Goal: Task Accomplishment & Management: Manage account settings

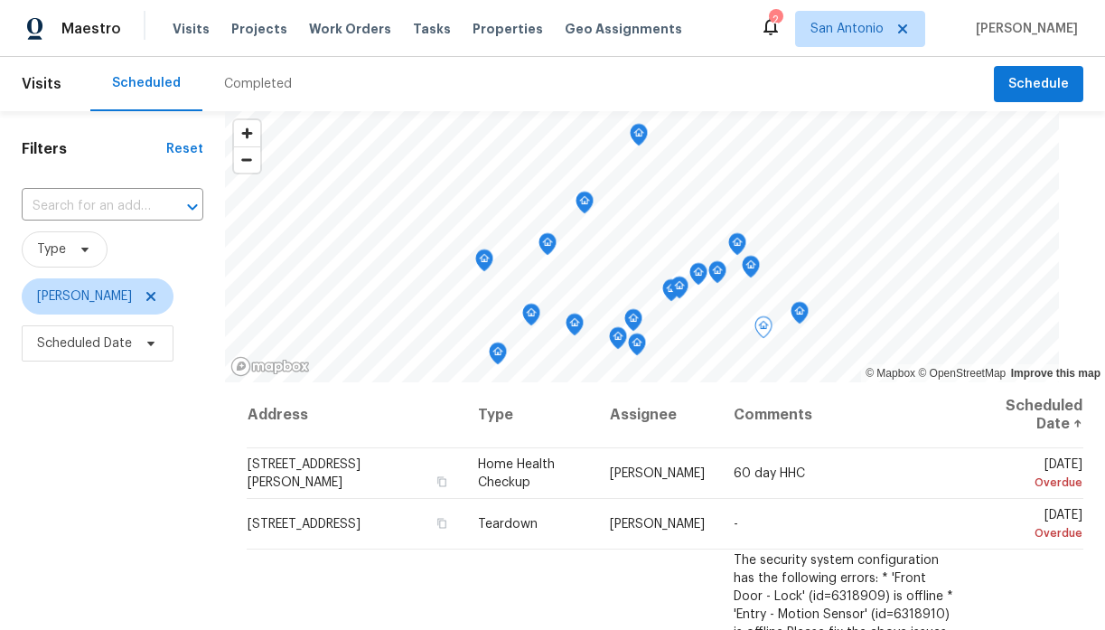
click at [153, 346] on icon at bounding box center [151, 343] width 14 height 14
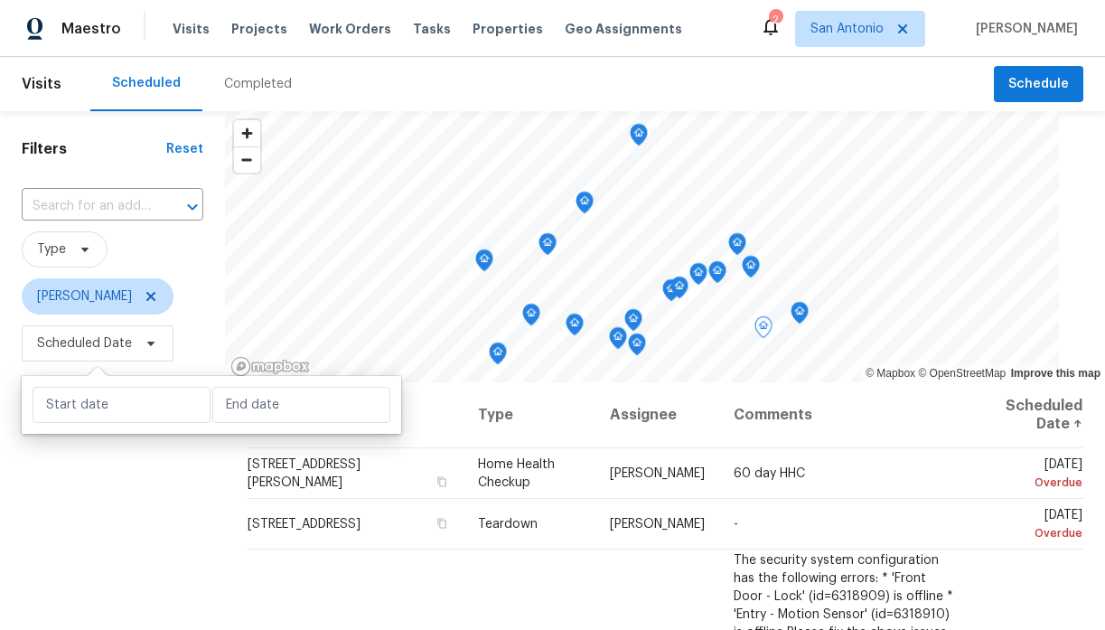
click at [214, 288] on div "Filters Reset ​ Type Chris Fuentes Scheduled Date" at bounding box center [112, 498] width 225 height 775
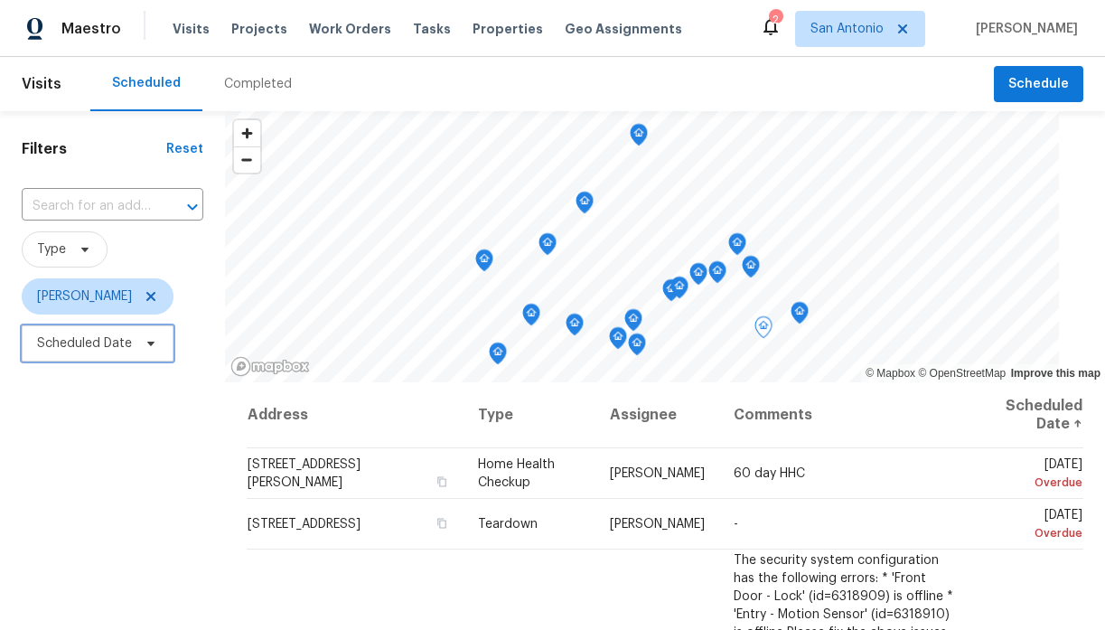
click at [154, 346] on icon at bounding box center [151, 343] width 14 height 14
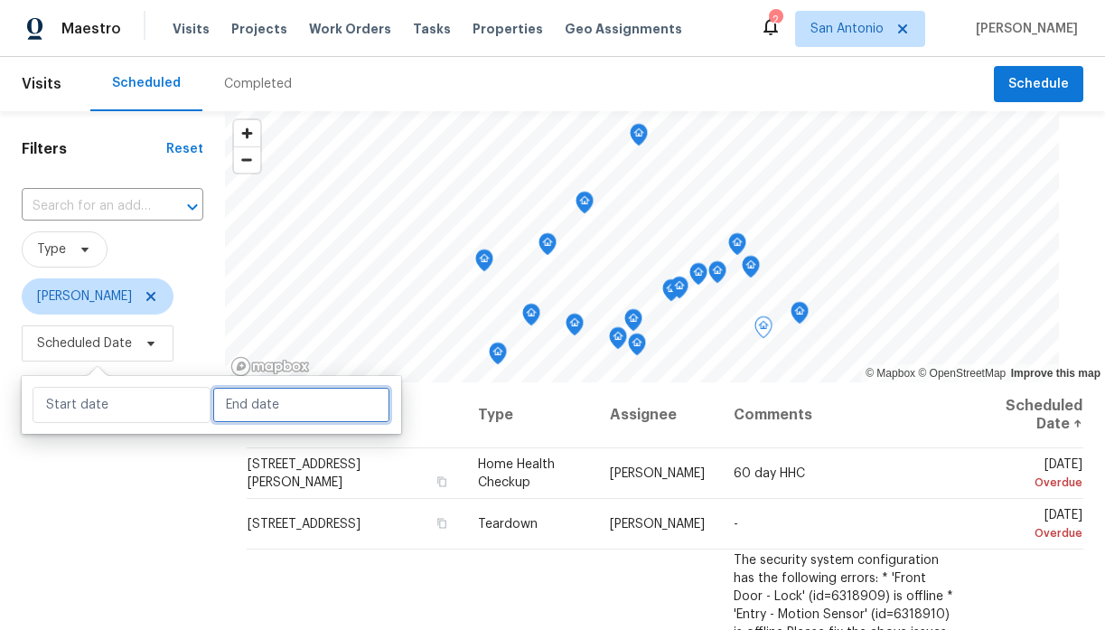
click at [257, 399] on input "text" at bounding box center [301, 405] width 178 height 36
select select "9"
select select "2025"
select select "10"
select select "2025"
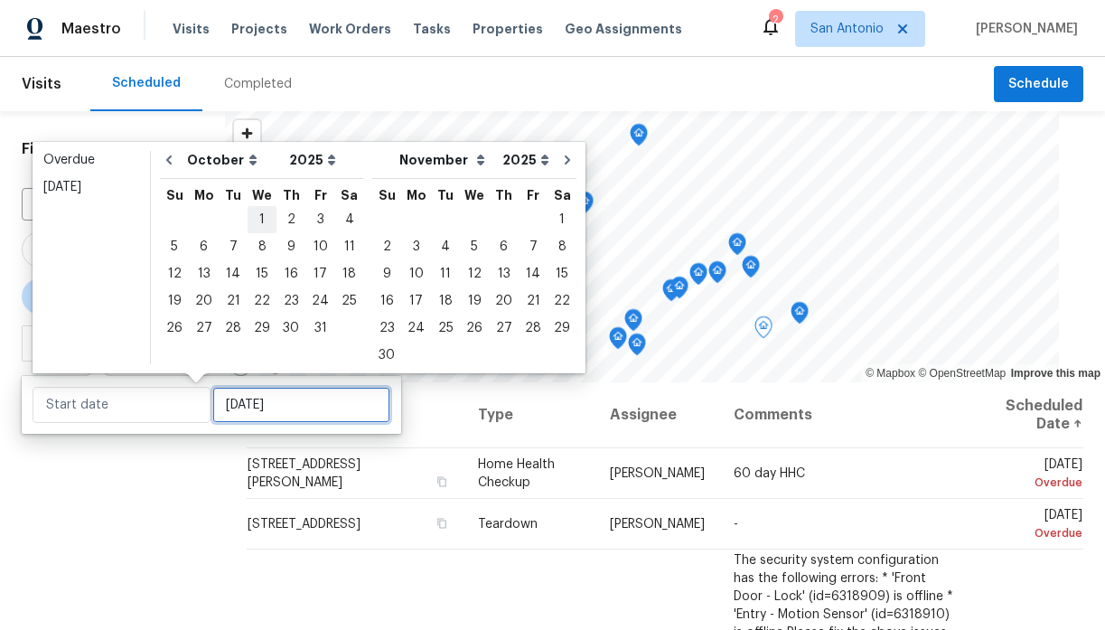
type input "Wed, Oct 01"
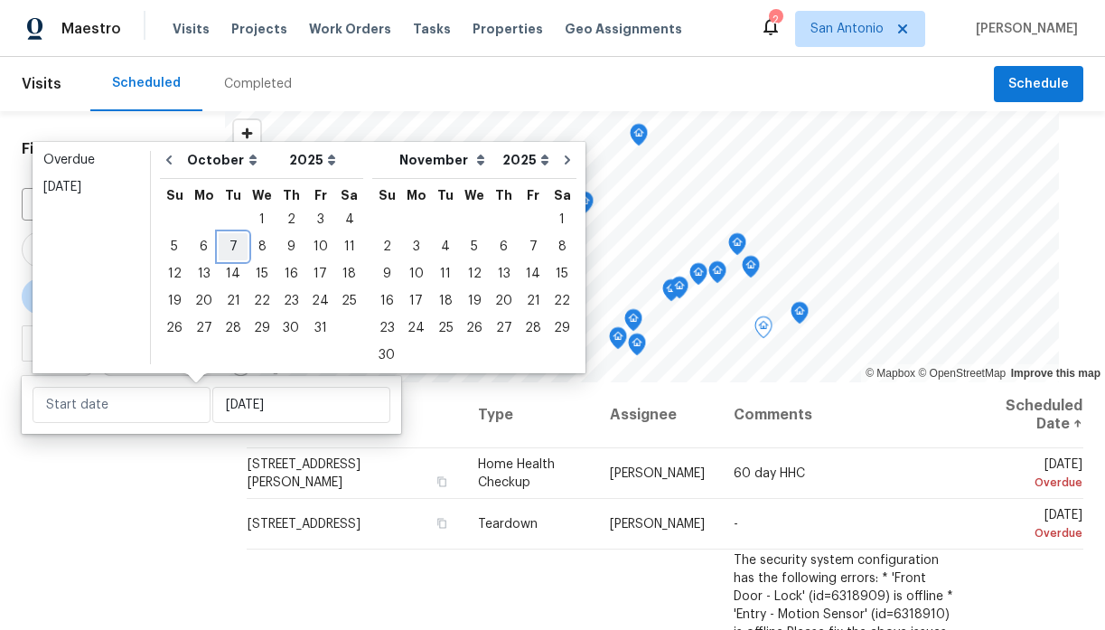
click at [232, 246] on div "7" at bounding box center [233, 246] width 29 height 25
type input "Tue, Oct 07"
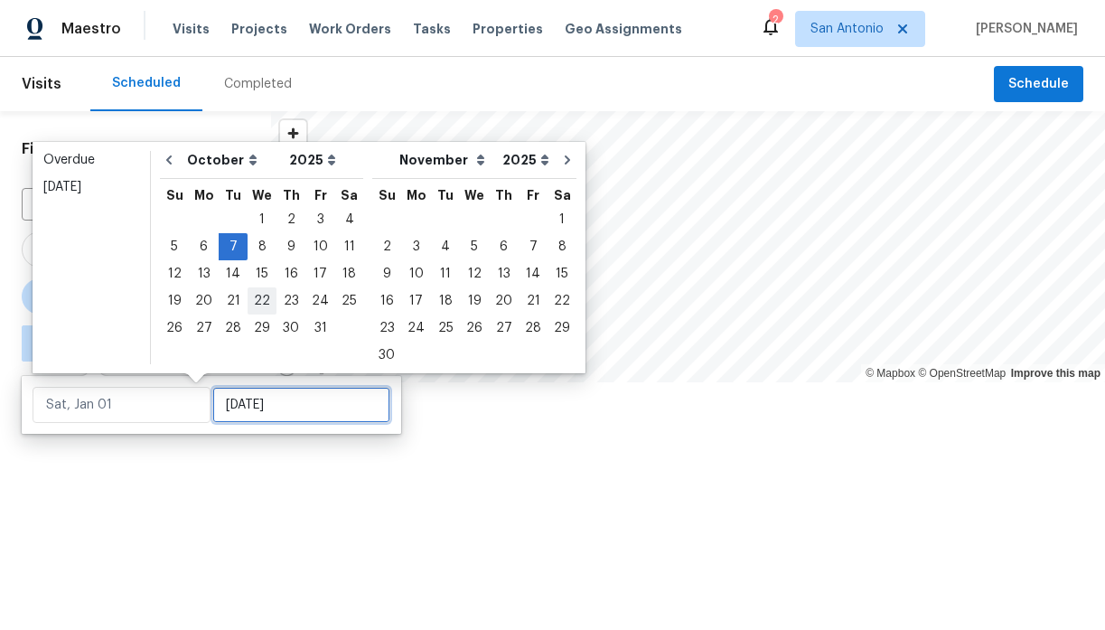
type input "Tue, Oct 07"
type input "Wed, Oct 22"
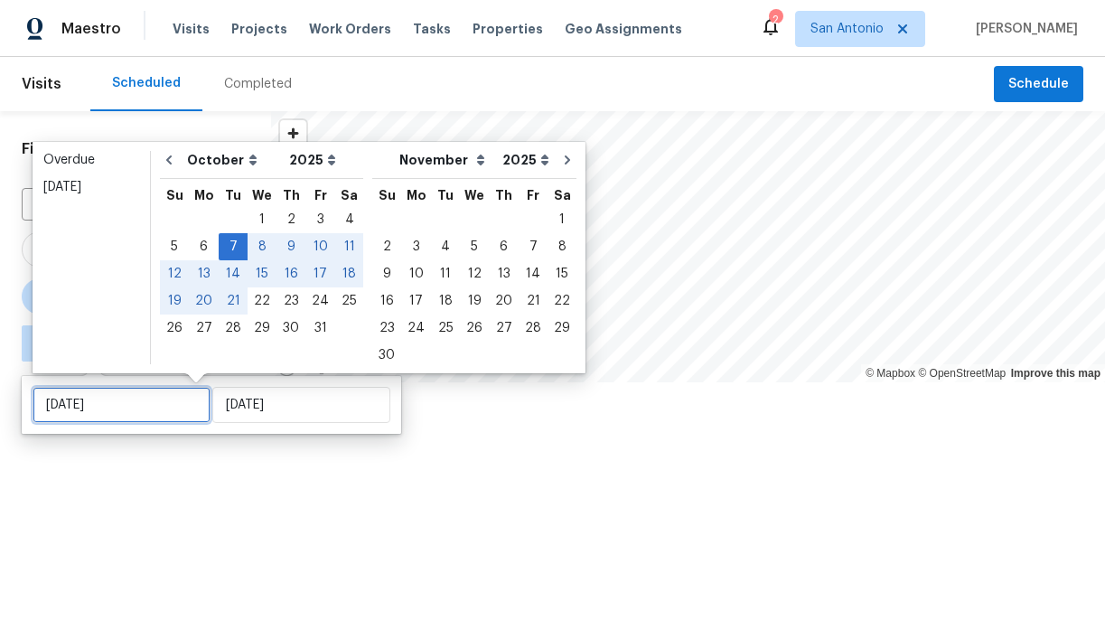
type input "Tue, Oct 07"
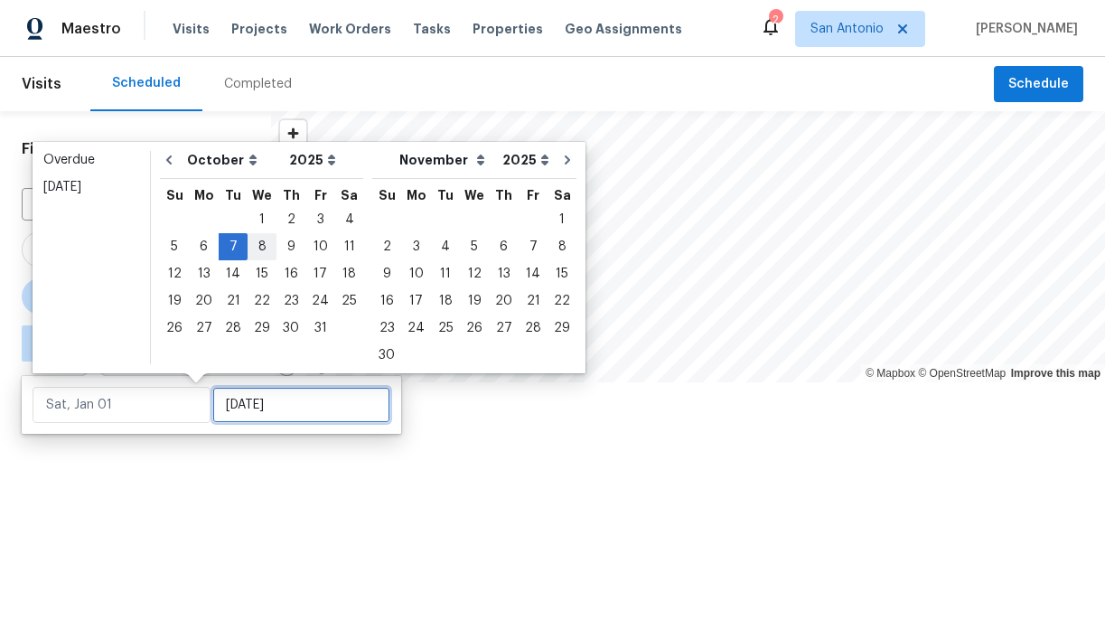
type input "Tue, Oct 07"
type input "[DATE]"
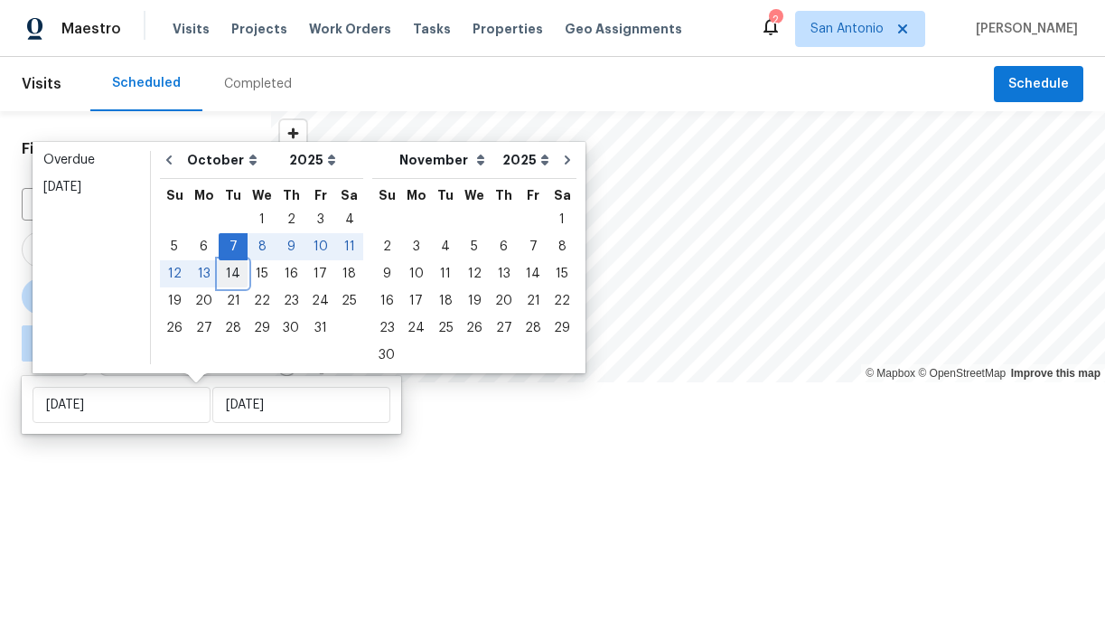
click at [233, 276] on div "14" at bounding box center [233, 273] width 29 height 25
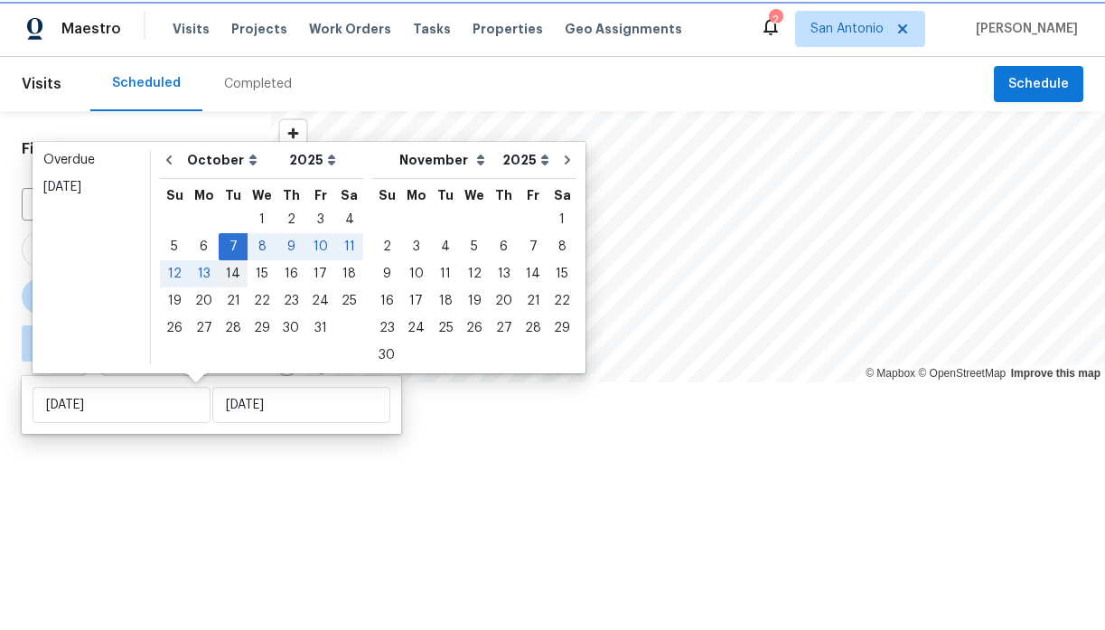
type input "Tue, Oct 07"
type input "[DATE]"
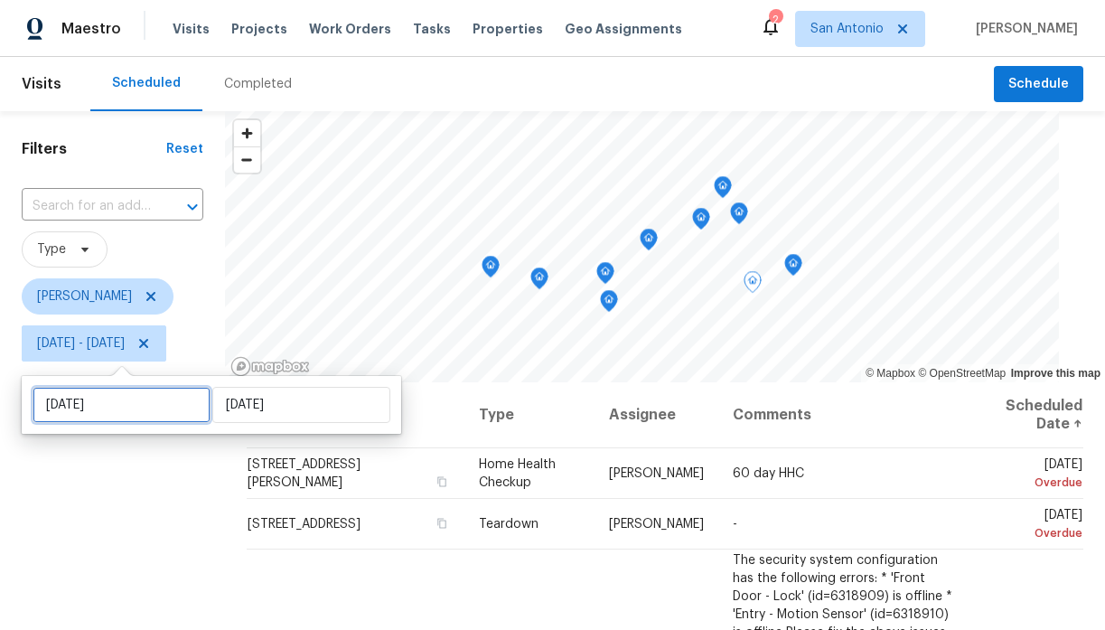
select select "9"
select select "2025"
select select "10"
select select "2025"
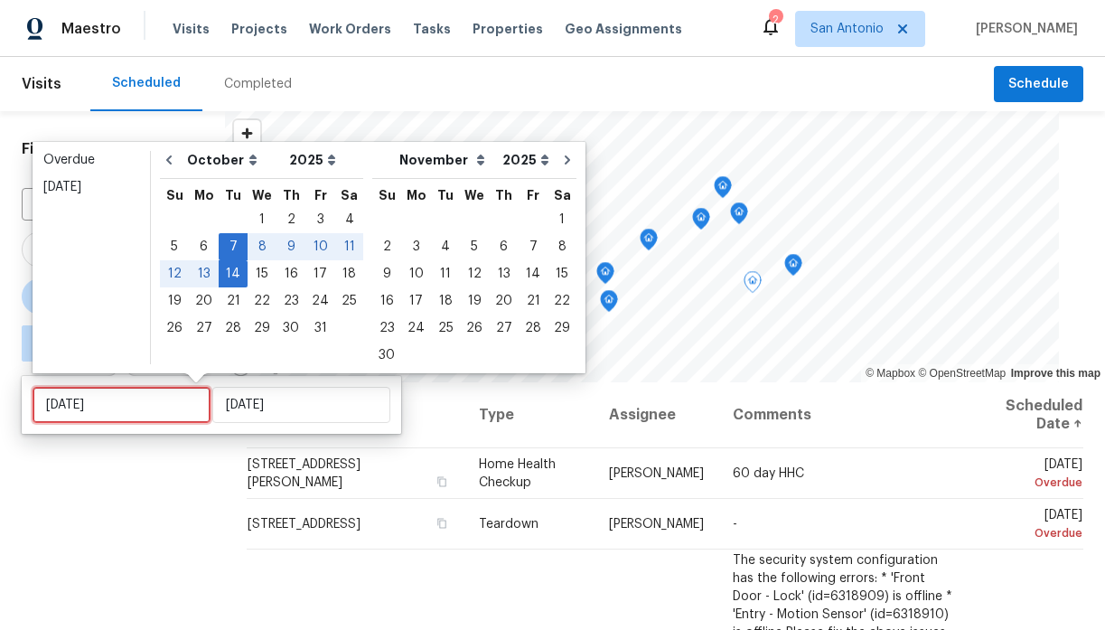
click at [175, 404] on input "Tue, Oct 07" at bounding box center [122, 405] width 178 height 36
type input "Wed, Oct 15"
type input "Fri, Oct 10"
type input "[DATE]"
type input "Tue, Oct 07"
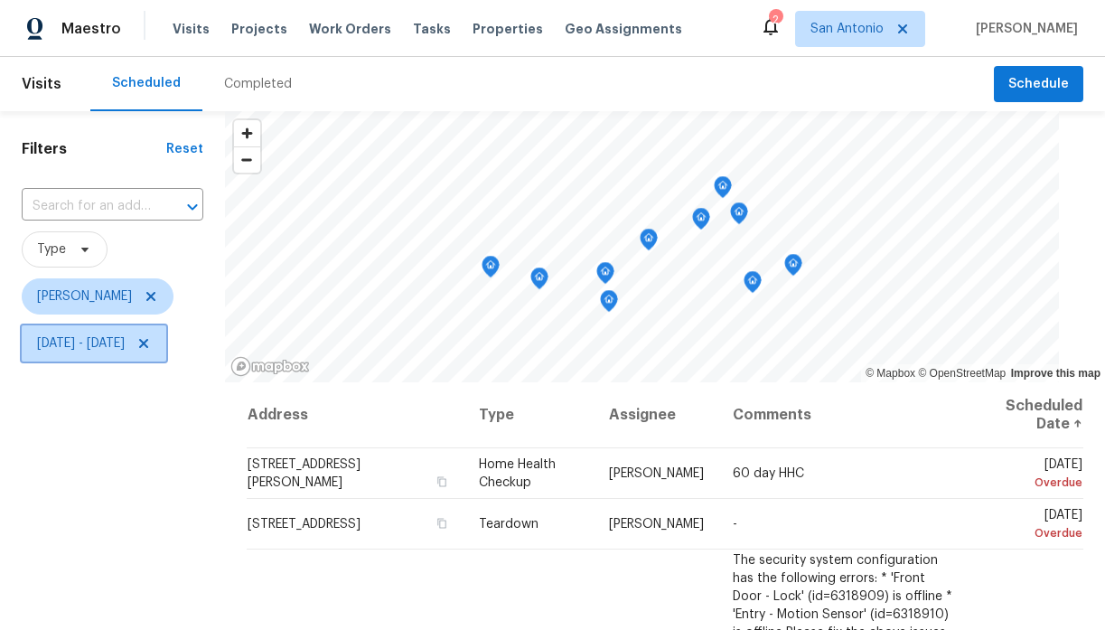
click at [148, 341] on icon at bounding box center [143, 343] width 9 height 9
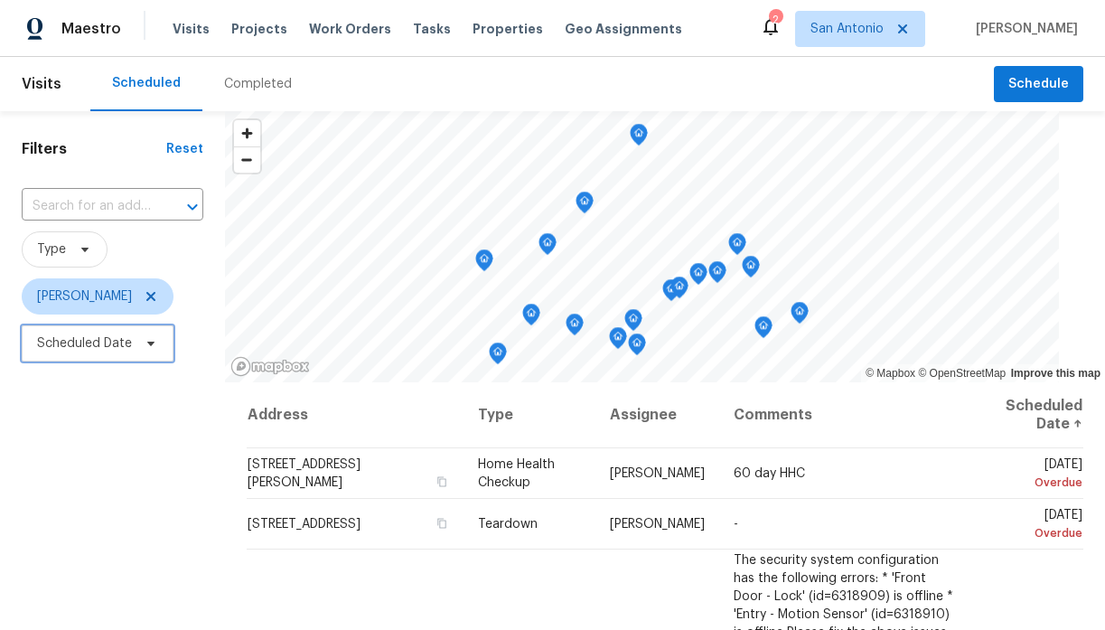
click at [155, 341] on icon at bounding box center [151, 343] width 14 height 14
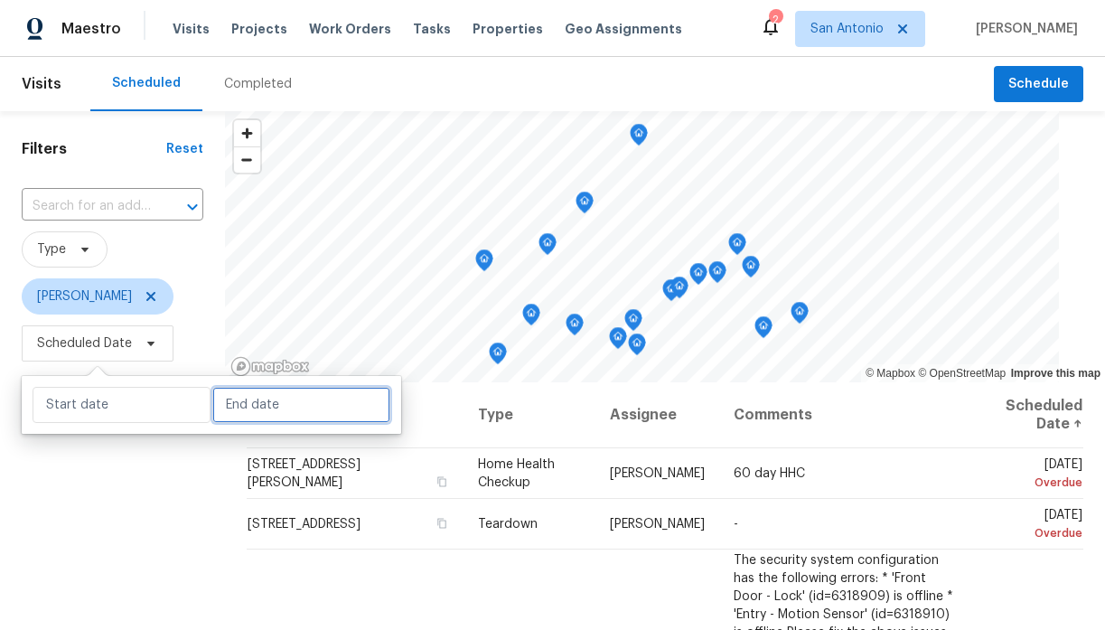
select select "9"
select select "2025"
select select "10"
select select "2025"
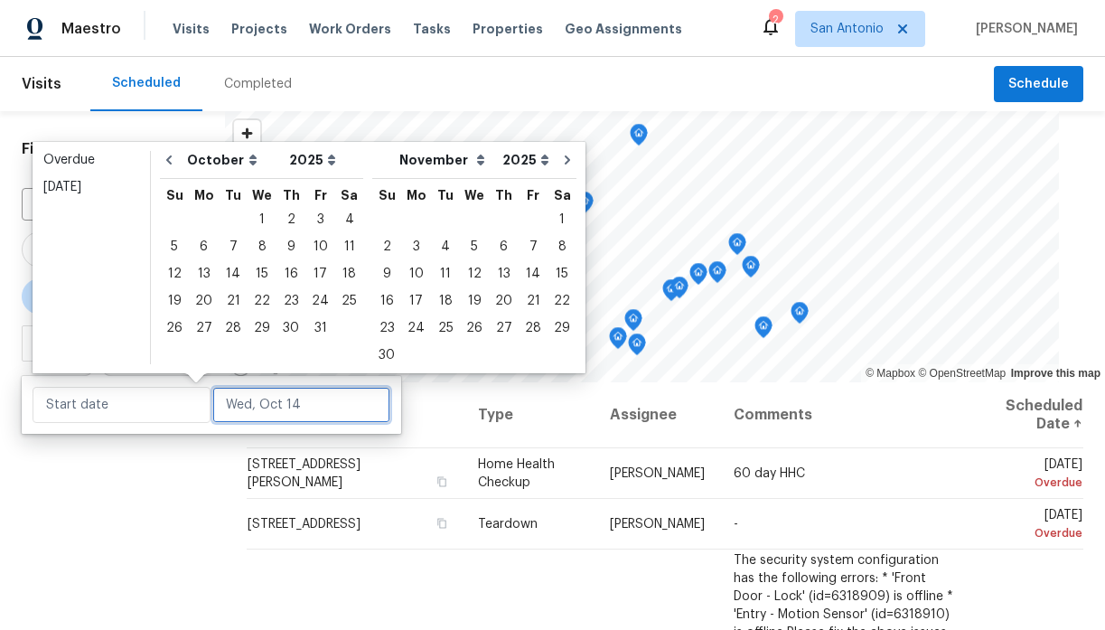
click at [251, 401] on input "text" at bounding box center [301, 405] width 178 height 36
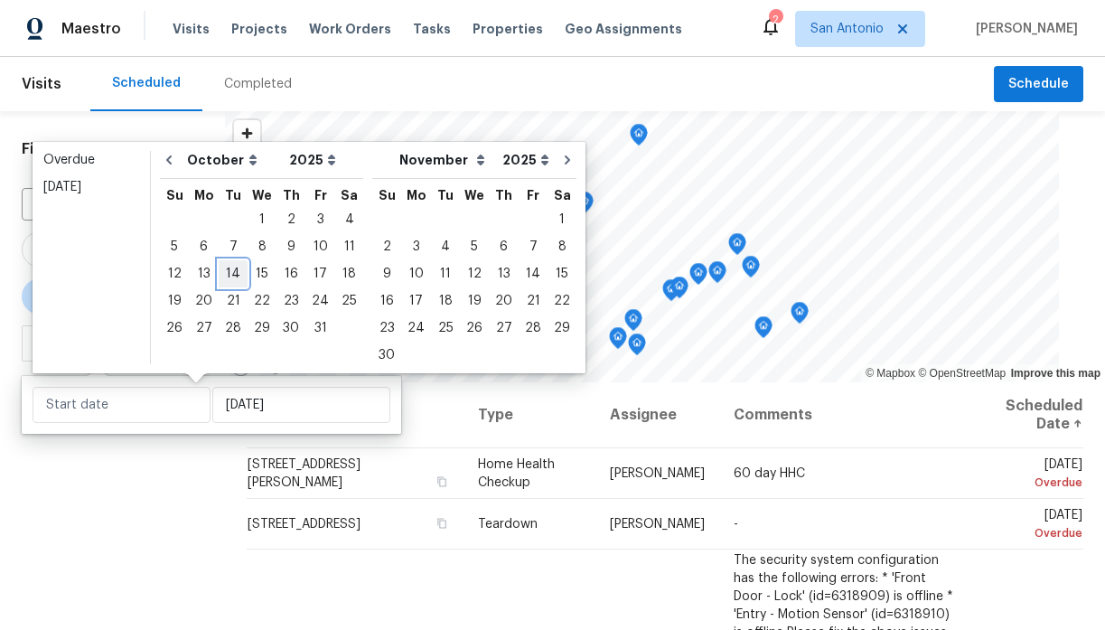
click at [229, 274] on div "14" at bounding box center [233, 273] width 29 height 25
type input "[DATE]"
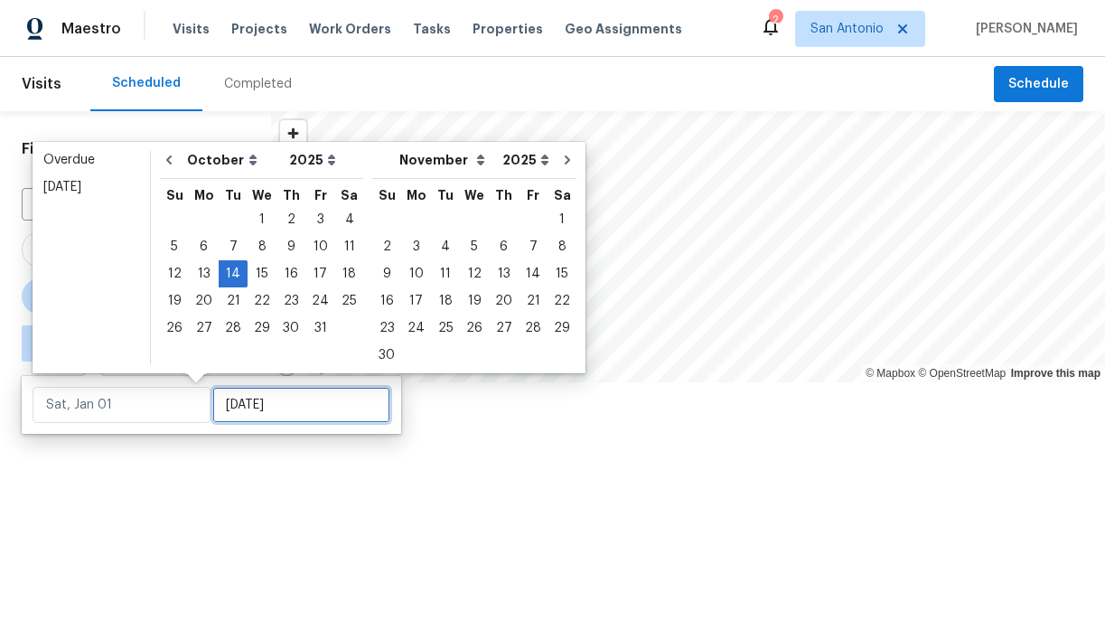
type input "[DATE]"
type input "Tue, Oct 28"
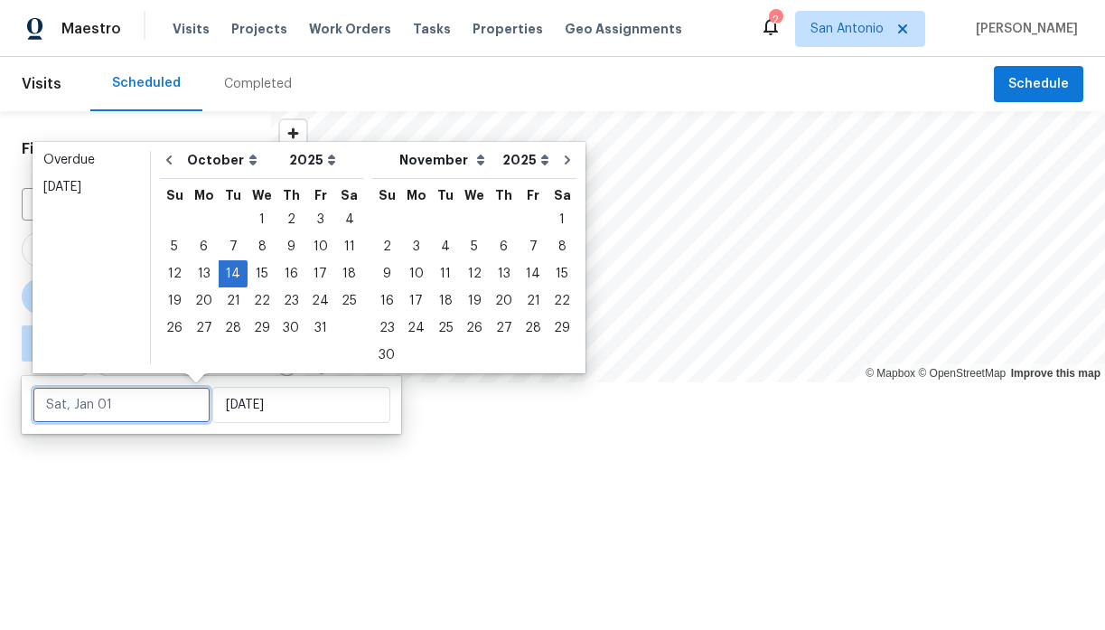
type input "[DATE]"
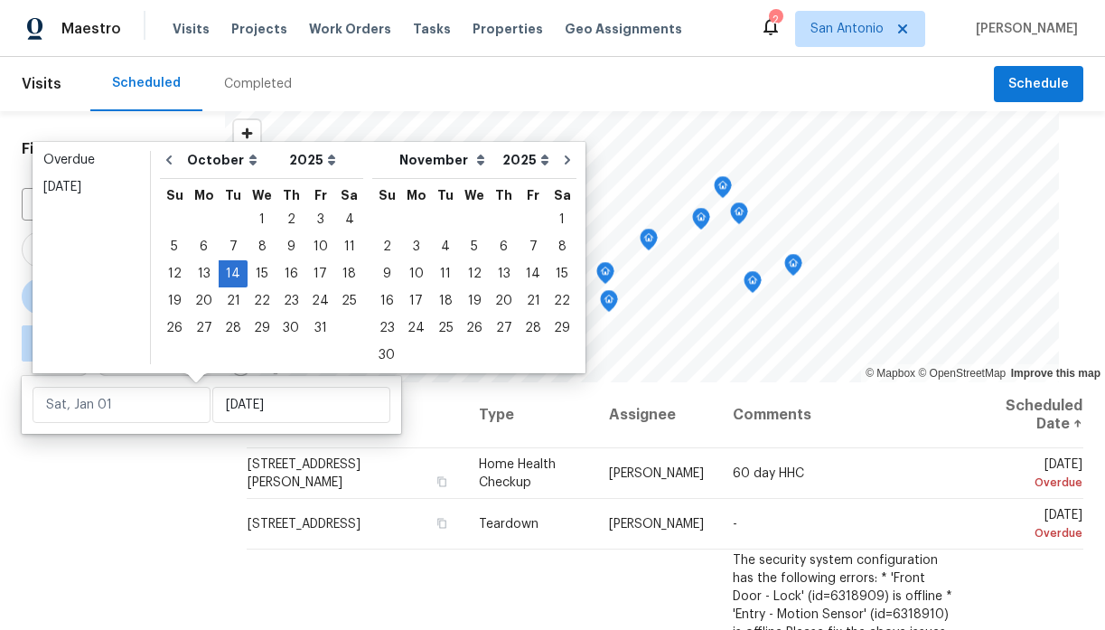
click at [201, 496] on div "Filters Reset ​ Type Chris Fuentes ∞ - Tue, Oct 14" at bounding box center [112, 498] width 225 height 775
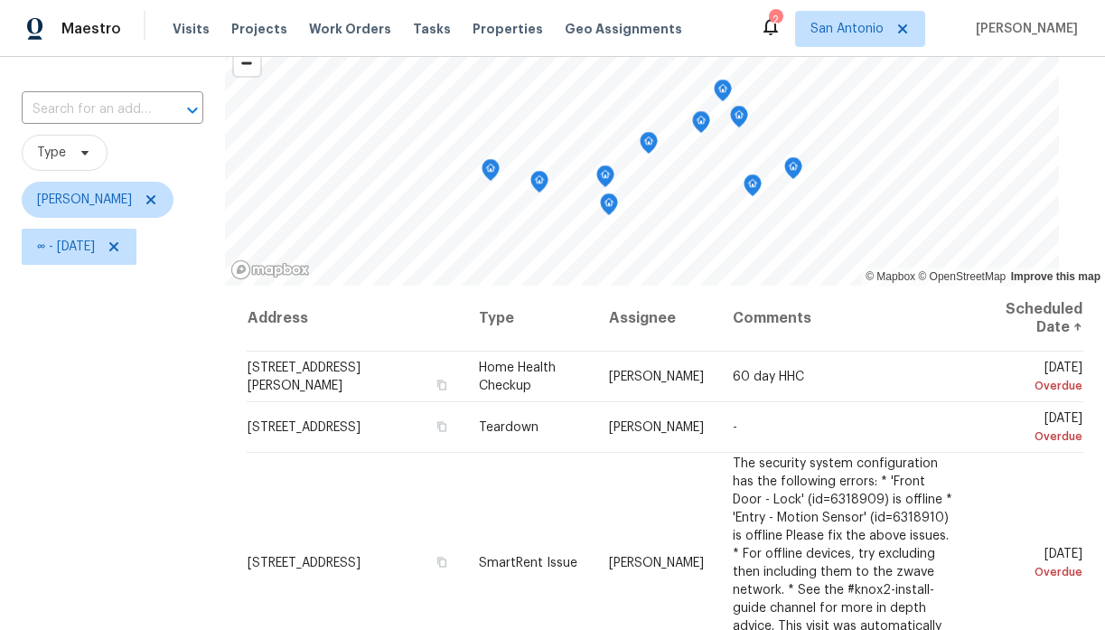
scroll to position [93, 0]
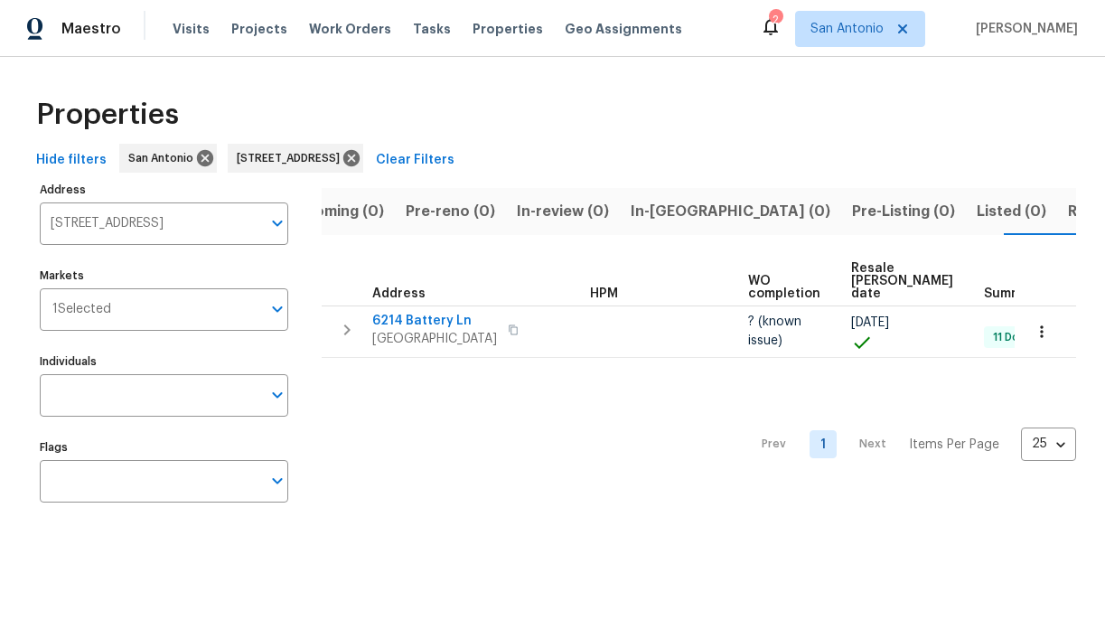
scroll to position [0, 52]
click at [361, 155] on icon at bounding box center [351, 158] width 20 height 20
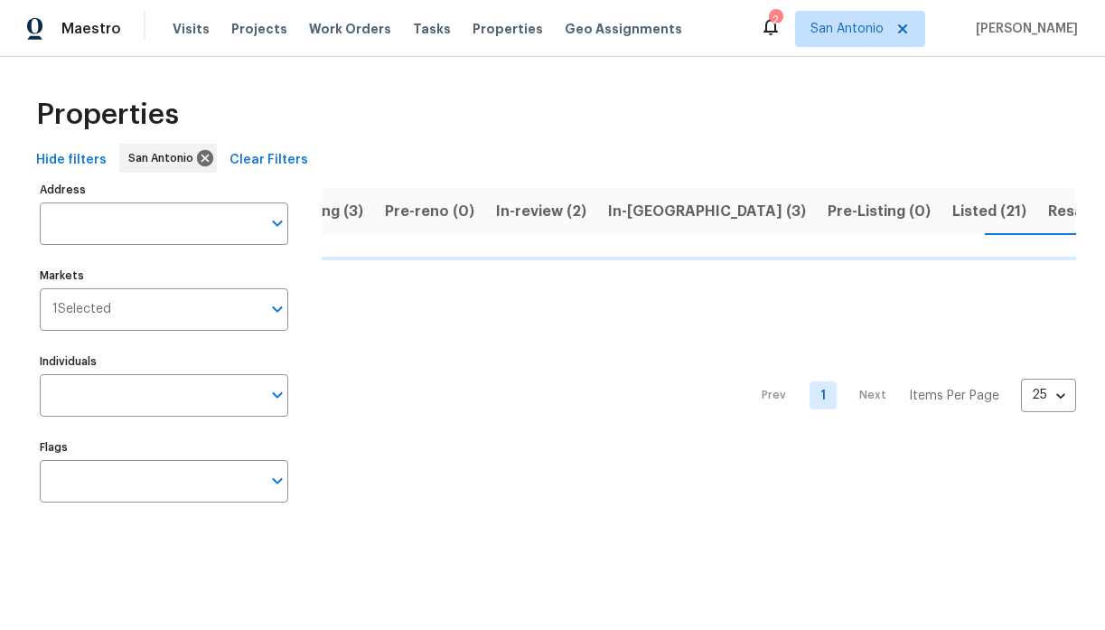
scroll to position [0, 80]
click at [340, 30] on span "Work Orders" at bounding box center [350, 29] width 82 height 18
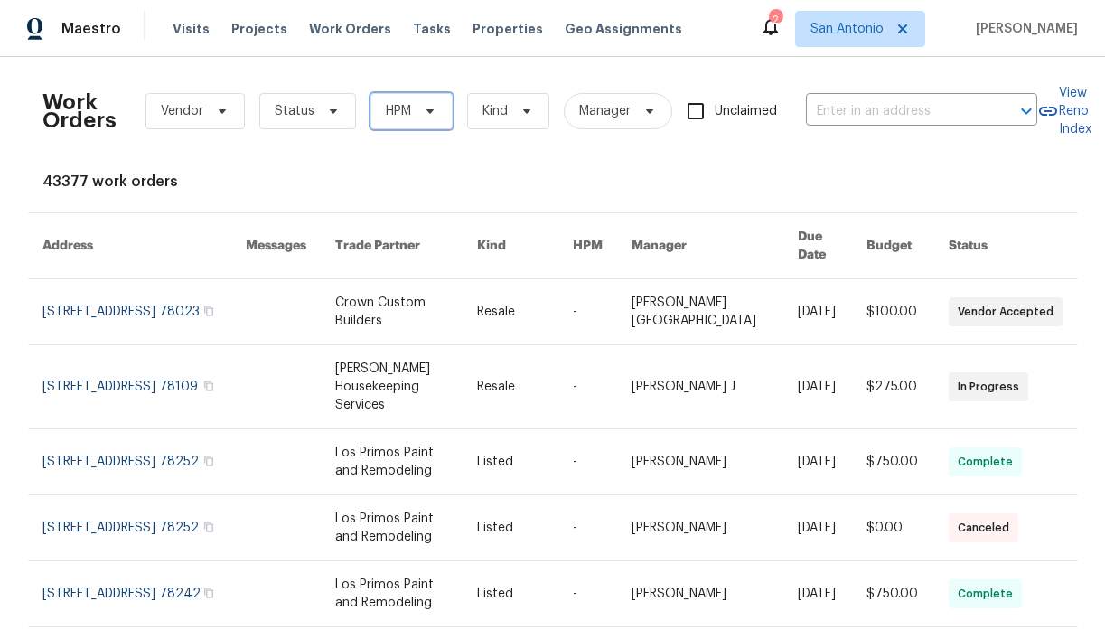
click at [428, 111] on icon at bounding box center [429, 111] width 7 height 5
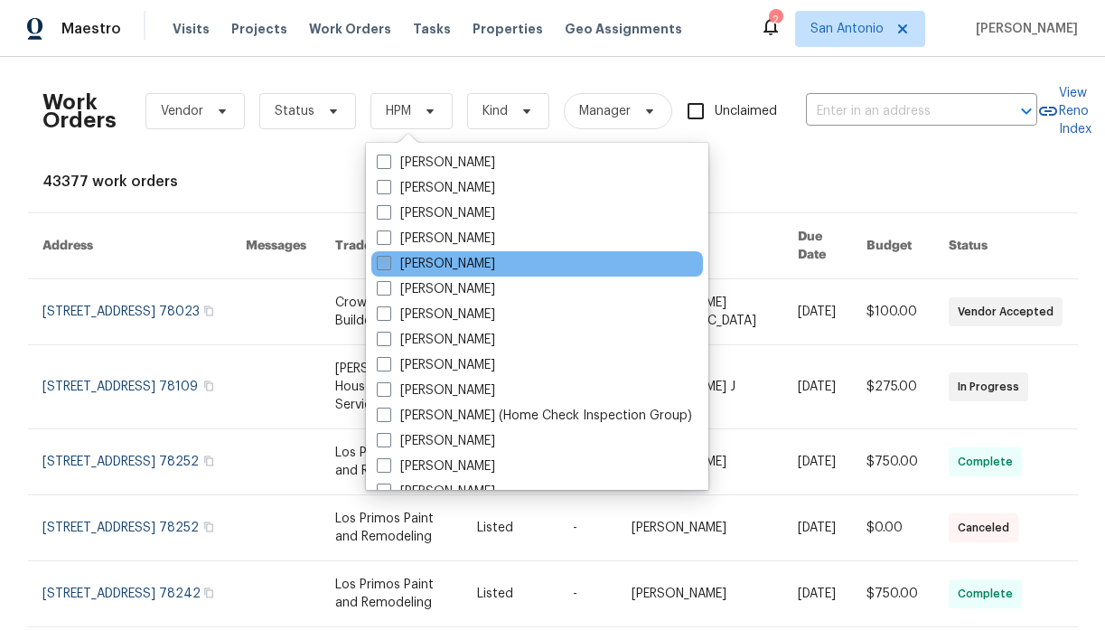
click at [429, 257] on label "[PERSON_NAME]" at bounding box center [436, 264] width 118 height 18
click at [388, 257] on input "[PERSON_NAME]" at bounding box center [383, 261] width 12 height 12
checkbox input "true"
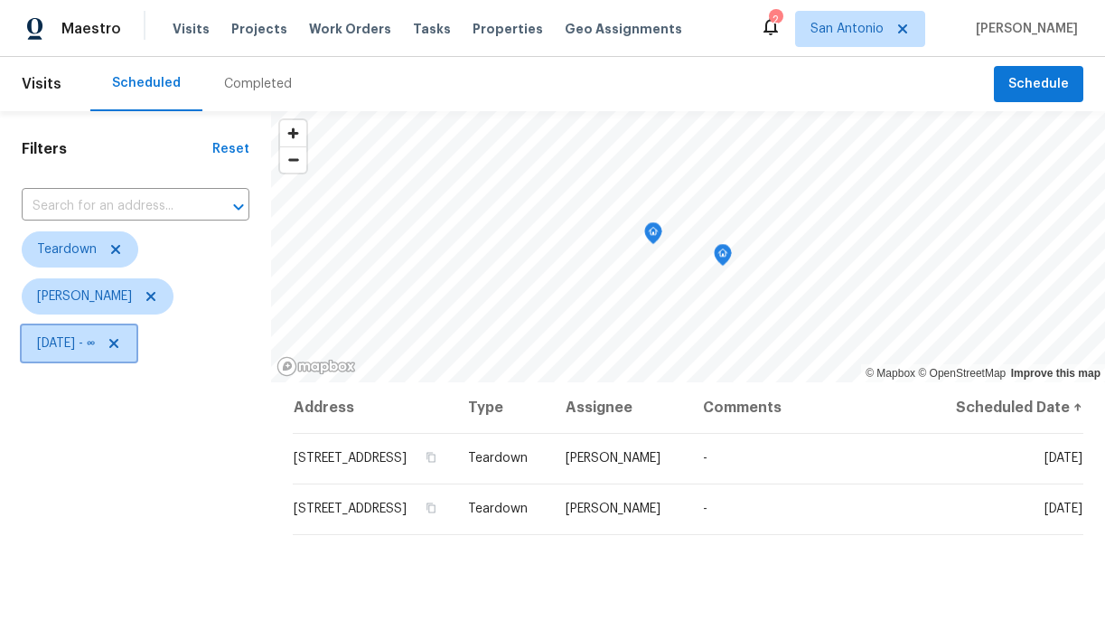
click at [121, 341] on icon at bounding box center [114, 343] width 14 height 14
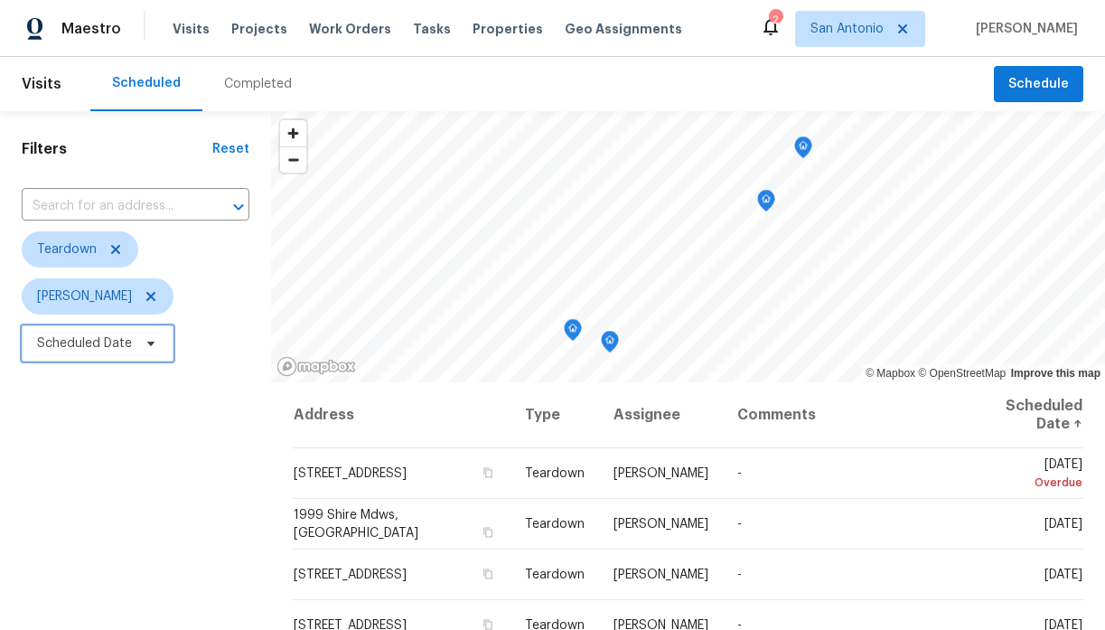
click at [144, 342] on icon at bounding box center [151, 343] width 14 height 14
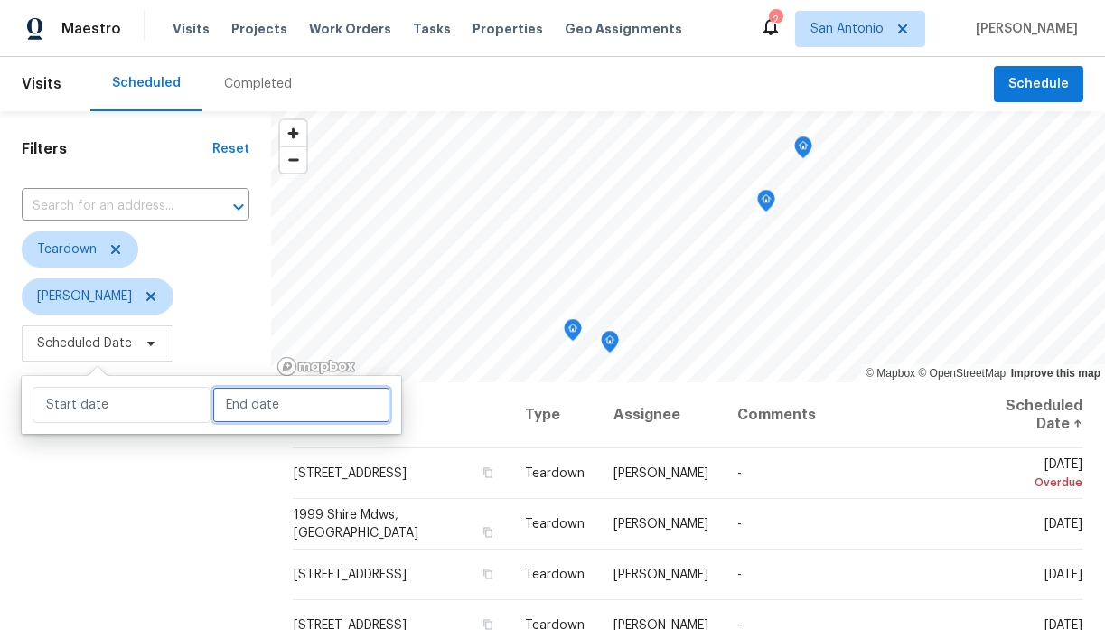
select select "9"
select select "2025"
select select "10"
select select "2025"
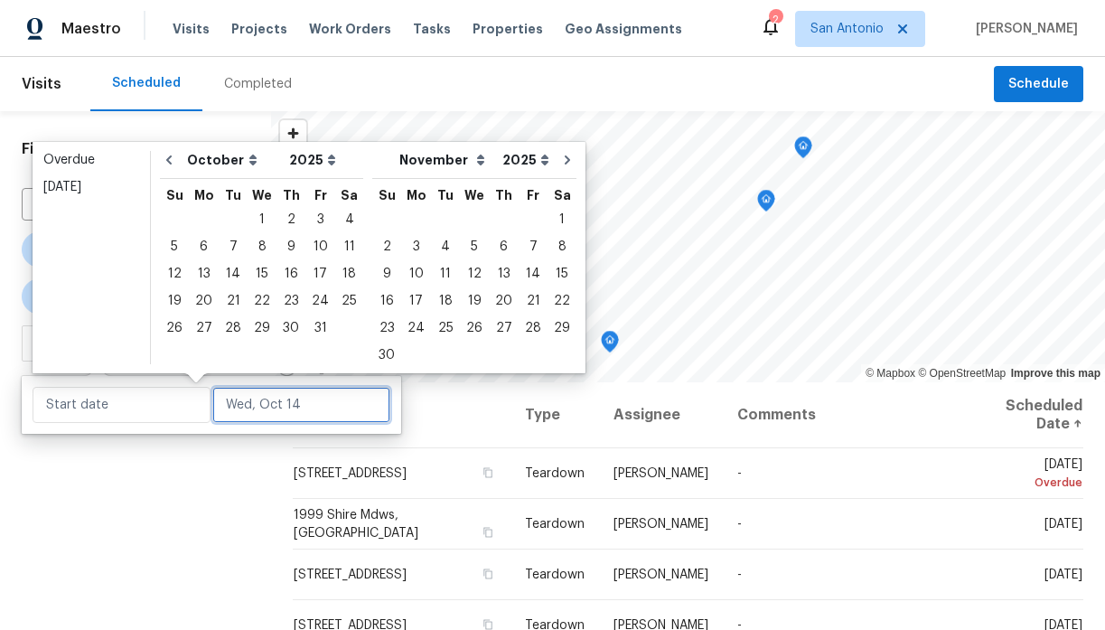
click at [249, 398] on input "text" at bounding box center [301, 405] width 178 height 36
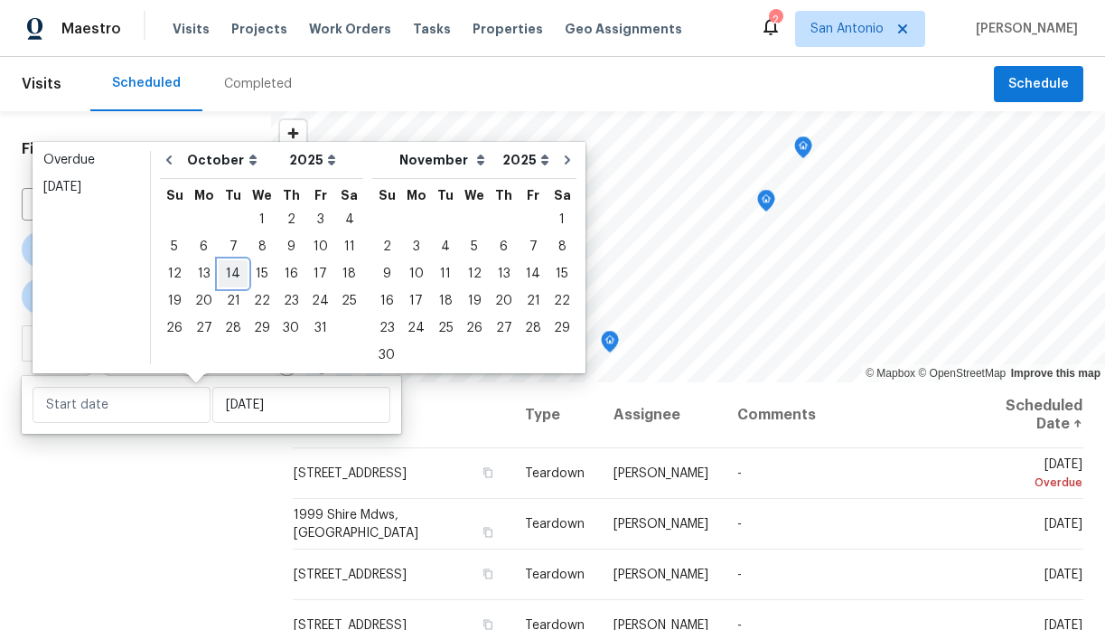
click at [228, 272] on div "14" at bounding box center [233, 273] width 29 height 25
type input "[DATE]"
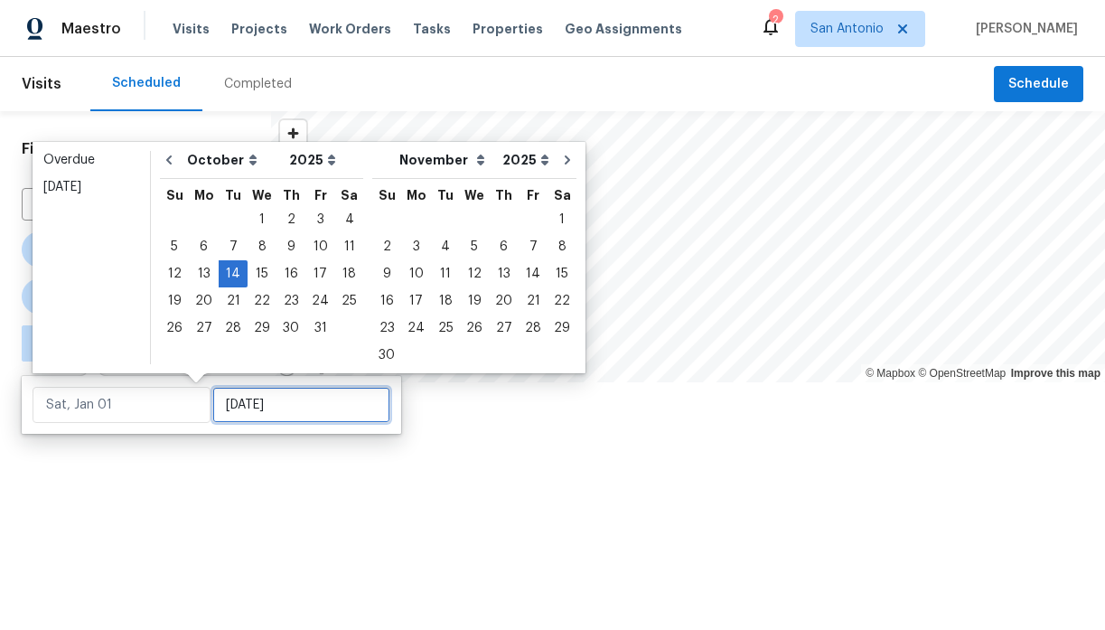
type input "[DATE]"
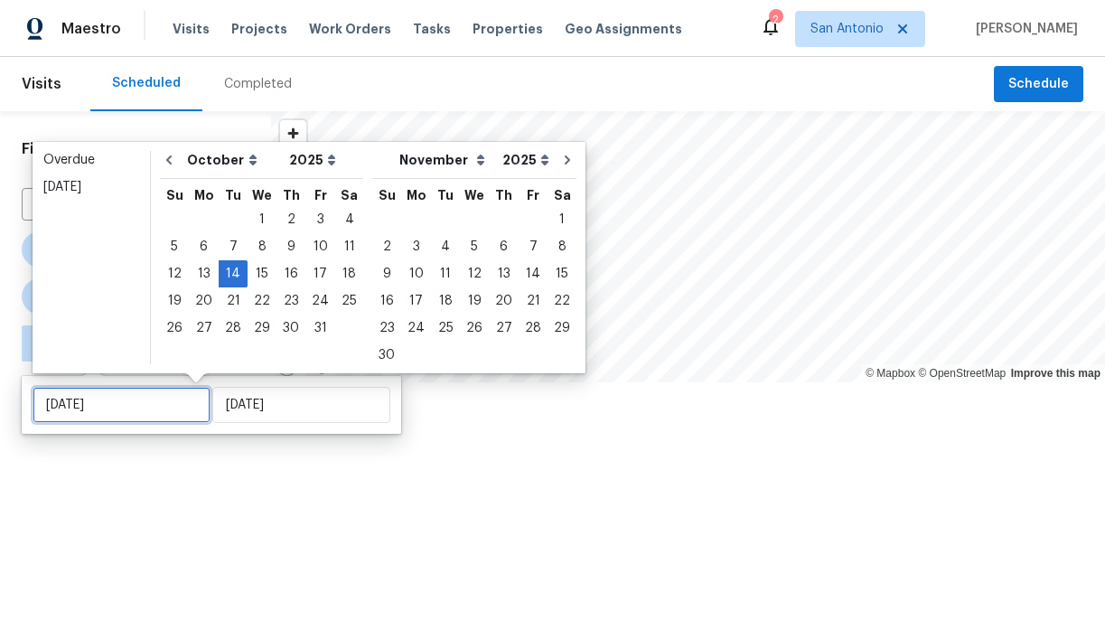
type input "[DATE]"
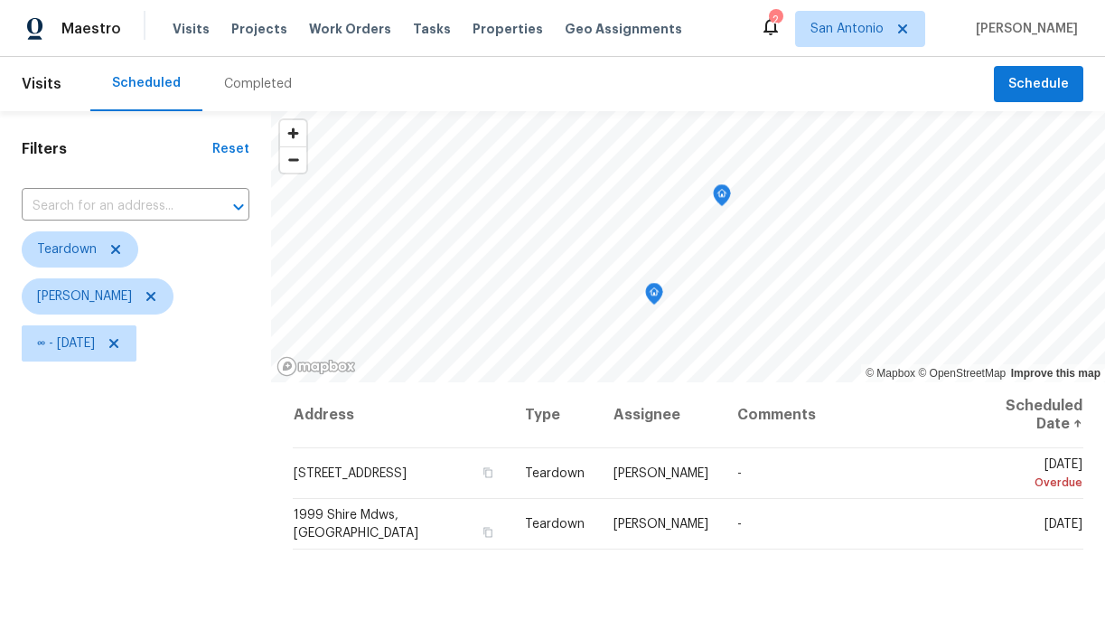
click at [208, 491] on div "Filters Reset ​ Teardown Chris Fuentes ∞ - Tue, Oct 14" at bounding box center [135, 498] width 271 height 775
click at [571, 259] on icon "Map marker" at bounding box center [572, 262] width 16 height 21
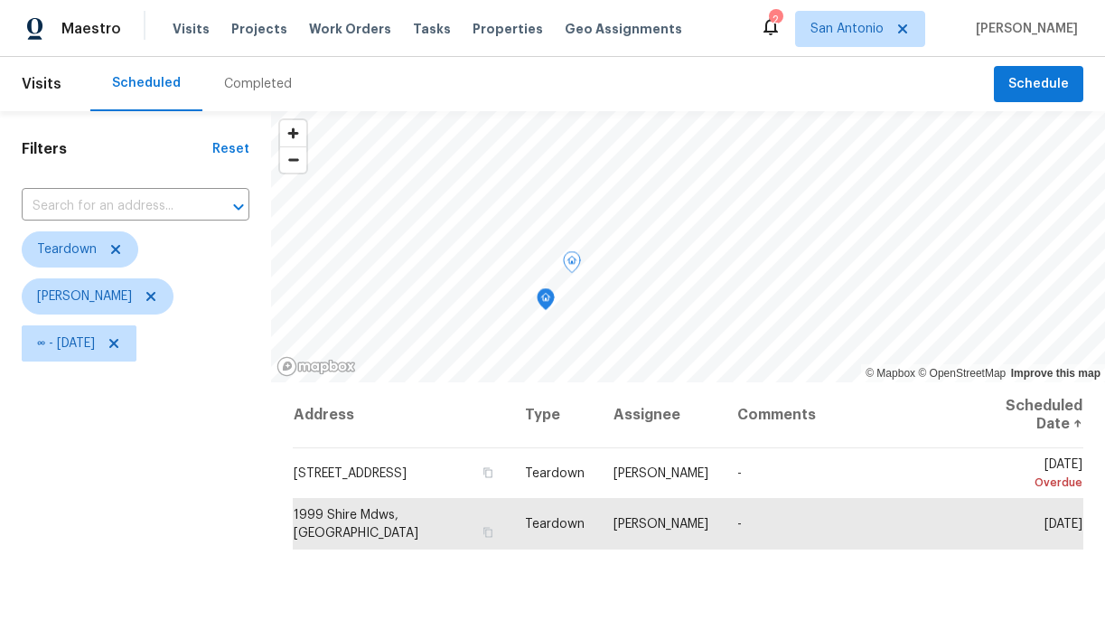
click at [547, 299] on icon "Map marker" at bounding box center [546, 299] width 16 height 21
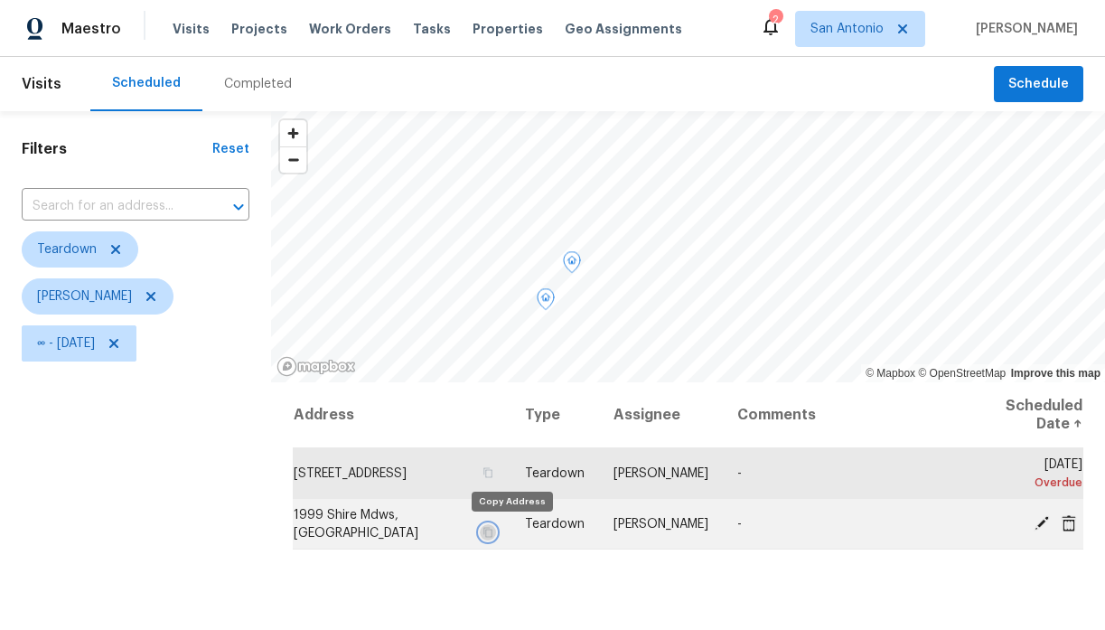
click at [493, 533] on icon "button" at bounding box center [487, 532] width 11 height 11
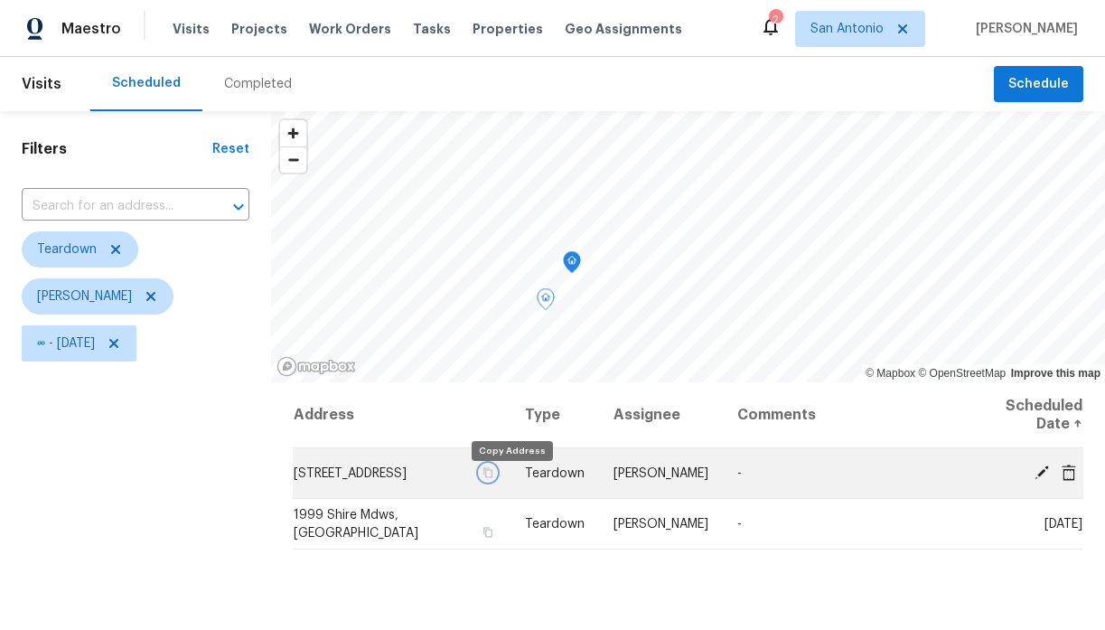
click at [493, 478] on icon "button" at bounding box center [487, 472] width 11 height 11
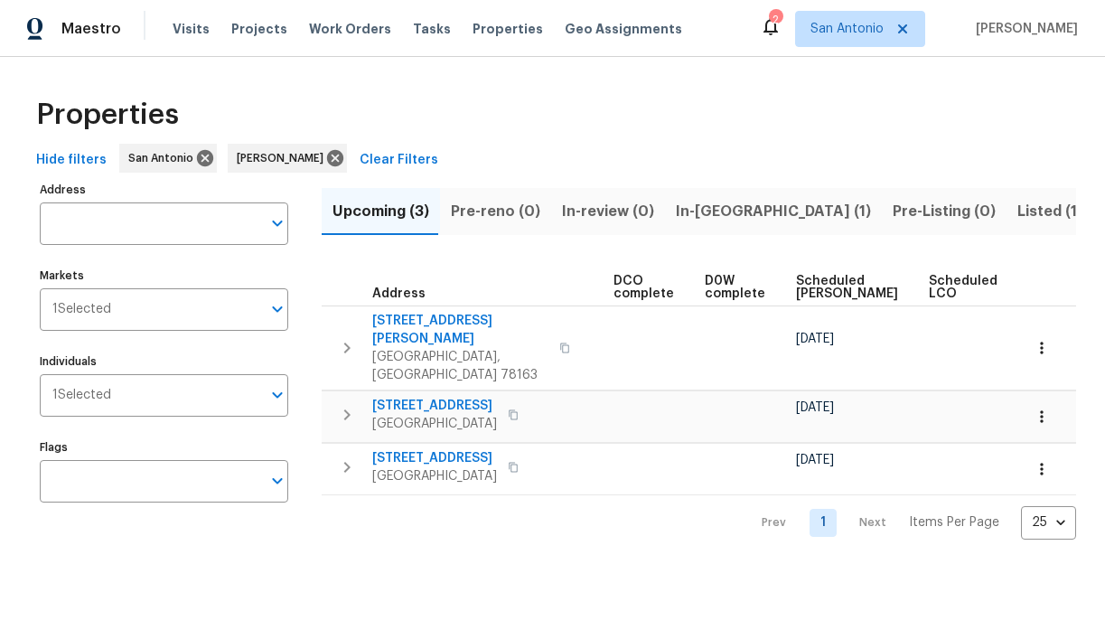
scroll to position [0, 394]
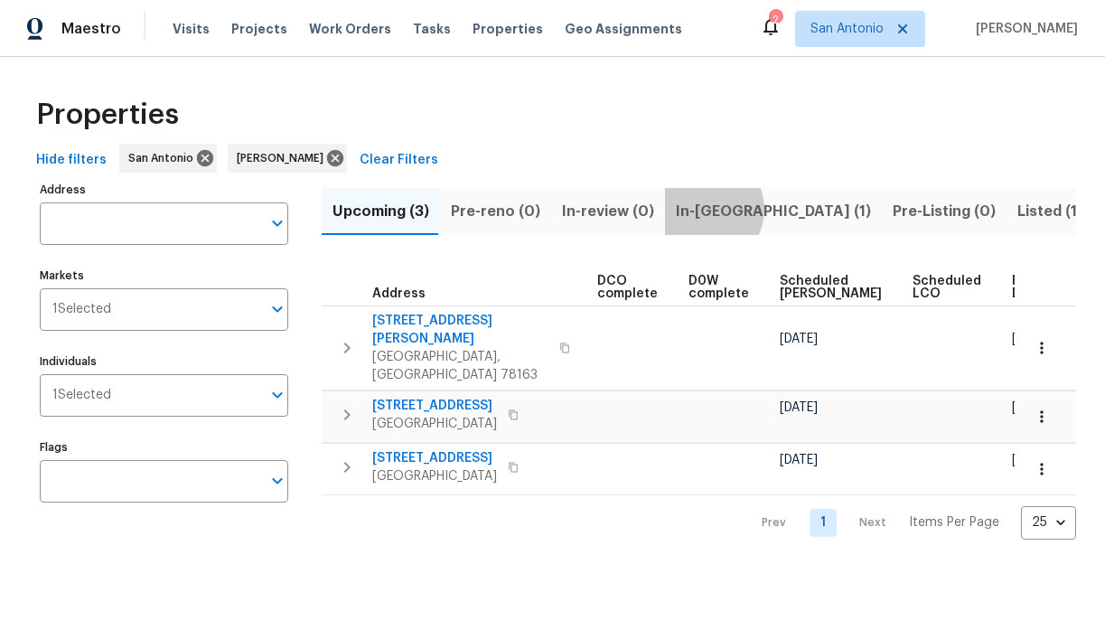
click at [694, 209] on span "In-reno (1)" at bounding box center [773, 211] width 195 height 25
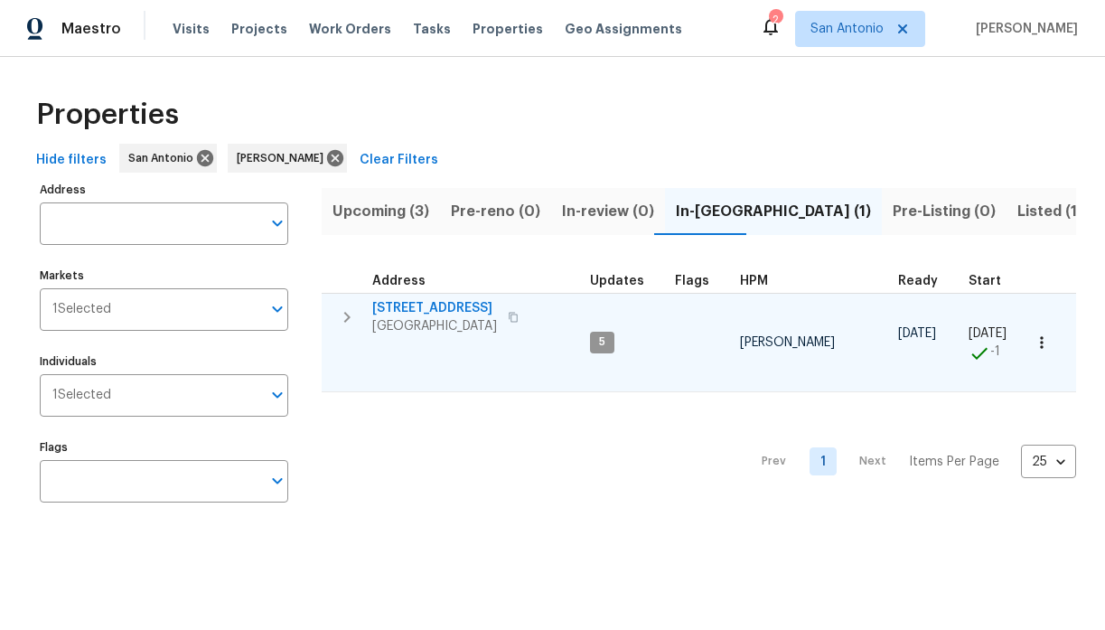
click at [407, 306] on span "[STREET_ADDRESS]" at bounding box center [434, 308] width 125 height 18
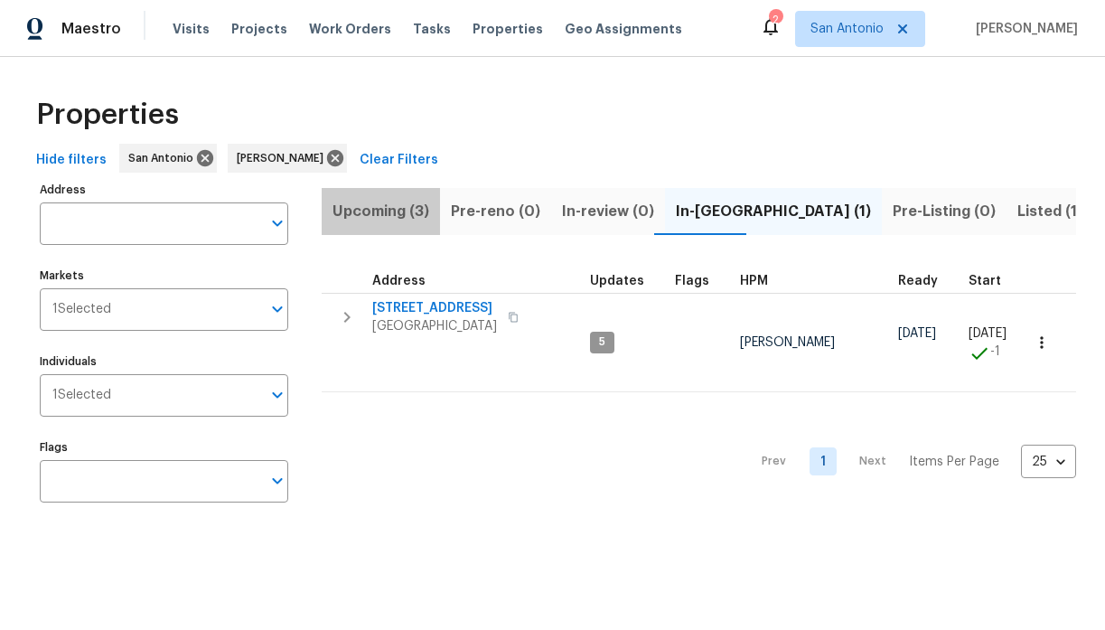
click at [393, 210] on span "Upcoming (3)" at bounding box center [380, 211] width 97 height 25
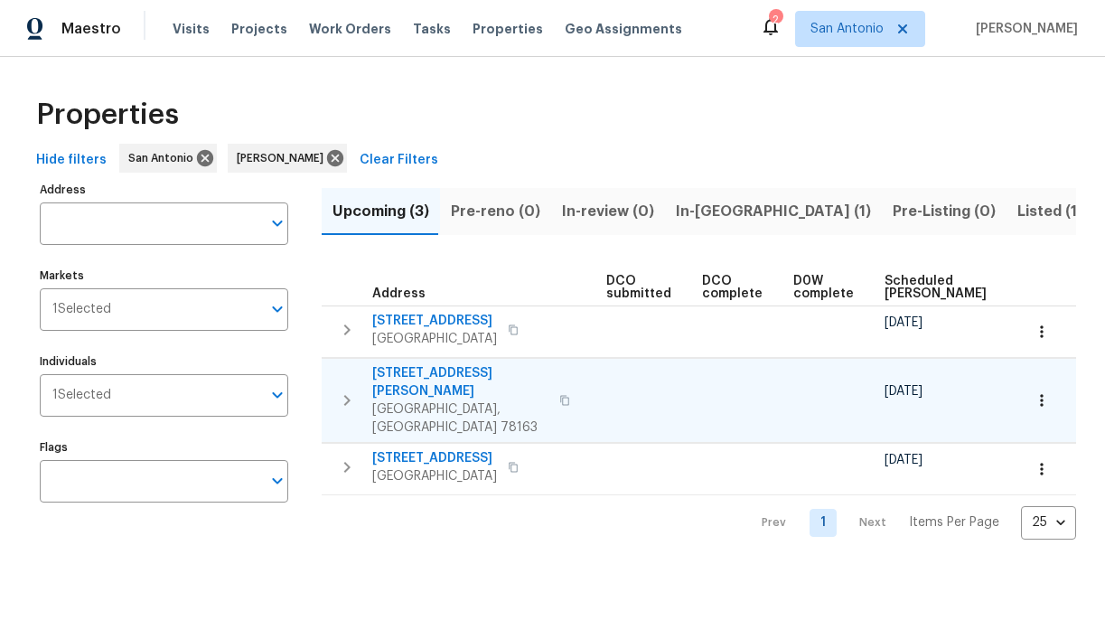
scroll to position [0, 394]
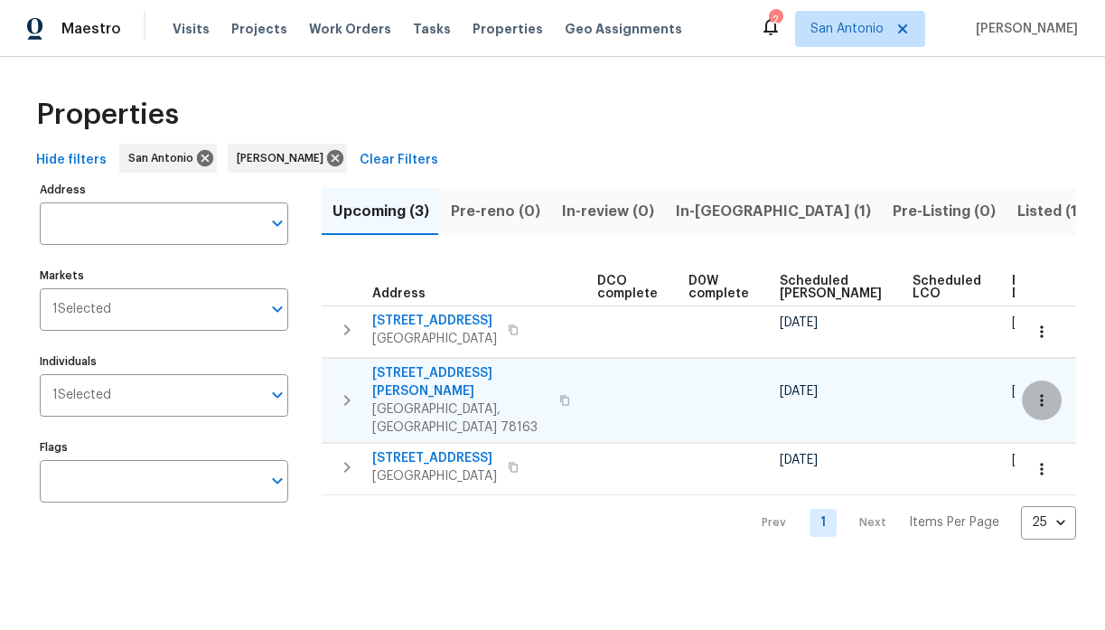
click at [1043, 391] on icon "button" at bounding box center [1042, 400] width 18 height 18
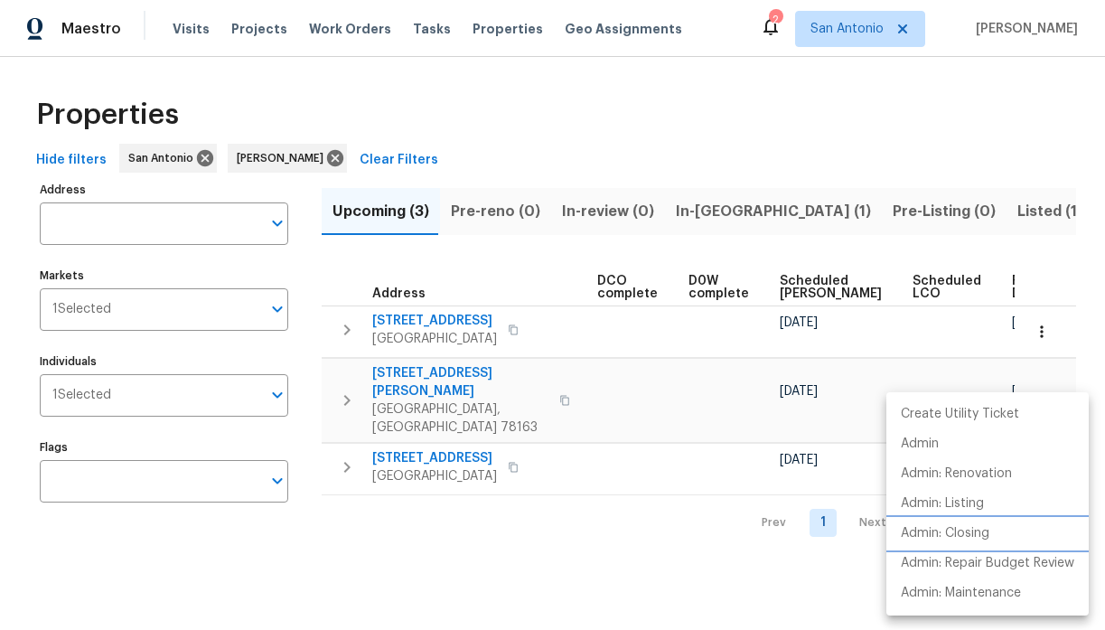
click at [960, 527] on p "Admin: Closing" at bounding box center [945, 533] width 89 height 19
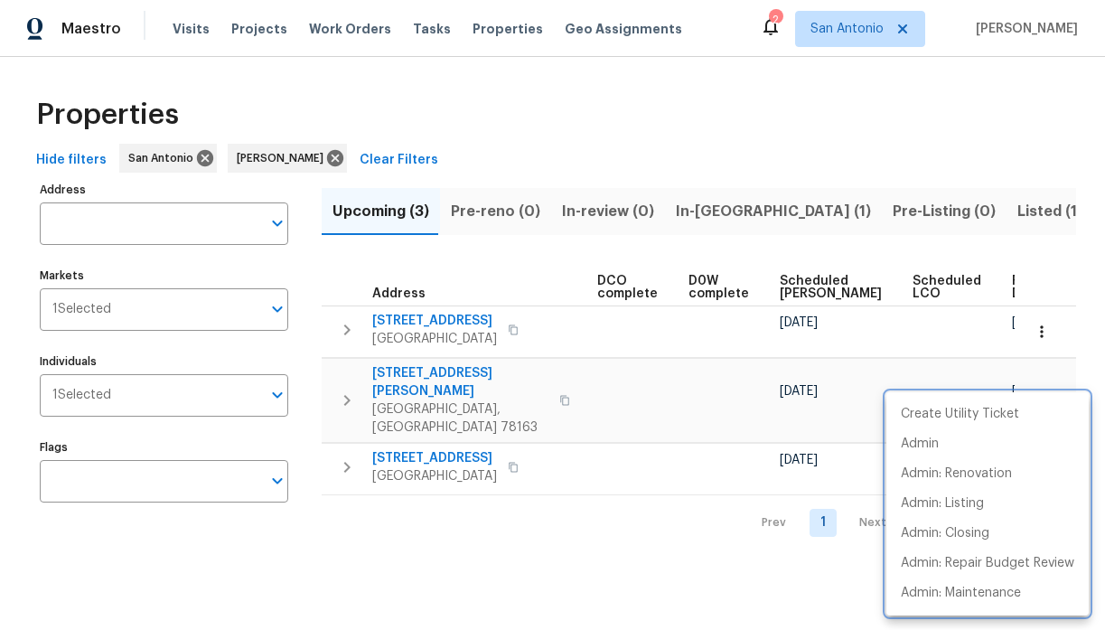
click at [448, 371] on div at bounding box center [552, 315] width 1105 height 630
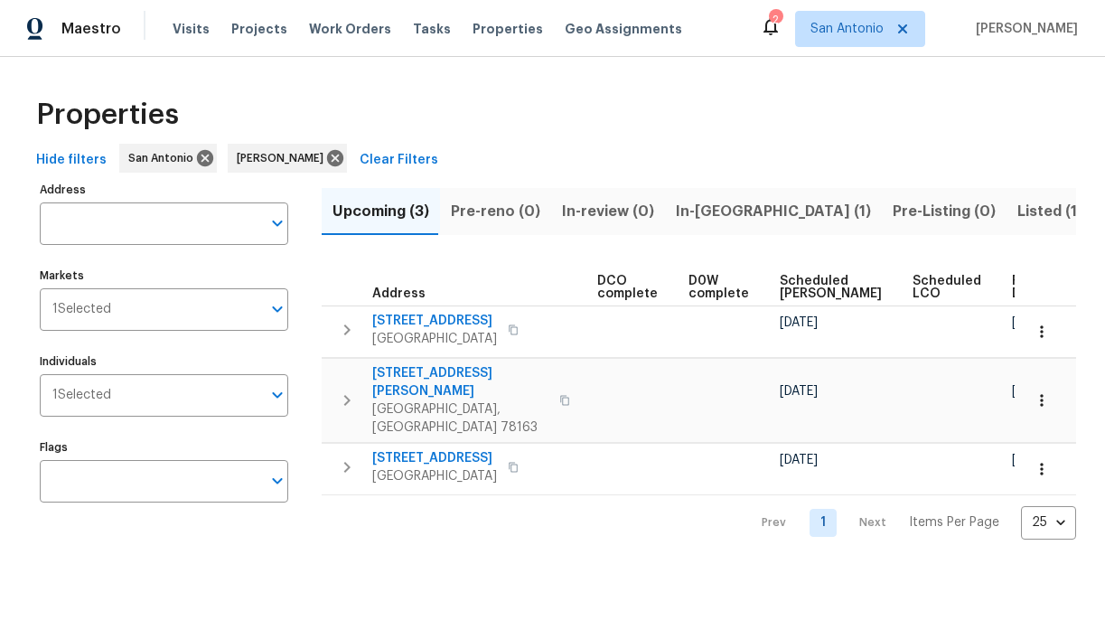
click at [448, 371] on span "335 Berry Oaks Dr" at bounding box center [460, 382] width 176 height 36
click at [325, 161] on icon at bounding box center [335, 158] width 20 height 20
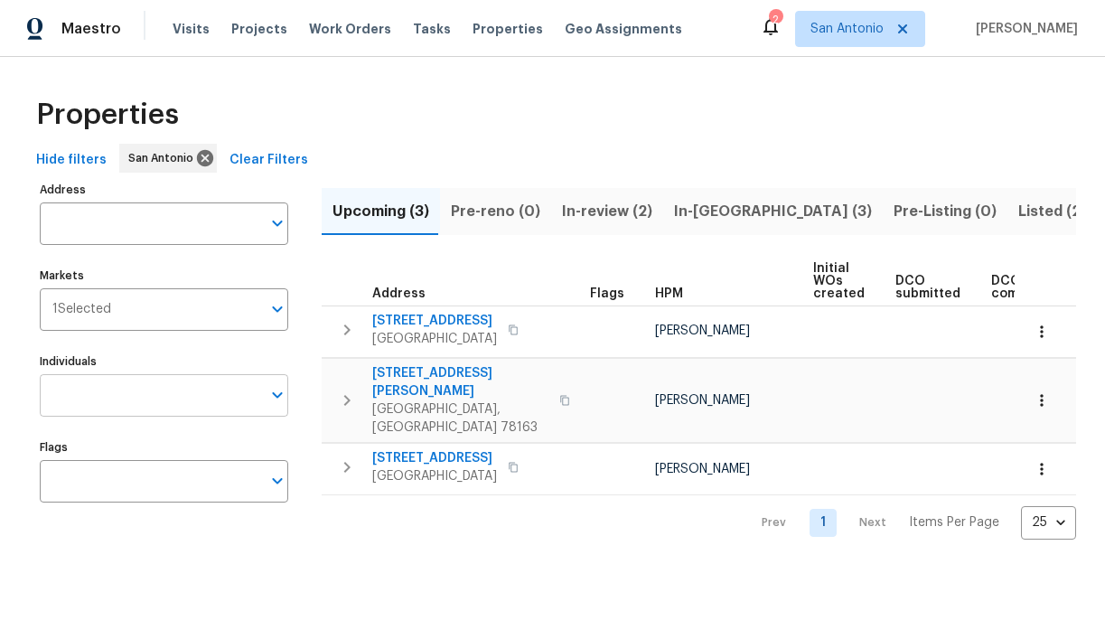
click at [207, 392] on input "Individuals" at bounding box center [150, 395] width 221 height 42
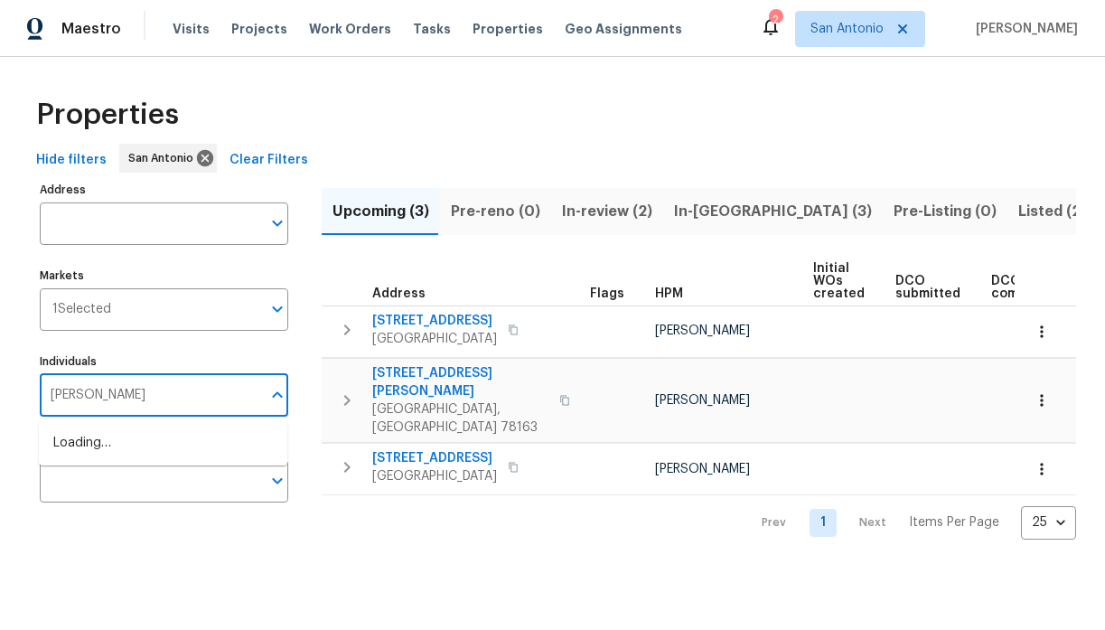
type input "felix ramos"
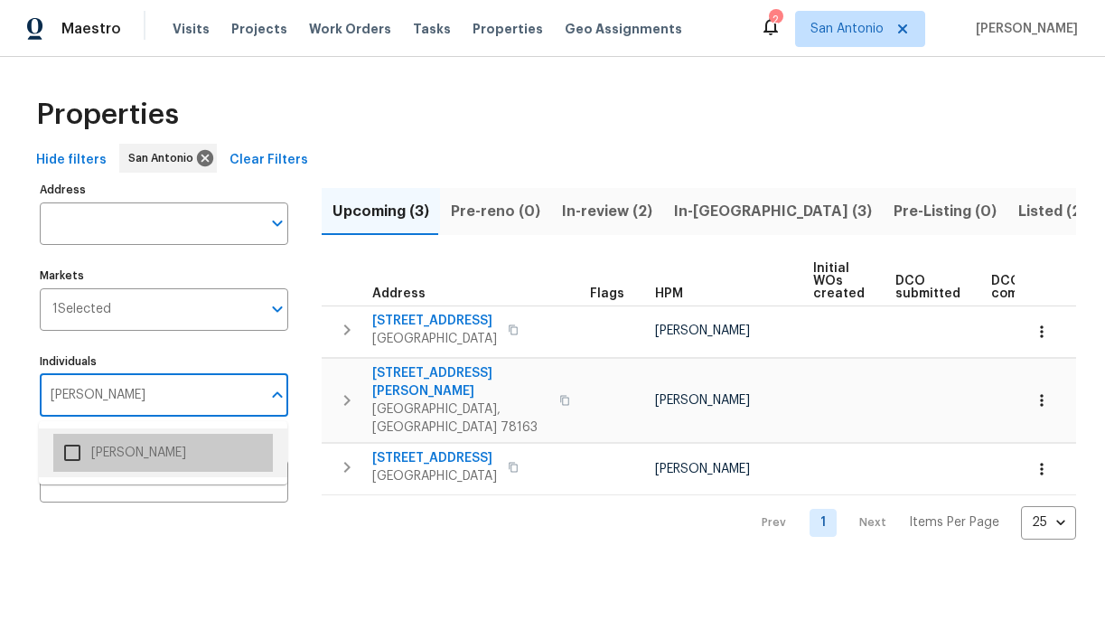
click at [126, 457] on li "Felix Ramos" at bounding box center [163, 453] width 220 height 38
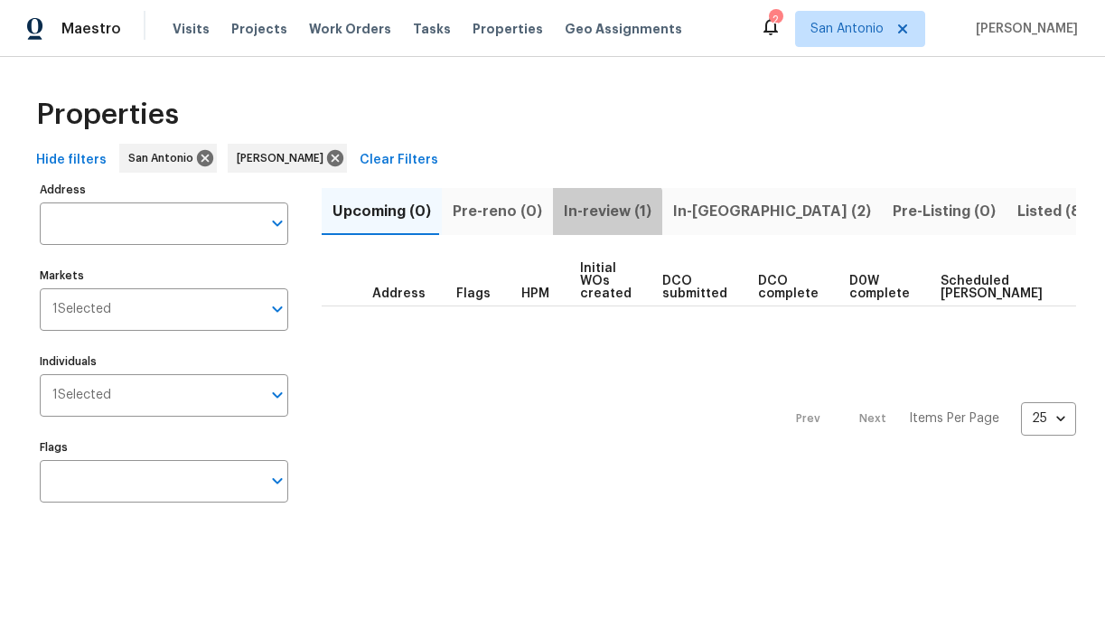
click at [589, 220] on span "In-review (1)" at bounding box center [608, 211] width 88 height 25
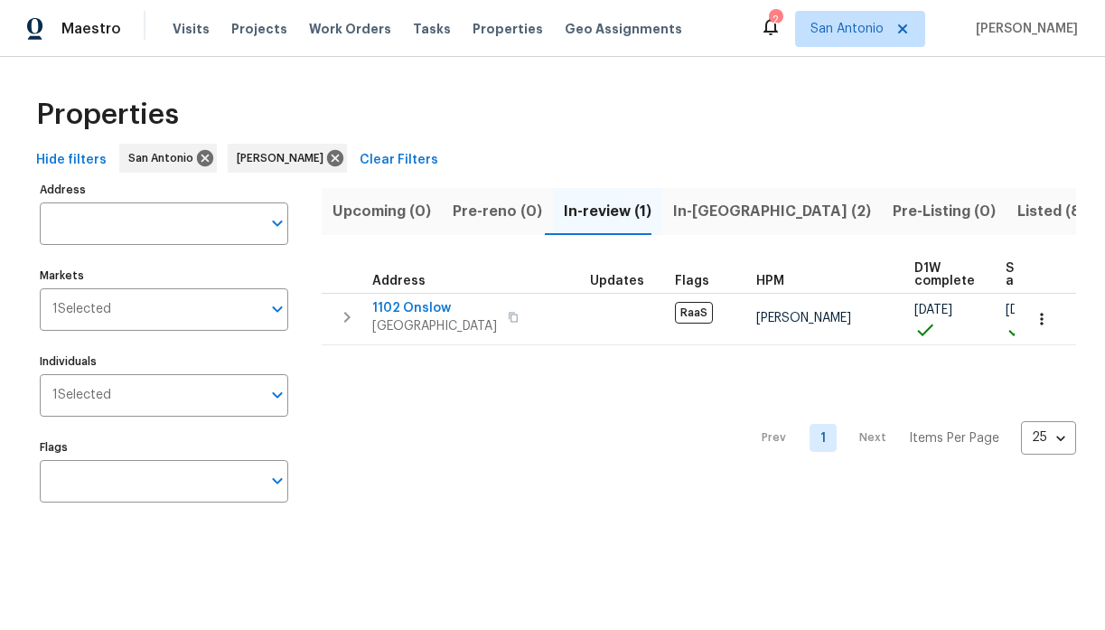
click at [370, 216] on span "Upcoming (0)" at bounding box center [381, 211] width 98 height 25
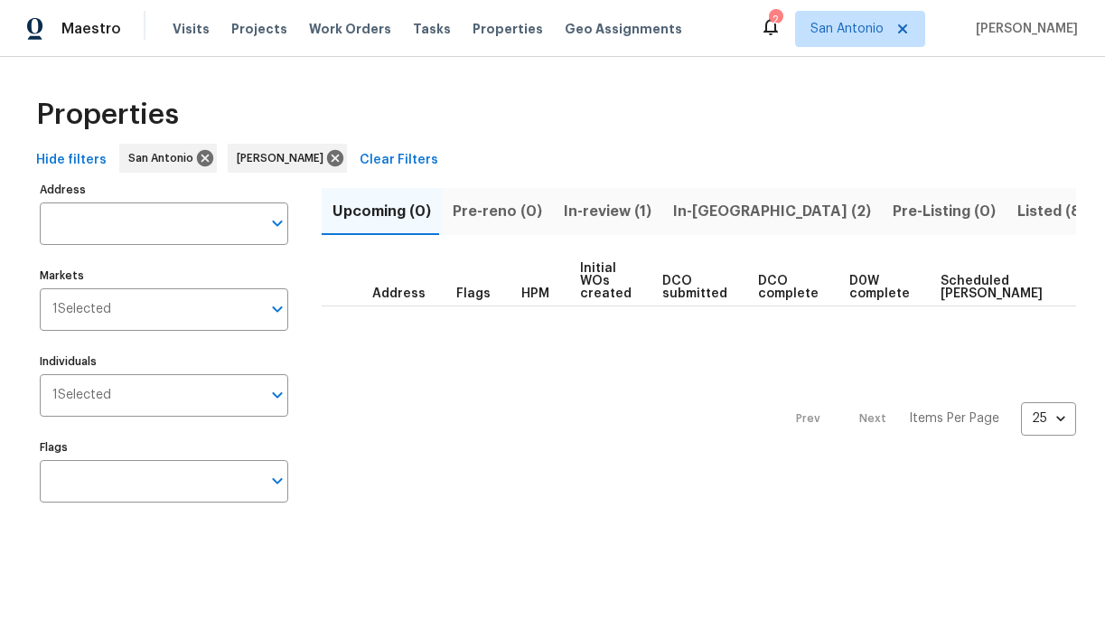
click at [688, 208] on span "In-reno (2)" at bounding box center [772, 211] width 198 height 25
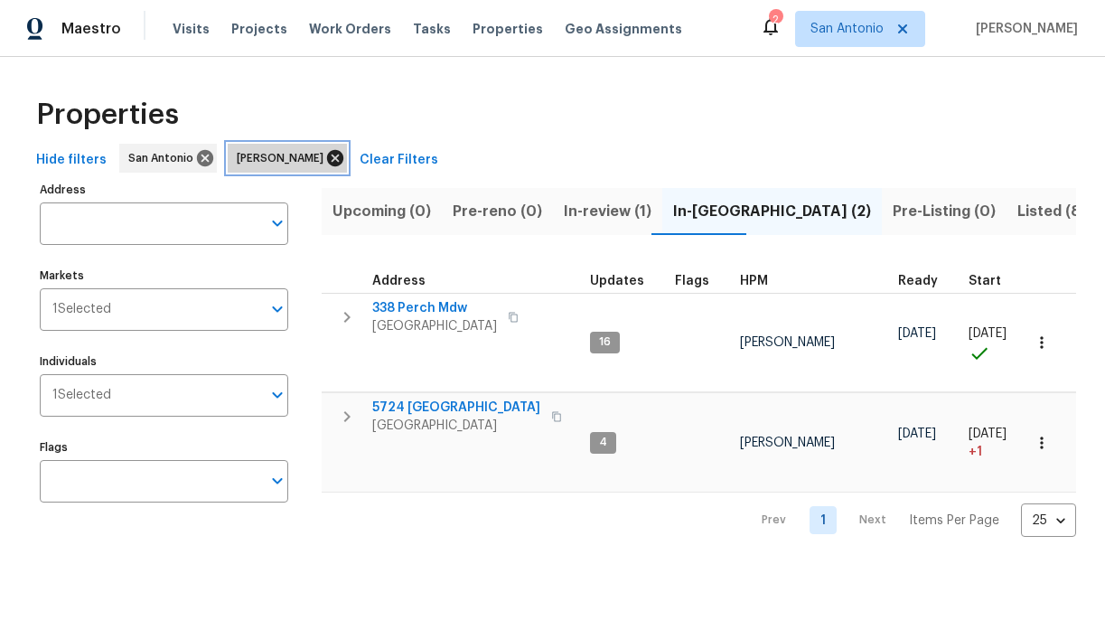
click at [325, 156] on icon at bounding box center [335, 158] width 20 height 20
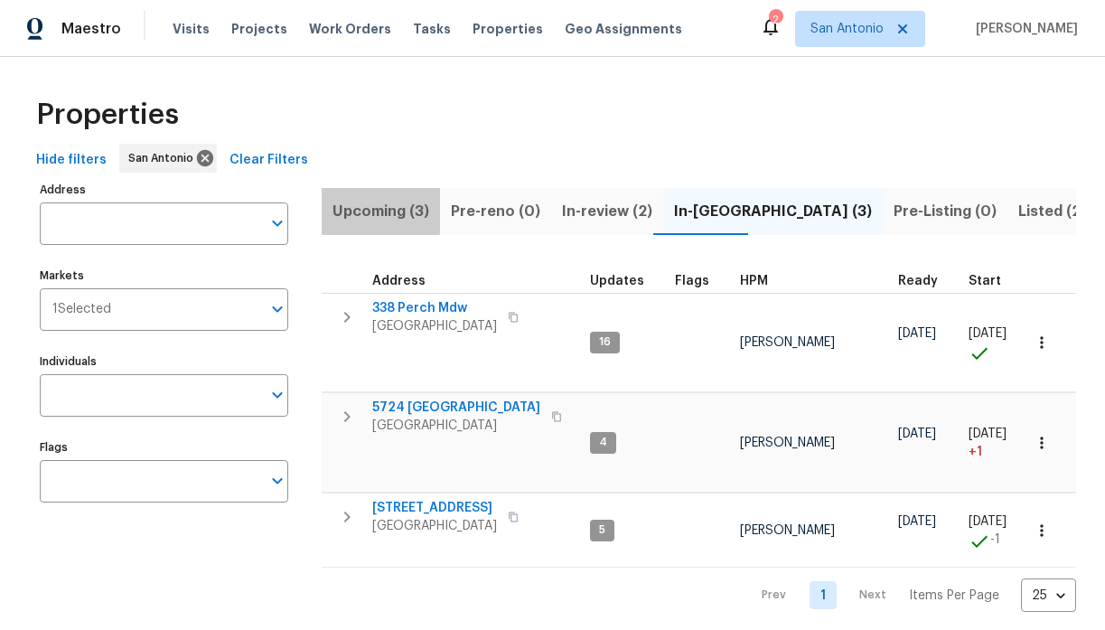
click at [374, 211] on span "Upcoming (3)" at bounding box center [380, 211] width 97 height 25
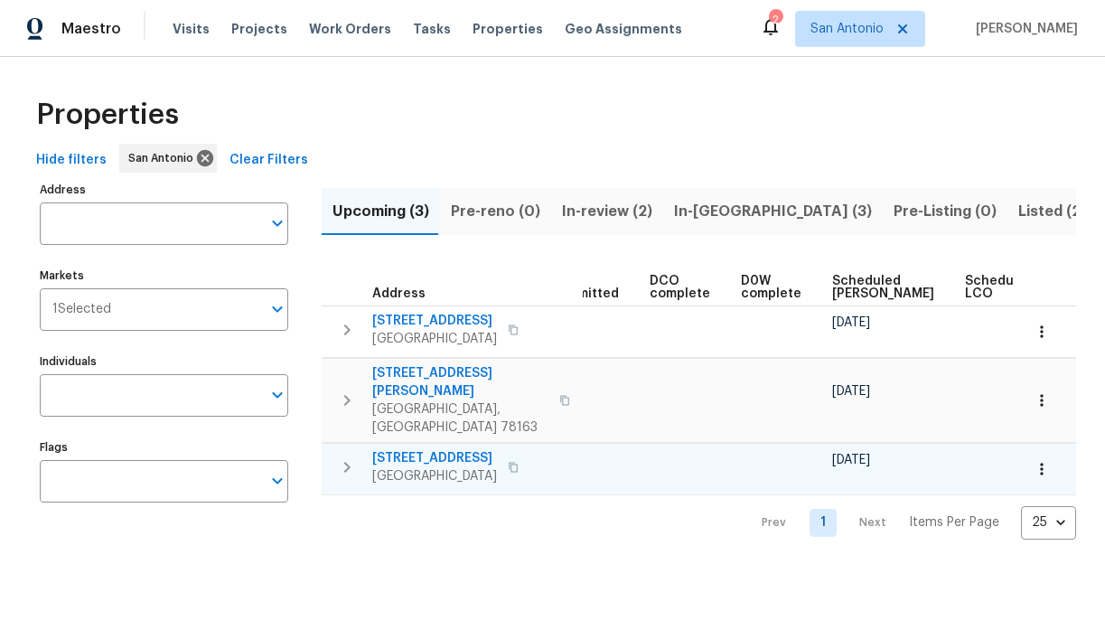
scroll to position [0, 394]
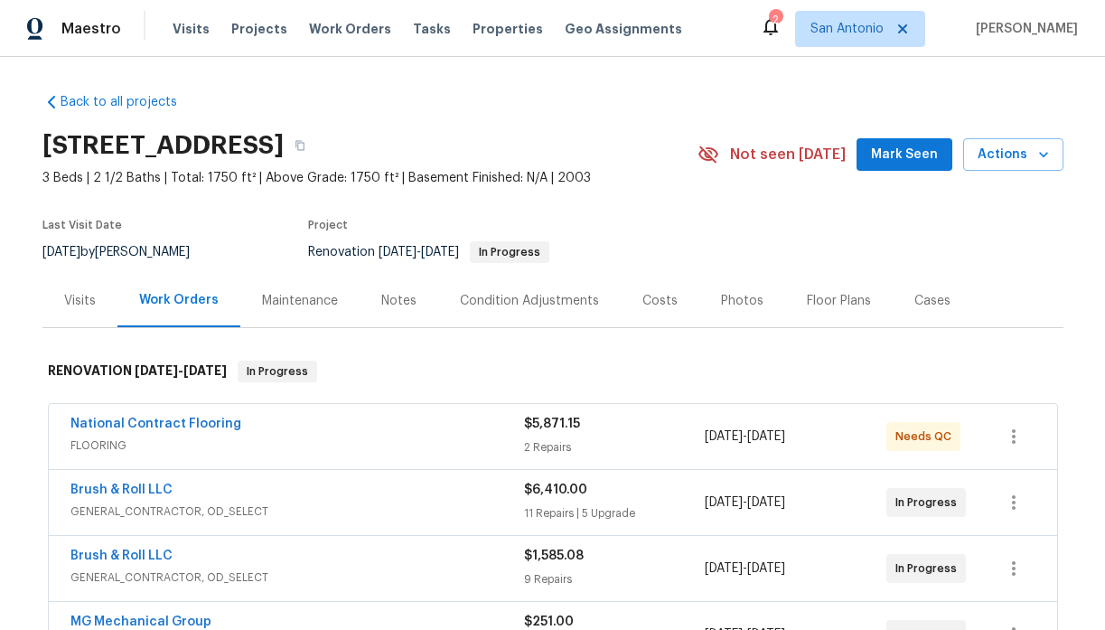
click at [893, 159] on span "Mark Seen" at bounding box center [904, 155] width 67 height 23
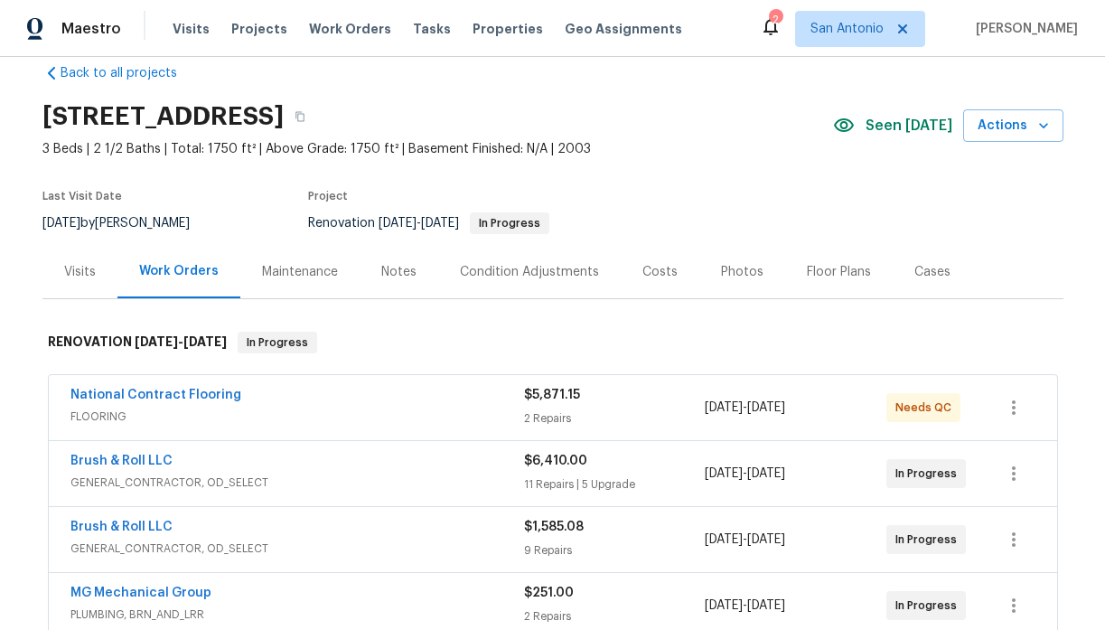
scroll to position [24, 0]
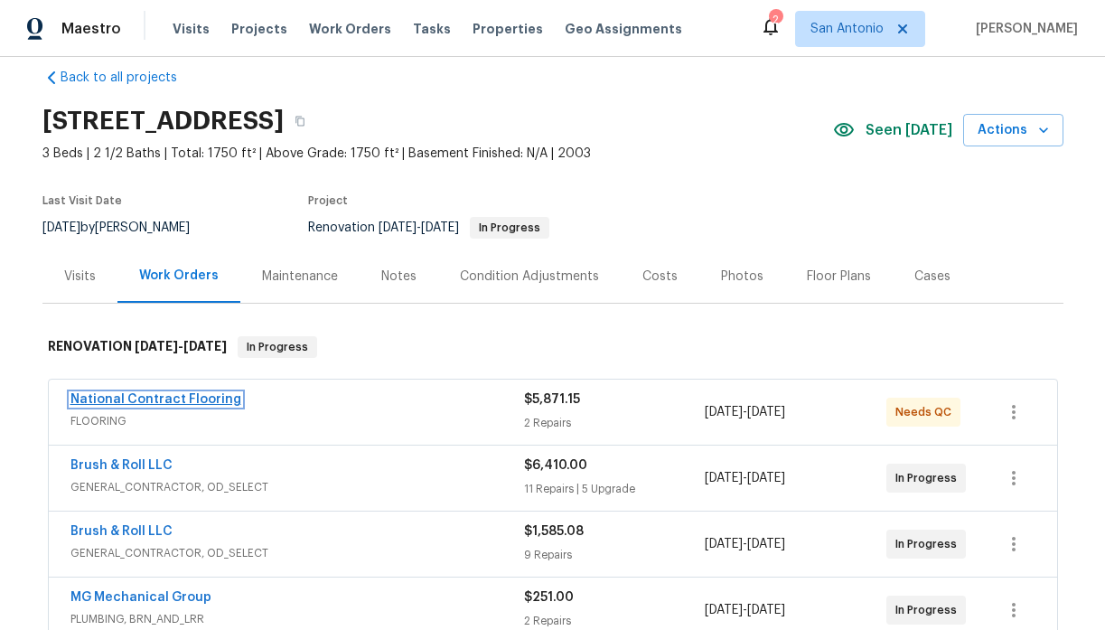
click at [183, 398] on link "National Contract Flooring" at bounding box center [155, 399] width 171 height 13
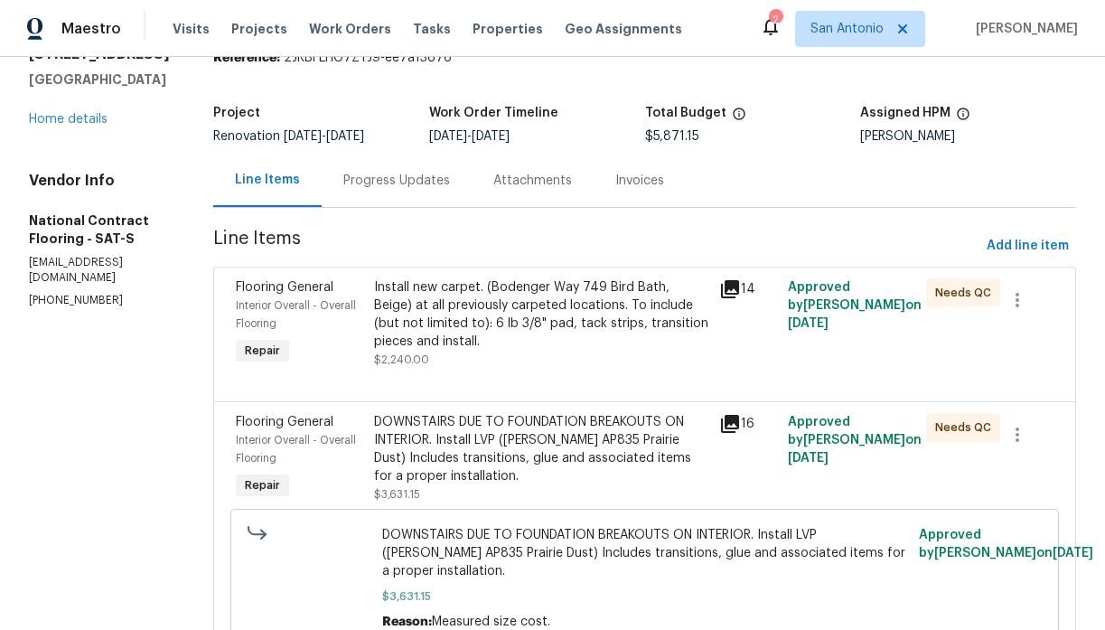
scroll to position [81, 0]
click at [488, 326] on div "Install new carpet. (Bodenger Way 749 Bird Bath, Beige) at all previously carpe…" at bounding box center [541, 313] width 334 height 72
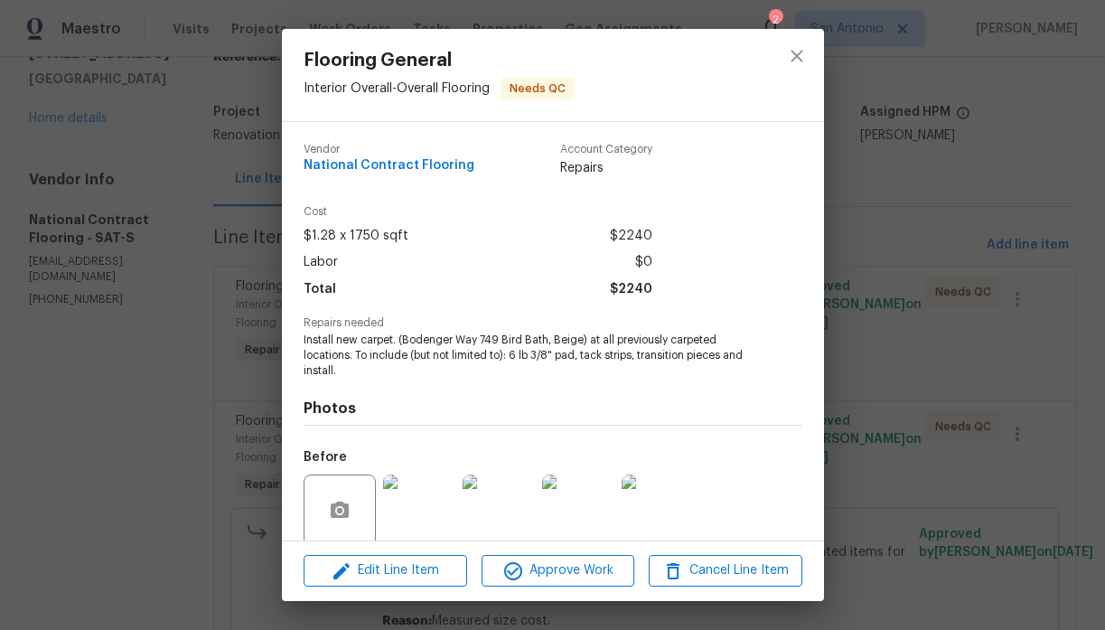
scroll to position [142, 0]
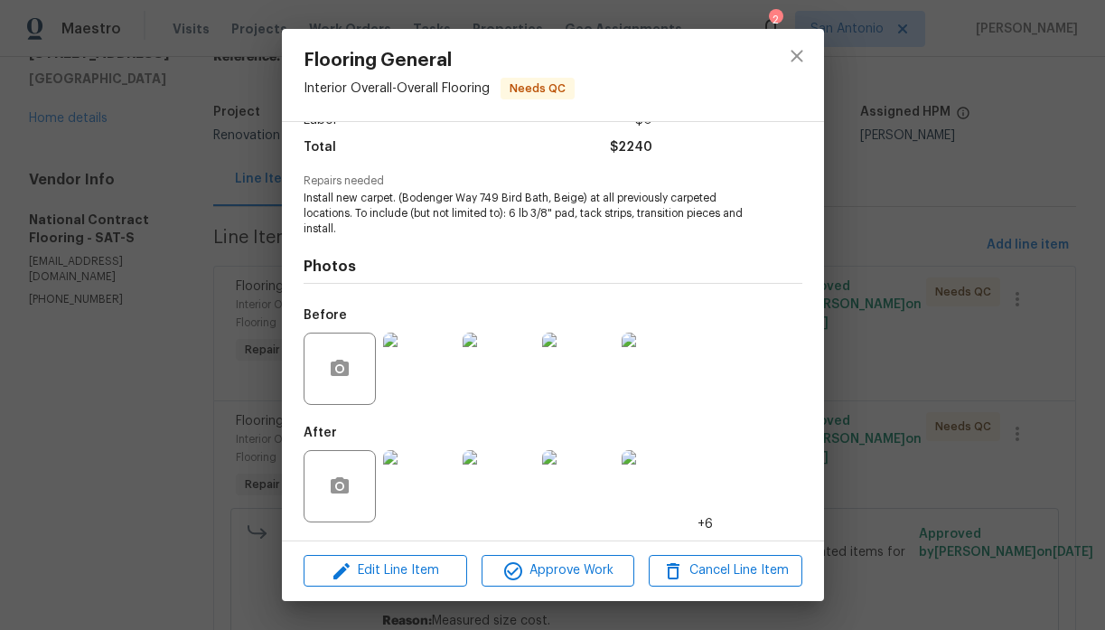
click at [431, 491] on img at bounding box center [419, 486] width 72 height 72
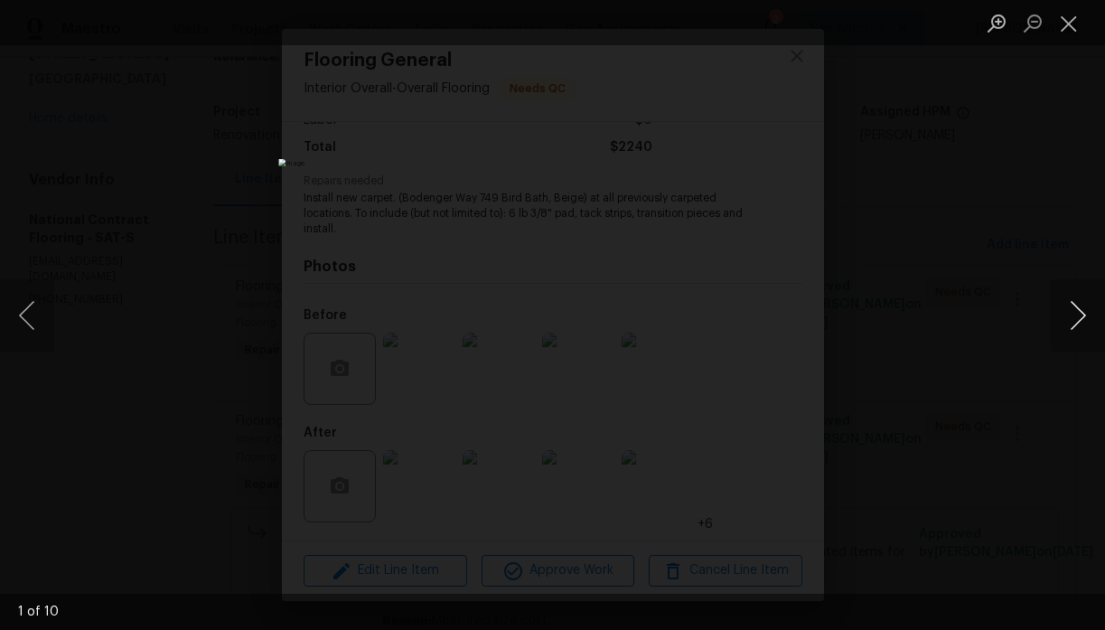
click at [1070, 306] on button "Next image" at bounding box center [1078, 315] width 54 height 72
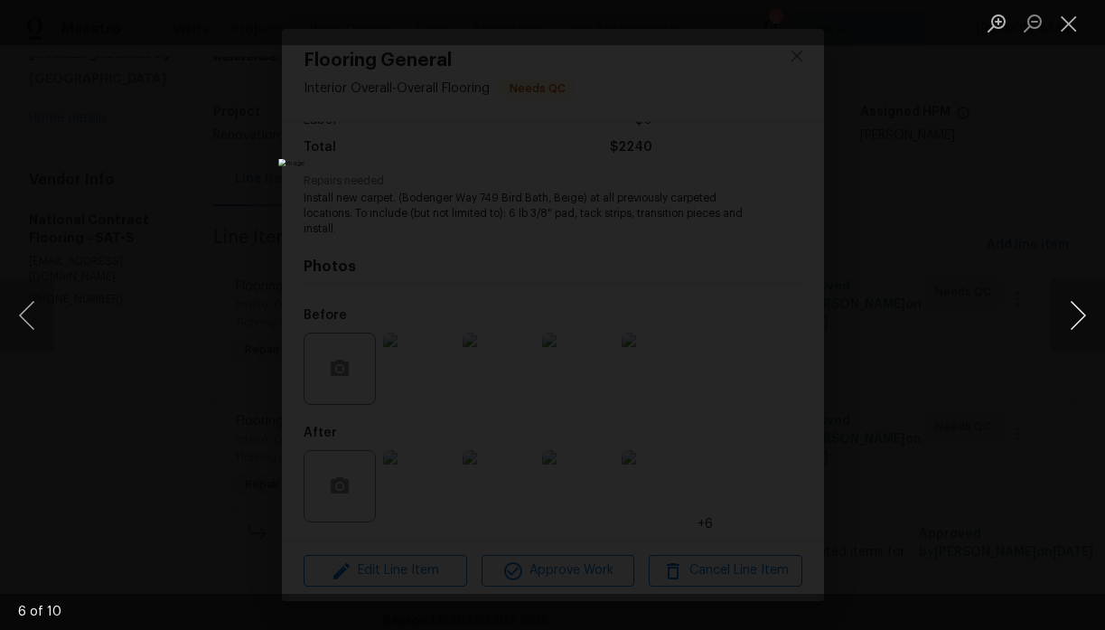
click at [1070, 306] on button "Next image" at bounding box center [1078, 315] width 54 height 72
click at [1067, 23] on button "Close lightbox" at bounding box center [1069, 23] width 36 height 32
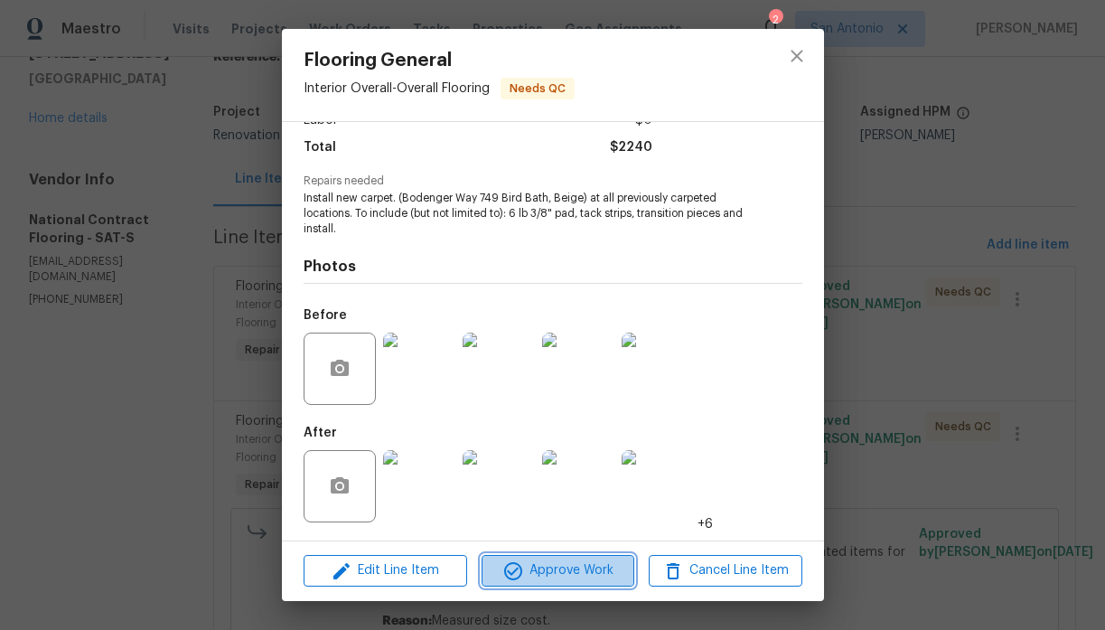
click at [574, 570] on span "Approve Work" at bounding box center [558, 570] width 142 height 23
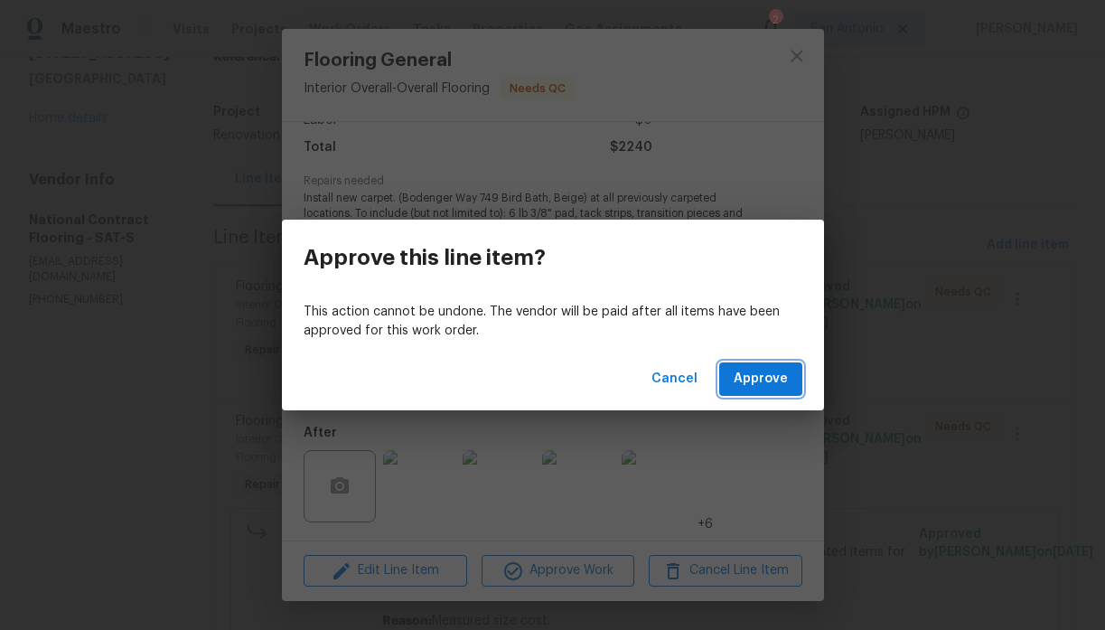
click at [753, 386] on span "Approve" at bounding box center [761, 379] width 54 height 23
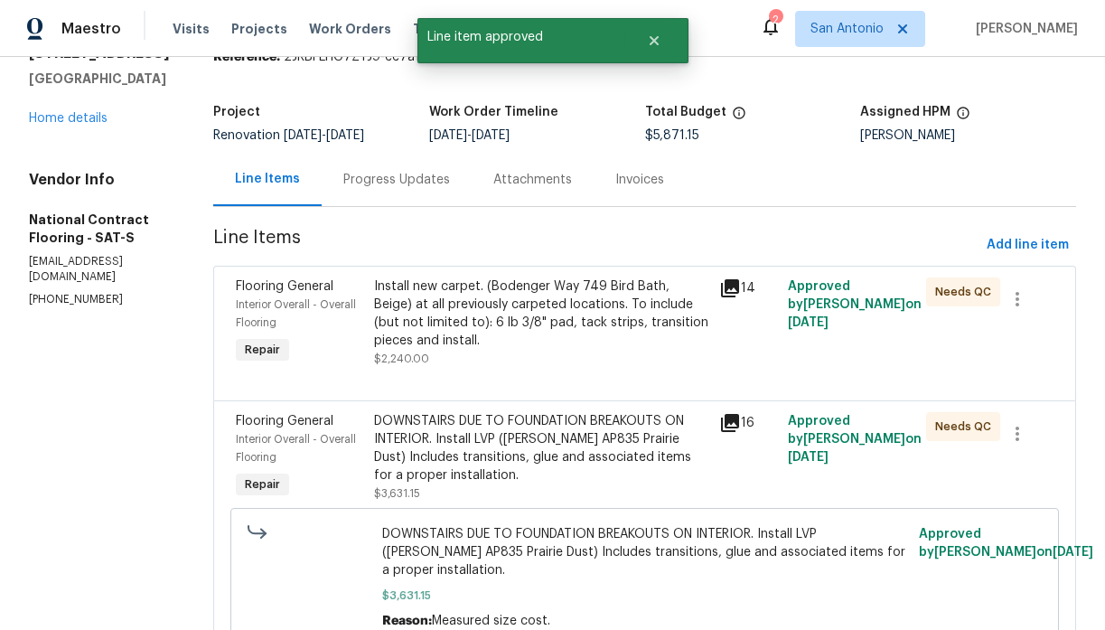
scroll to position [0, 0]
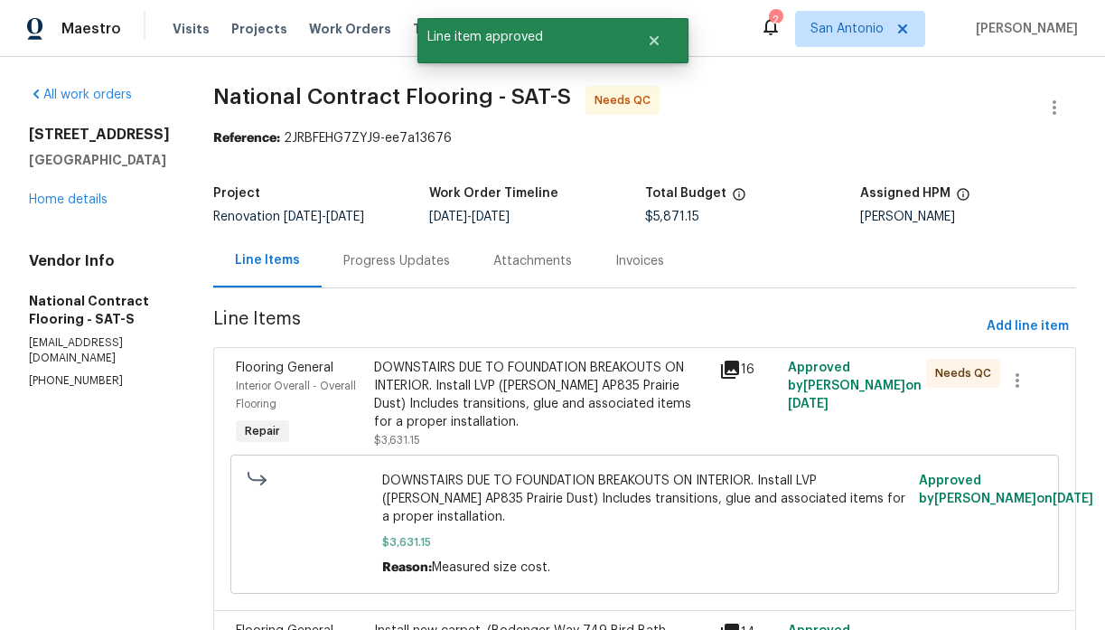
click at [496, 395] on div "DOWNSTAIRS DUE TO FOUNDATION BREAKOUTS ON INTERIOR. Install LVP (Knighton AP835…" at bounding box center [541, 395] width 334 height 72
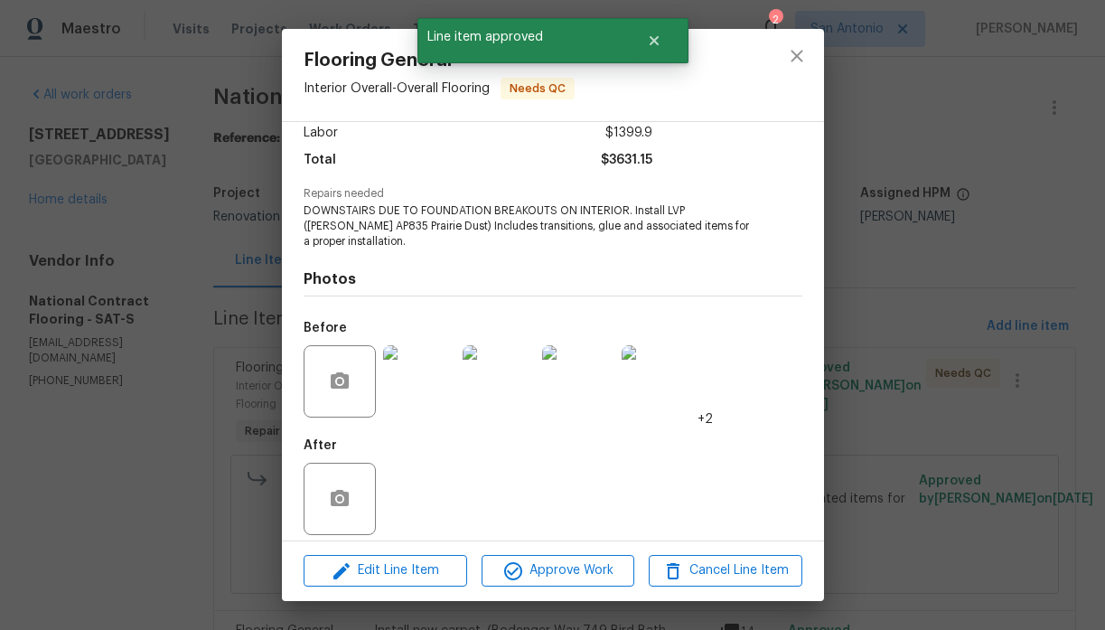
scroll to position [142, 0]
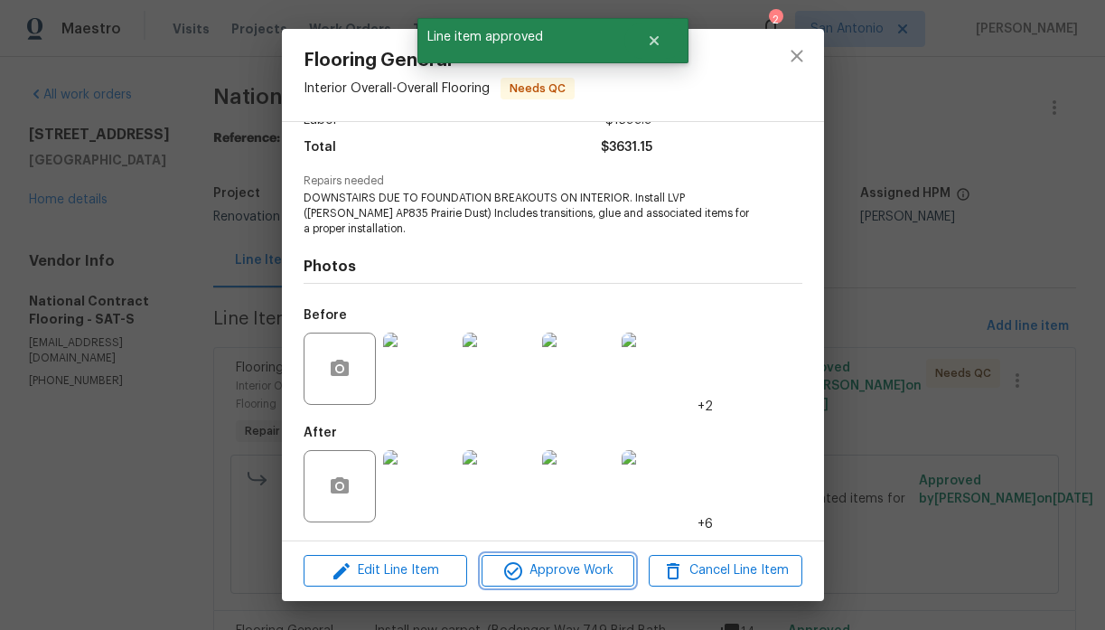
click at [552, 566] on span "Approve Work" at bounding box center [558, 570] width 142 height 23
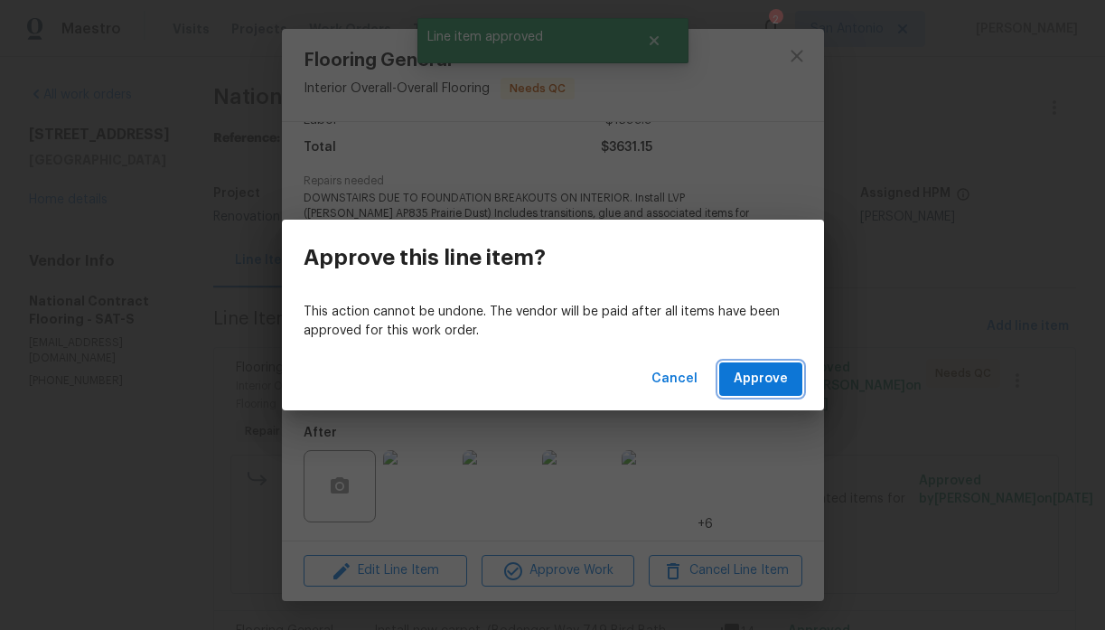
click at [763, 380] on span "Approve" at bounding box center [761, 379] width 54 height 23
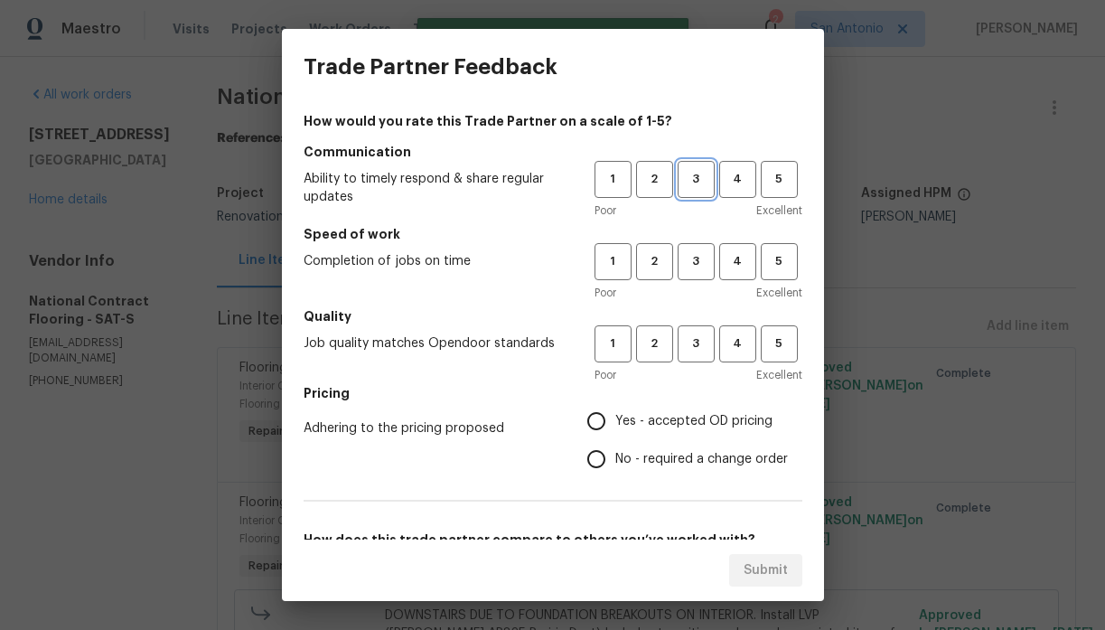
click at [700, 187] on span "3" at bounding box center [695, 179] width 33 height 21
click at [698, 259] on span "3" at bounding box center [695, 261] width 33 height 21
click at [695, 358] on button "3" at bounding box center [696, 343] width 37 height 37
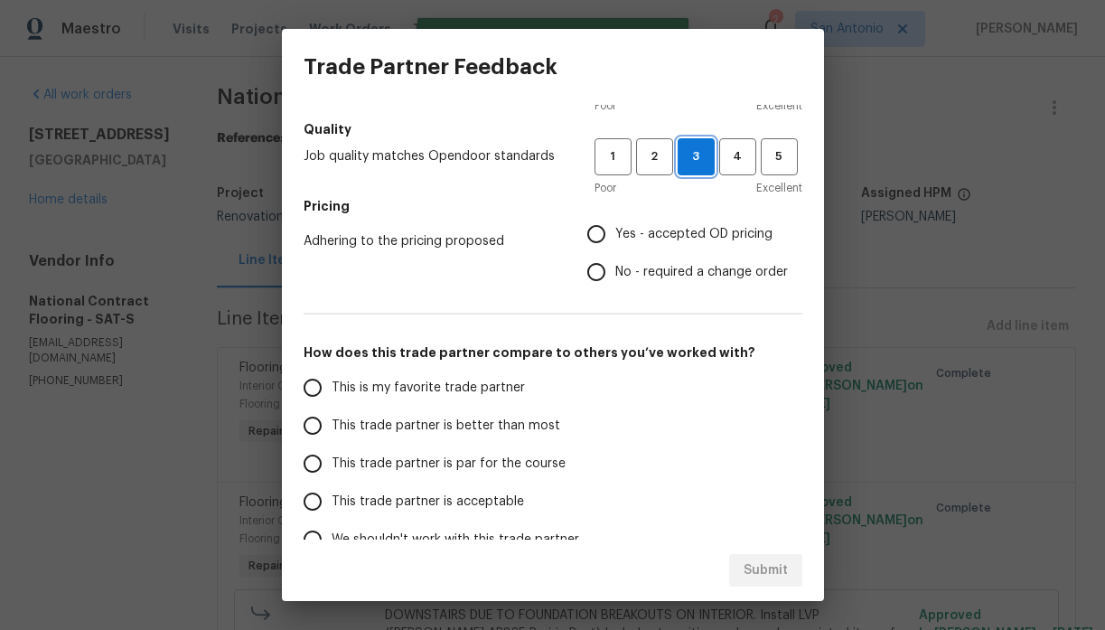
scroll to position [263, 0]
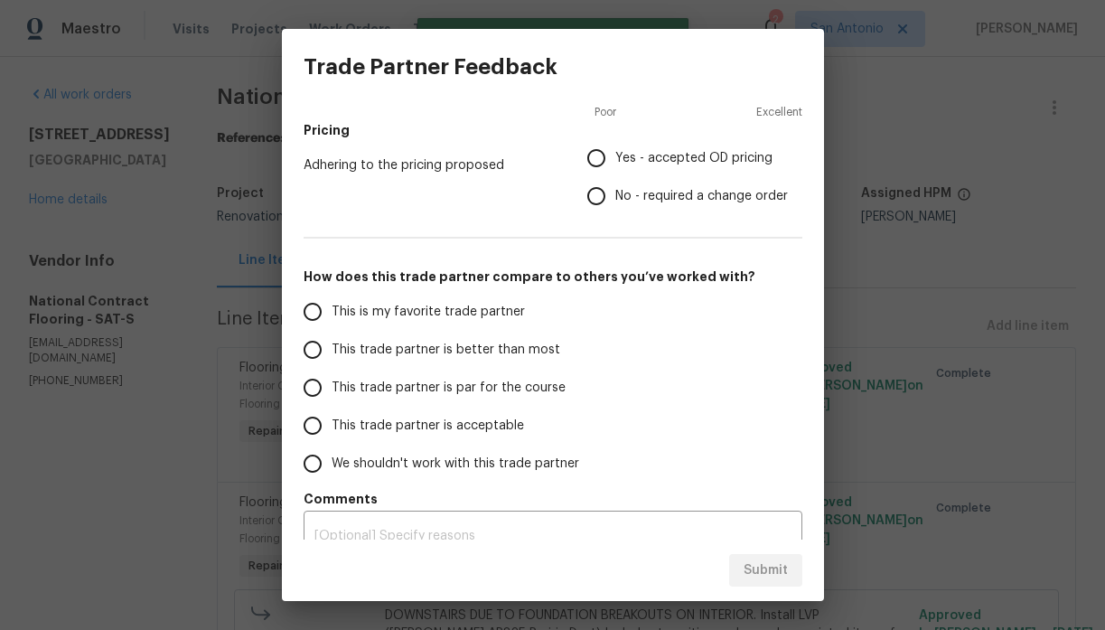
click at [657, 161] on span "Yes - accepted OD pricing" at bounding box center [693, 158] width 157 height 19
click at [615, 161] on input "Yes - accepted OD pricing" at bounding box center [596, 158] width 38 height 38
radio input "true"
click at [490, 386] on span "This trade partner is par for the course" at bounding box center [449, 388] width 234 height 19
click at [332, 386] on input "This trade partner is par for the course" at bounding box center [313, 388] width 38 height 38
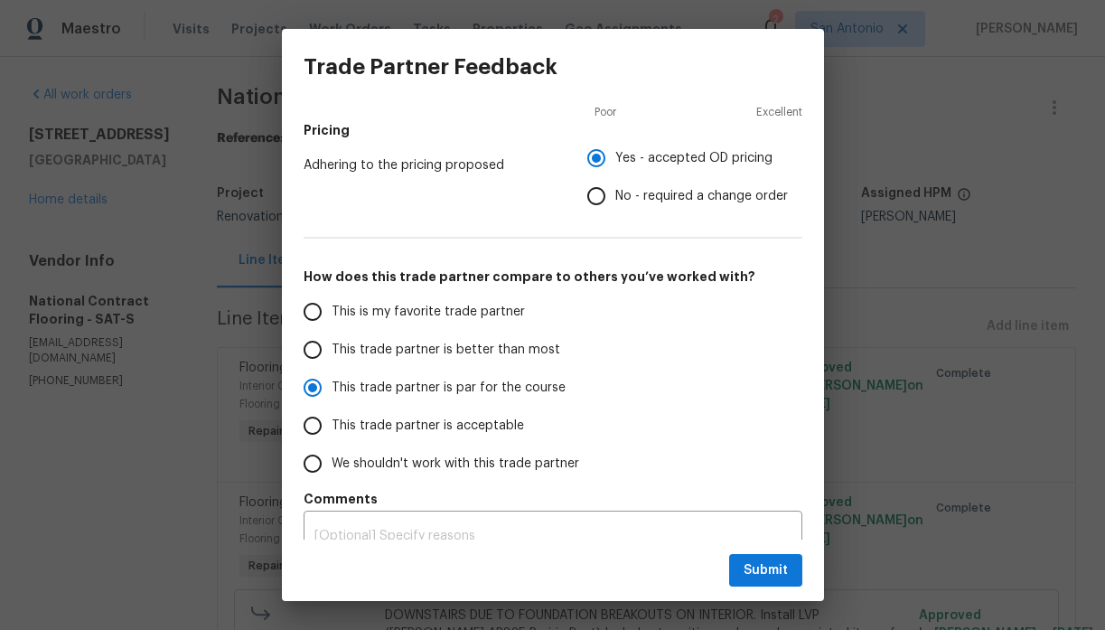
scroll to position [287, 0]
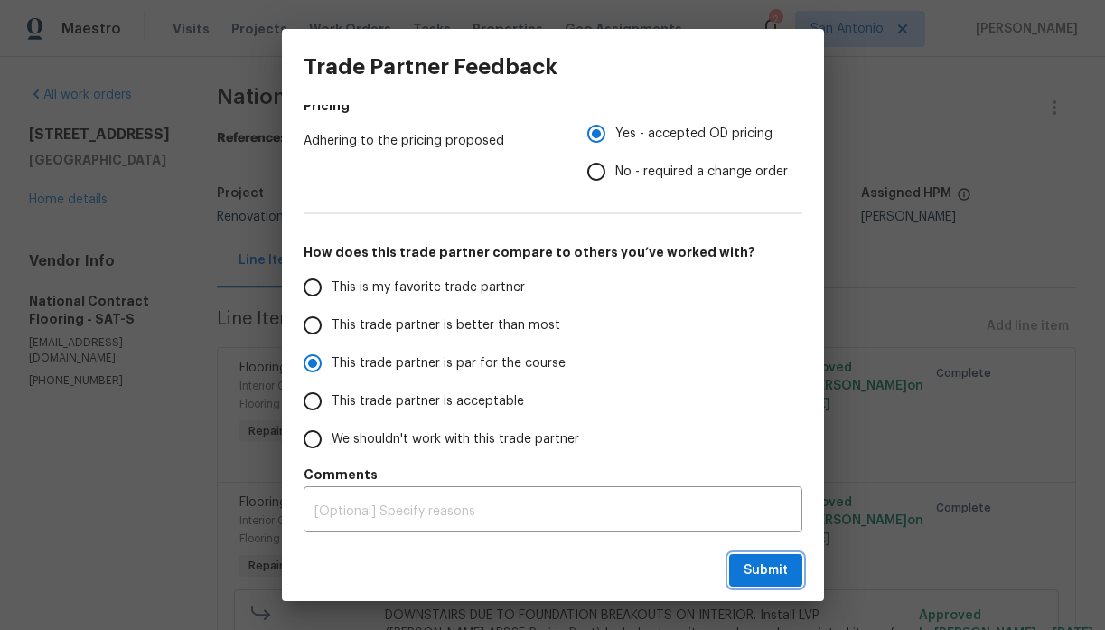
click at [765, 576] on span "Submit" at bounding box center [766, 570] width 44 height 23
radio input "true"
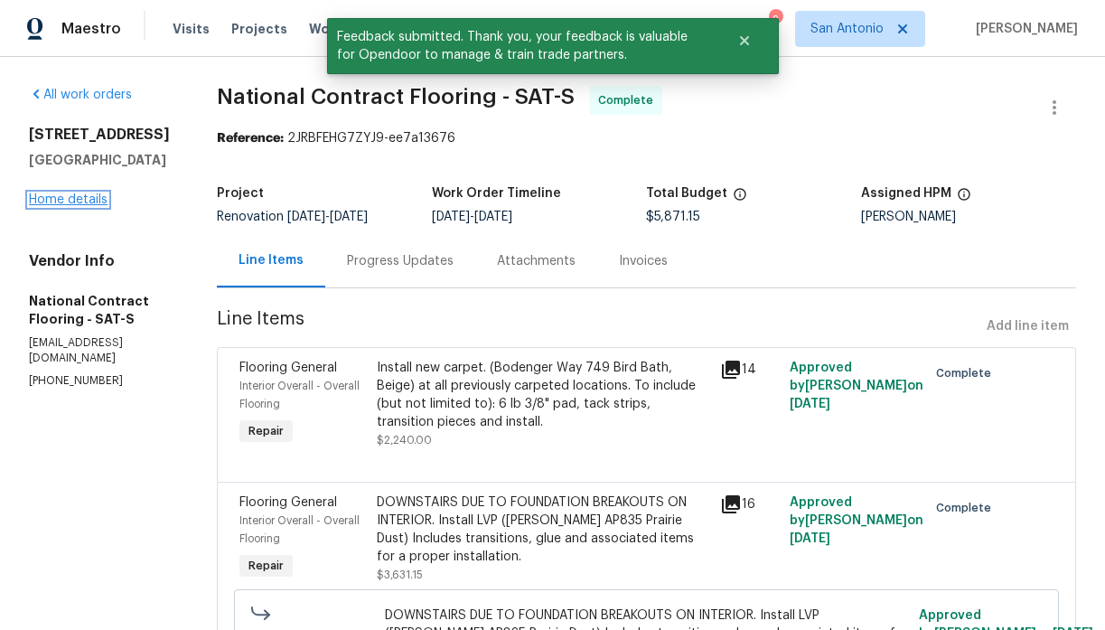
click at [63, 206] on link "Home details" at bounding box center [68, 199] width 79 height 13
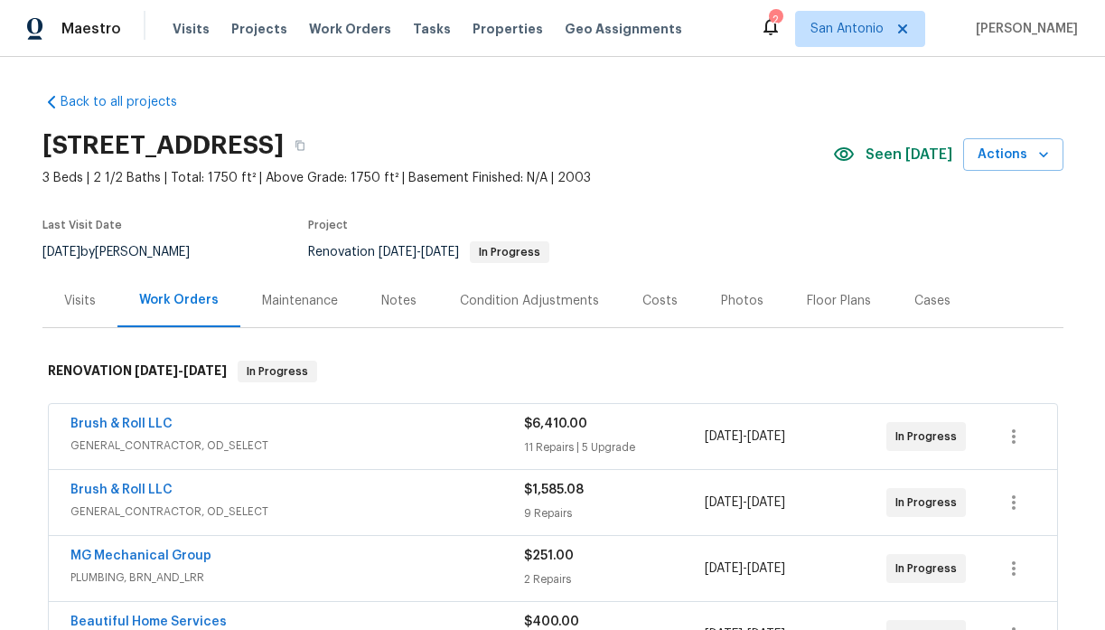
click at [400, 300] on div "Notes" at bounding box center [398, 301] width 35 height 18
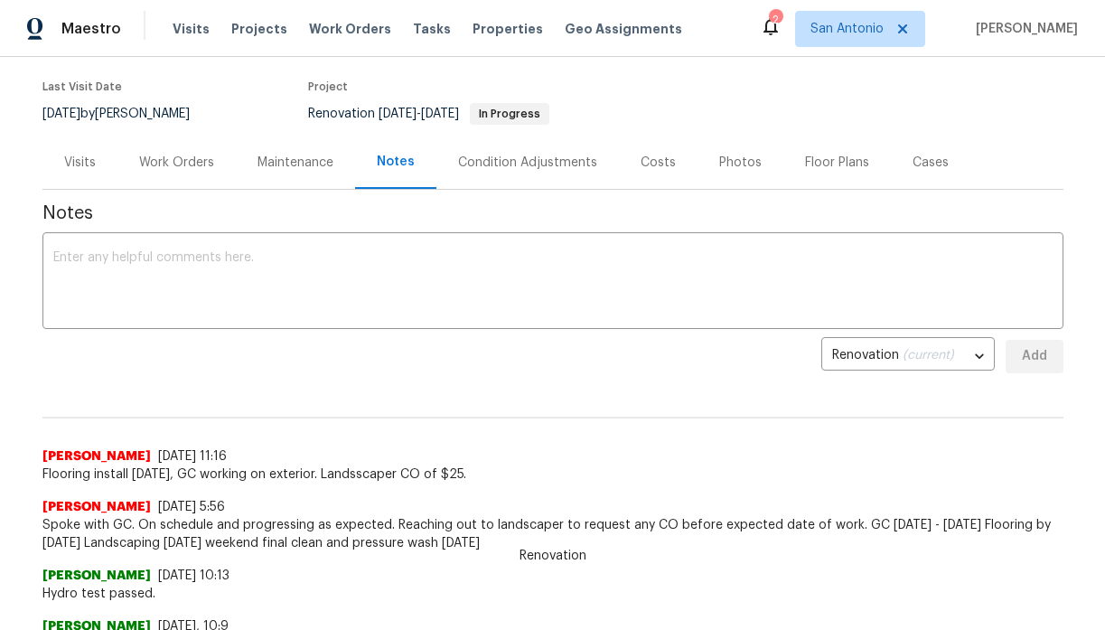
scroll to position [142, 0]
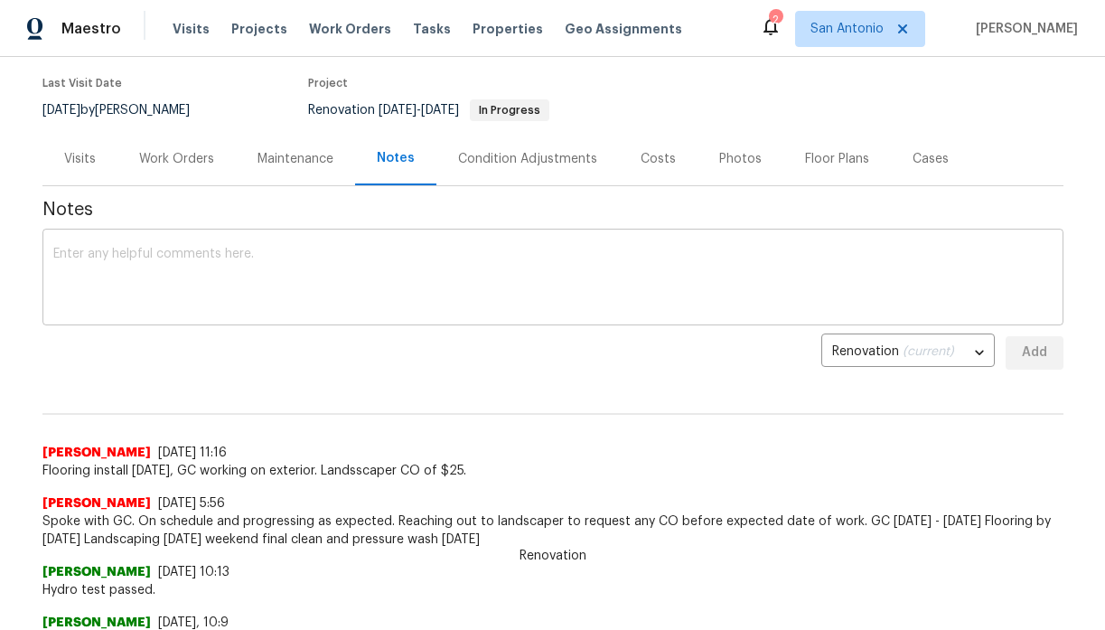
click at [285, 250] on textarea at bounding box center [552, 279] width 999 height 63
click at [219, 247] on div "x ​" at bounding box center [552, 279] width 1021 height 92
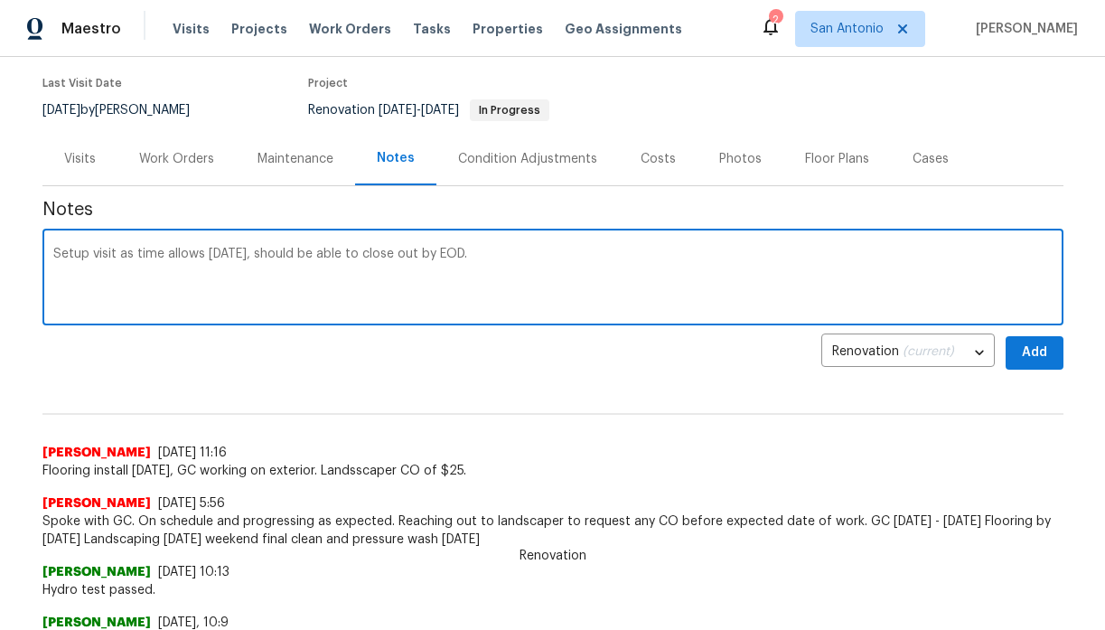
type textarea "Setup visit as time allows today, should be able to close out by EOD."
click at [1035, 356] on span "Add" at bounding box center [1034, 352] width 29 height 23
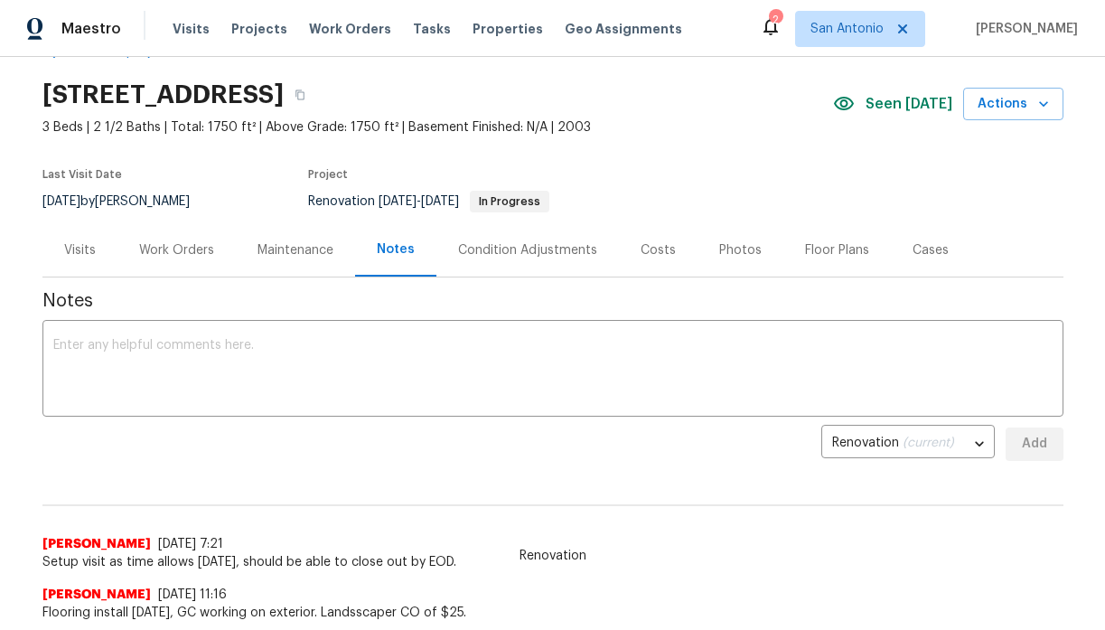
scroll to position [0, 0]
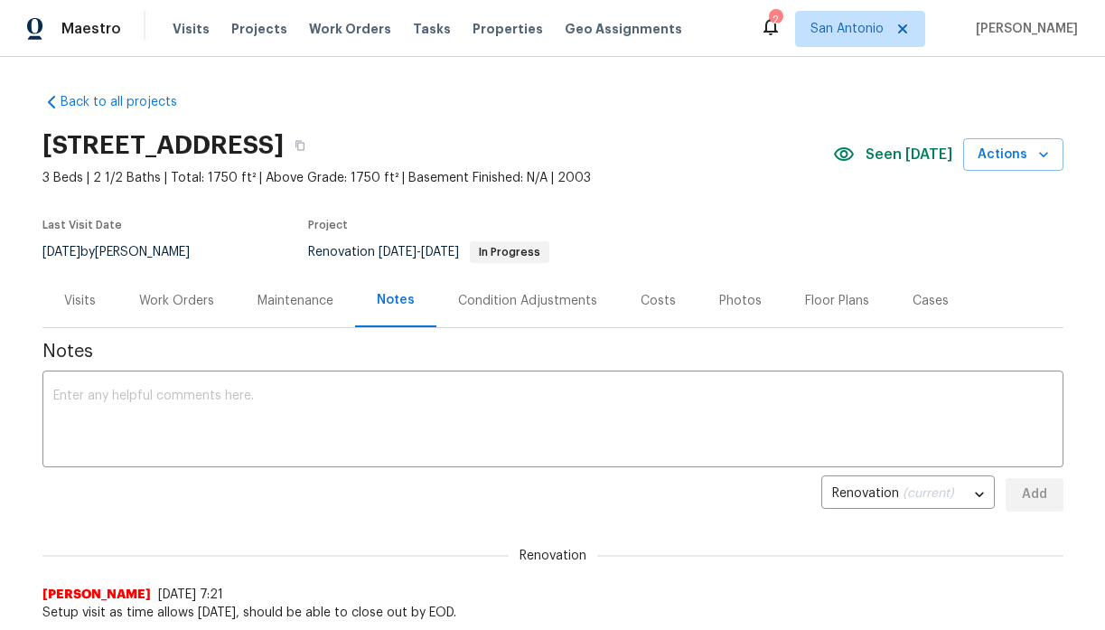
click at [87, 294] on div "Visits" at bounding box center [80, 301] width 32 height 18
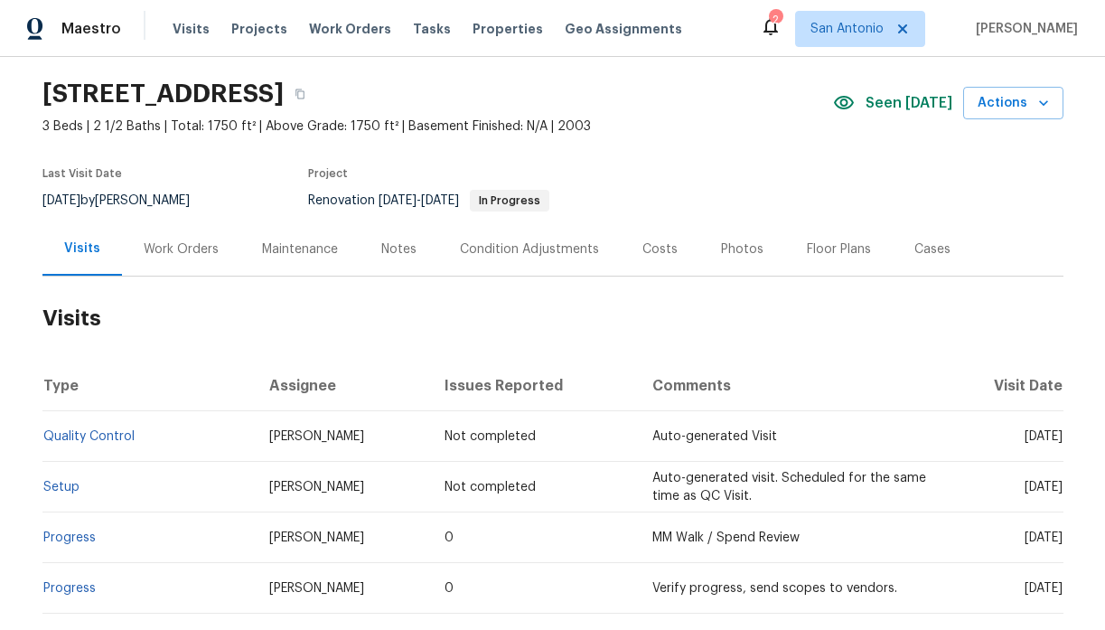
scroll to position [51, 0]
click at [305, 93] on icon "button" at bounding box center [300, 94] width 11 height 11
click at [187, 32] on span "Visits" at bounding box center [191, 29] width 37 height 18
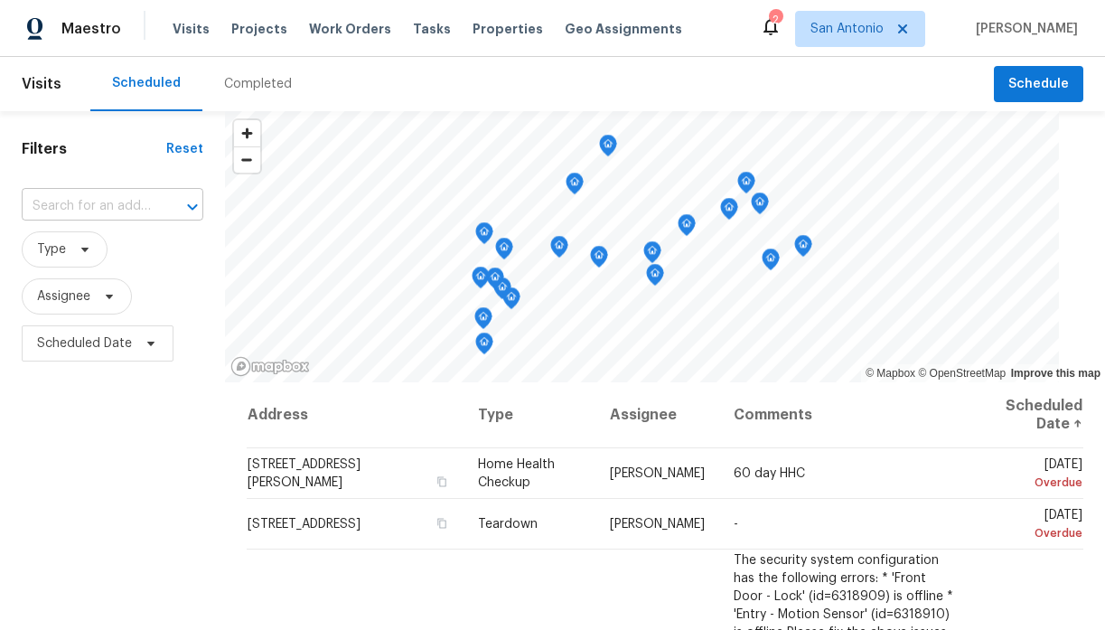
click at [137, 206] on input "text" at bounding box center [87, 206] width 131 height 28
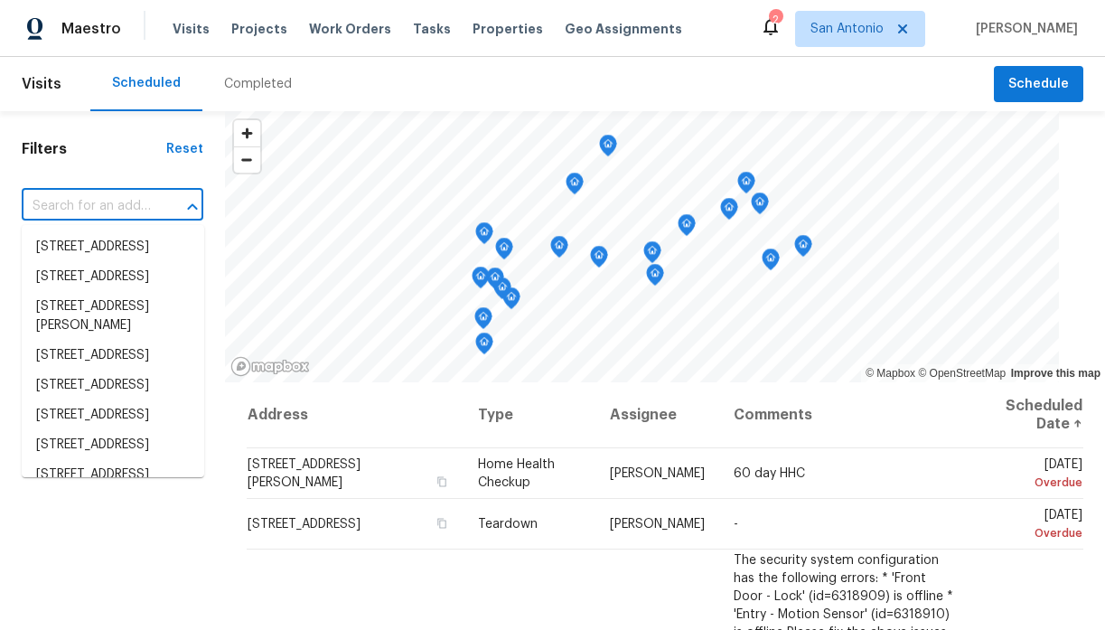
paste input "[STREET_ADDRESS]"
type input "[STREET_ADDRESS]"
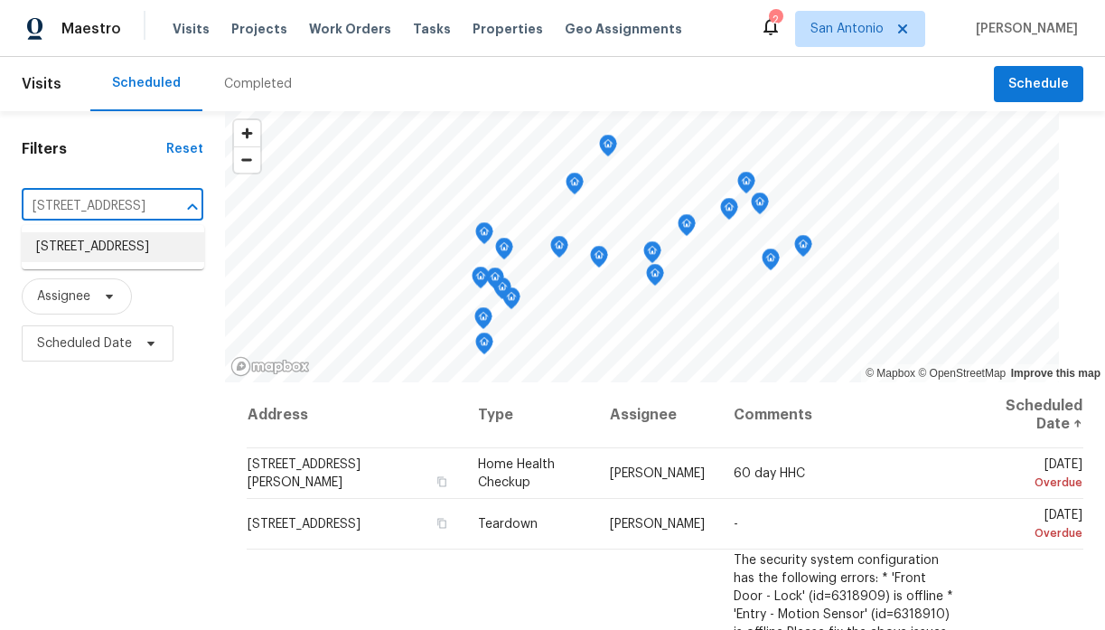
click at [112, 252] on li "[STREET_ADDRESS]" at bounding box center [113, 247] width 182 height 30
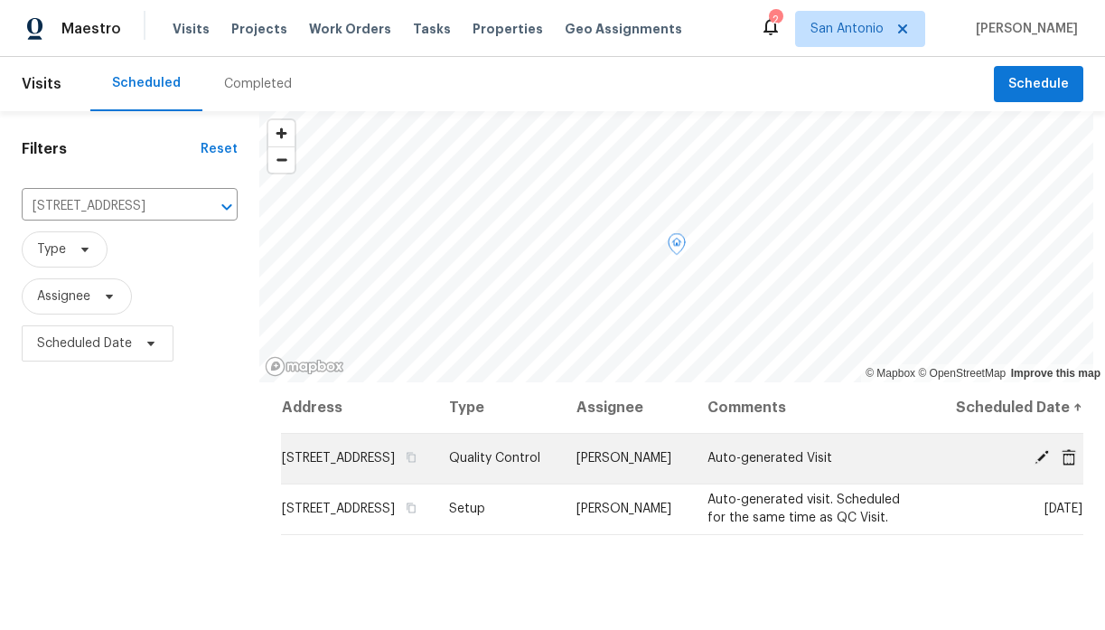
click at [1040, 464] on icon at bounding box center [1041, 457] width 14 height 14
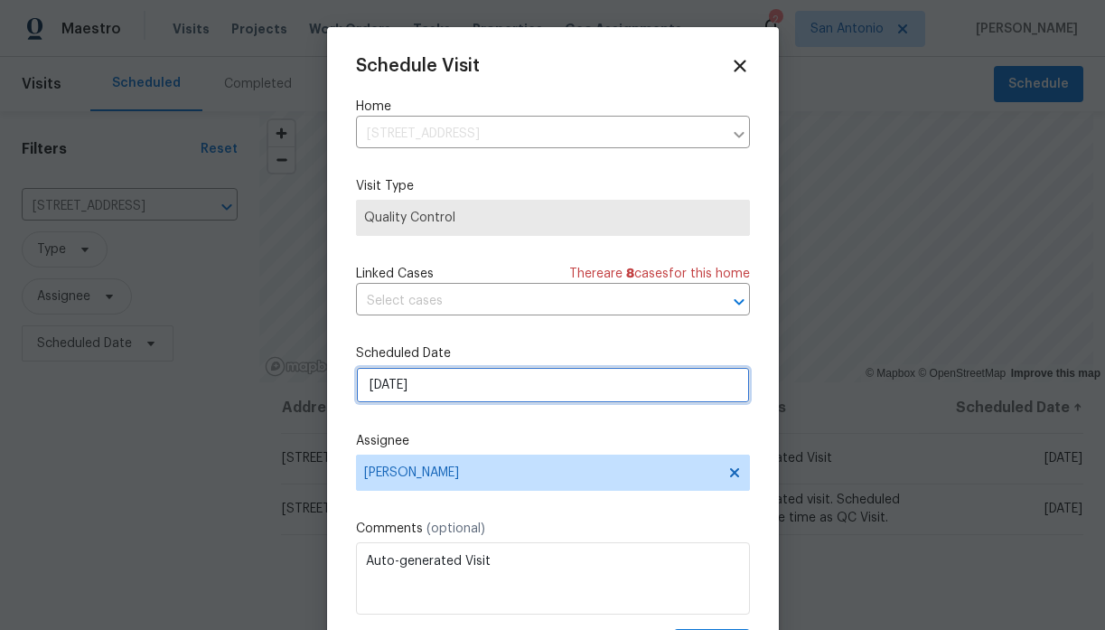
click at [463, 388] on input "10/30/2025" at bounding box center [553, 385] width 394 height 36
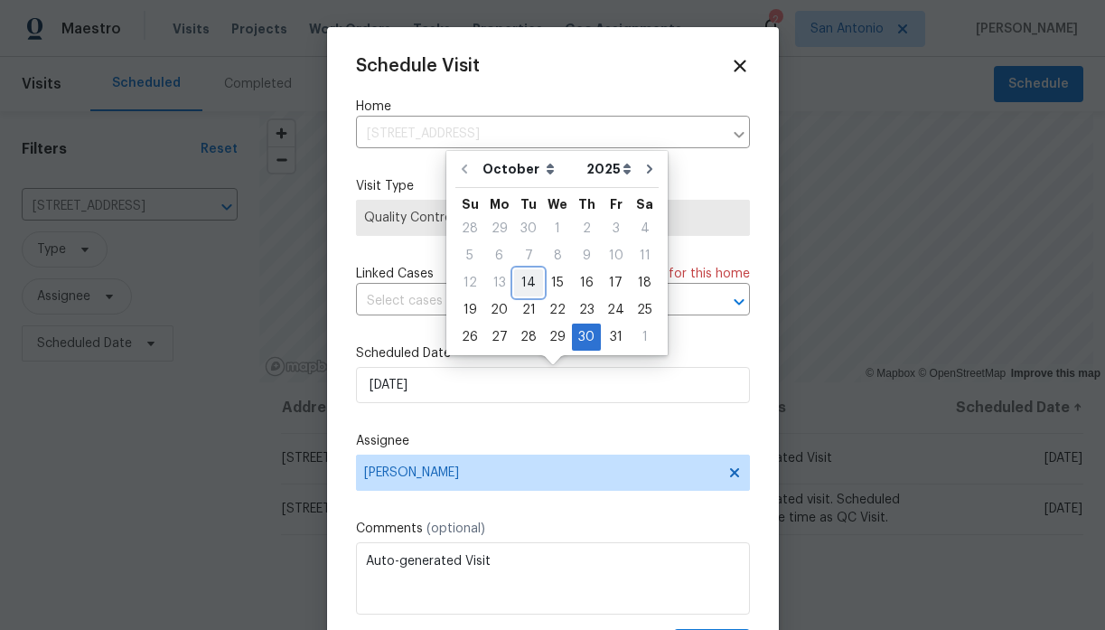
click at [525, 283] on div "14" at bounding box center [528, 282] width 29 height 25
type input "10/14/2025"
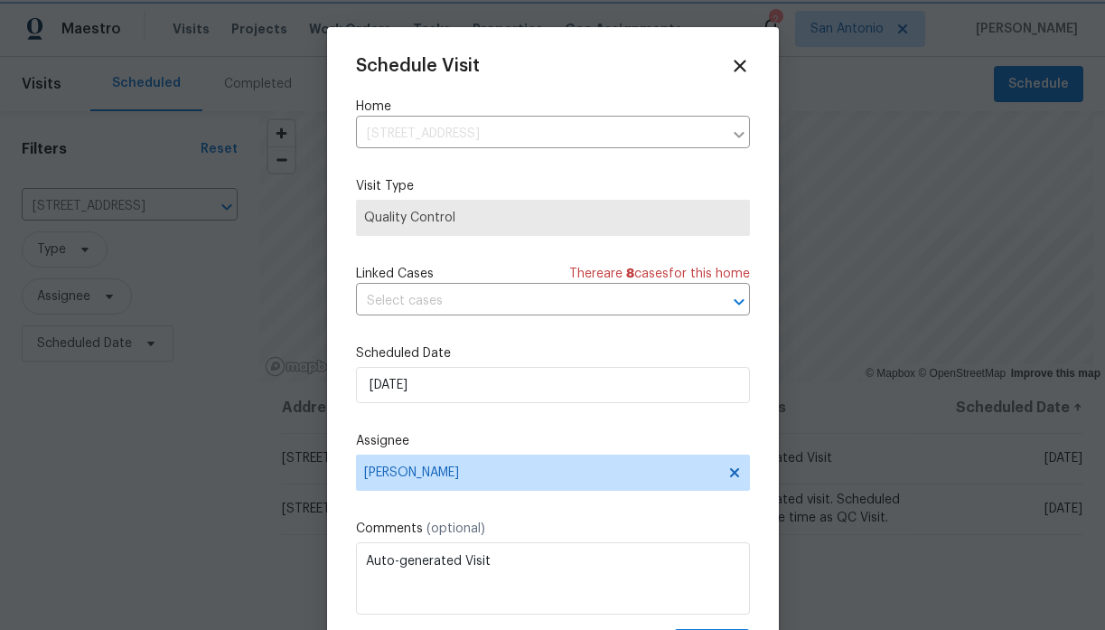
scroll to position [33, 0]
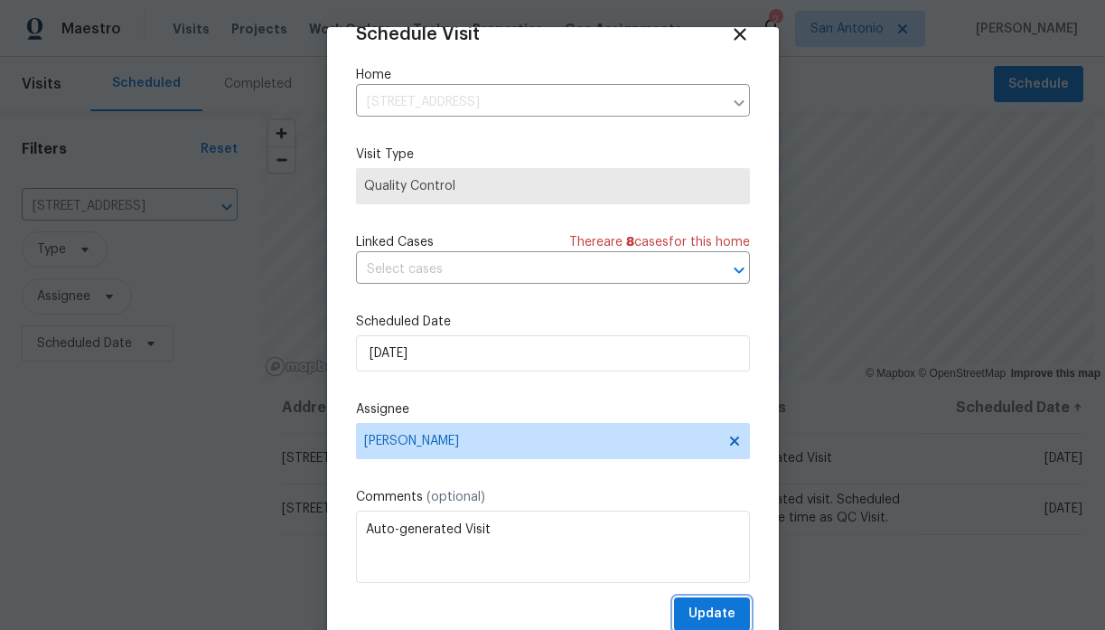
click at [713, 605] on span "Update" at bounding box center [711, 614] width 47 height 23
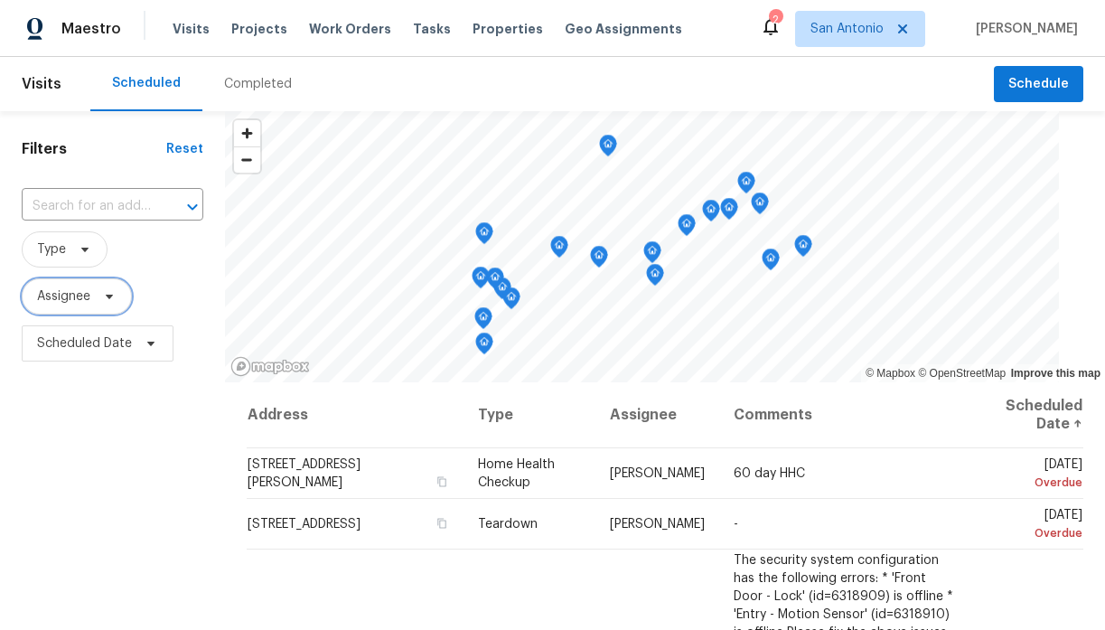
click at [110, 293] on icon at bounding box center [109, 296] width 14 height 14
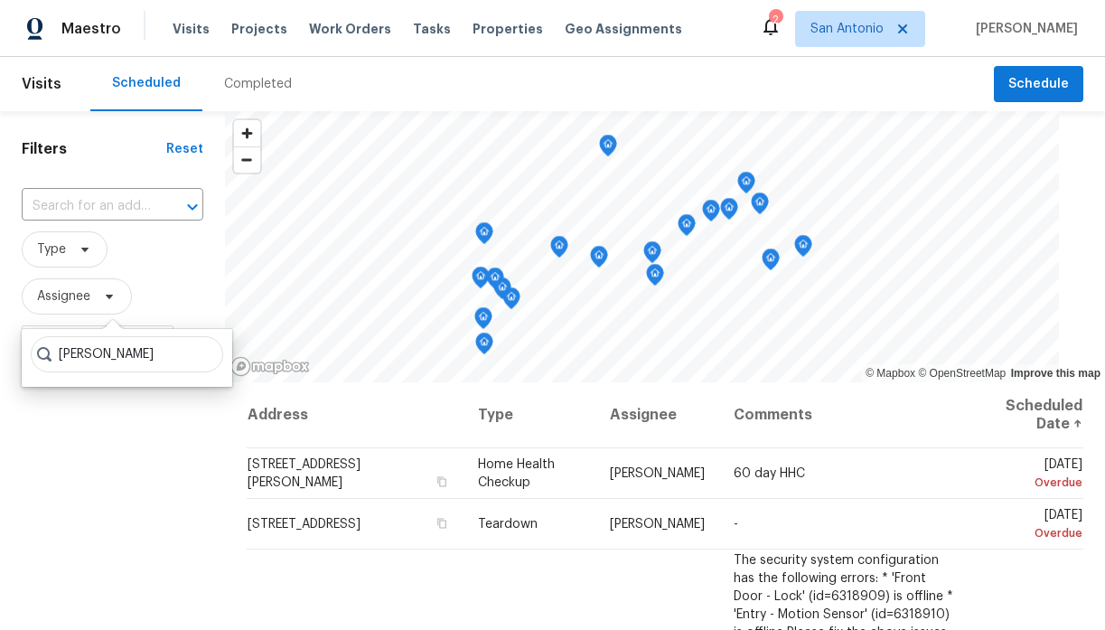
type input "[PERSON_NAME]"
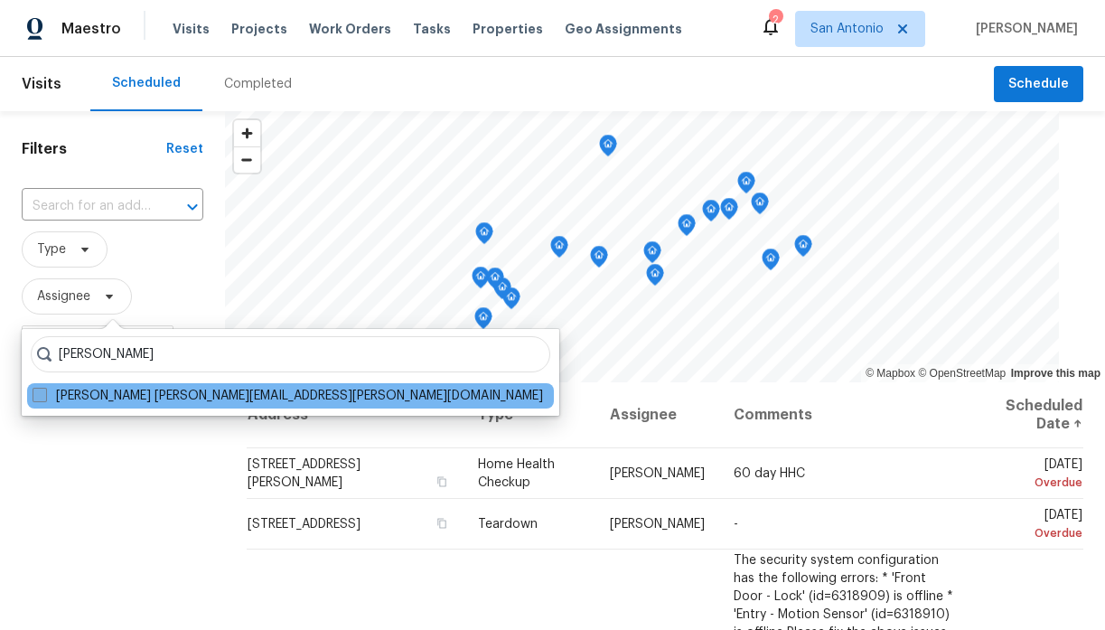
click at [99, 398] on label "[PERSON_NAME] [PERSON_NAME][EMAIL_ADDRESS][PERSON_NAME][DOMAIN_NAME]" at bounding box center [288, 396] width 510 height 18
click at [44, 398] on input "[PERSON_NAME] [PERSON_NAME][EMAIL_ADDRESS][PERSON_NAME][DOMAIN_NAME]" at bounding box center [39, 393] width 12 height 12
checkbox input "true"
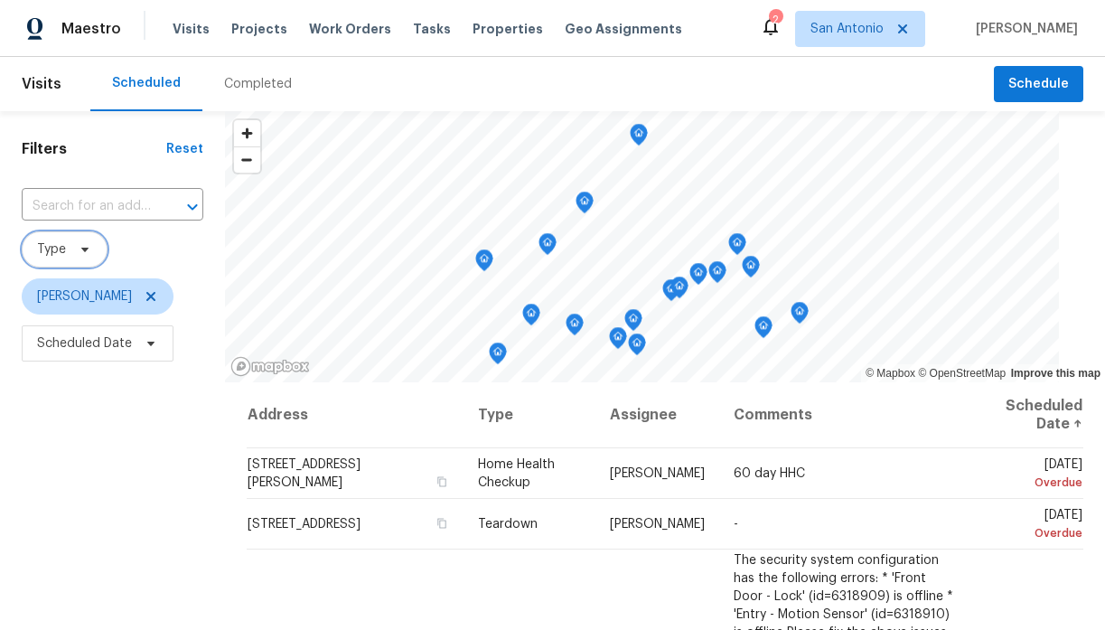
click at [83, 243] on icon at bounding box center [85, 249] width 14 height 14
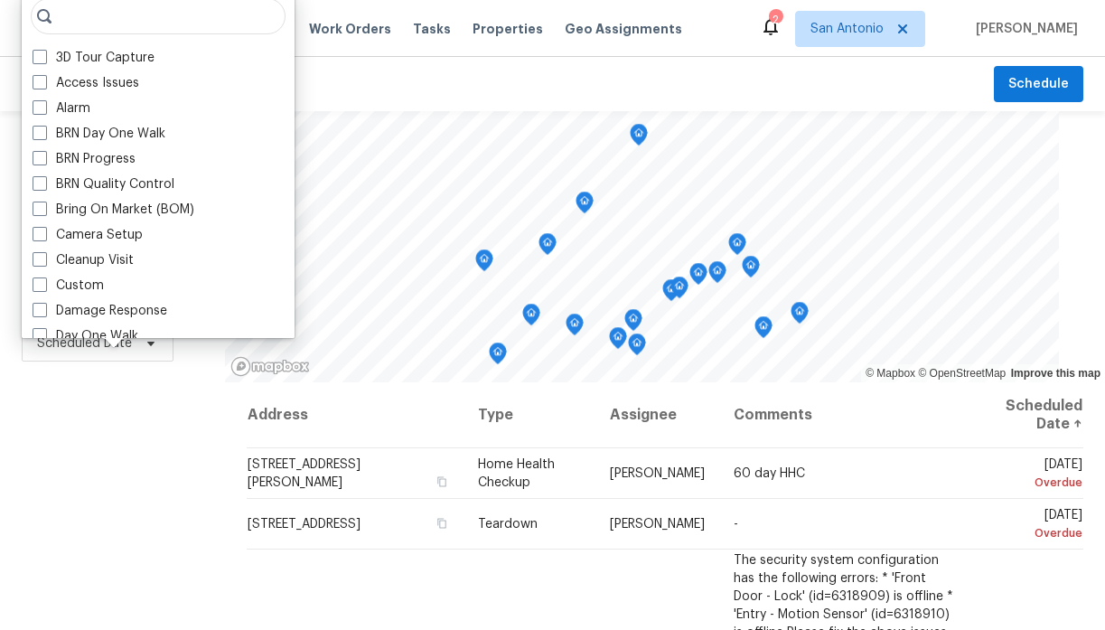
click at [170, 427] on div "Filters Reset ​ Type [PERSON_NAME] Scheduled Date" at bounding box center [112, 498] width 225 height 775
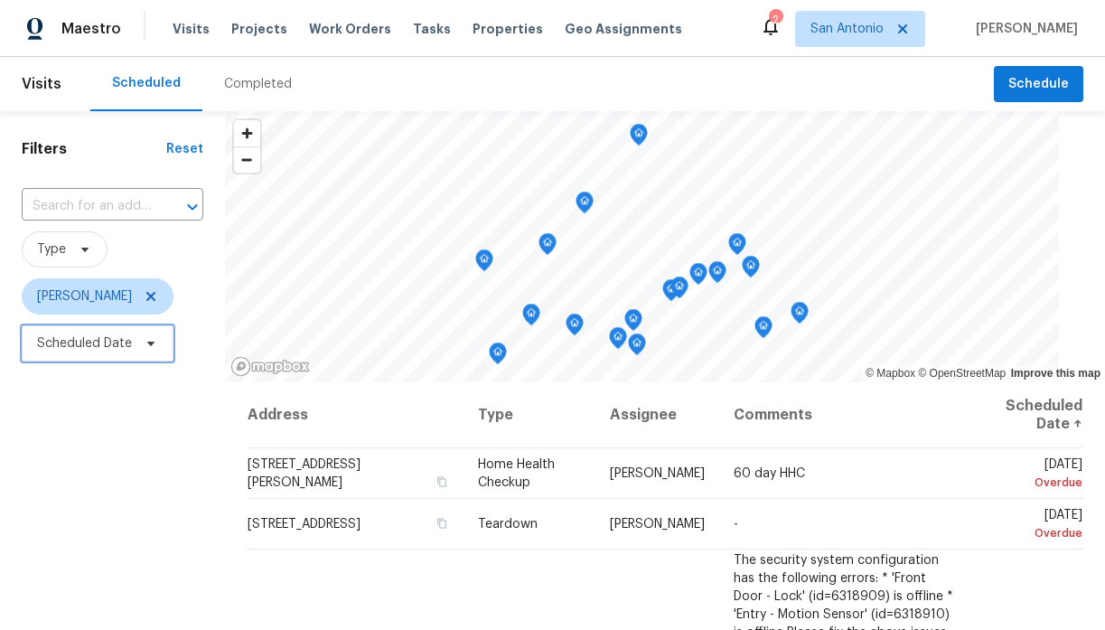
click at [145, 344] on icon at bounding box center [151, 343] width 14 height 14
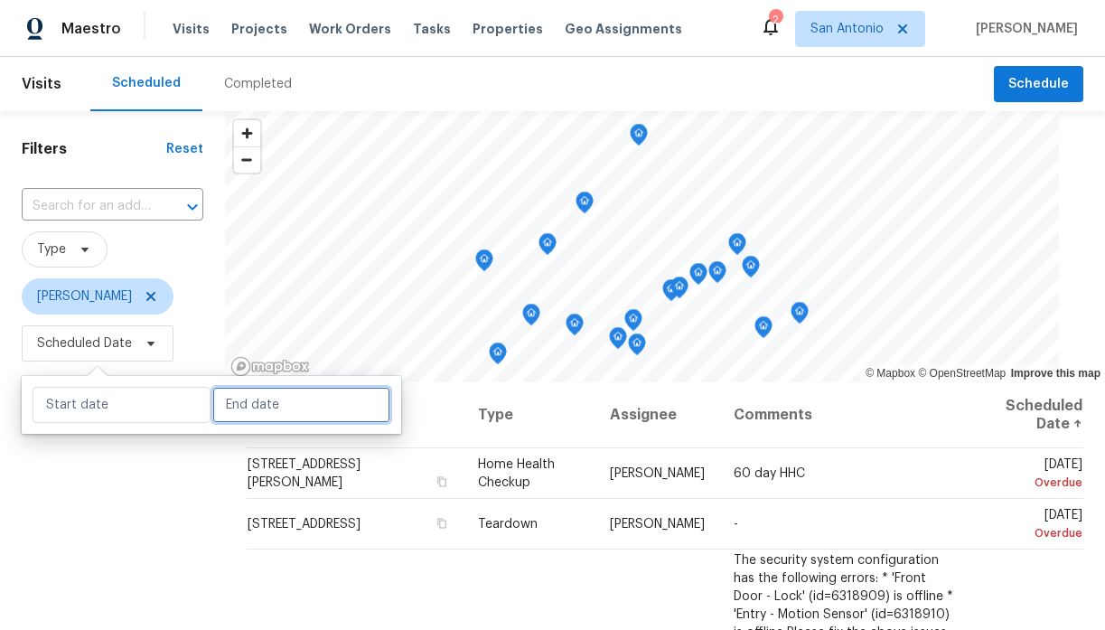
select select "9"
select select "2025"
select select "10"
select select "2025"
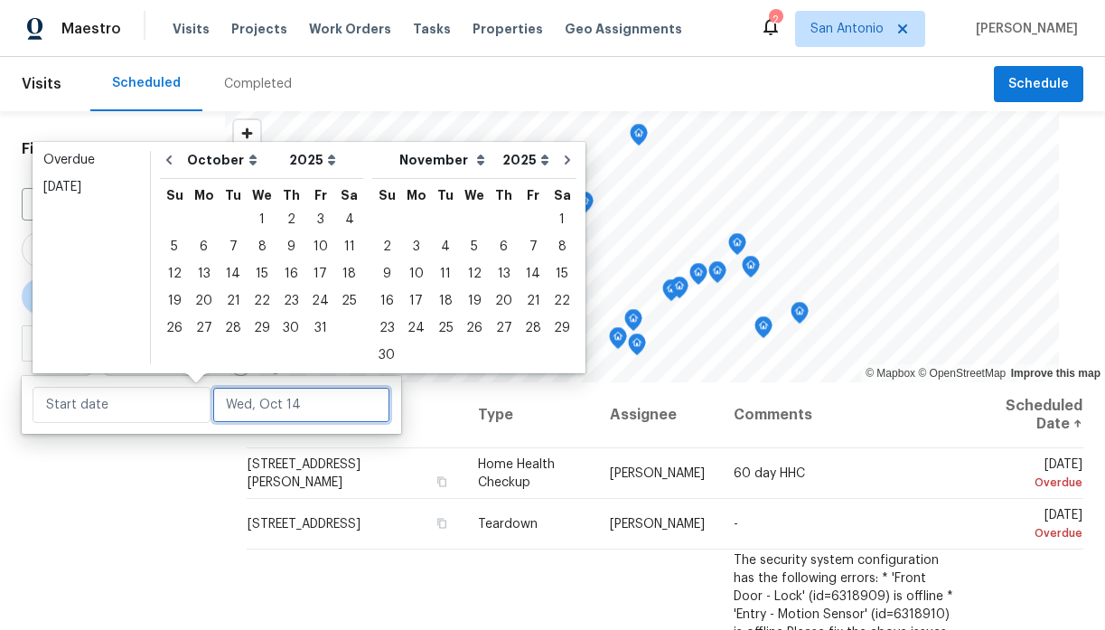
click at [246, 398] on input "text" at bounding box center [301, 405] width 178 height 36
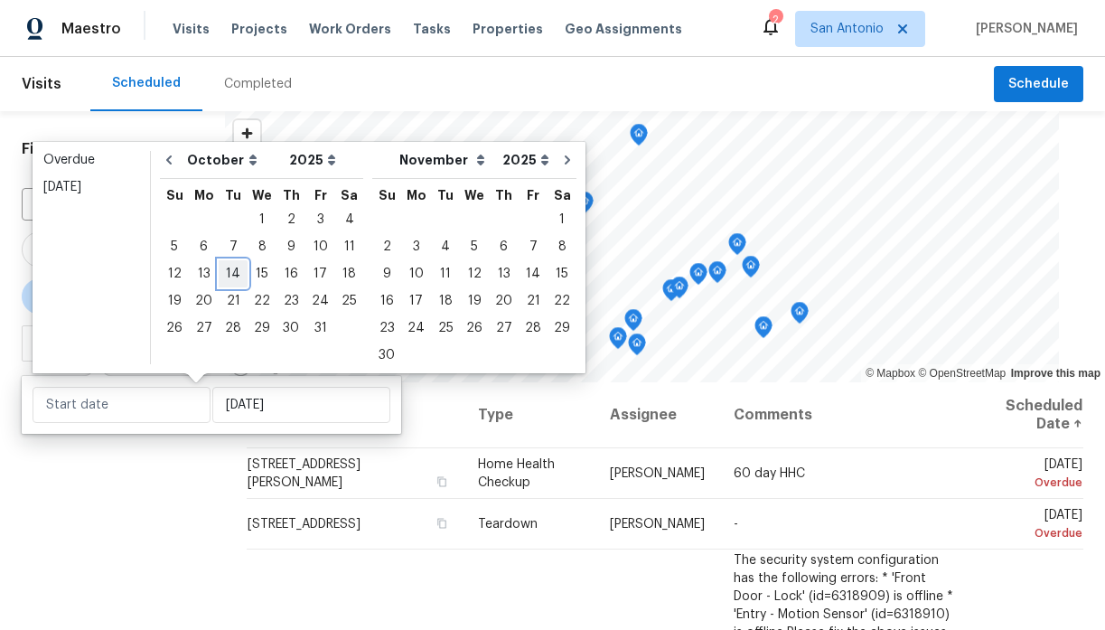
click at [234, 270] on div "14" at bounding box center [233, 273] width 29 height 25
type input "Tue, Oct 14"
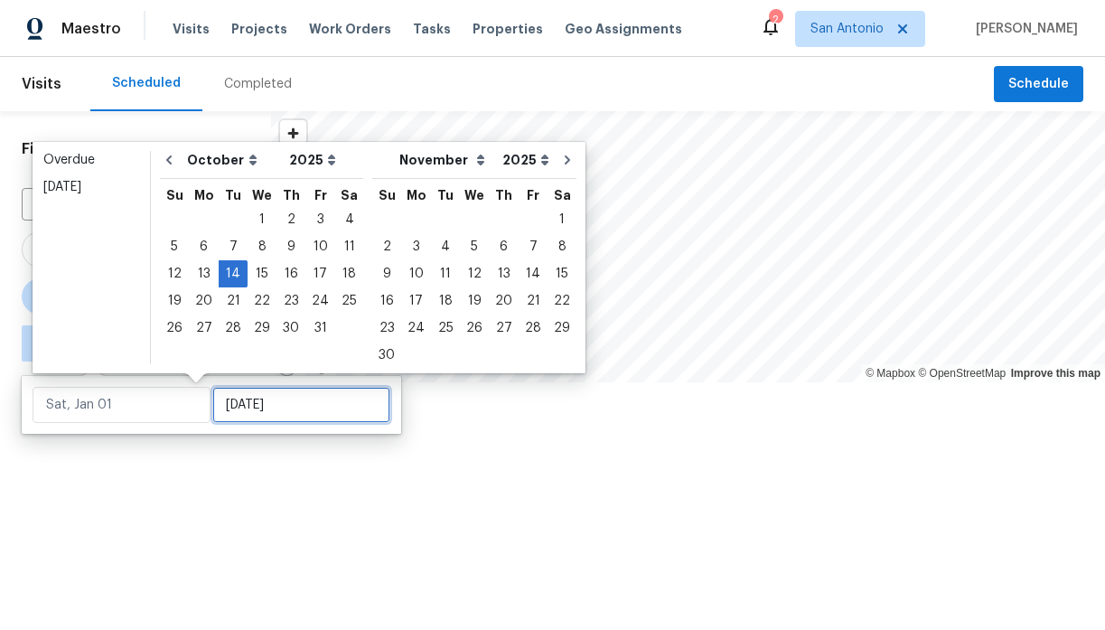
type input "Tue, Oct 14"
type input "Tue, Oct 21"
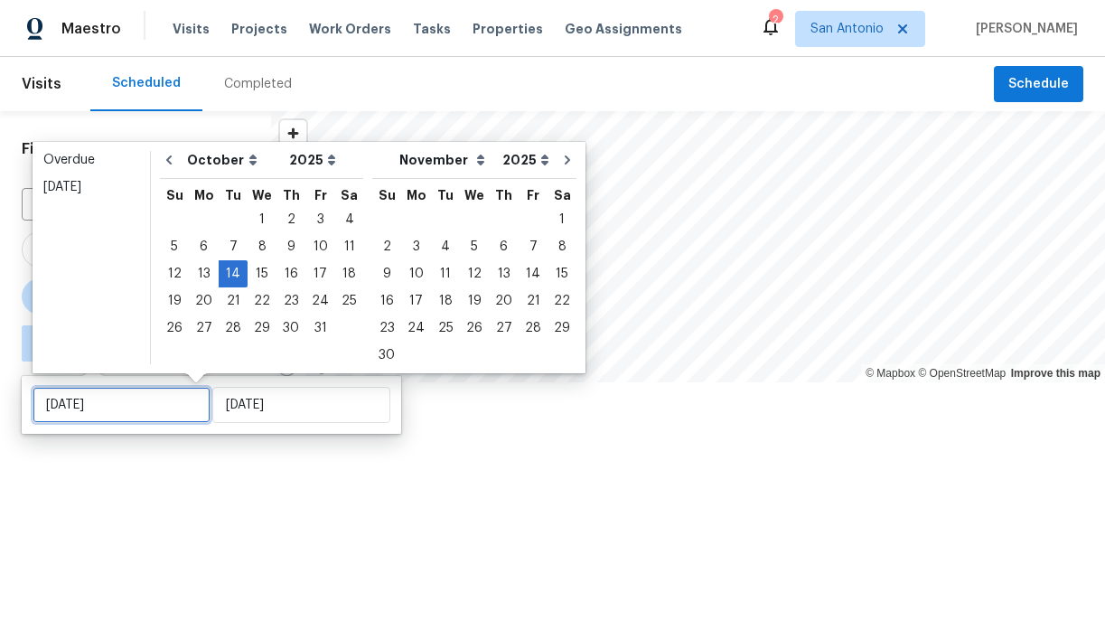
type input "Tue, Oct 14"
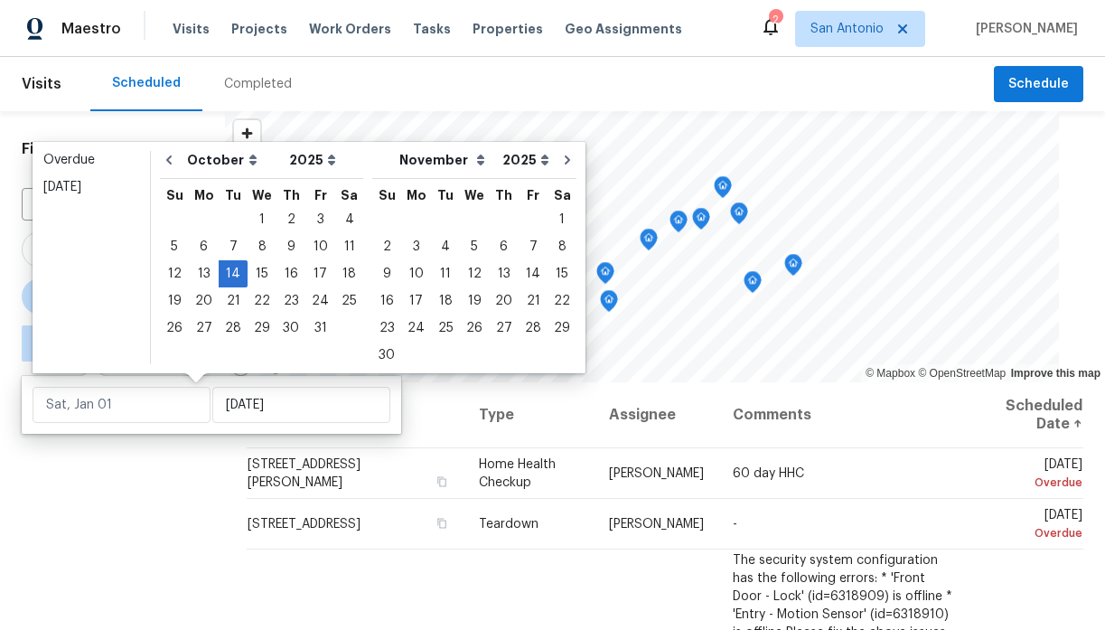
click at [193, 472] on div "Filters Reset ​ Type Chris Fuentes ∞ - Tue, Oct 14" at bounding box center [112, 498] width 225 height 775
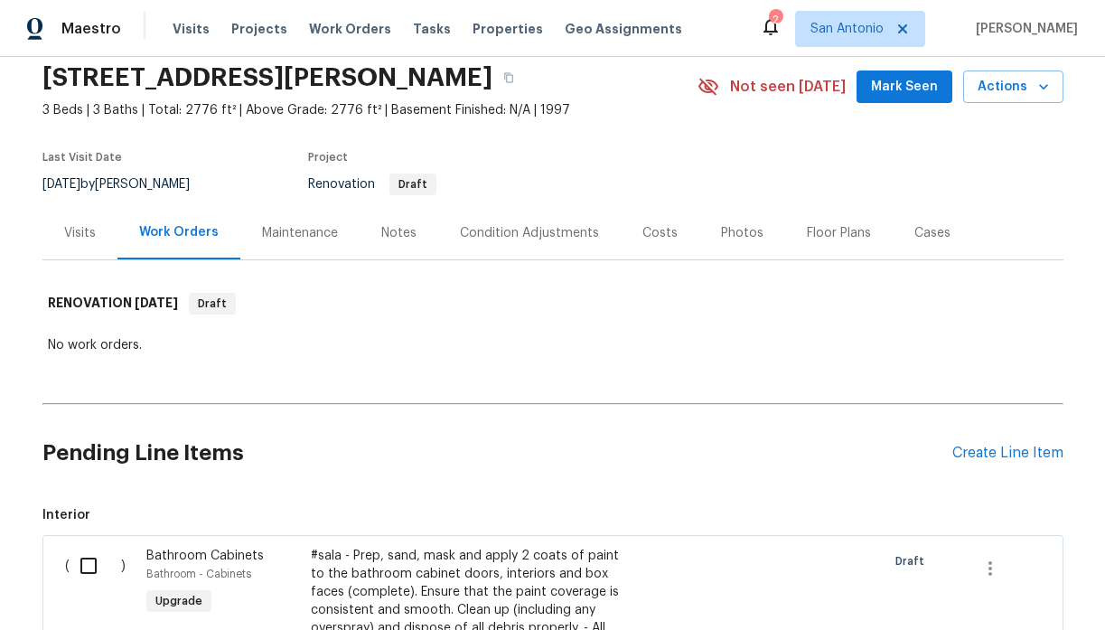
scroll to position [55, 0]
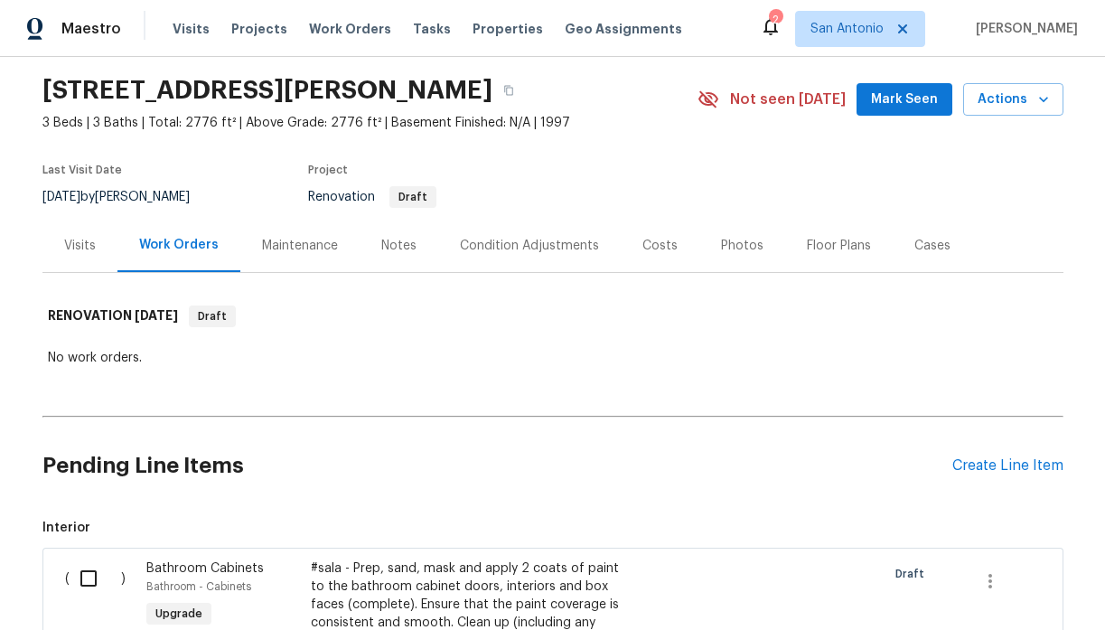
click at [660, 242] on div "Costs" at bounding box center [659, 246] width 35 height 18
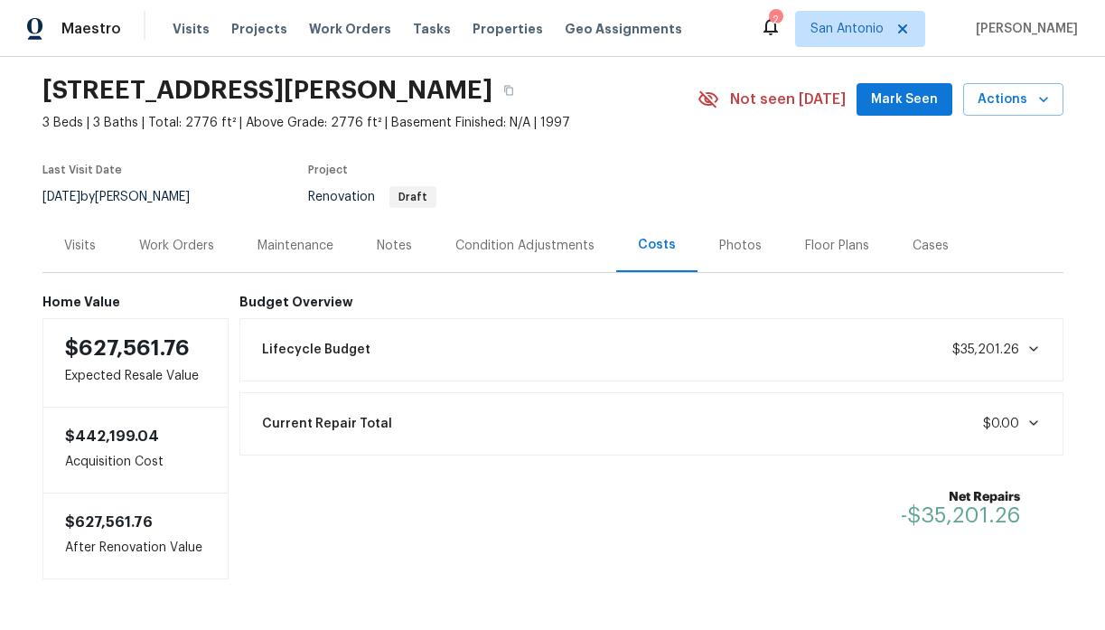
click at [407, 334] on div "Lifecycle Budget $35,201.26" at bounding box center [651, 350] width 800 height 40
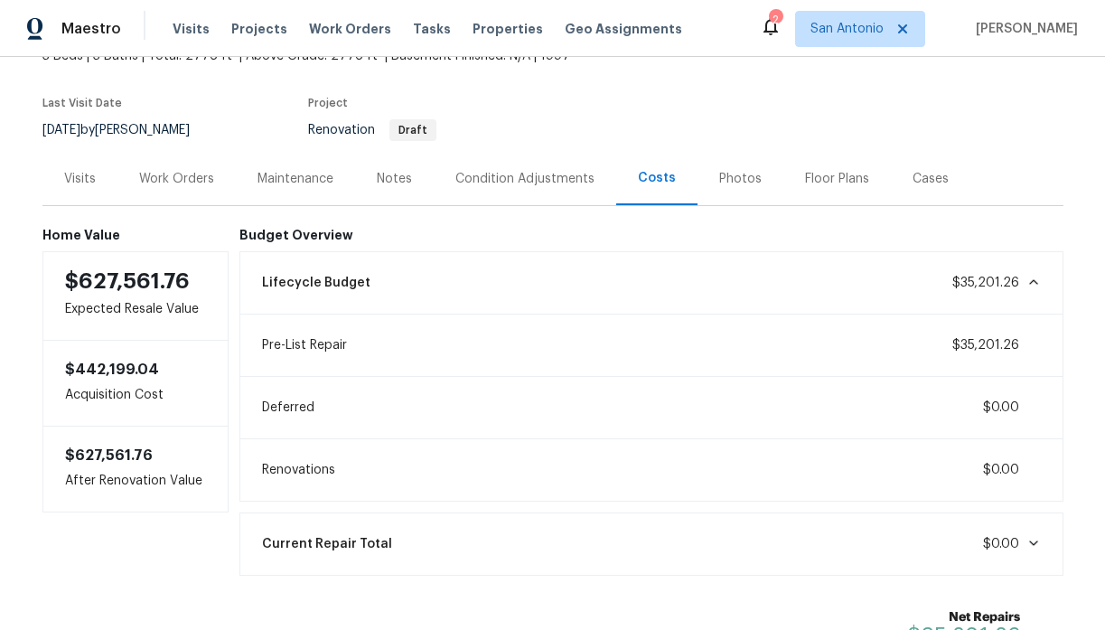
scroll to position [66, 0]
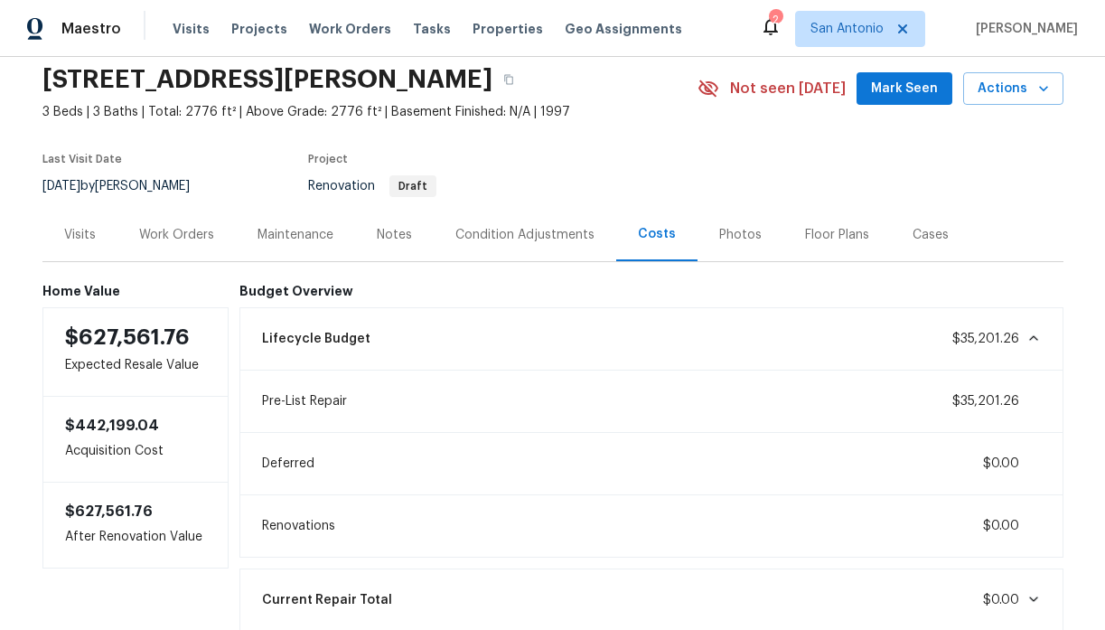
click at [523, 234] on div "Condition Adjustments" at bounding box center [524, 235] width 139 height 18
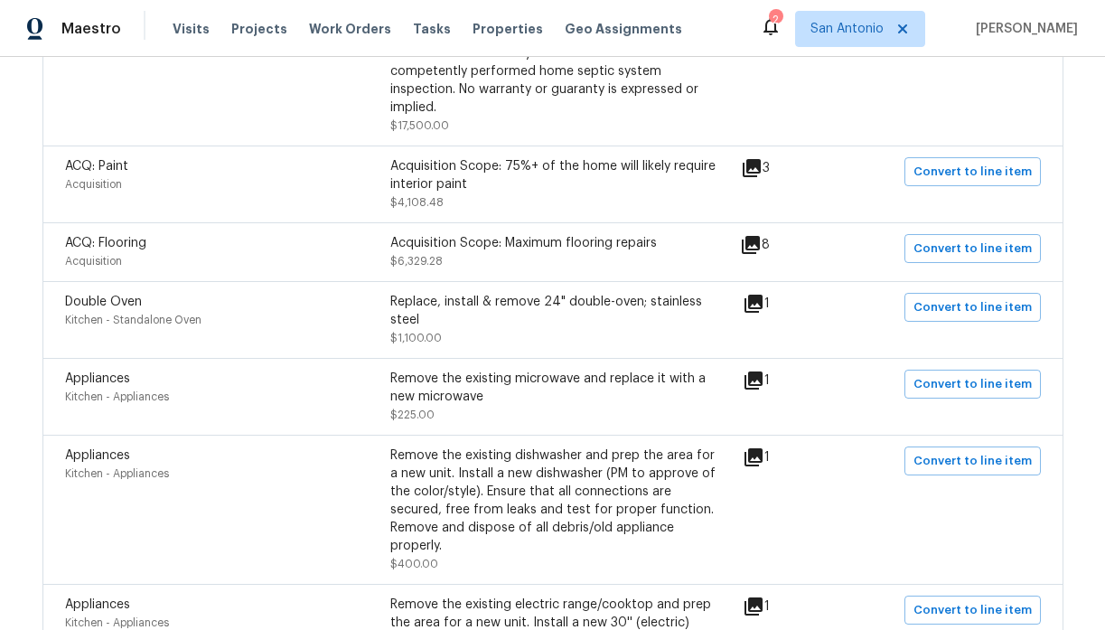
scroll to position [613, 0]
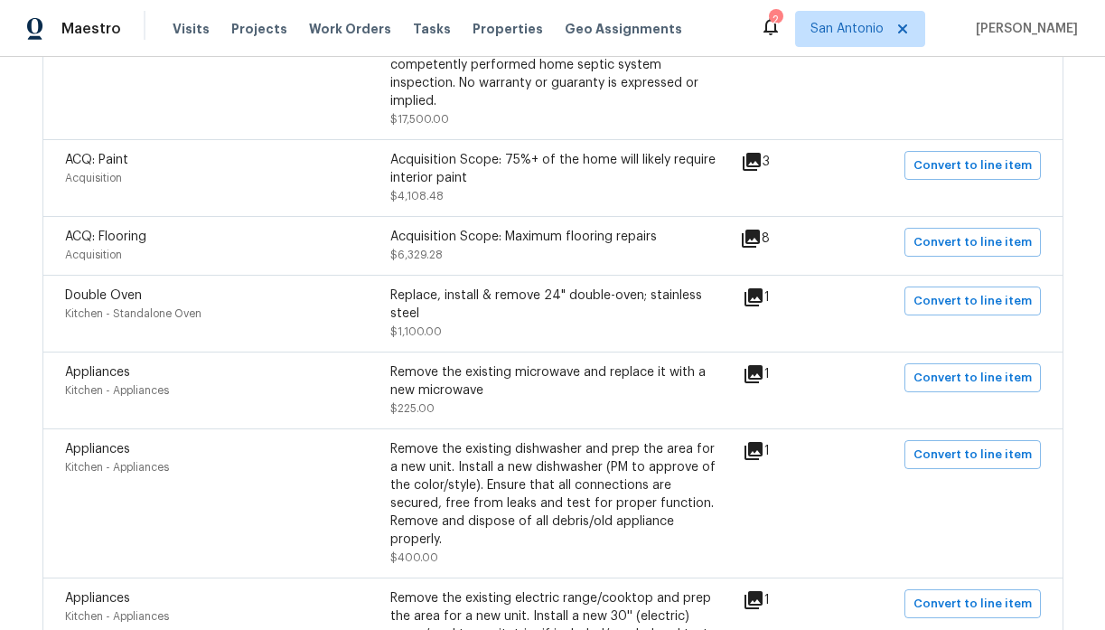
click at [760, 153] on icon at bounding box center [752, 162] width 18 height 18
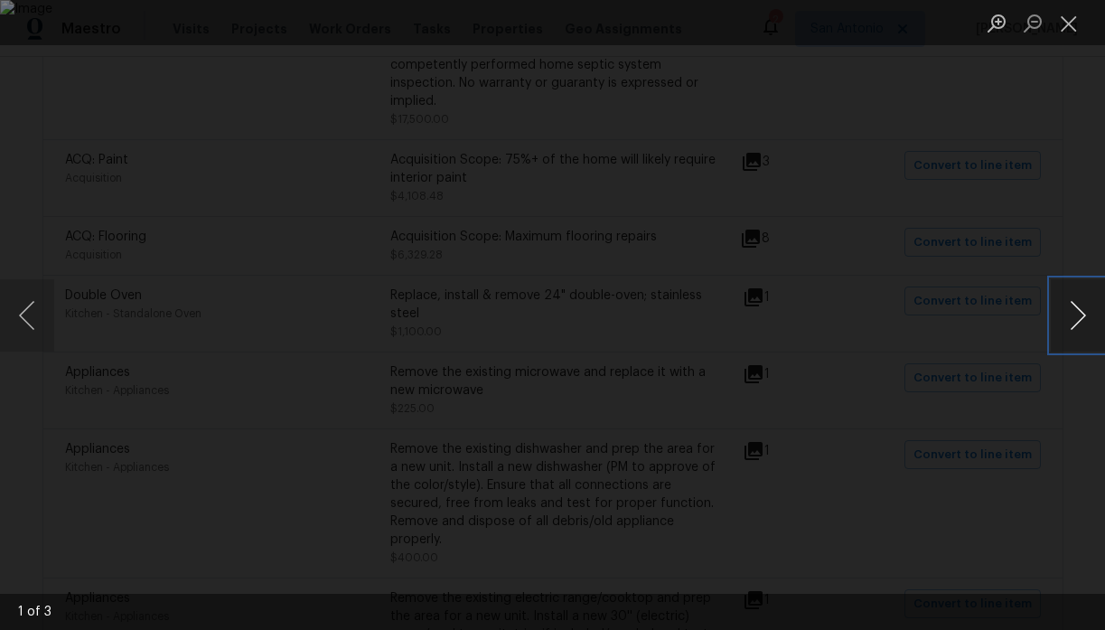
click at [1077, 314] on button "Next image" at bounding box center [1078, 315] width 54 height 72
click at [1073, 19] on button "Close lightbox" at bounding box center [1069, 23] width 36 height 32
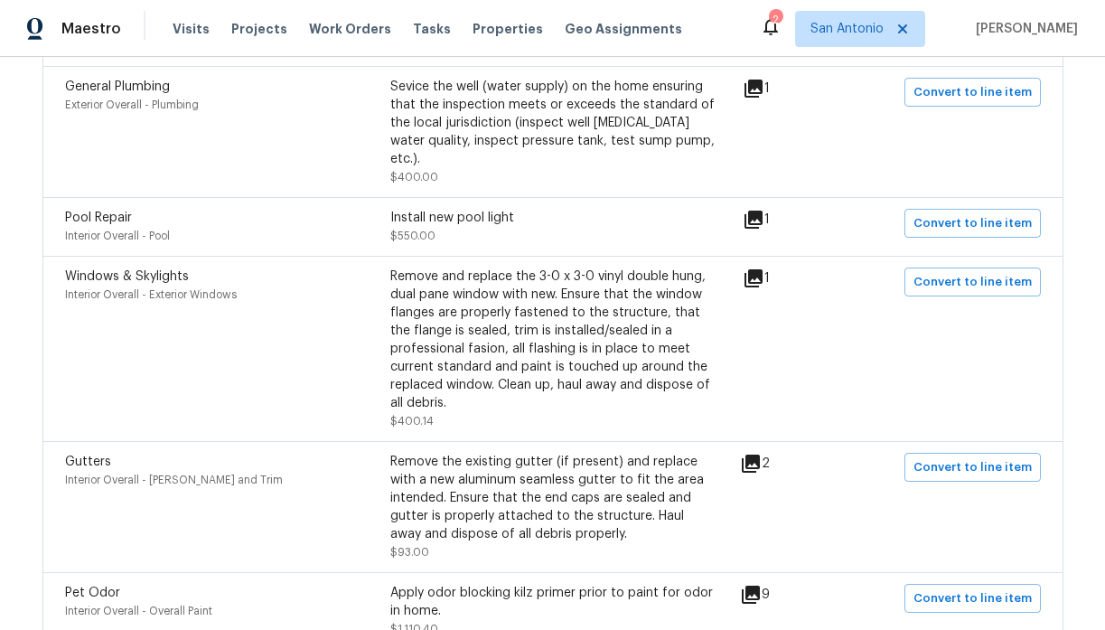
scroll to position [1470, 0]
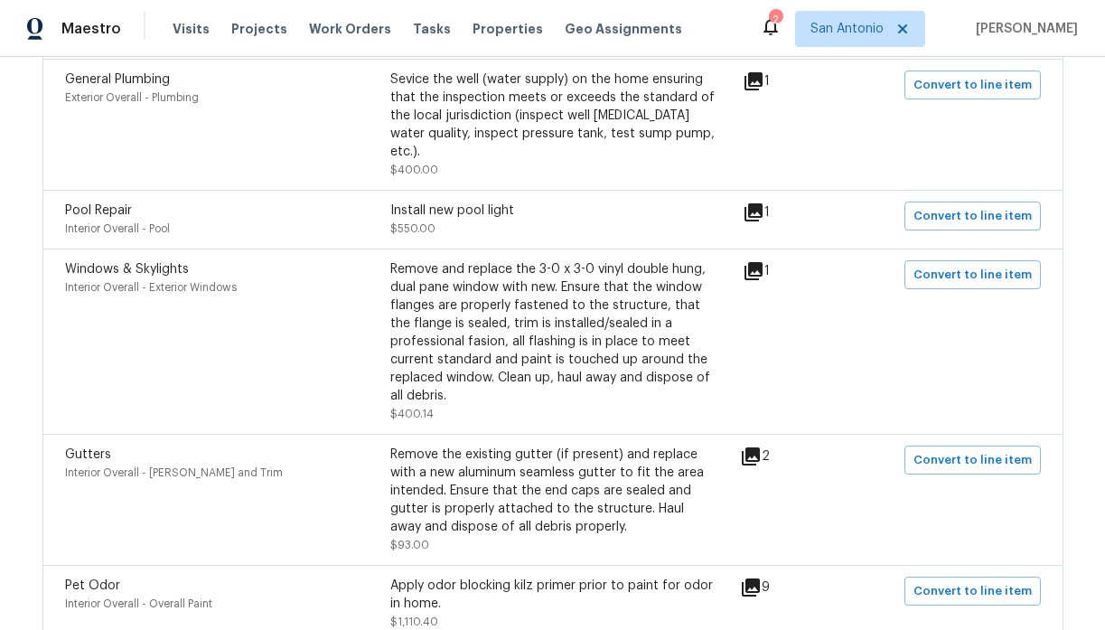
click at [759, 203] on icon at bounding box center [753, 212] width 18 height 18
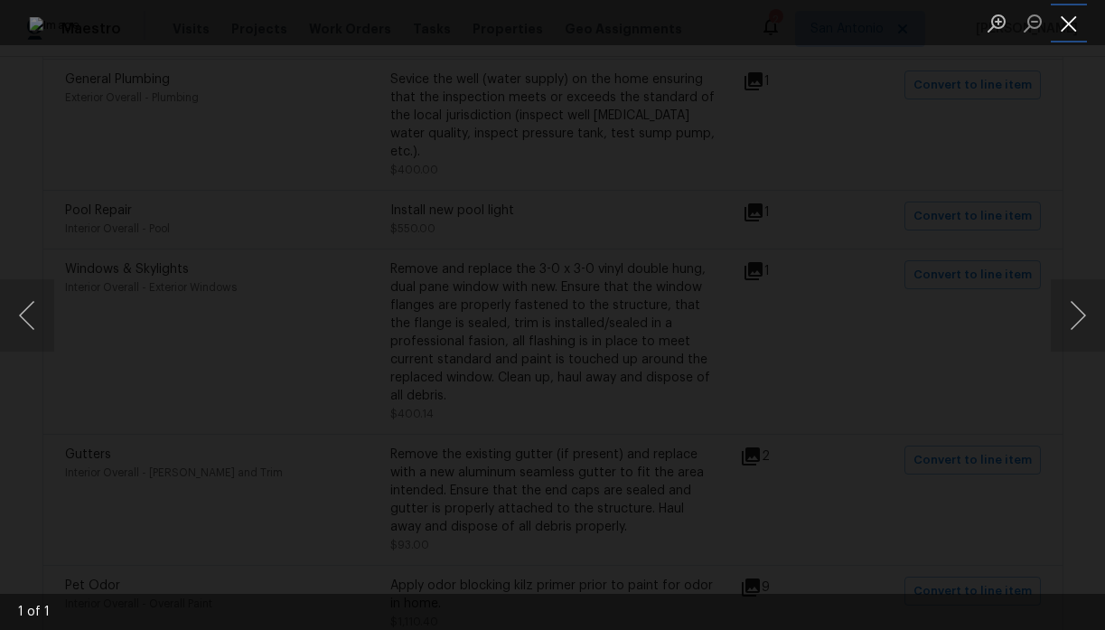
click at [1072, 20] on button "Close lightbox" at bounding box center [1069, 23] width 36 height 32
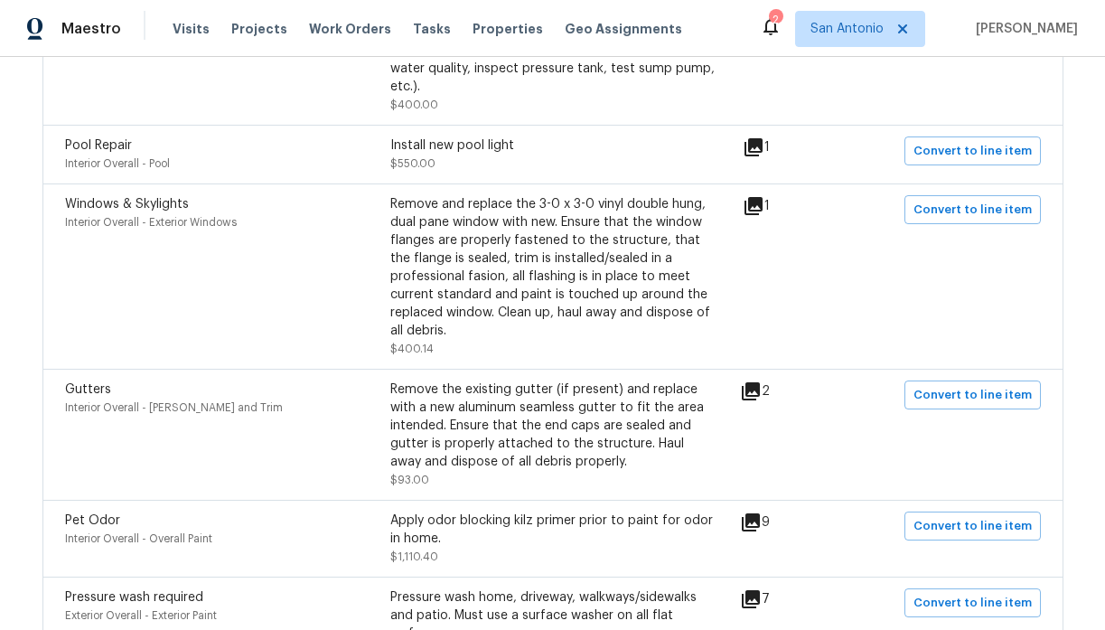
scroll to position [1538, 0]
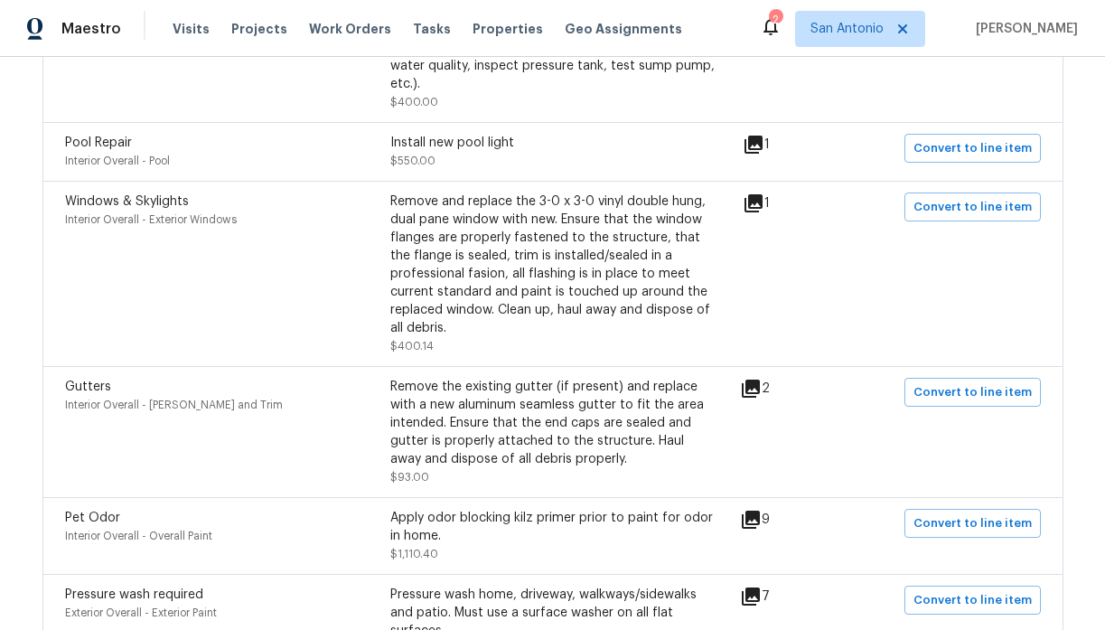
click at [762, 194] on icon at bounding box center [753, 203] width 18 height 18
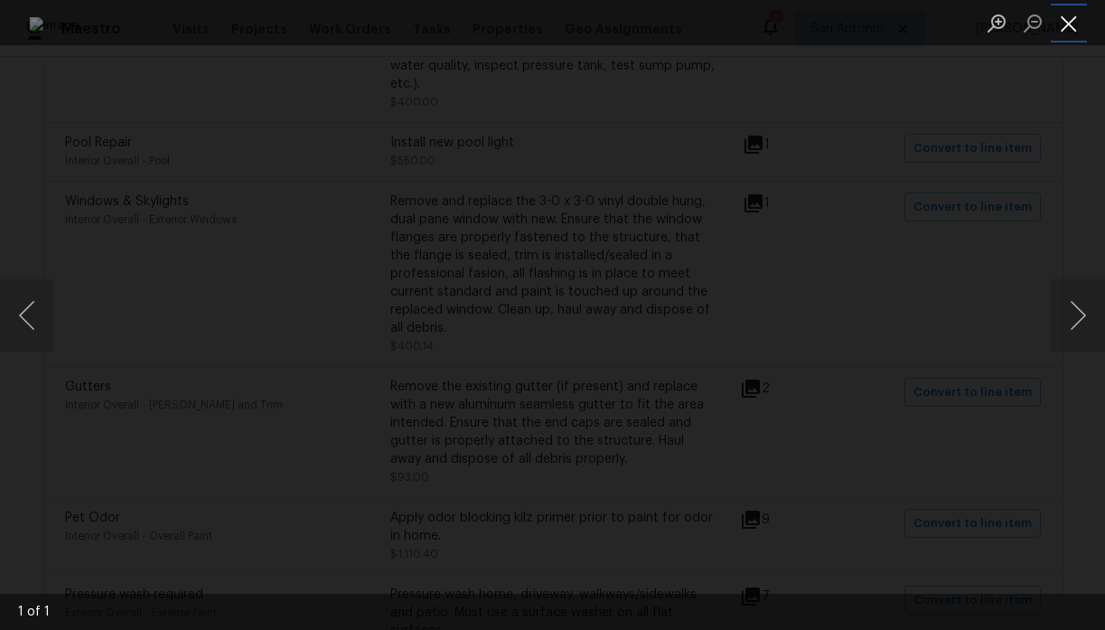
click at [1061, 24] on button "Close lightbox" at bounding box center [1069, 23] width 36 height 32
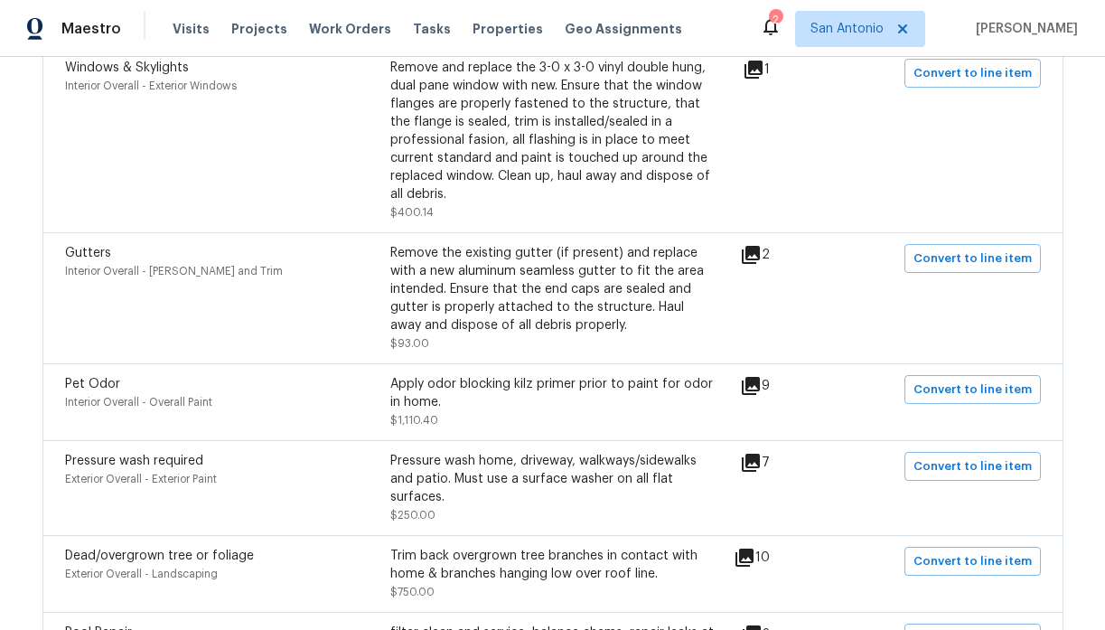
scroll to position [1674, 0]
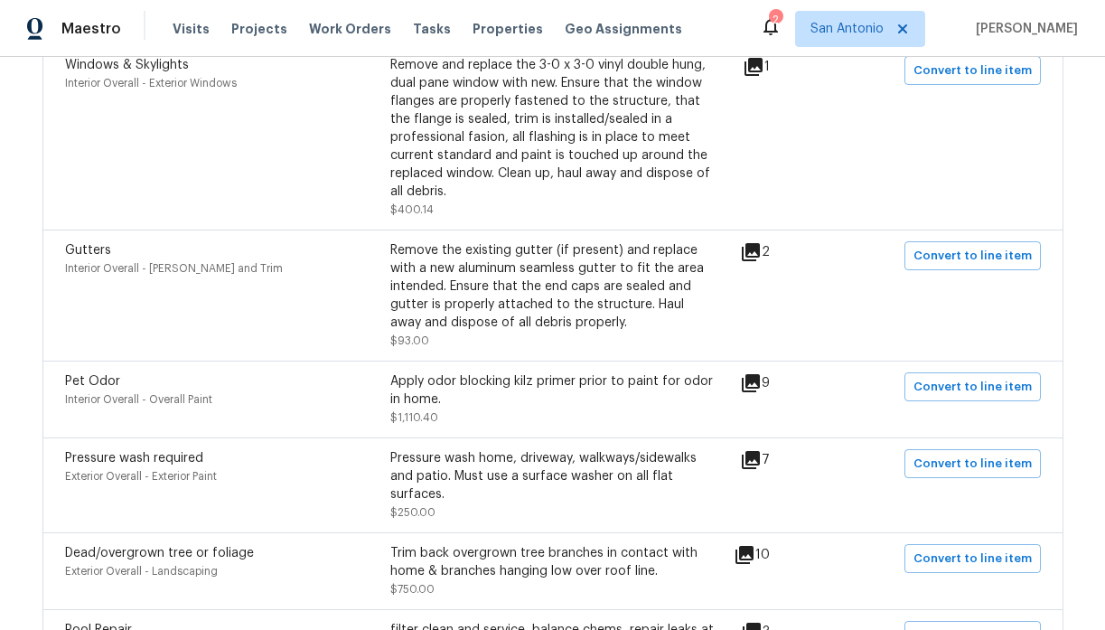
click at [760, 243] on icon at bounding box center [751, 252] width 18 height 18
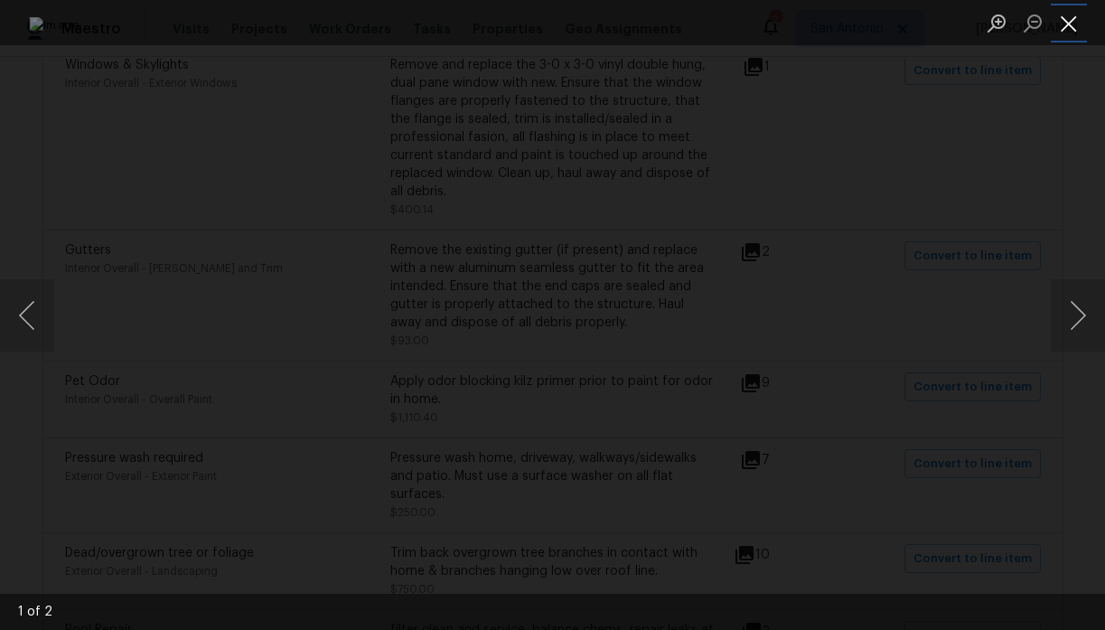
click at [1069, 17] on button "Close lightbox" at bounding box center [1069, 23] width 36 height 32
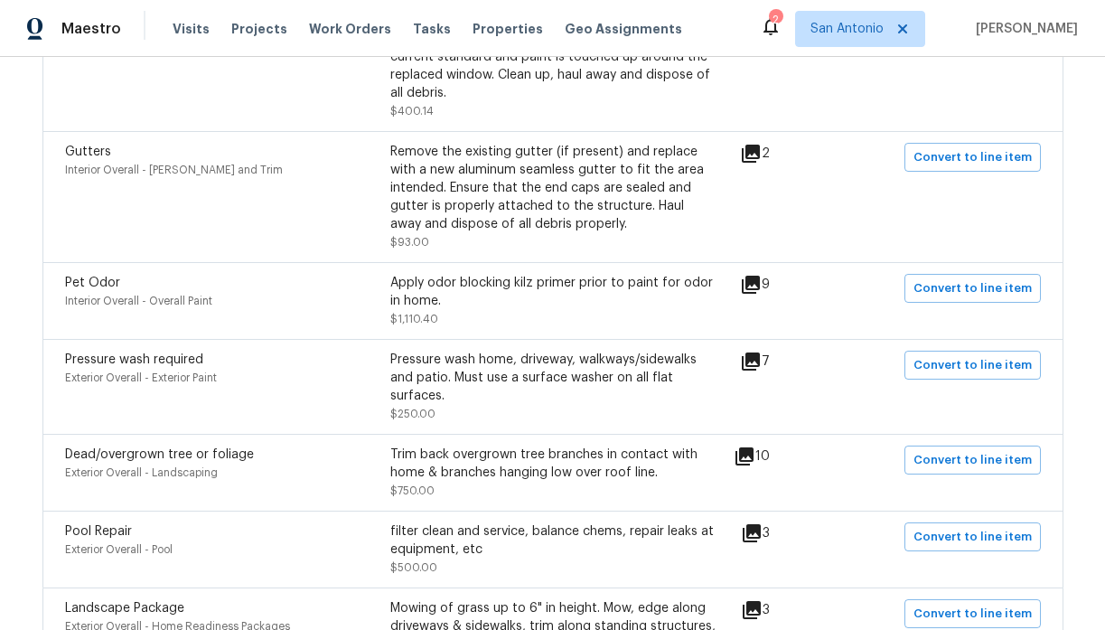
scroll to position [1785, 0]
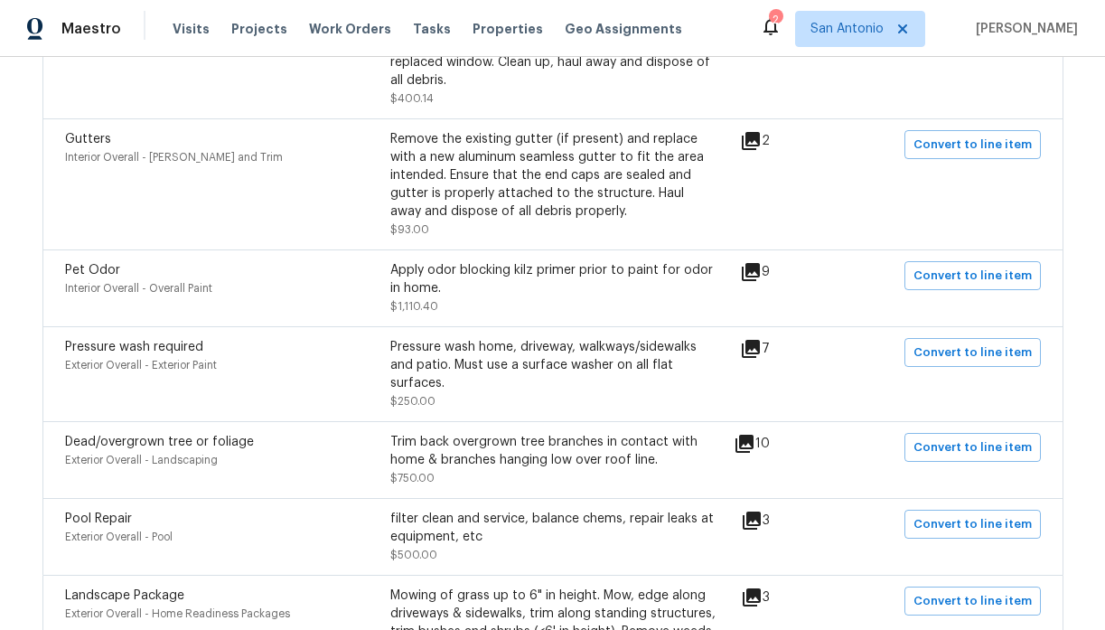
click at [758, 263] on icon at bounding box center [751, 272] width 18 height 18
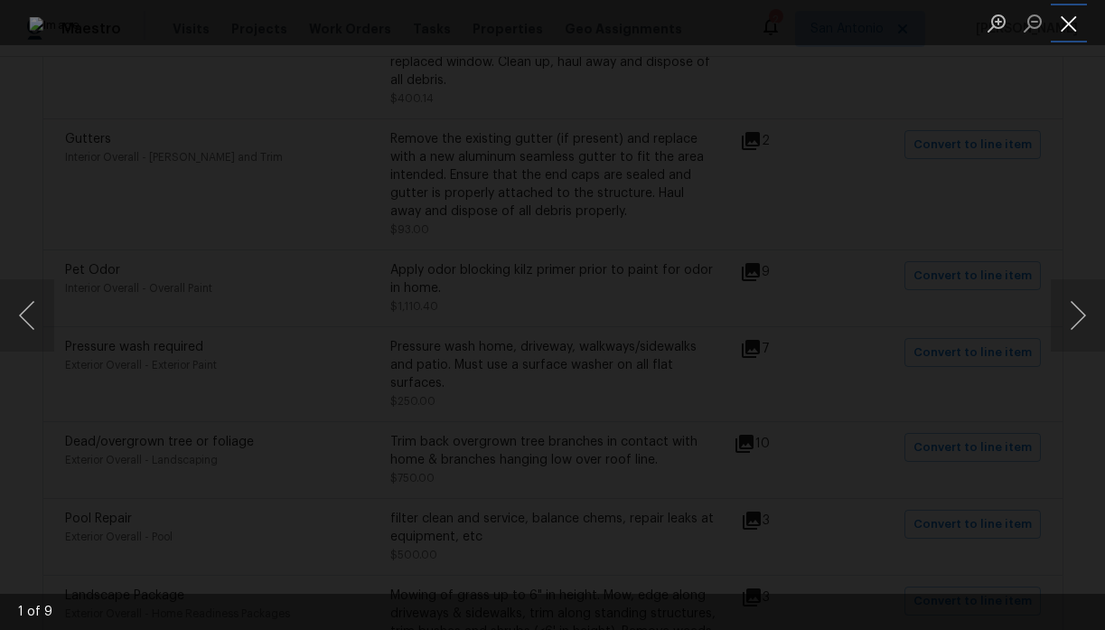
click at [1071, 22] on button "Close lightbox" at bounding box center [1069, 23] width 36 height 32
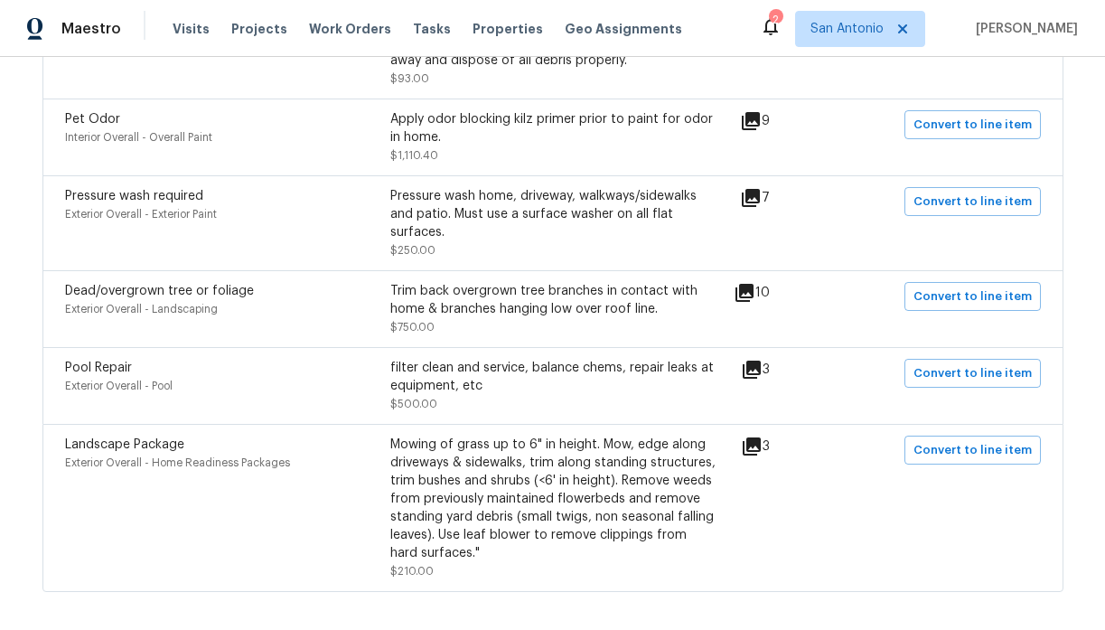
scroll to position [1941, 0]
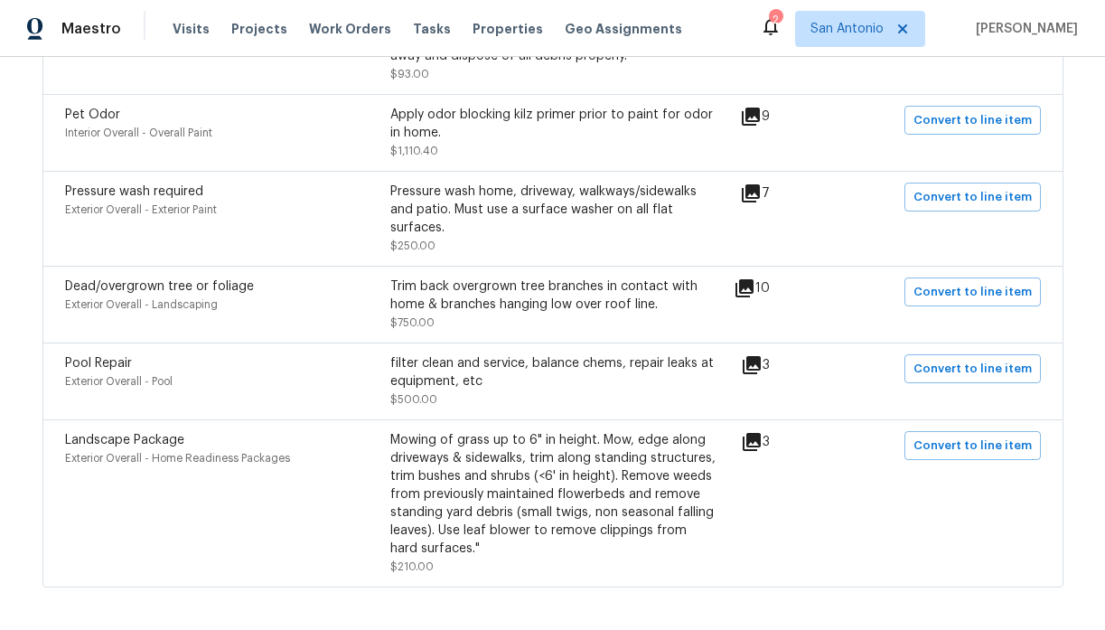
click at [762, 182] on icon at bounding box center [751, 193] width 22 height 22
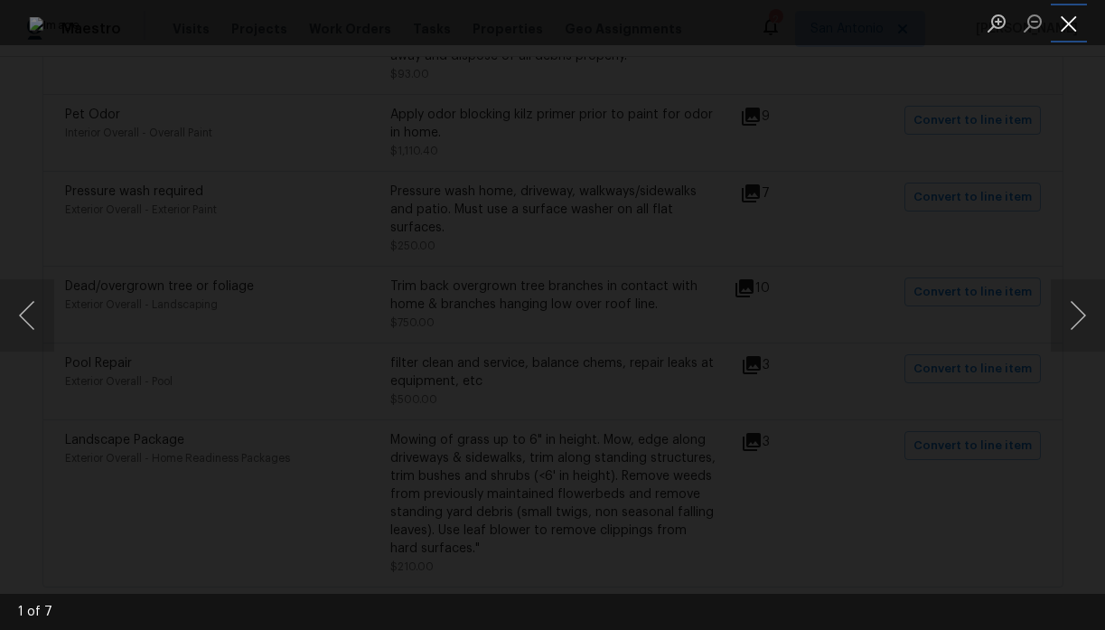
click at [1071, 11] on button "Close lightbox" at bounding box center [1069, 23] width 36 height 32
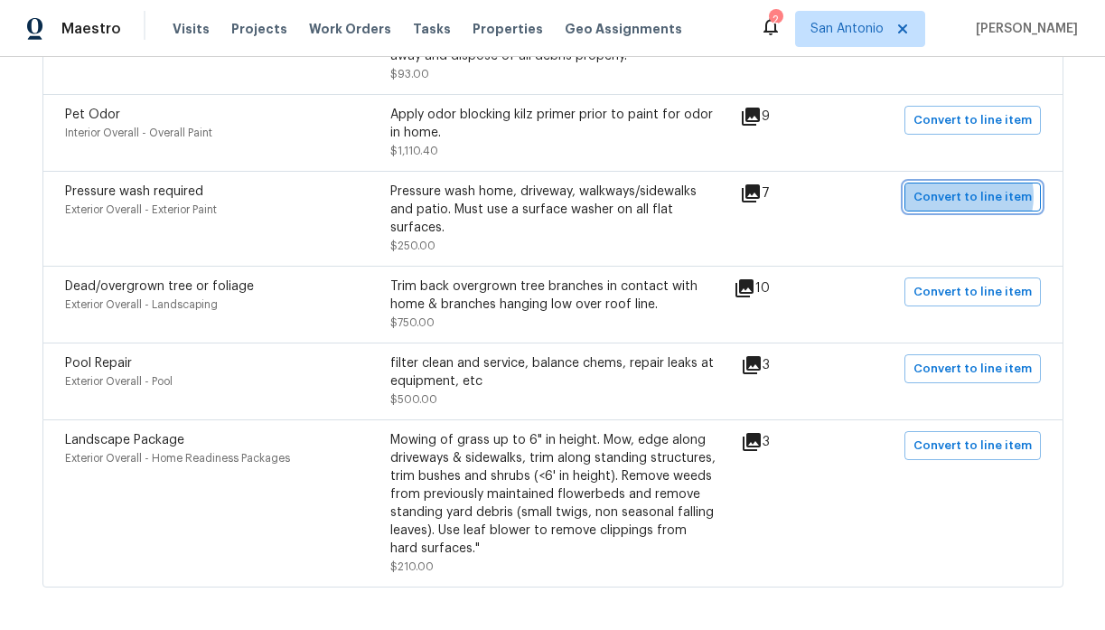
click at [968, 187] on span "Convert to line item" at bounding box center [972, 197] width 118 height 21
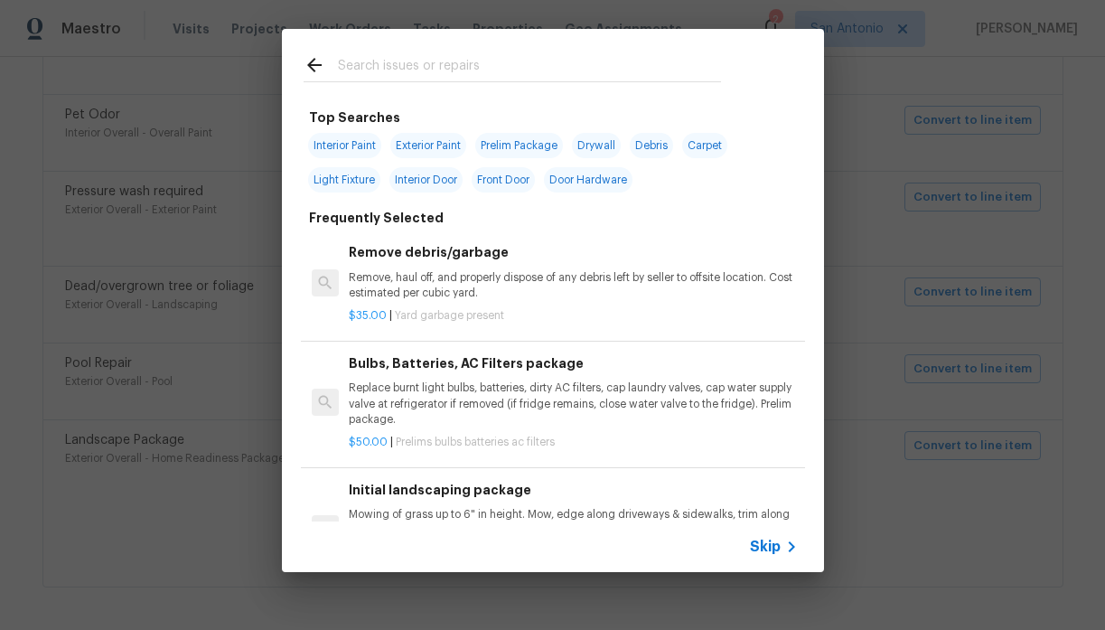
click at [467, 71] on input "text" at bounding box center [529, 67] width 383 height 27
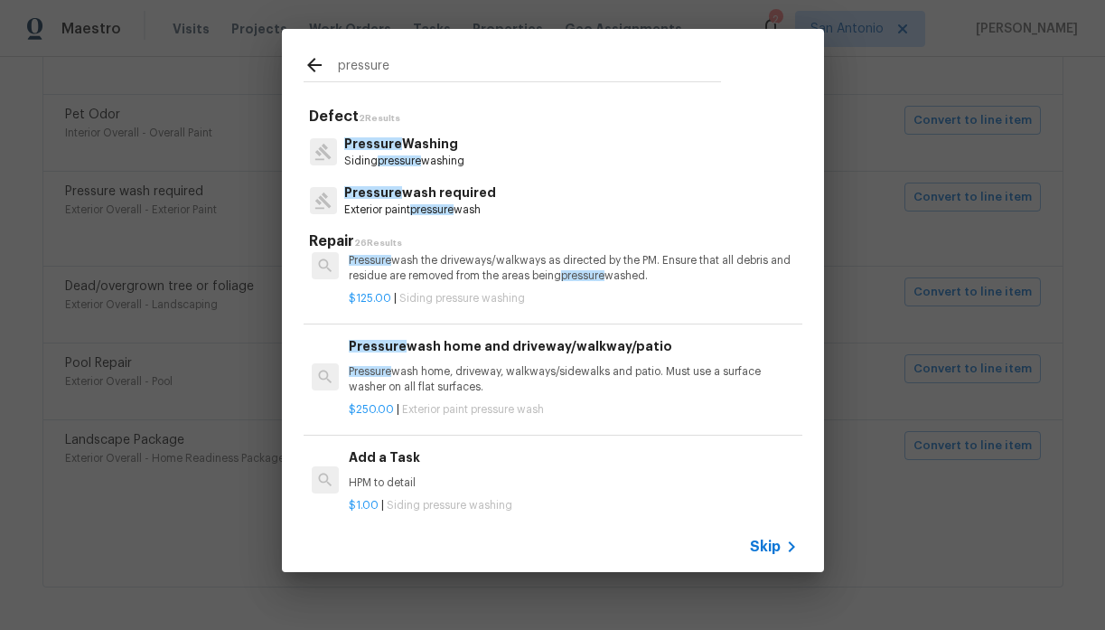
scroll to position [315, 0]
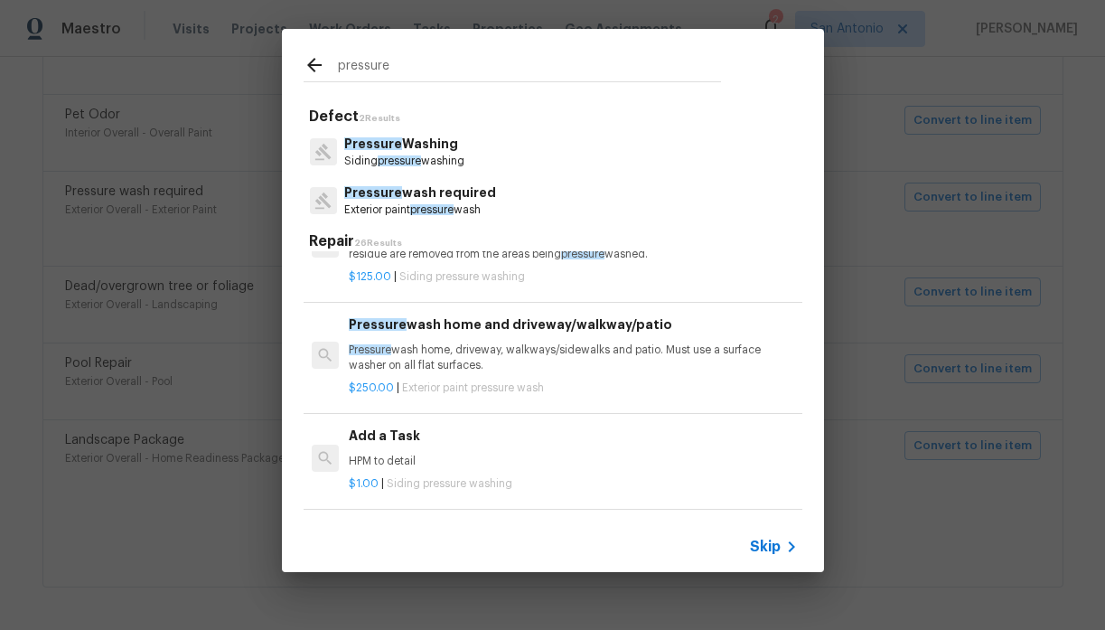
type input "pressure"
click at [465, 355] on p "Pressure wash home, driveway, walkways/sidewalks and patio. Must use a surface …" at bounding box center [573, 357] width 448 height 31
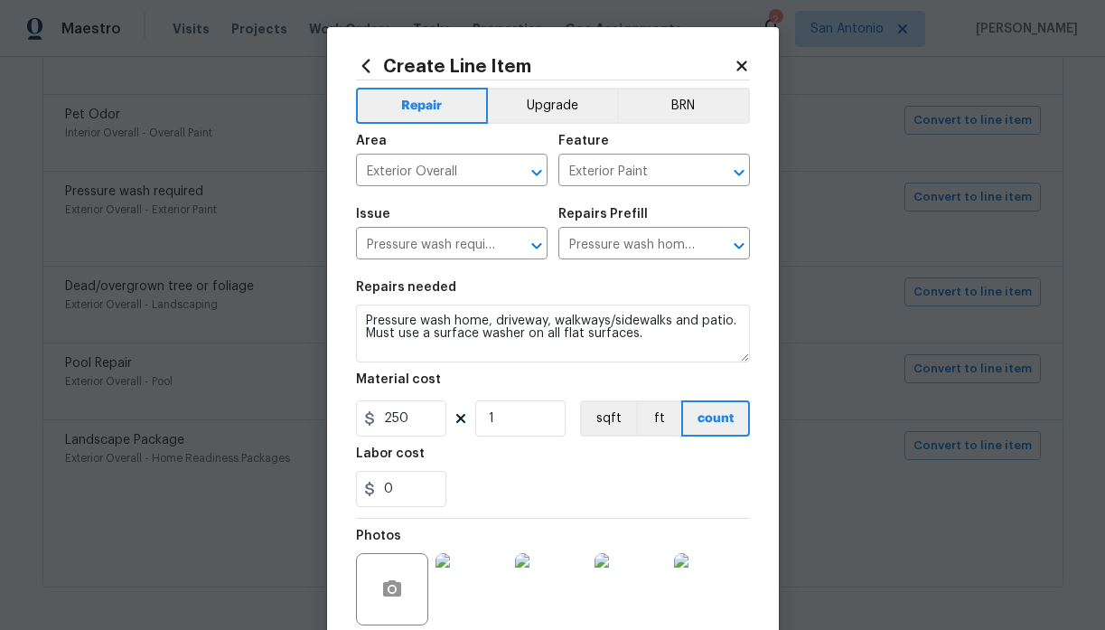
scroll to position [167, 0]
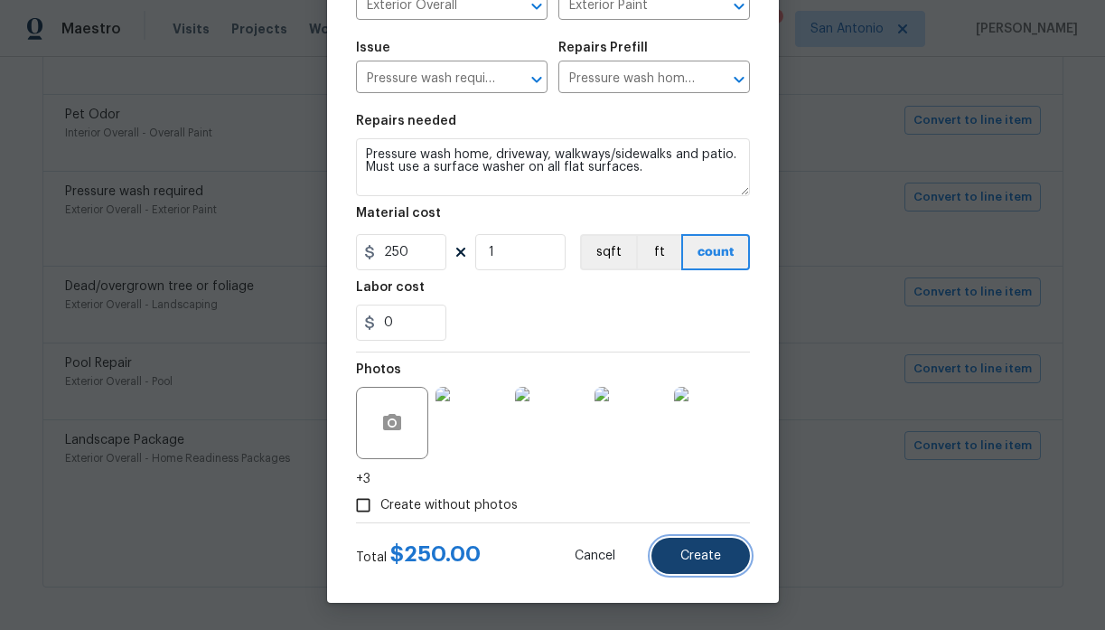
click at [697, 557] on span "Create" at bounding box center [700, 556] width 41 height 14
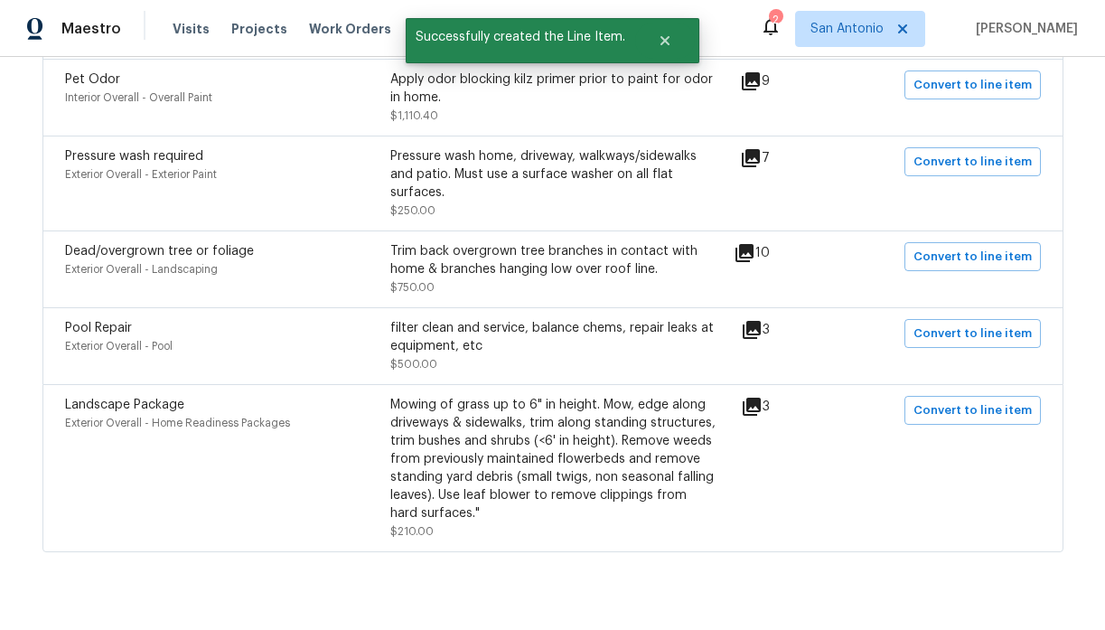
scroll to position [1979, 0]
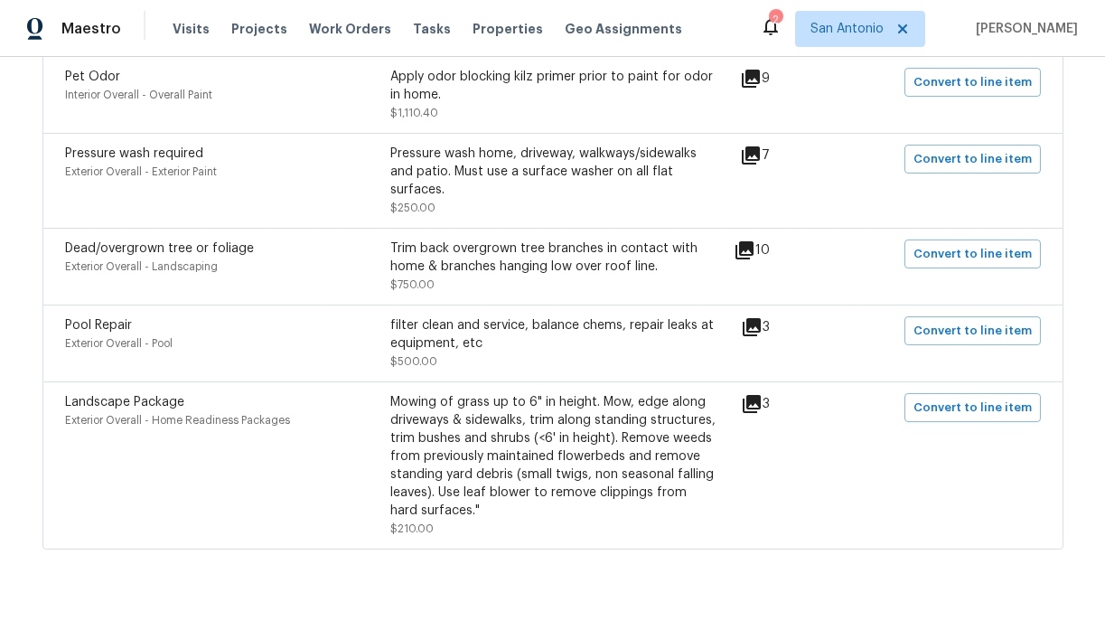
click at [761, 395] on icon at bounding box center [752, 404] width 18 height 18
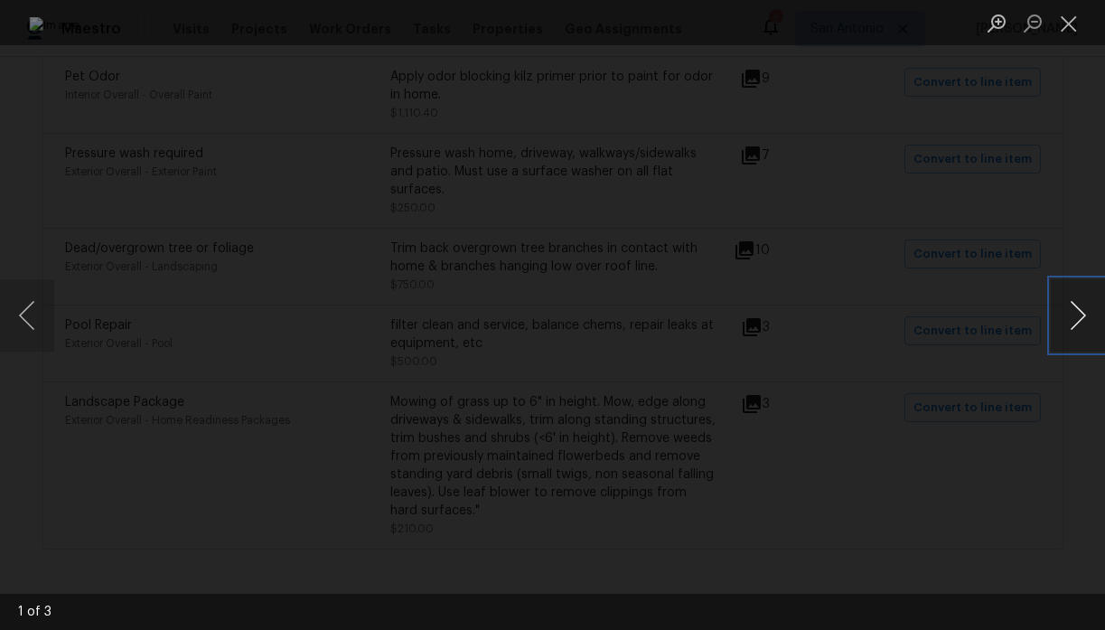
click at [1082, 313] on button "Next image" at bounding box center [1078, 315] width 54 height 72
click at [1071, 31] on button "Close lightbox" at bounding box center [1069, 23] width 36 height 32
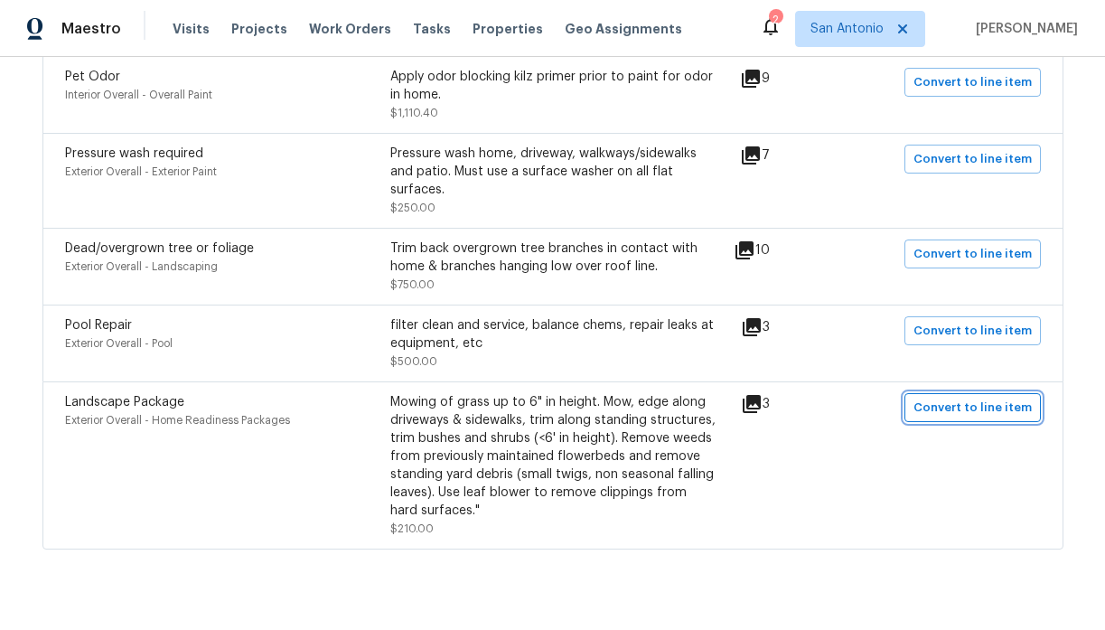
click at [960, 398] on span "Convert to line item" at bounding box center [972, 408] width 118 height 21
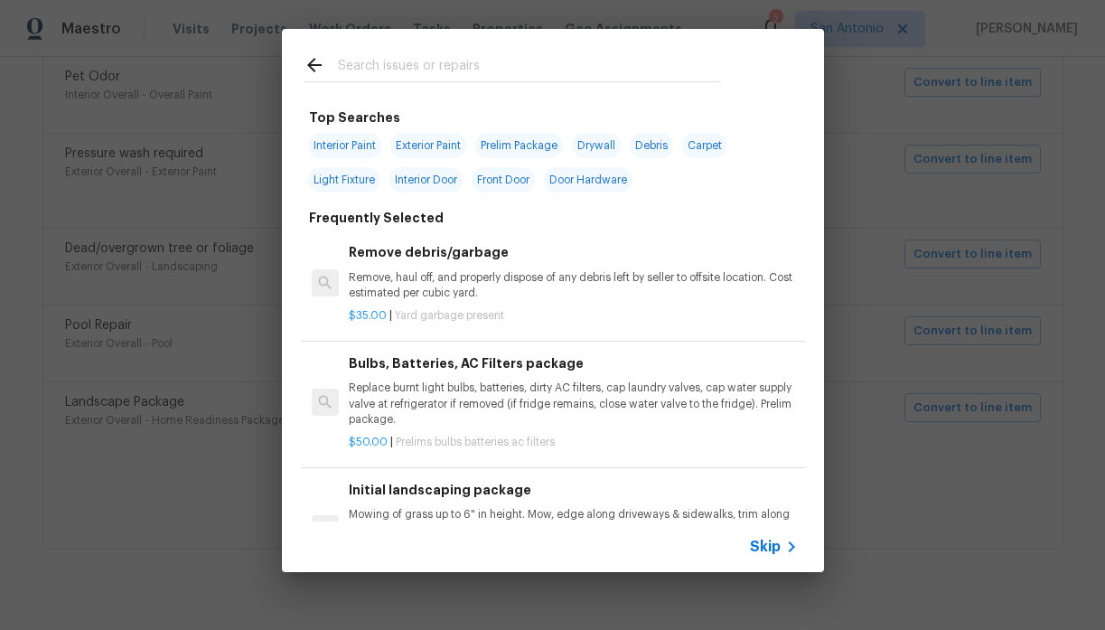
click at [444, 65] on input "text" at bounding box center [529, 67] width 383 height 27
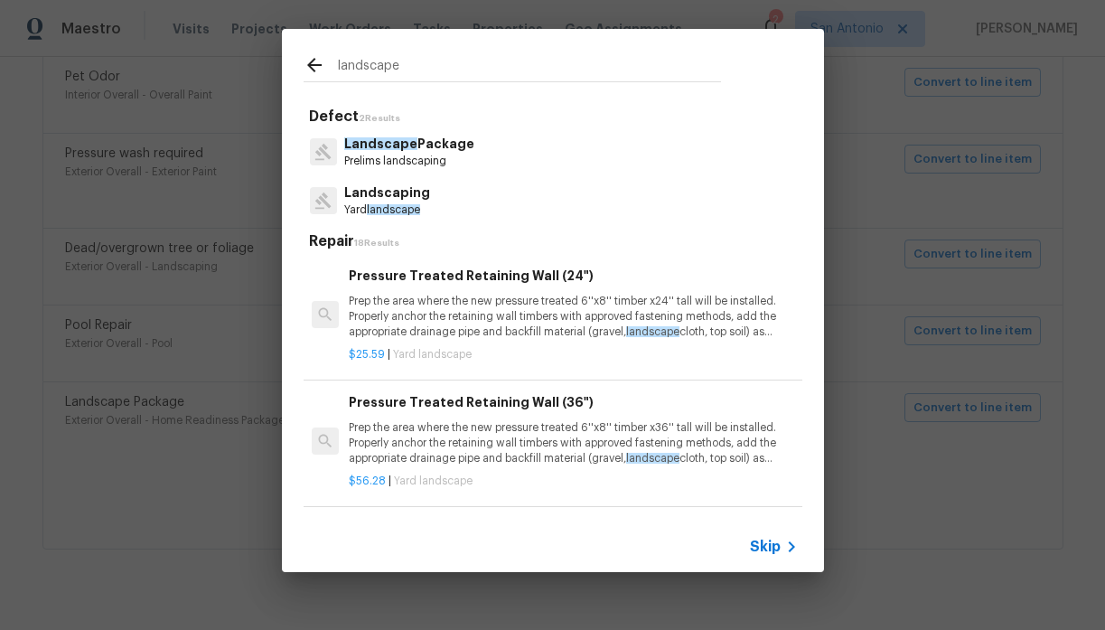
type input "landscape"
click at [385, 163] on p "Prelims landscaping" at bounding box center [409, 161] width 130 height 15
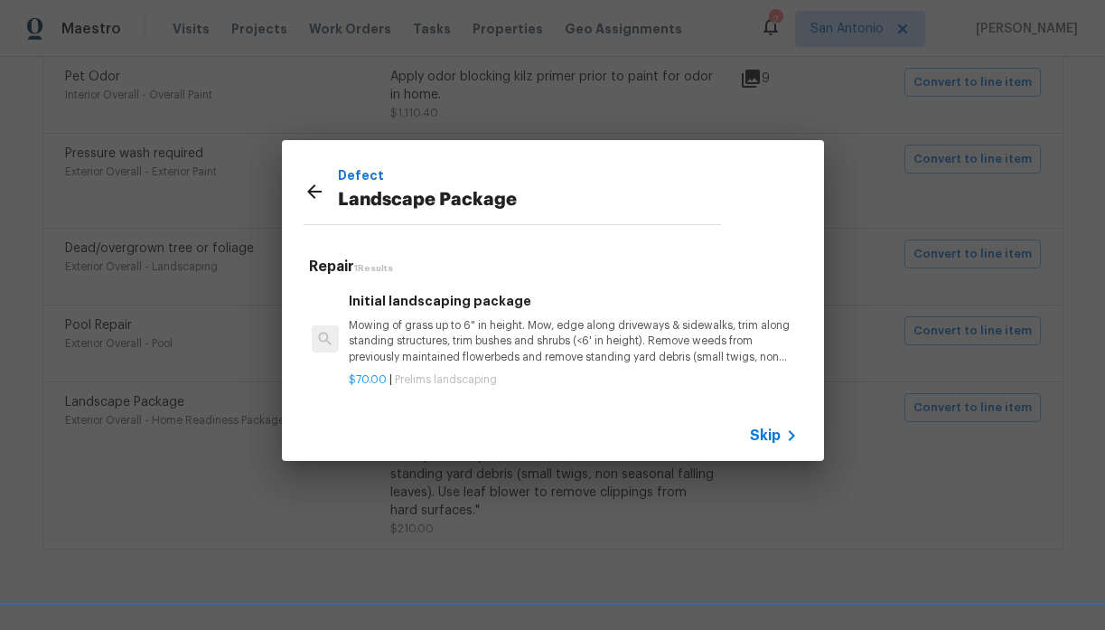
click at [455, 325] on p "Mowing of grass up to 6" in height. Mow, edge along driveways & sidewalks, trim…" at bounding box center [573, 341] width 448 height 46
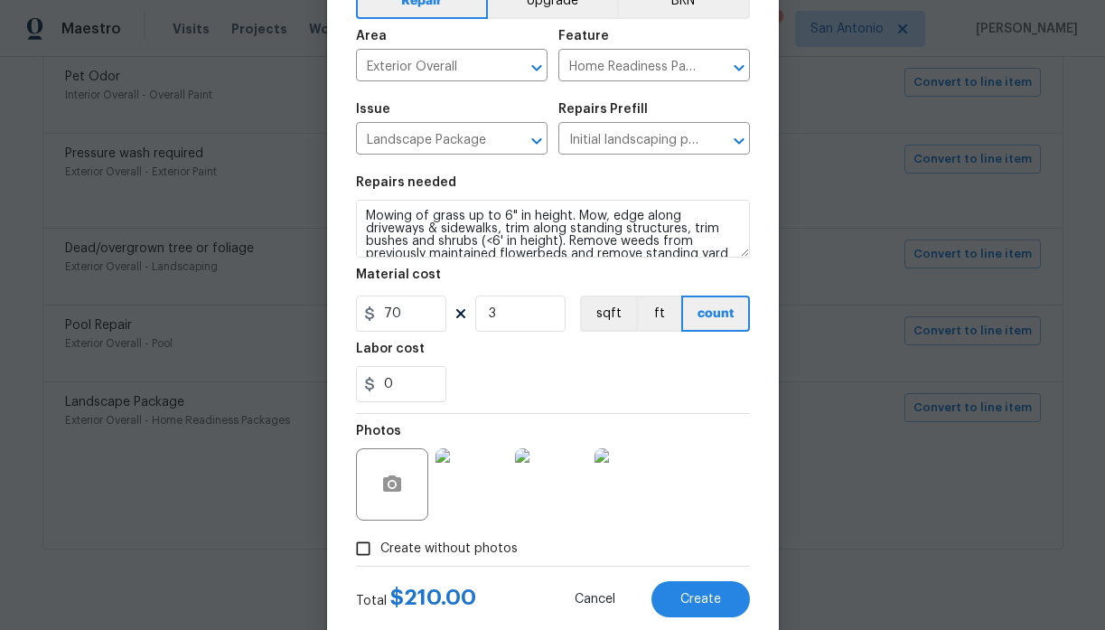
scroll to position [120, 0]
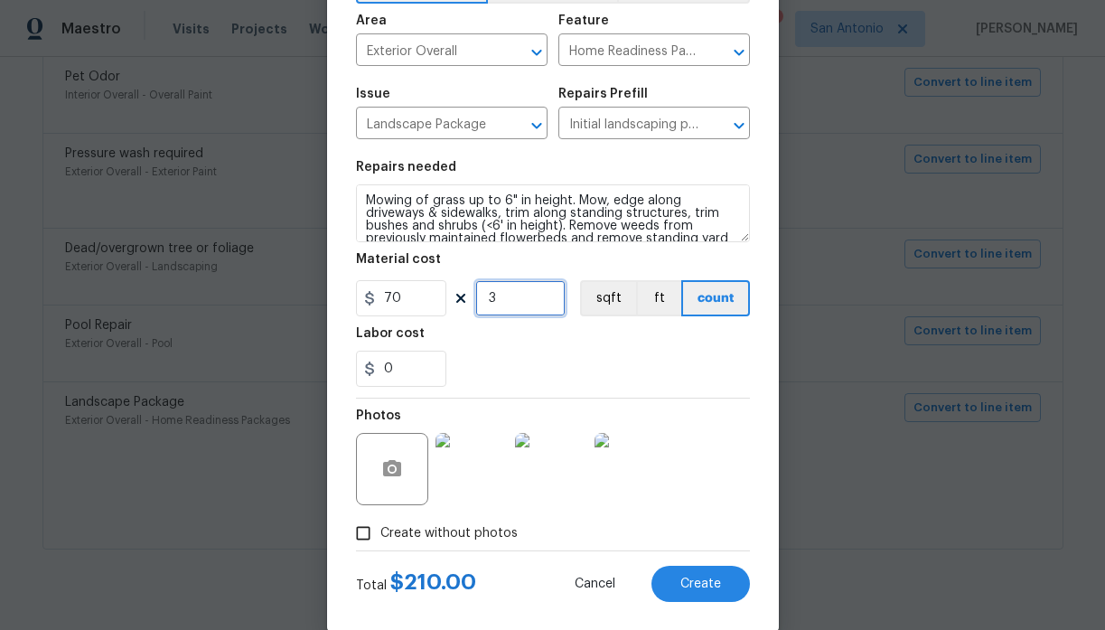
click at [503, 306] on input "3" at bounding box center [520, 298] width 90 height 36
type input "2"
click at [575, 370] on div "0" at bounding box center [553, 369] width 394 height 36
click at [698, 581] on span "Create" at bounding box center [700, 584] width 41 height 14
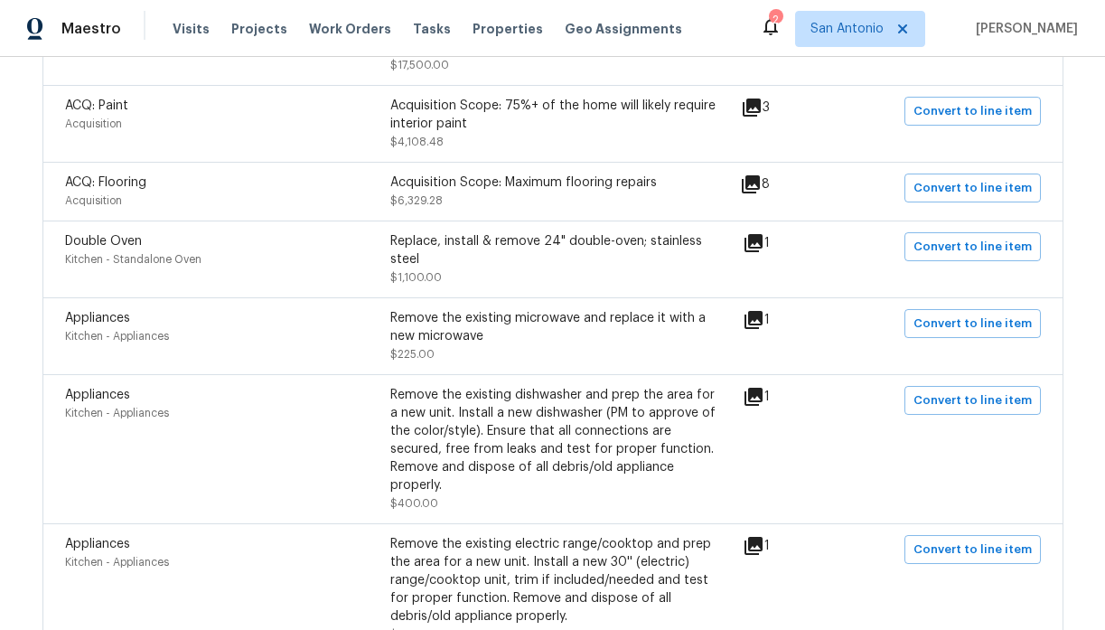
scroll to position [669, 0]
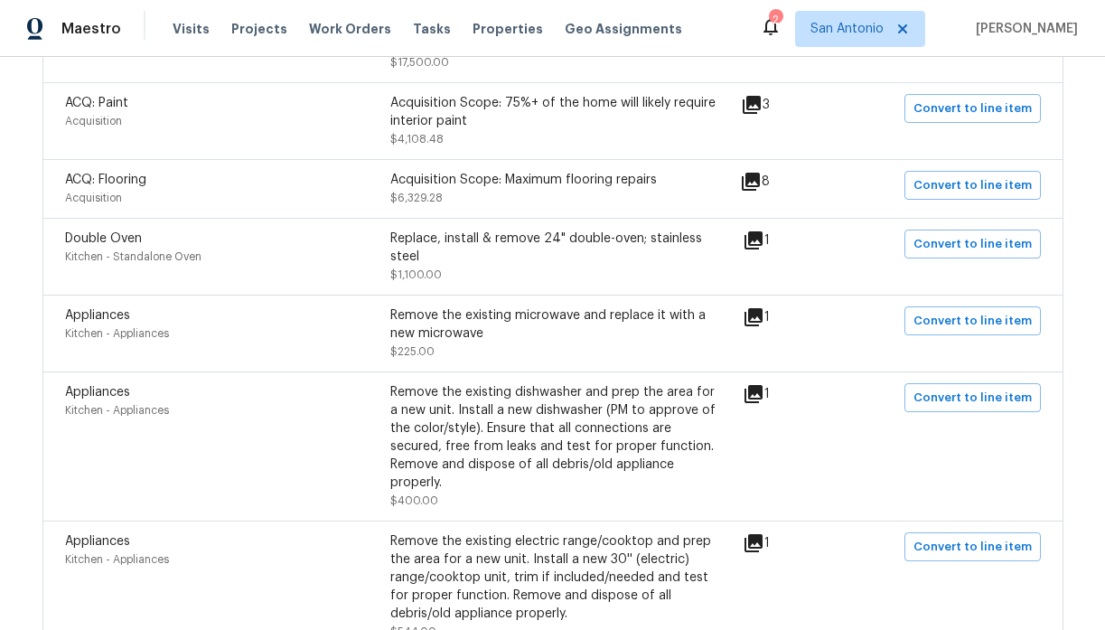
click at [762, 231] on icon at bounding box center [753, 240] width 18 height 18
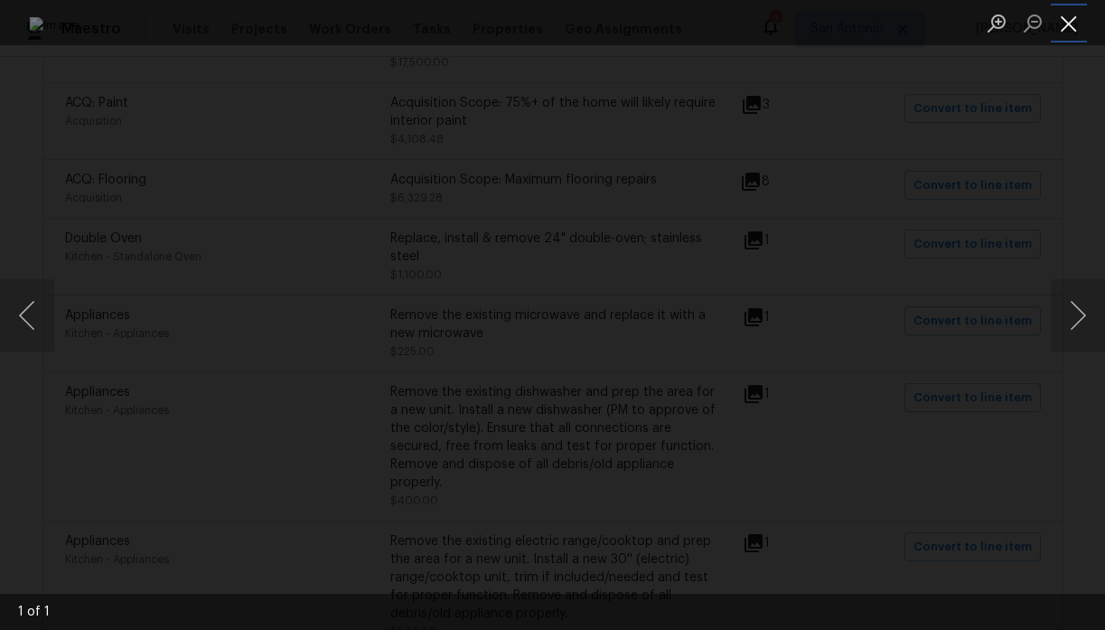
click at [1072, 23] on button "Close lightbox" at bounding box center [1069, 23] width 36 height 32
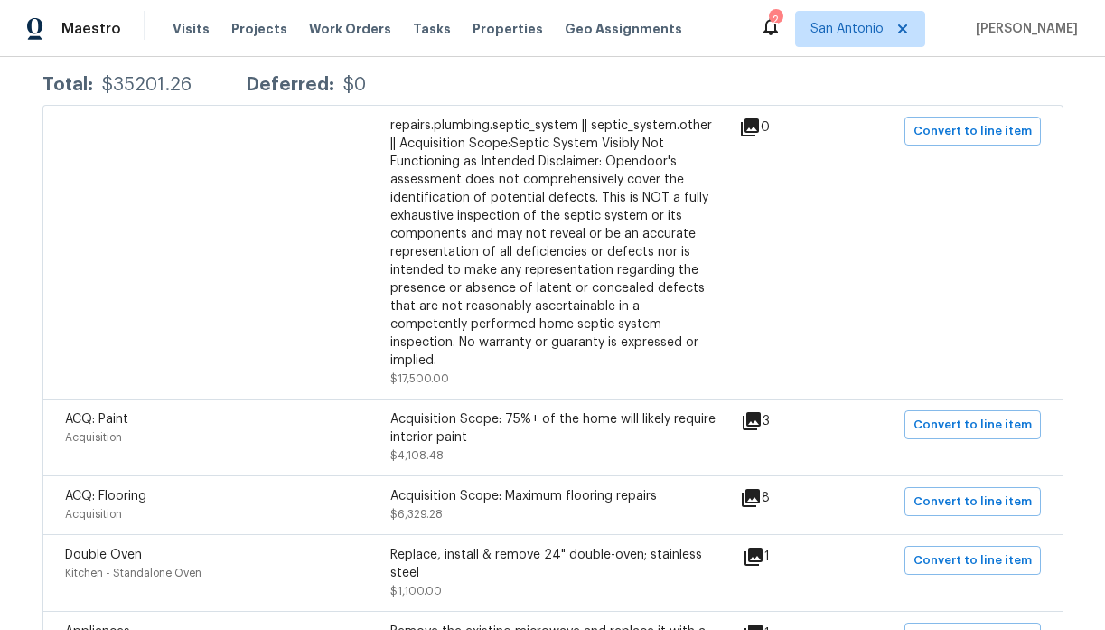
scroll to position [363, 0]
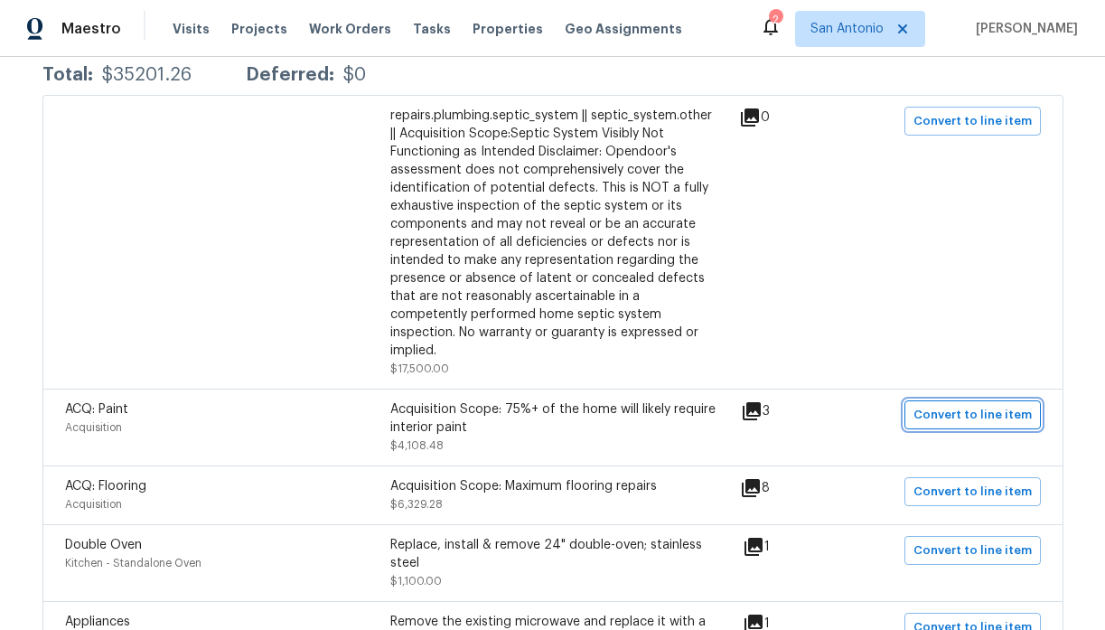
click at [949, 405] on span "Convert to line item" at bounding box center [972, 415] width 118 height 21
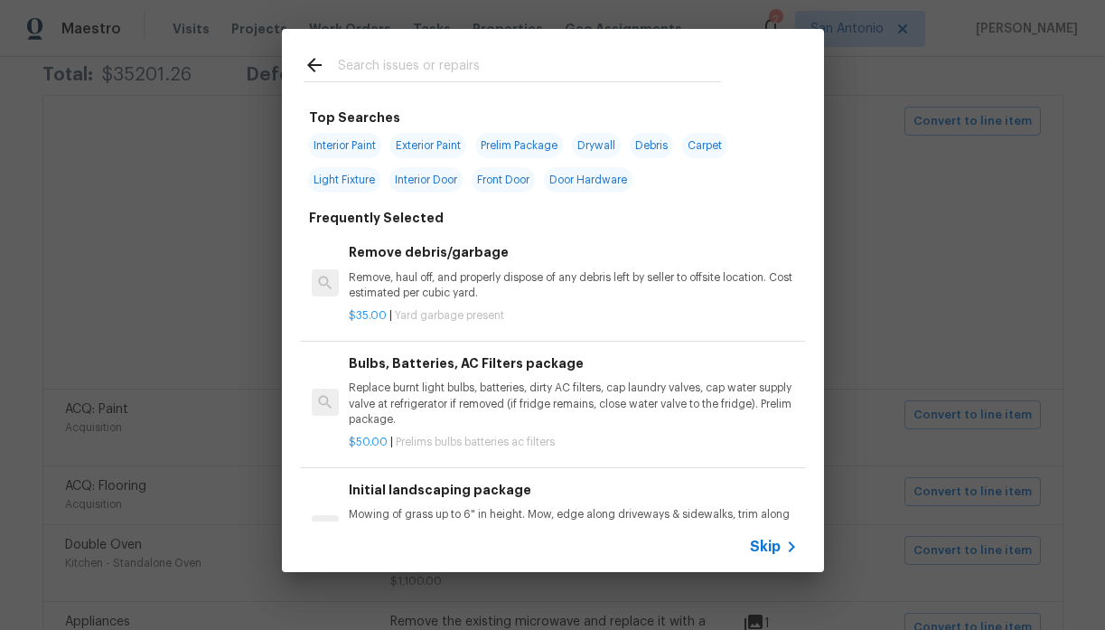
click at [470, 60] on input "text" at bounding box center [529, 67] width 383 height 27
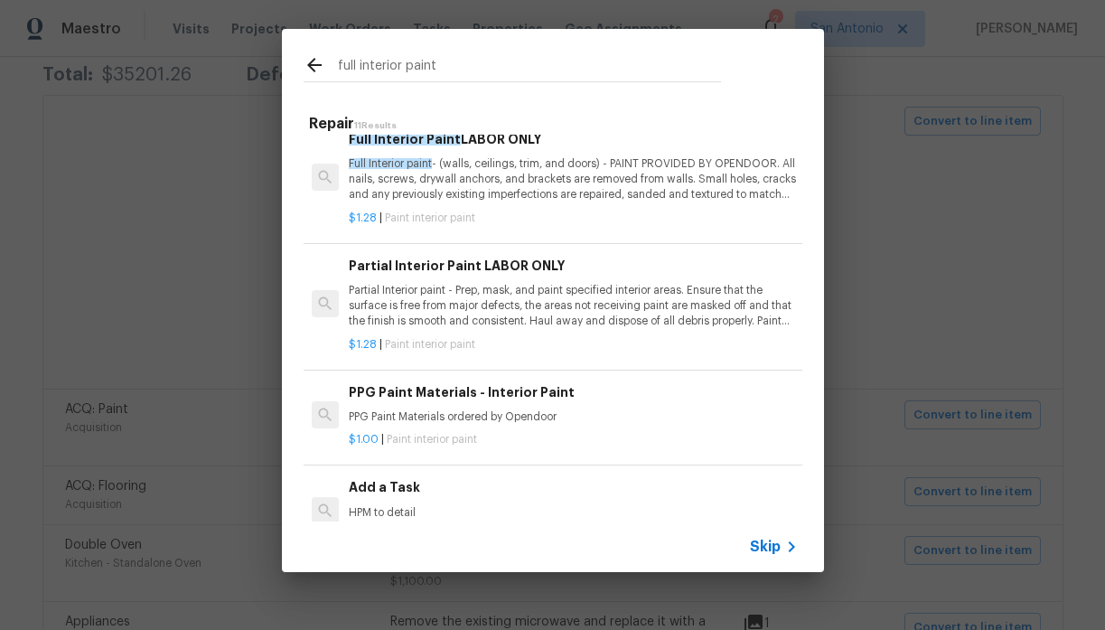
scroll to position [0, 0]
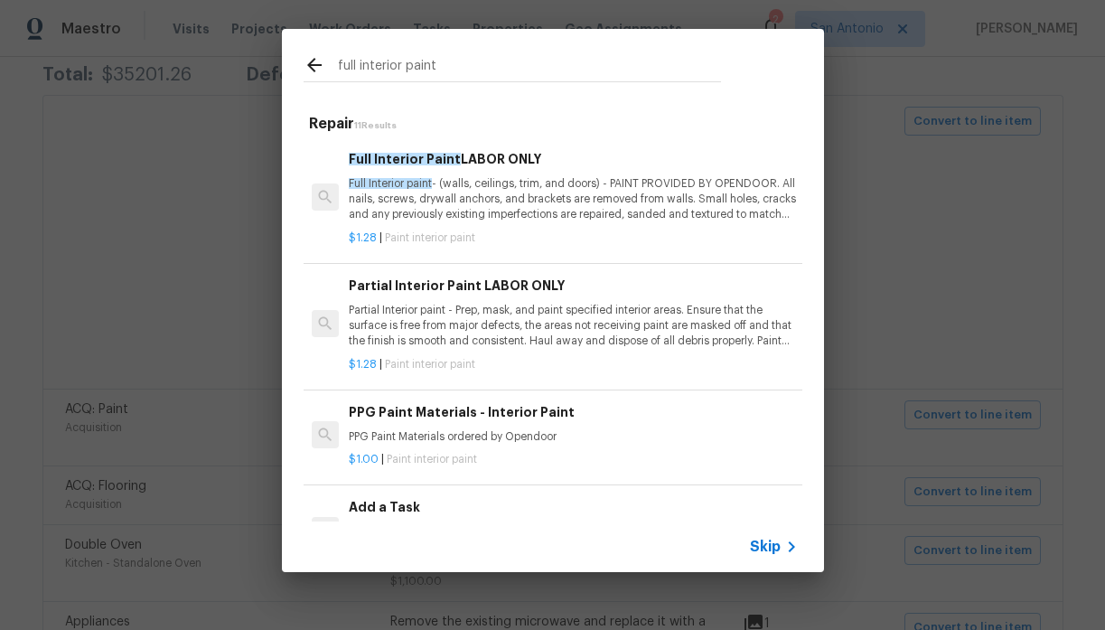
type input "full interior paint"
click at [491, 210] on p "Full Interior paint - (walls, ceilings, trim, and doors) - PAINT PROVIDED BY OP…" at bounding box center [573, 199] width 448 height 46
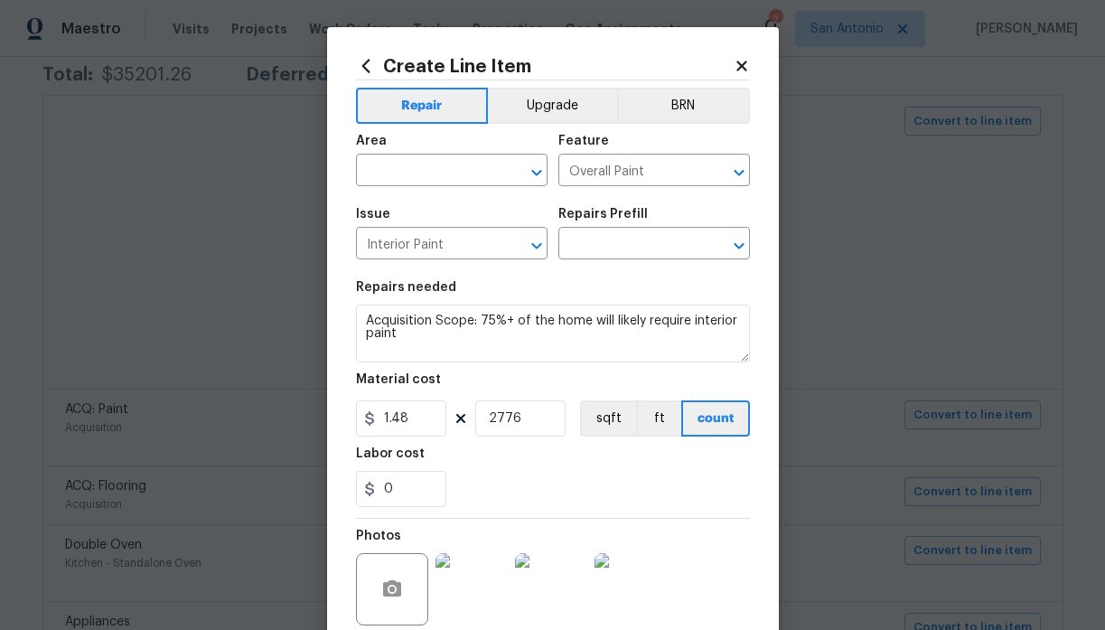
type textarea "Full Interior paint - (walls, ceilings, trim, and doors) - PAINT PROVIDED BY OP…"
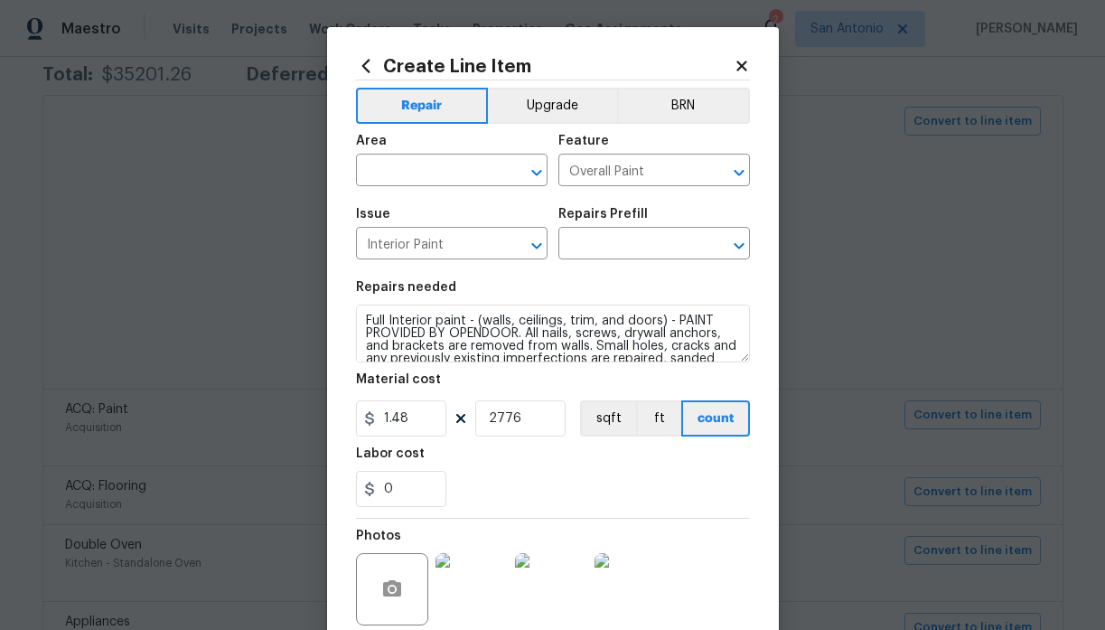
type input "Full Interior Paint LABOR ONLY $1.28"
type input "1.28"
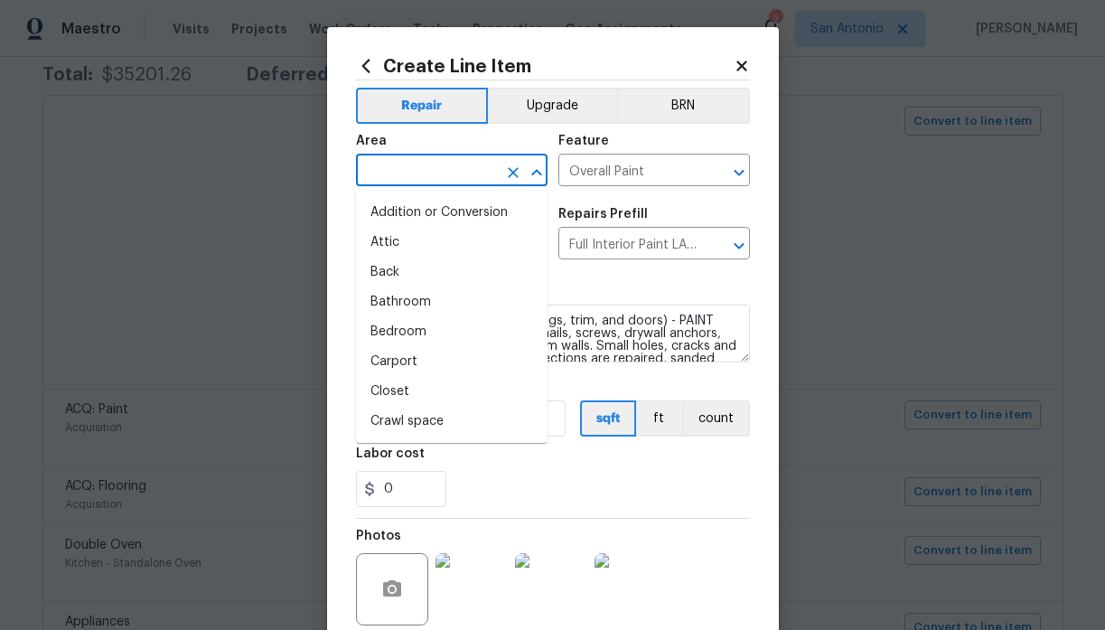
click at [458, 171] on input "text" at bounding box center [426, 172] width 141 height 28
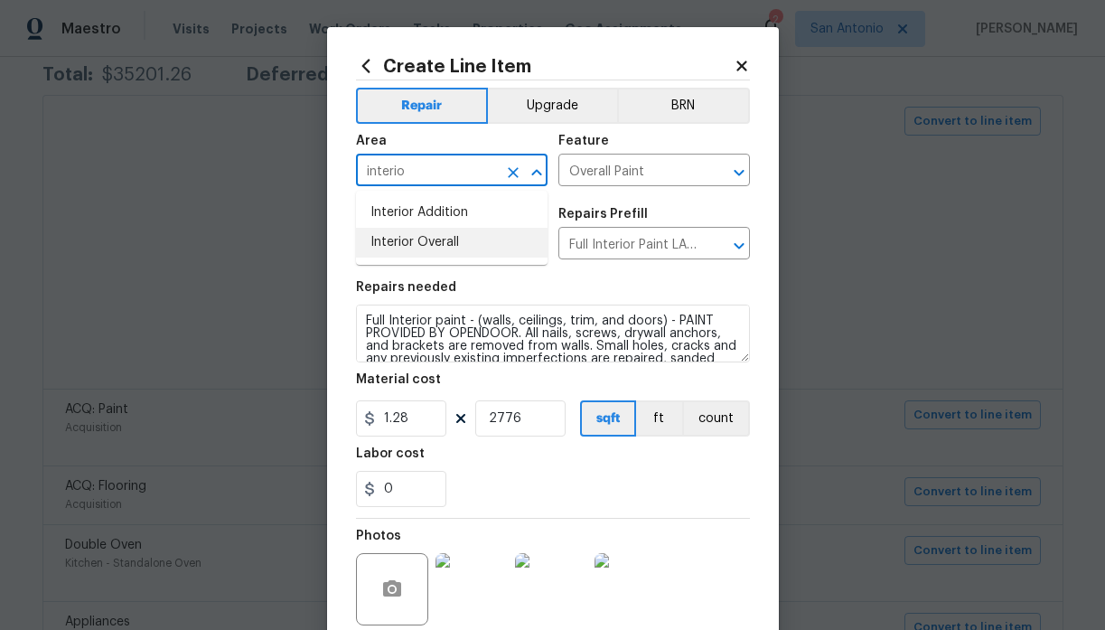
click at [426, 245] on li "Interior Overall" at bounding box center [452, 243] width 192 height 30
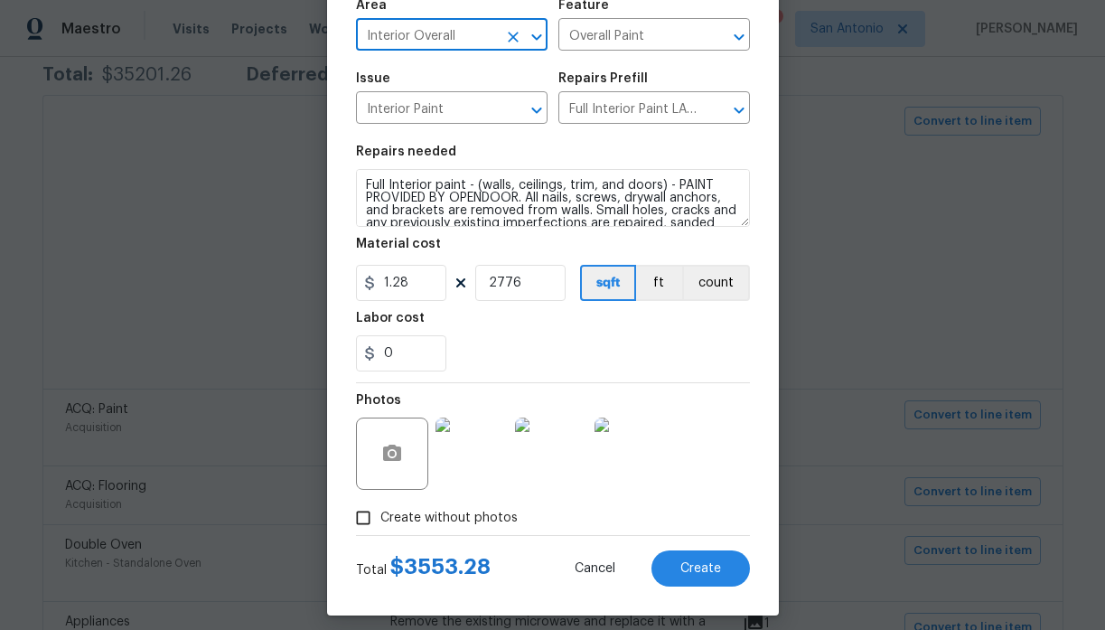
scroll to position [149, 0]
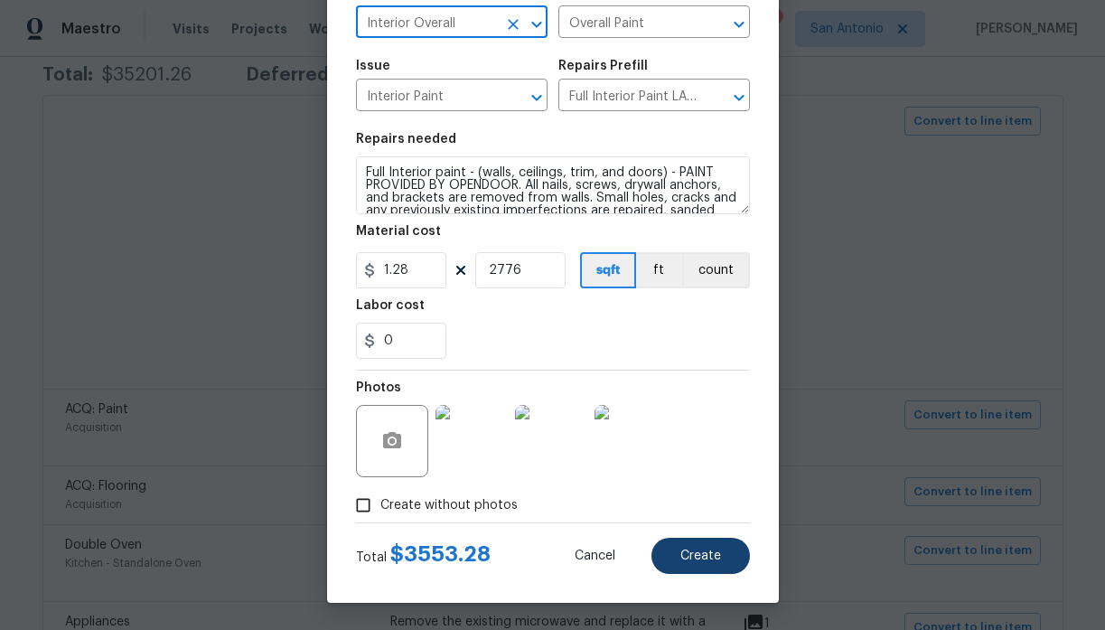
type input "Interior Overall"
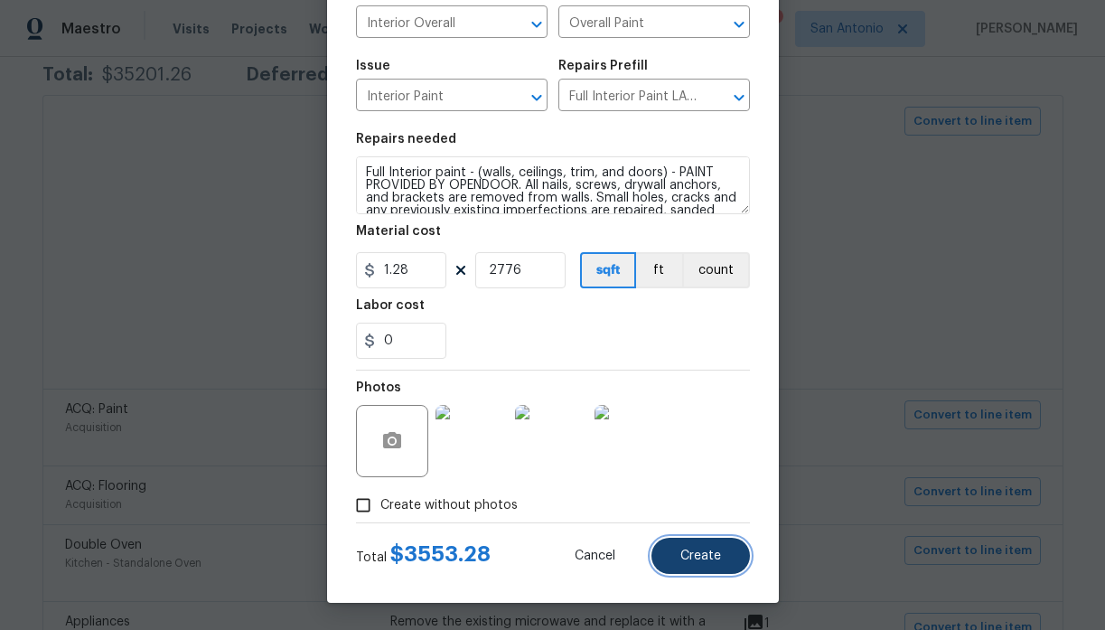
click at [688, 549] on span "Create" at bounding box center [700, 556] width 41 height 14
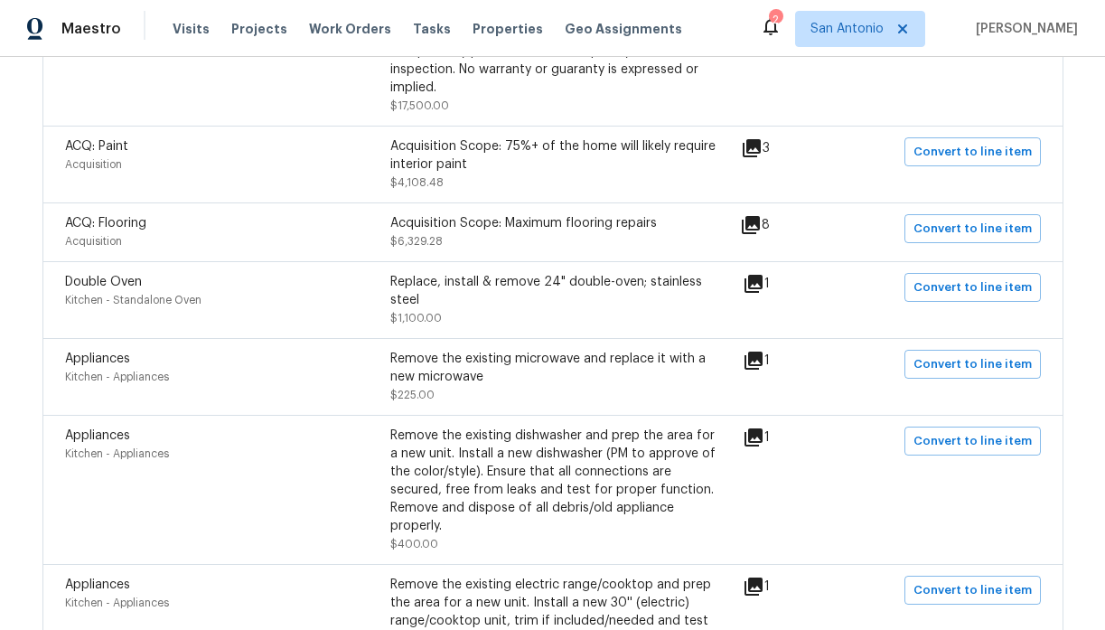
scroll to position [633, 0]
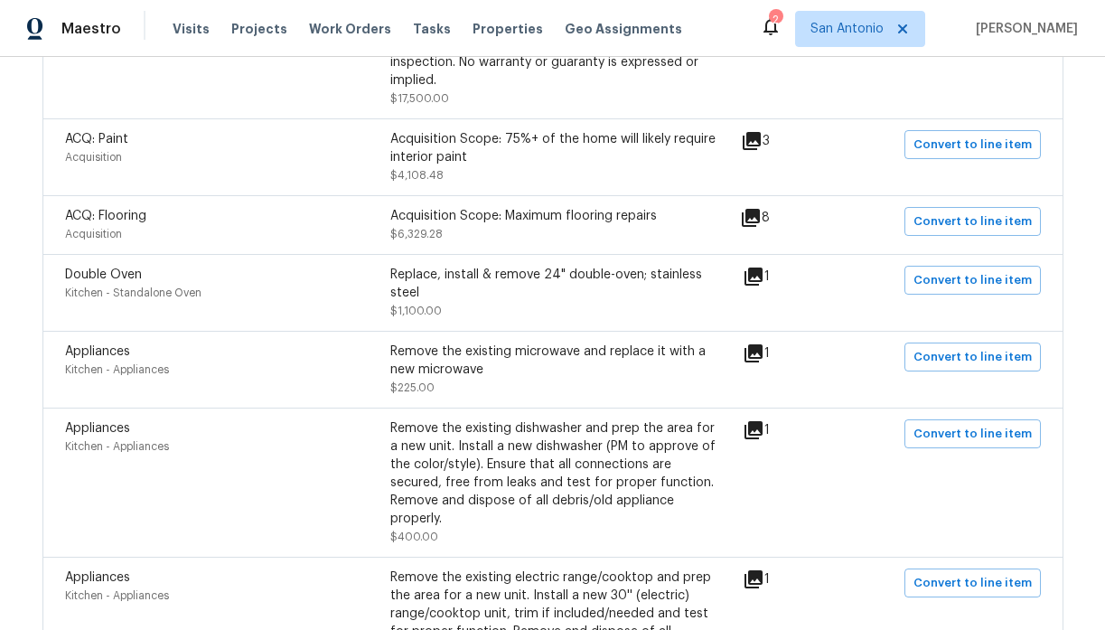
click at [760, 209] on icon at bounding box center [751, 218] width 18 height 18
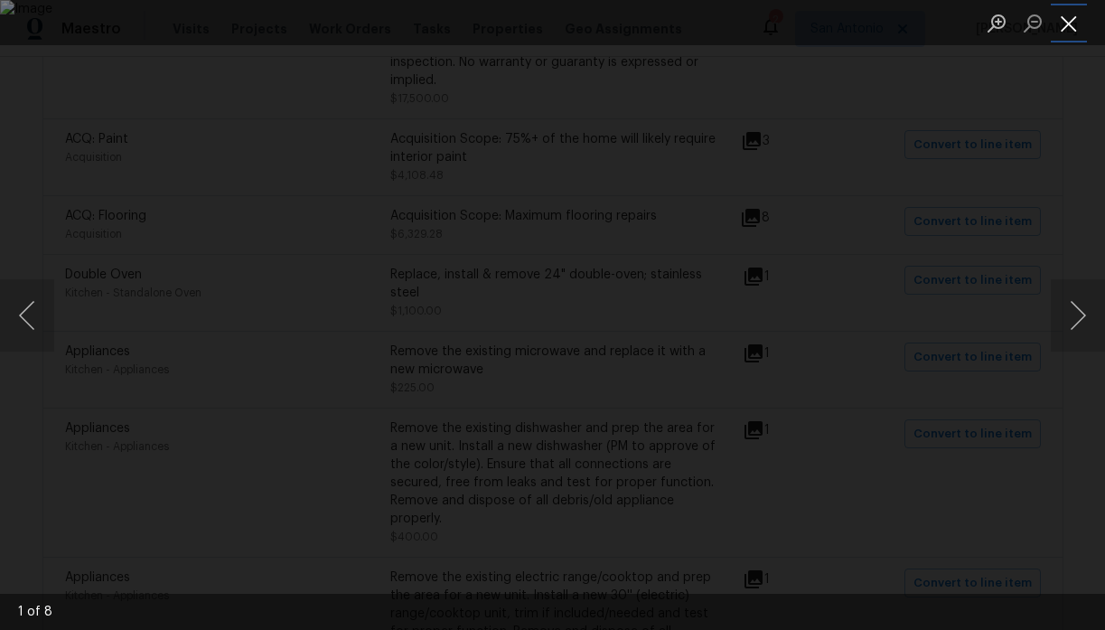
click at [1061, 18] on button "Close lightbox" at bounding box center [1069, 23] width 36 height 32
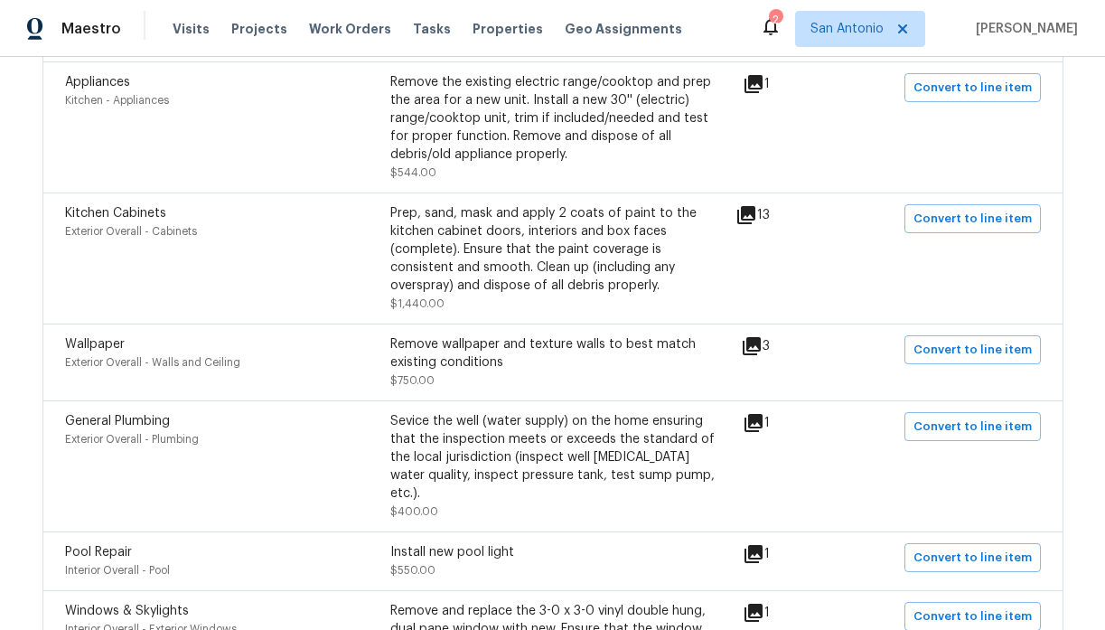
scroll to position [1131, 0]
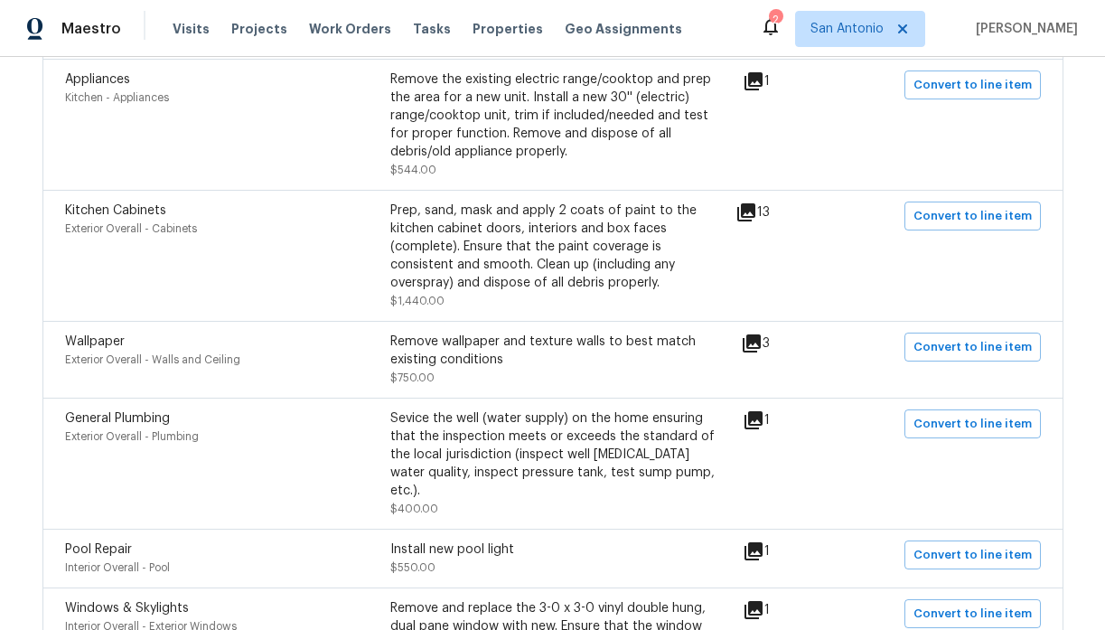
click at [755, 203] on icon at bounding box center [746, 212] width 18 height 18
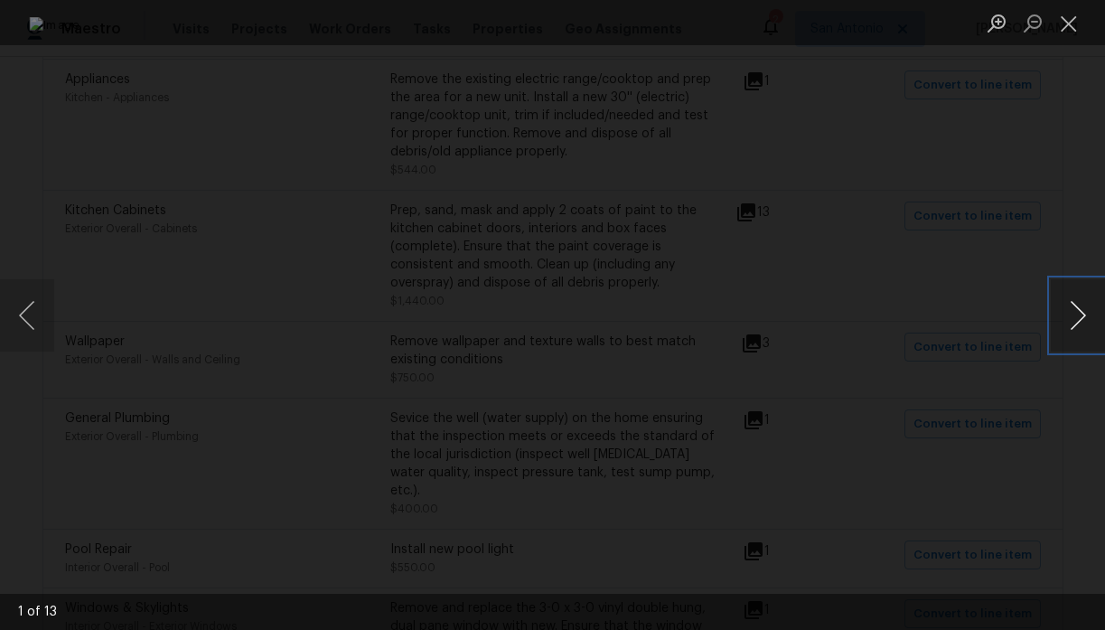
click at [1071, 313] on button "Next image" at bounding box center [1078, 315] width 54 height 72
click at [1069, 23] on button "Close lightbox" at bounding box center [1069, 23] width 36 height 32
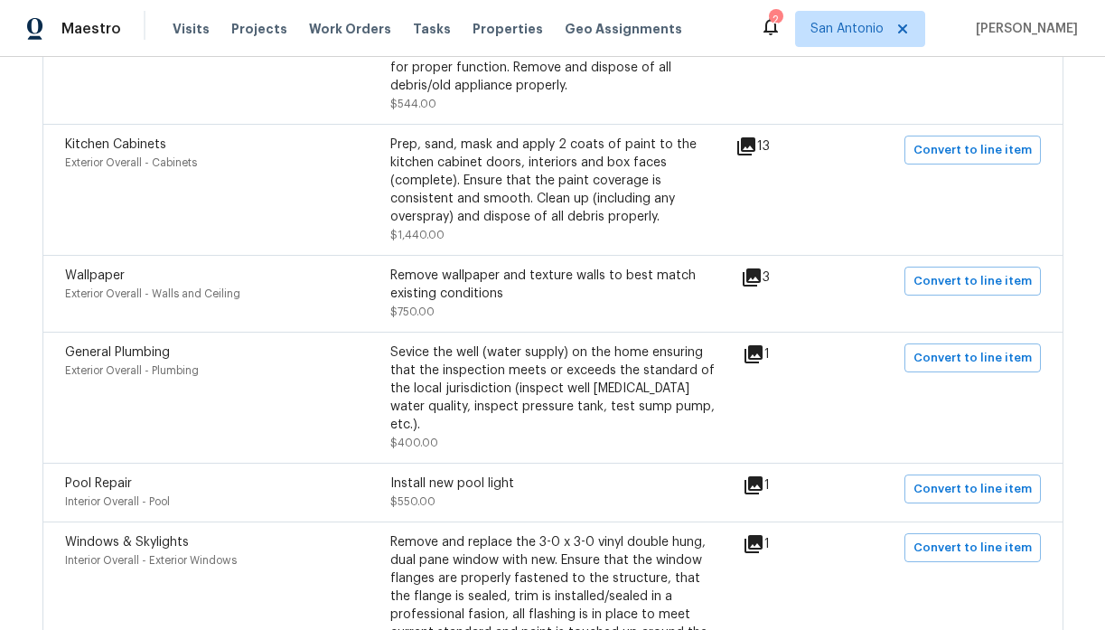
scroll to position [1203, 0]
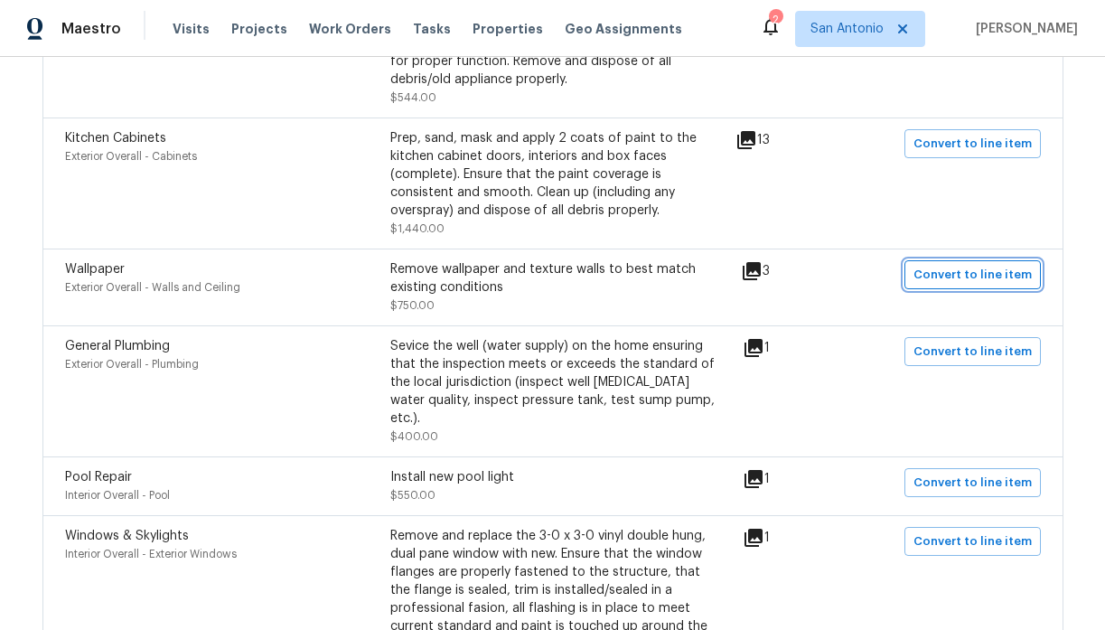
click at [950, 265] on span "Convert to line item" at bounding box center [972, 275] width 118 height 21
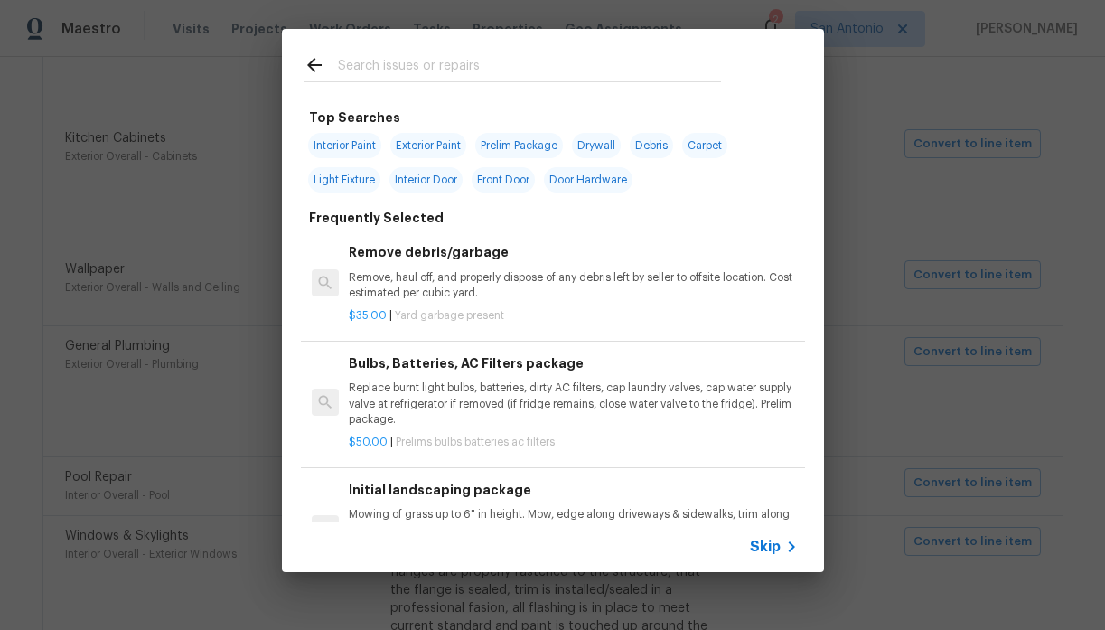
click at [490, 71] on input "text" at bounding box center [529, 67] width 383 height 27
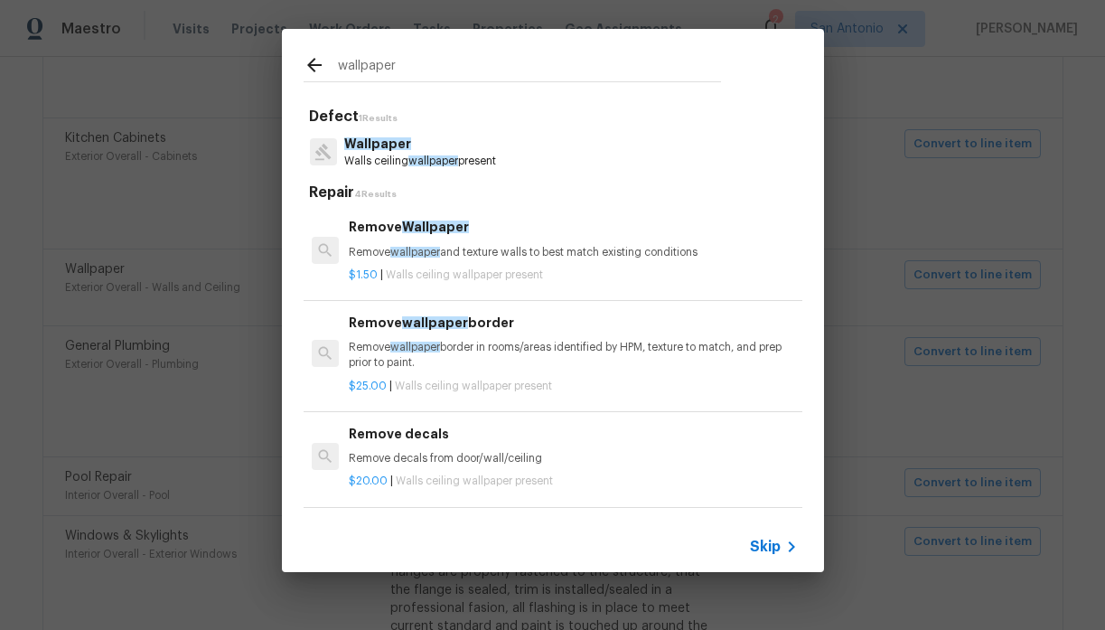
type input "wallpaper"
click at [463, 258] on p "Remove wallpaper and texture walls to best match existing conditions" at bounding box center [573, 252] width 448 height 15
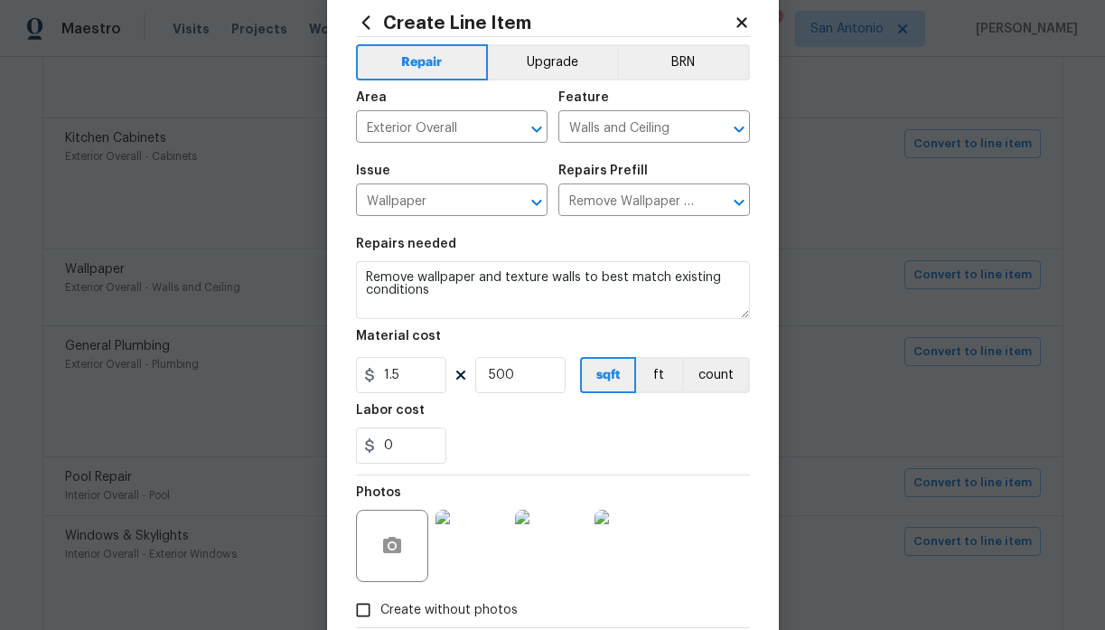
scroll to position [149, 0]
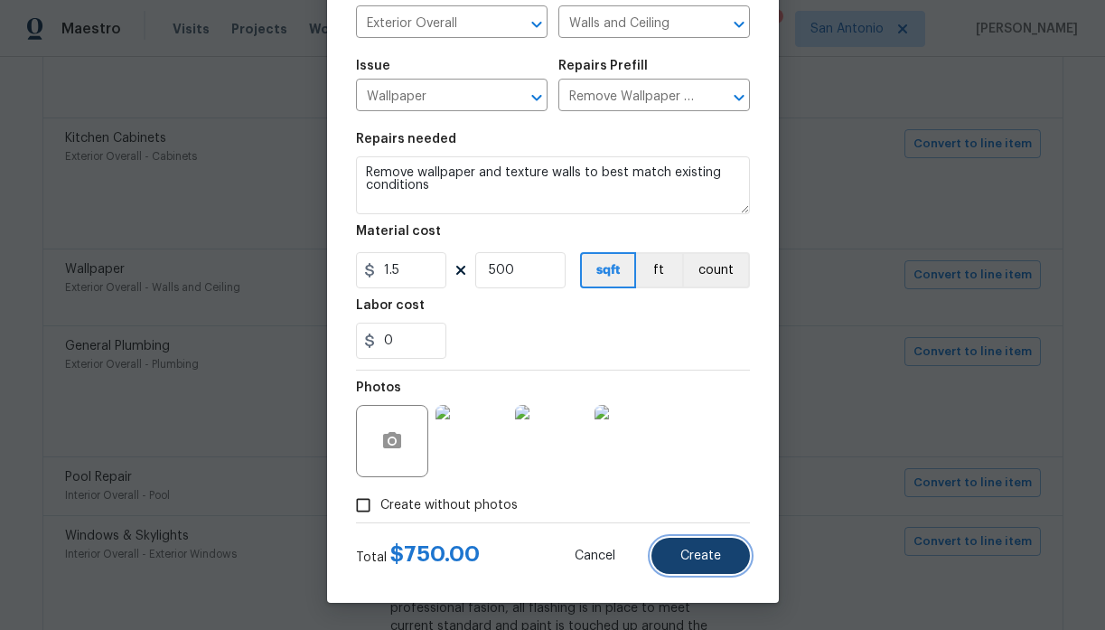
click at [700, 555] on span "Create" at bounding box center [700, 556] width 41 height 14
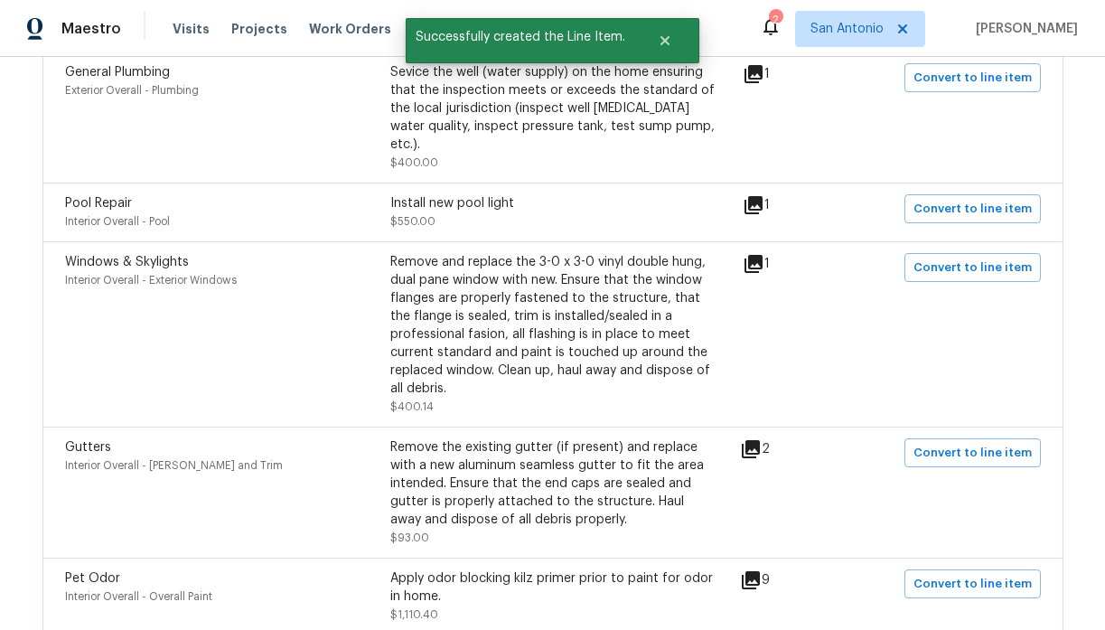
scroll to position [1494, 0]
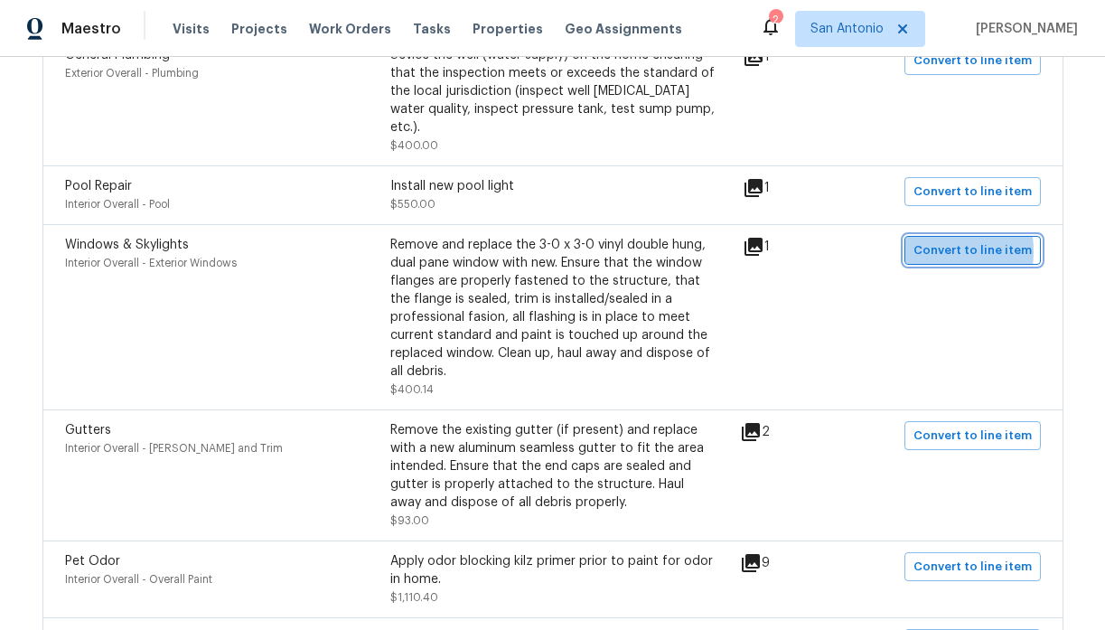
click at [924, 240] on span "Convert to line item" at bounding box center [972, 250] width 118 height 21
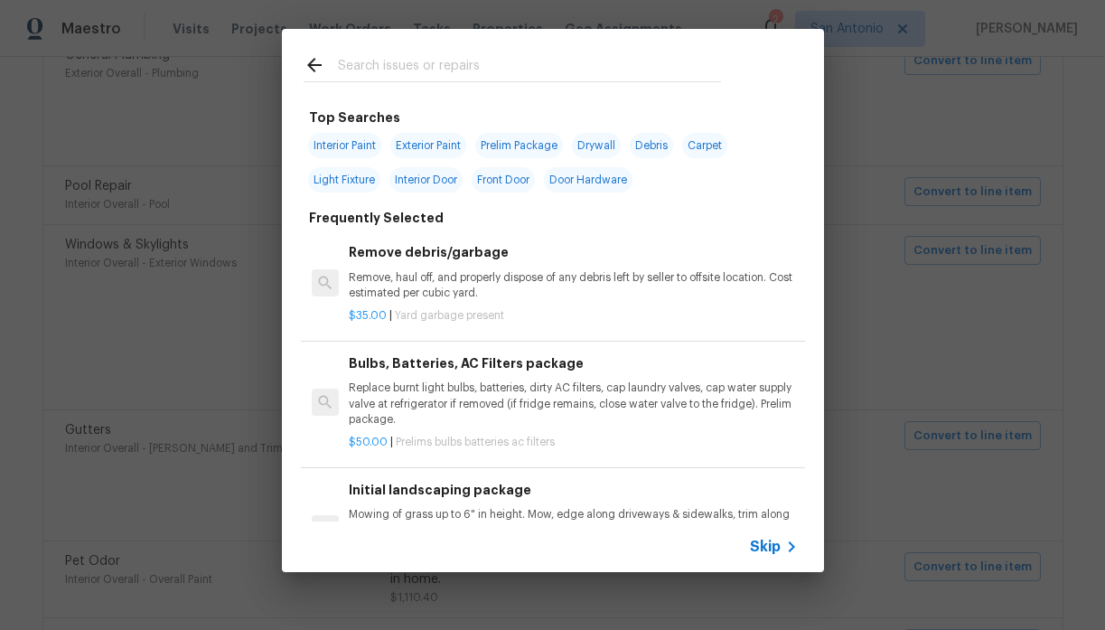
click at [457, 64] on input "text" at bounding box center [529, 67] width 383 height 27
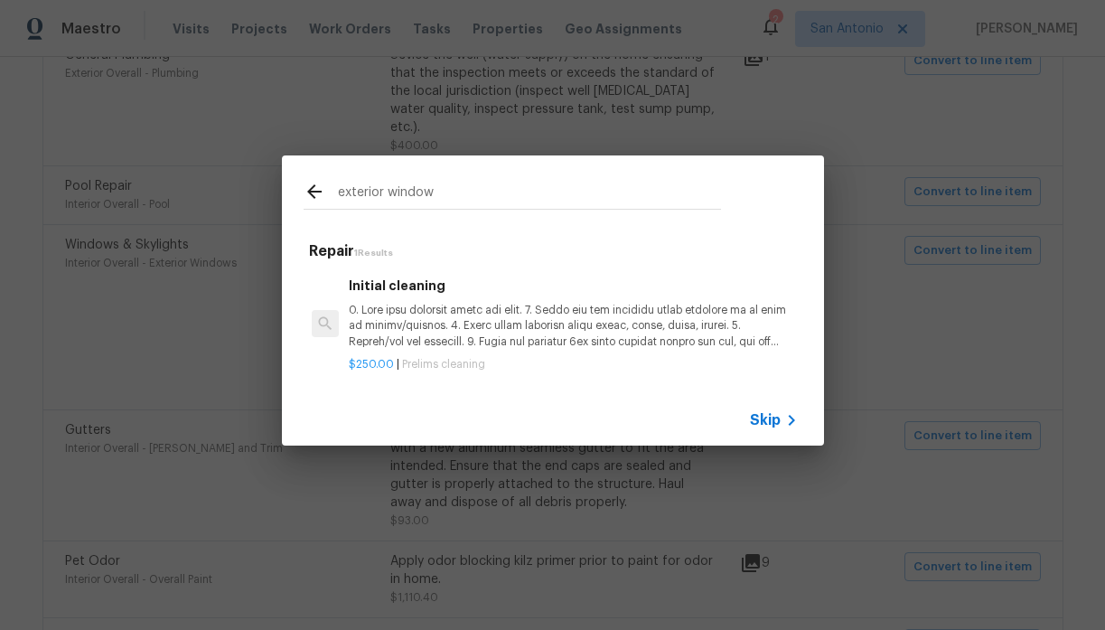
click at [363, 199] on input "exterior window" at bounding box center [529, 194] width 383 height 27
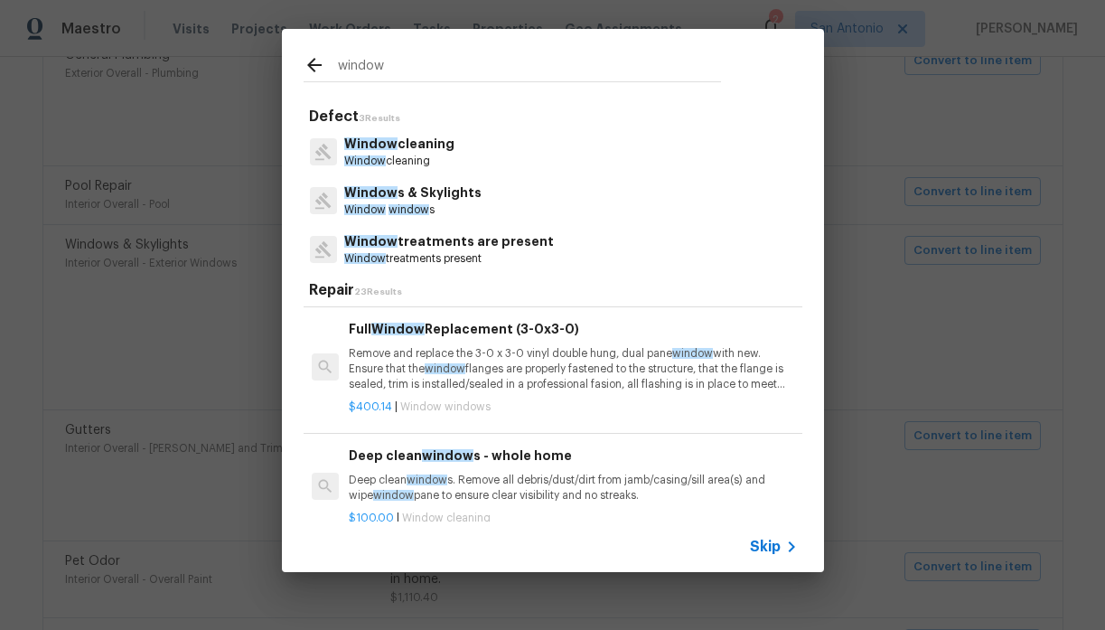
scroll to position [378, 0]
type input "window"
click at [533, 361] on p "Remove and replace the 3-0 x 3-0 vinyl double hung, dual pane window with new. …" at bounding box center [573, 367] width 448 height 46
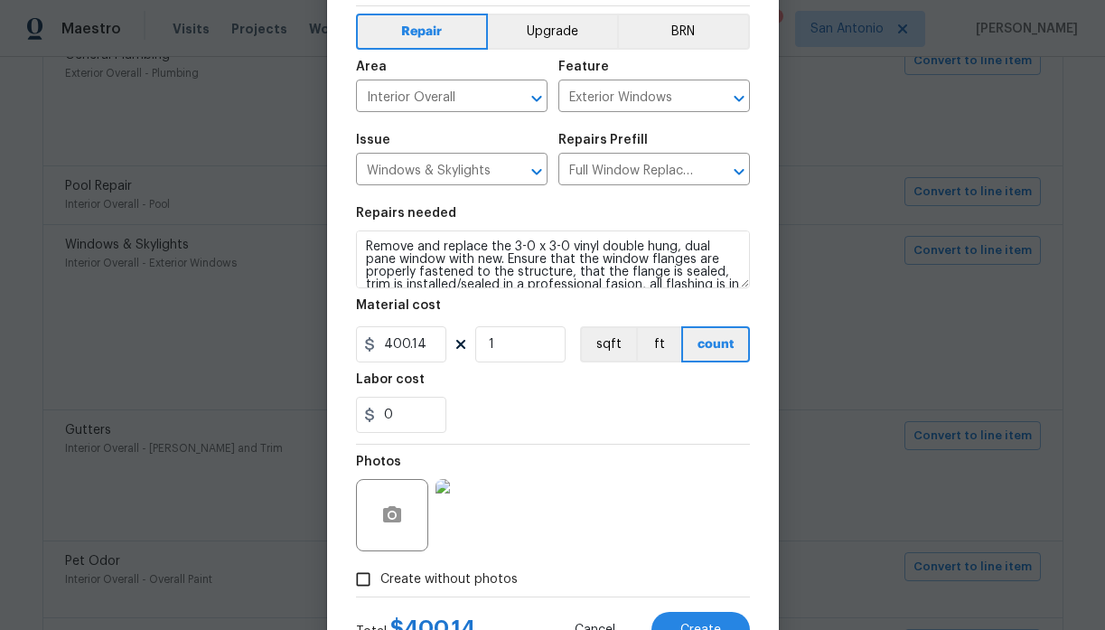
scroll to position [149, 0]
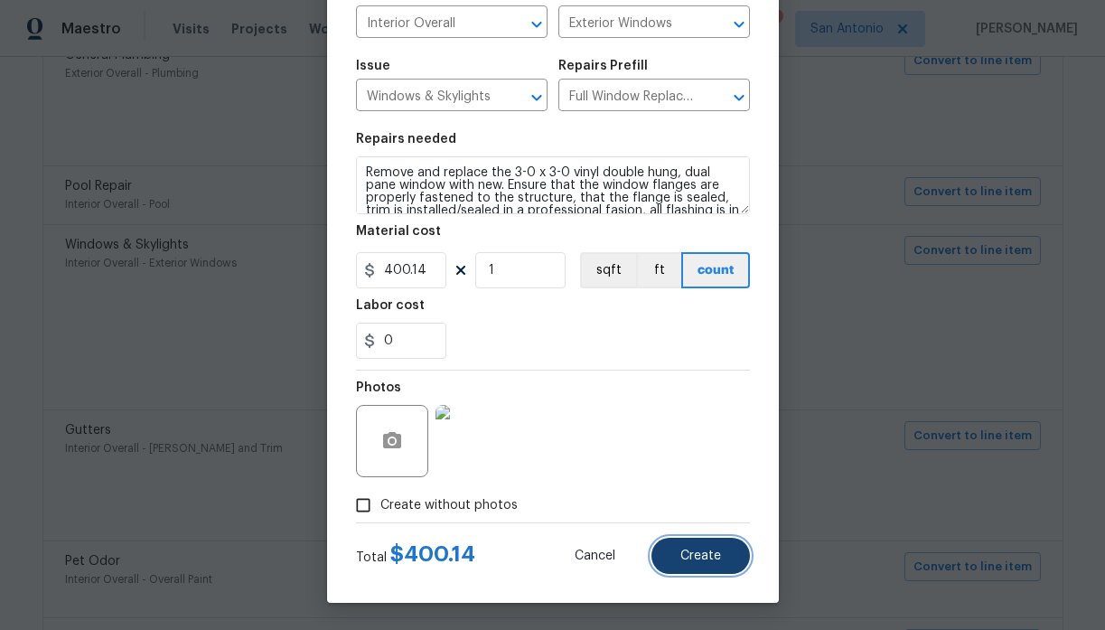
click at [716, 547] on button "Create" at bounding box center [700, 556] width 98 height 36
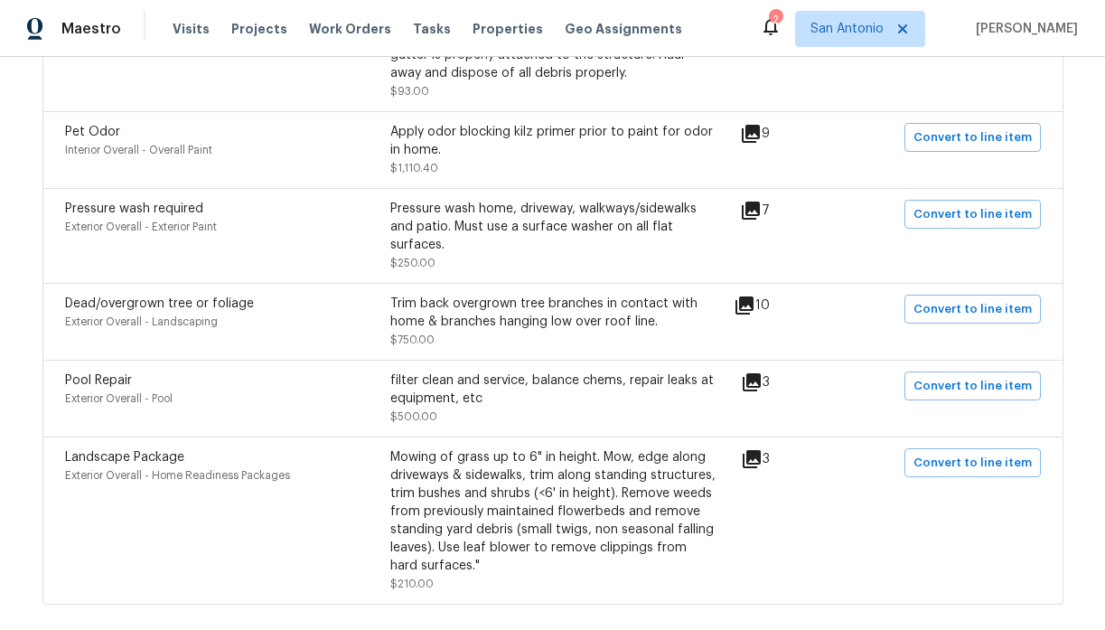
scroll to position [1926, 0]
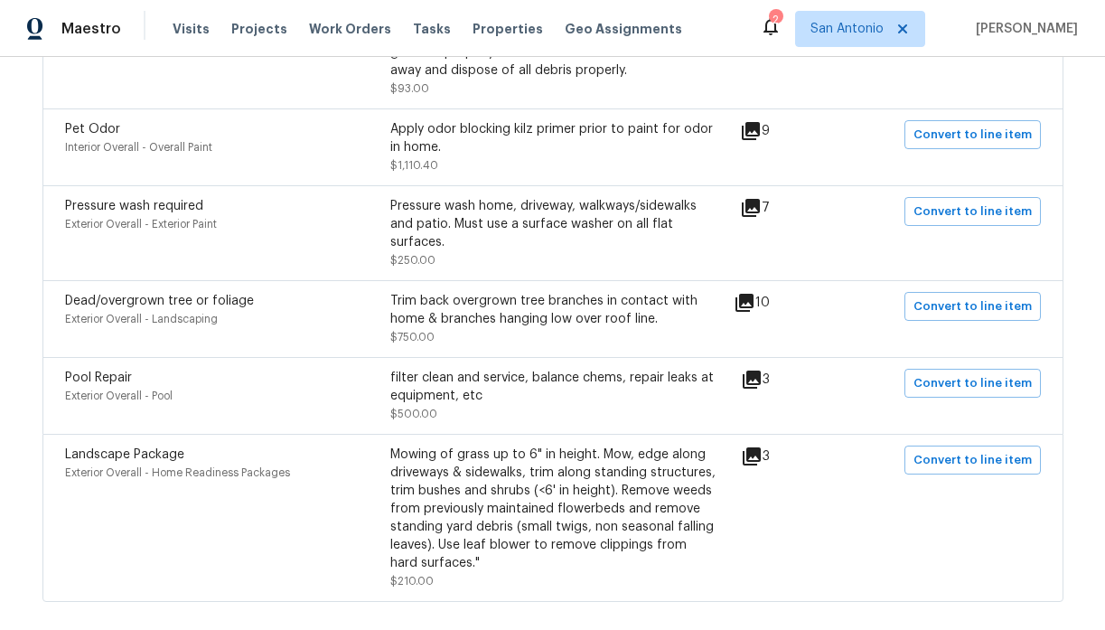
click at [746, 292] on icon at bounding box center [745, 303] width 22 height 22
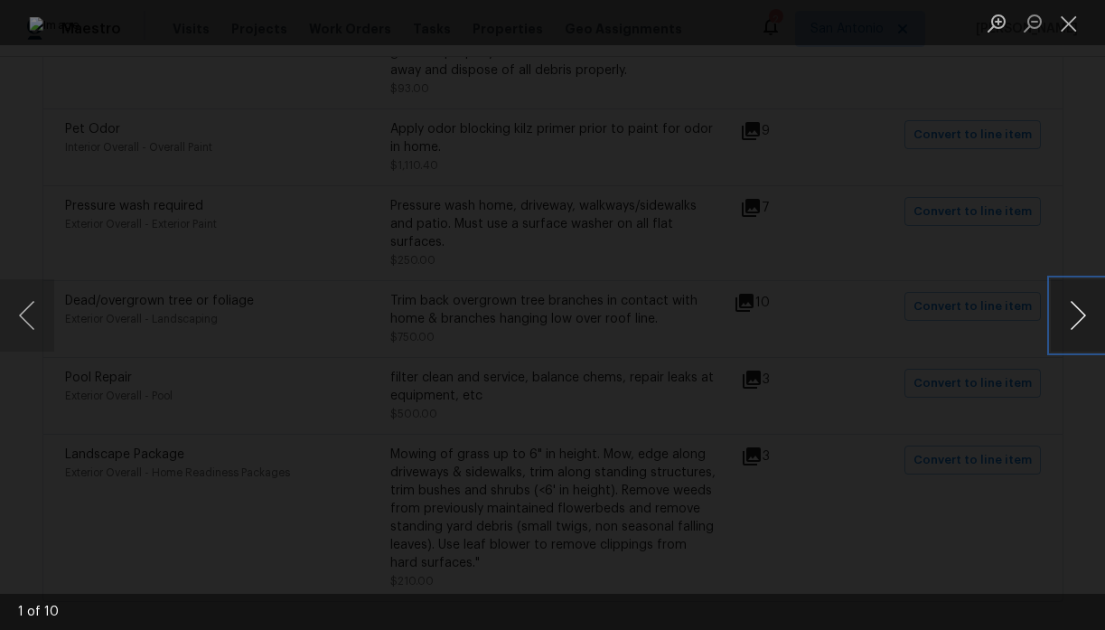
click at [1074, 313] on button "Next image" at bounding box center [1078, 315] width 54 height 72
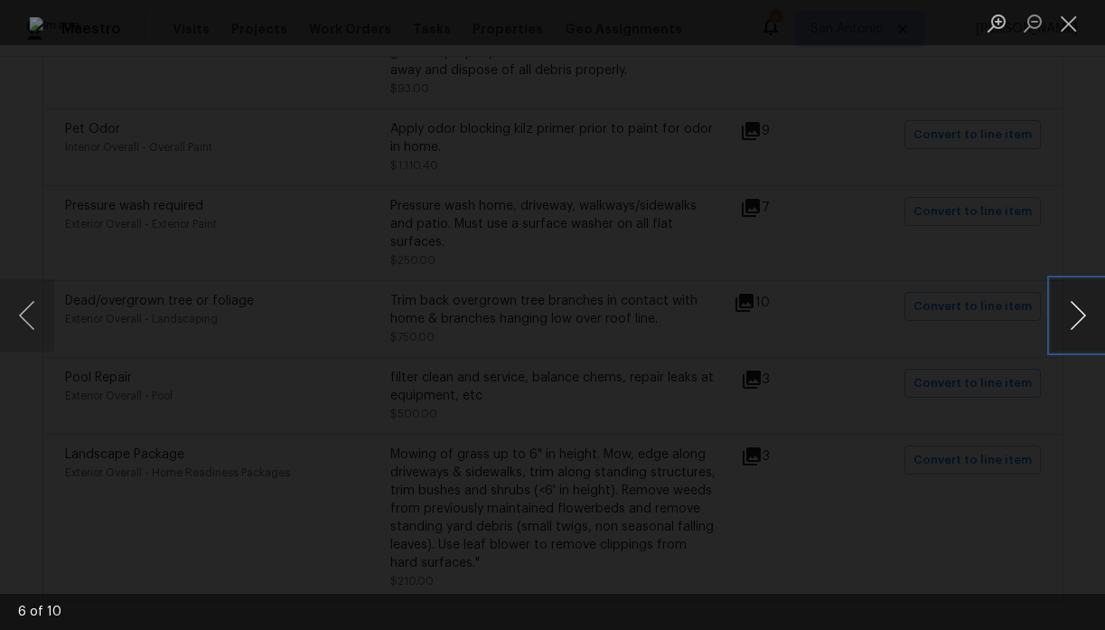
click at [1074, 313] on button "Next image" at bounding box center [1078, 315] width 54 height 72
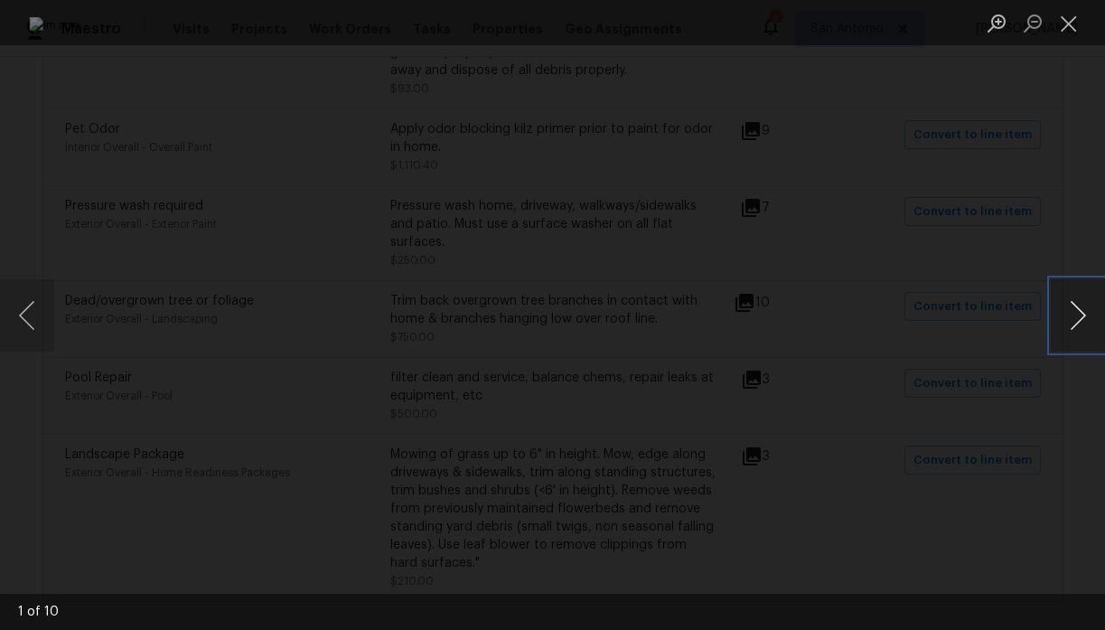
click at [1074, 313] on button "Next image" at bounding box center [1078, 315] width 54 height 72
click at [1069, 31] on button "Close lightbox" at bounding box center [1069, 23] width 36 height 32
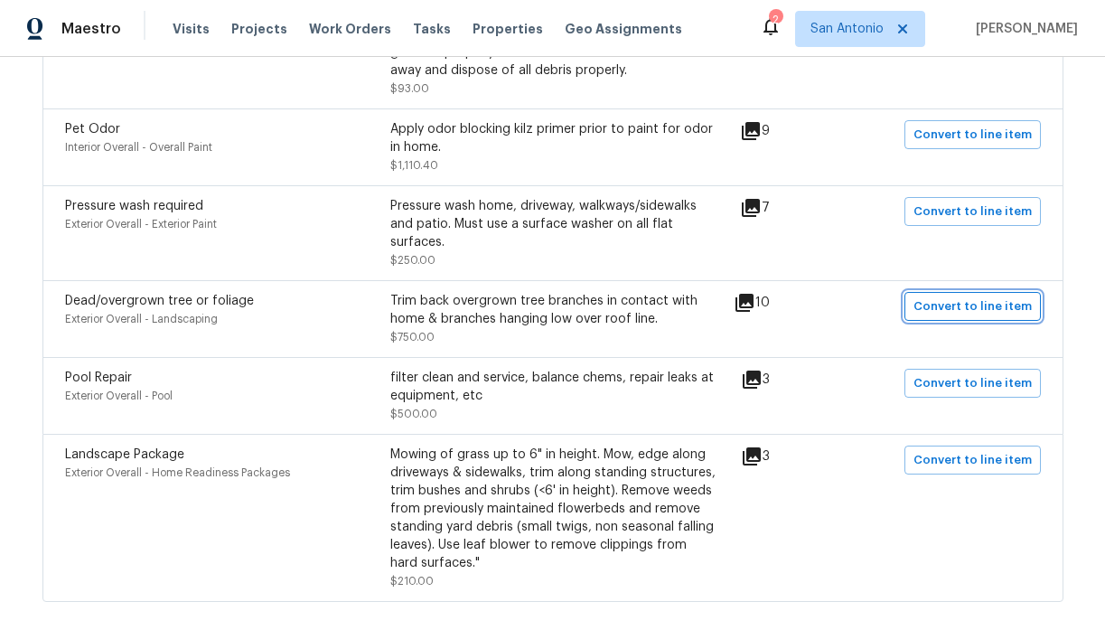
click at [970, 296] on span "Convert to line item" at bounding box center [972, 306] width 118 height 21
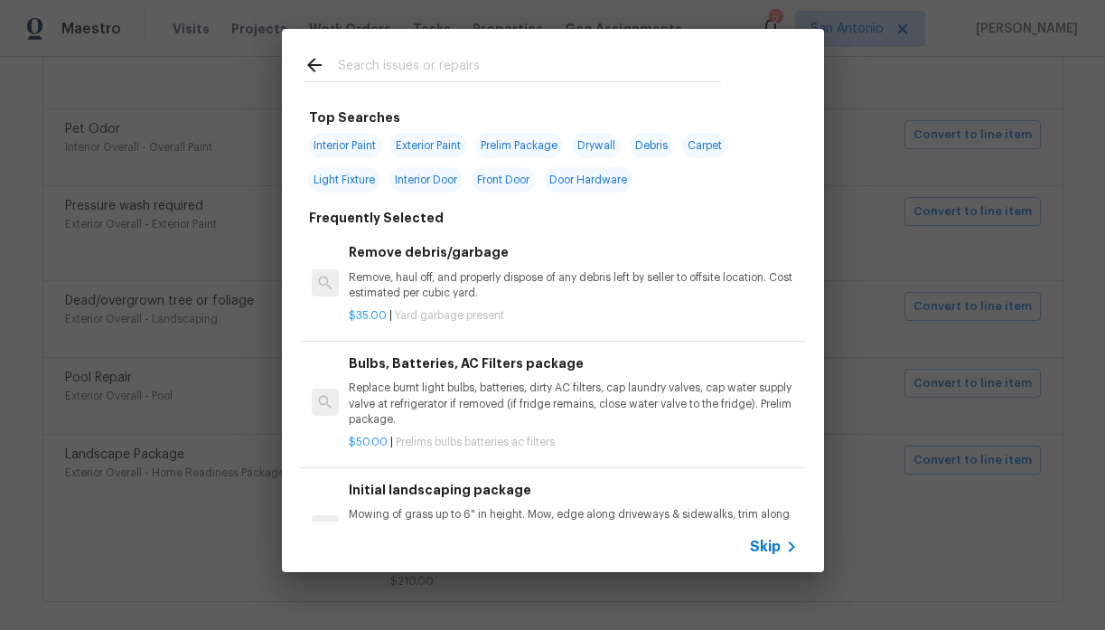
click at [396, 70] on input "text" at bounding box center [529, 67] width 383 height 27
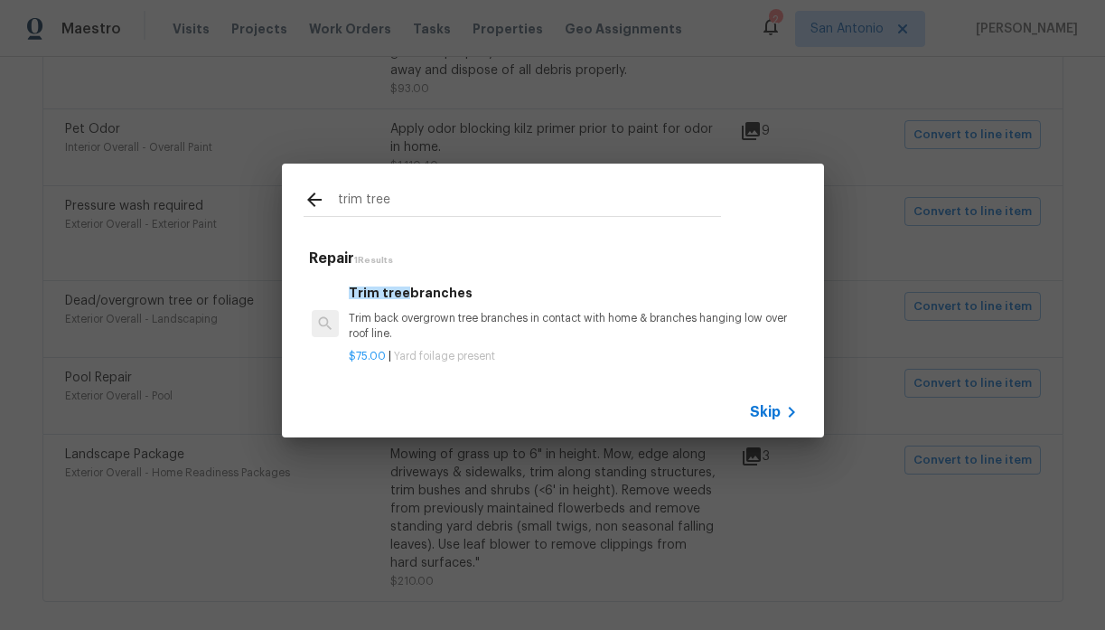
type input "trim tree"
click at [405, 319] on p "Trim back overgrown tree branches in contact with home & branches hanging low o…" at bounding box center [573, 326] width 448 height 31
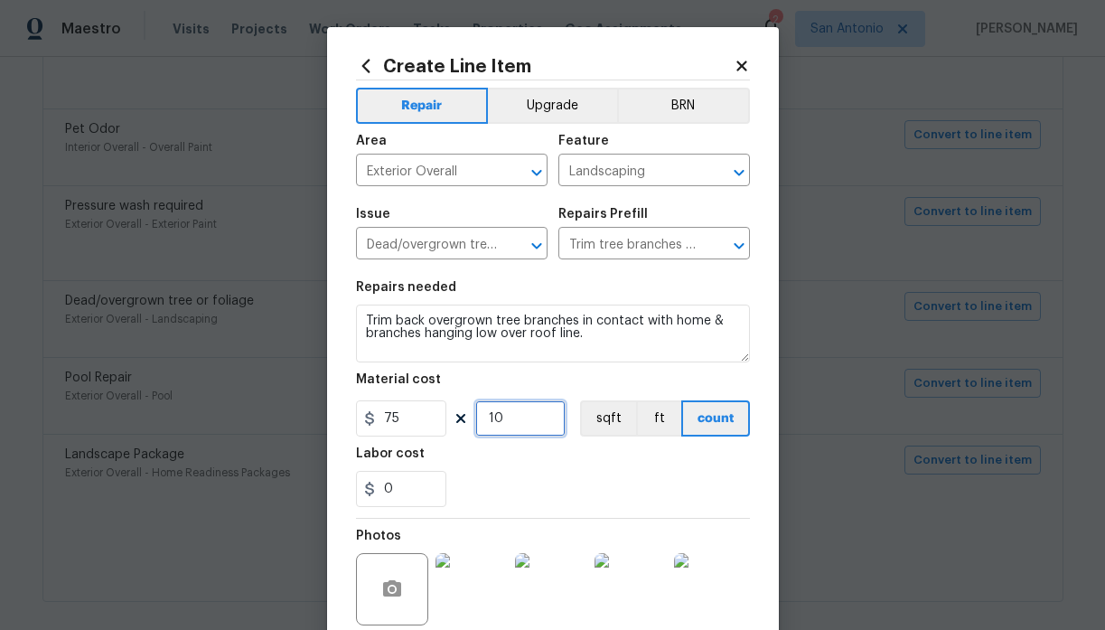
click at [518, 412] on input "10" at bounding box center [520, 418] width 90 height 36
click at [544, 458] on div "Labor cost" at bounding box center [553, 458] width 394 height 23
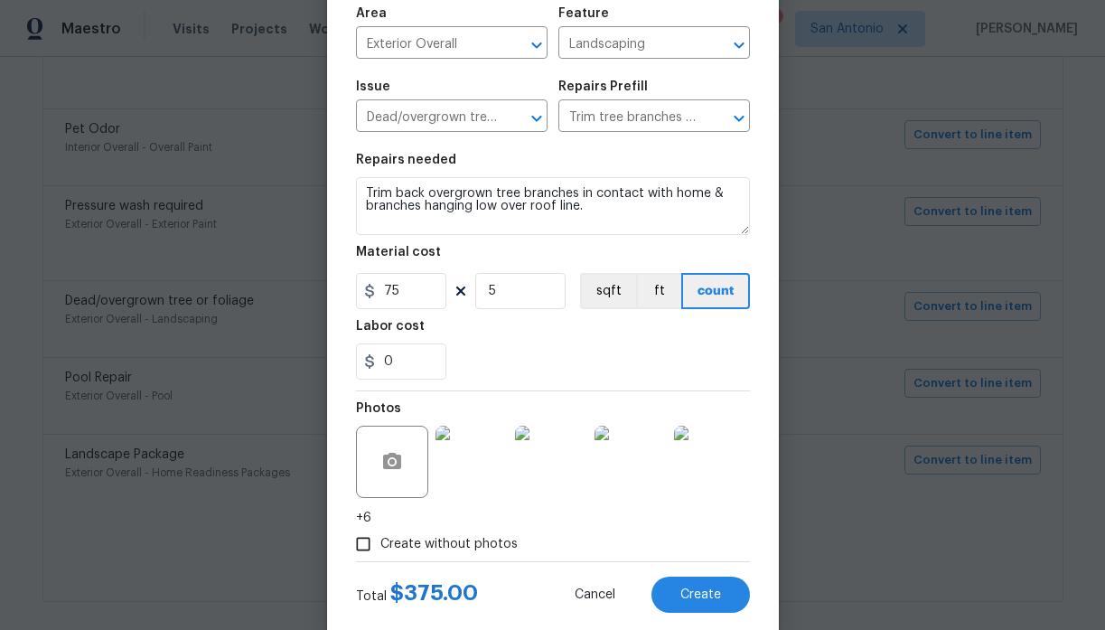
scroll to position [112, 0]
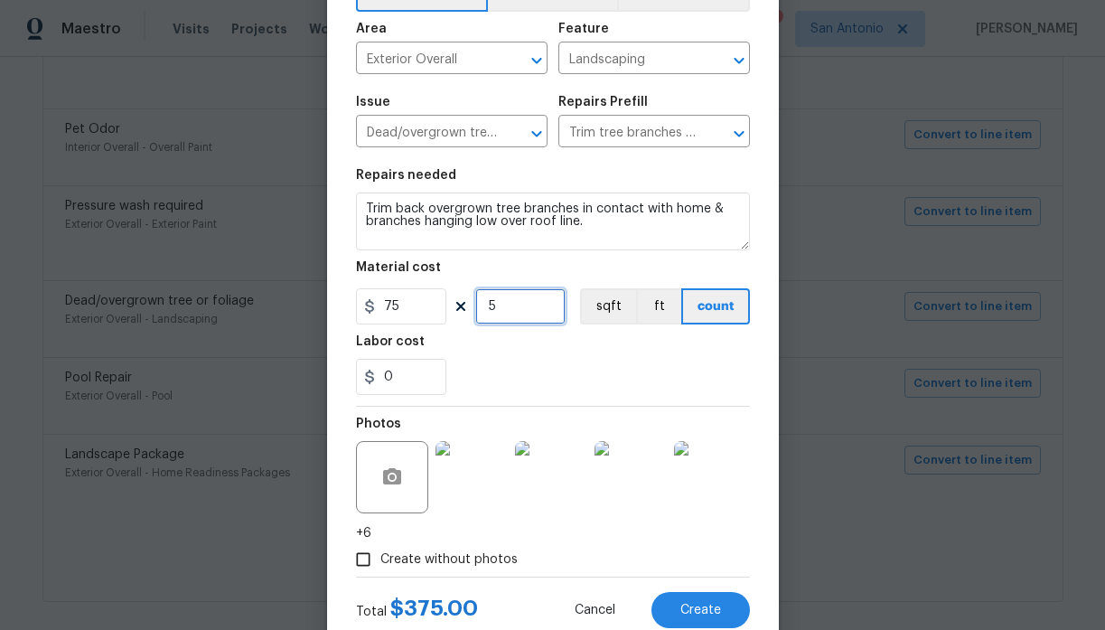
click at [509, 309] on input "5" at bounding box center [520, 306] width 90 height 36
type input "7"
click at [510, 363] on div "0" at bounding box center [553, 377] width 394 height 36
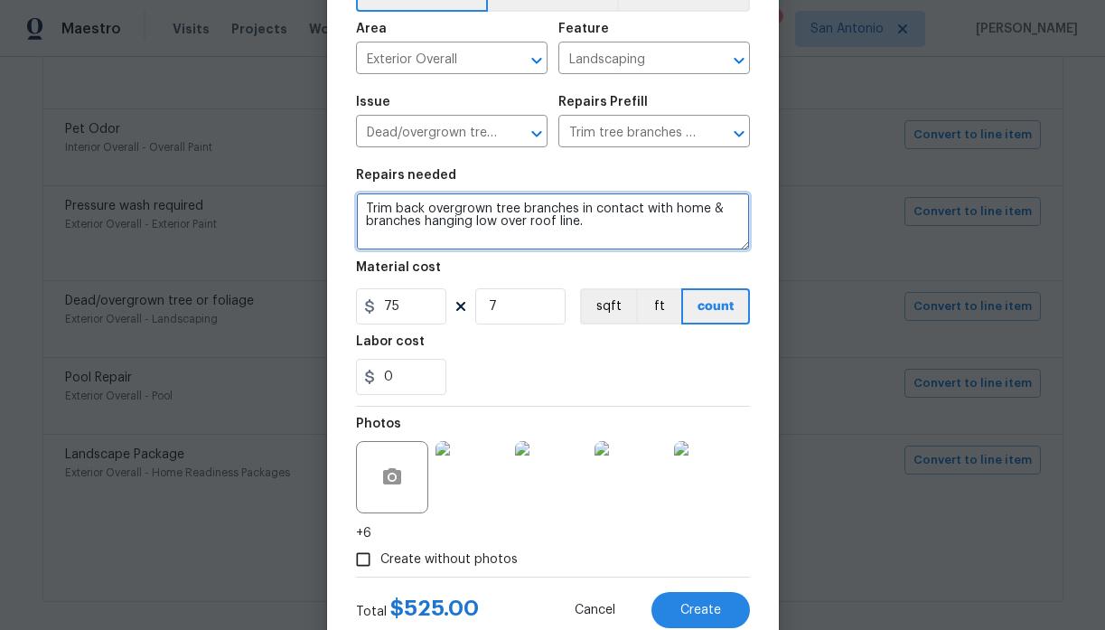
click at [364, 208] on textarea "Trim back overgrown tree branches in contact with home & branches hanging low o…" at bounding box center [553, 221] width 394 height 58
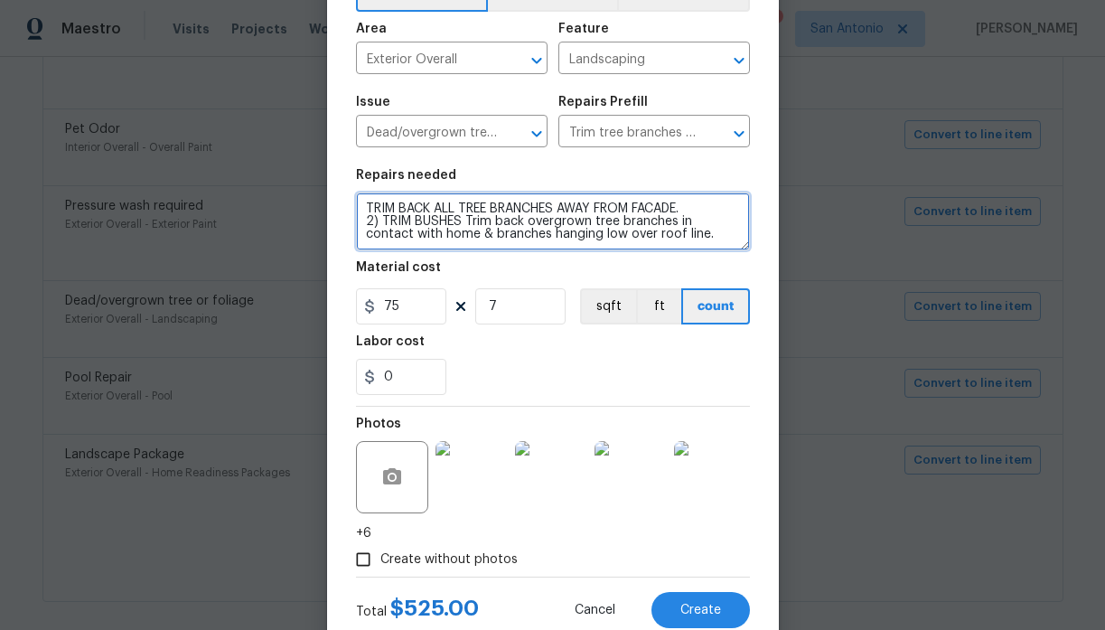
click at [410, 223] on textarea "TRIM BACK ALL TREE BRANCHES AWAY FROM FACADE. 2) TRIM BUSHES Trim back overgrow…" at bounding box center [553, 221] width 394 height 58
click at [537, 224] on textarea "TRIM BACK ALL TREE BRANCHES AWAY FROM FACADE. 2) TRIM AND SHAPE BUSHES Trim bac…" at bounding box center [553, 221] width 394 height 58
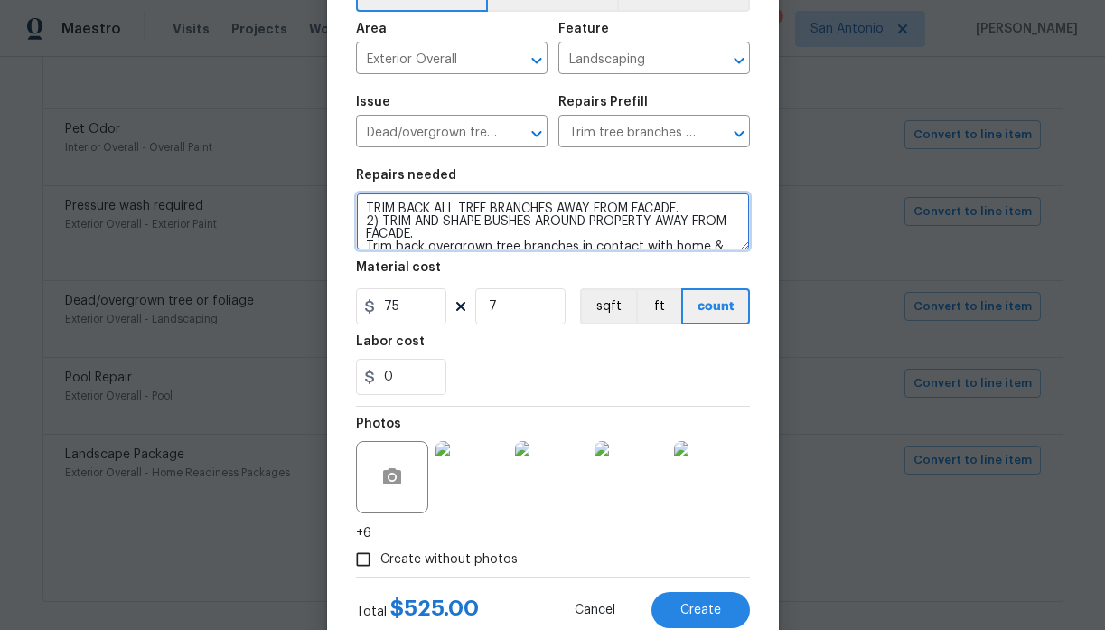
scroll to position [4, 0]
click at [366, 204] on textarea "TRIM BACK ALL TREE BRANCHES AWAY FROM FACADE. 2) TRIM AND SHAPE BUSHES AROUND P…" at bounding box center [553, 221] width 394 height 58
type textarea "1) TRIM BACK ALL TREE BRANCHES AWAY FROM FACADE. 2) TRIM AND SHAPE BUSHES AROUN…"
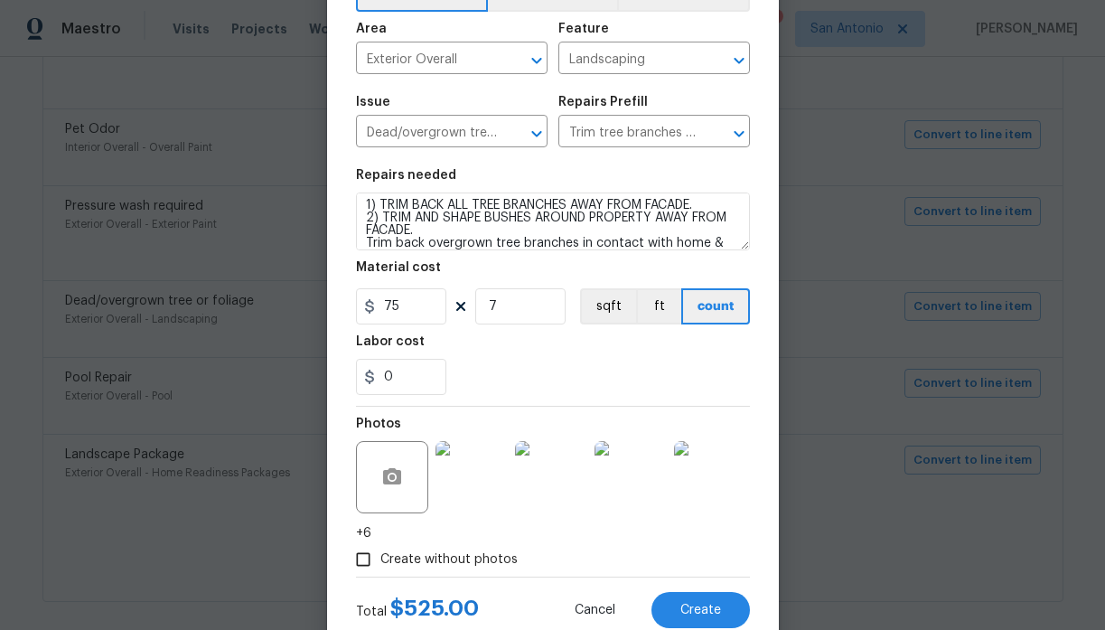
click at [559, 347] on div "Labor cost" at bounding box center [553, 346] width 394 height 23
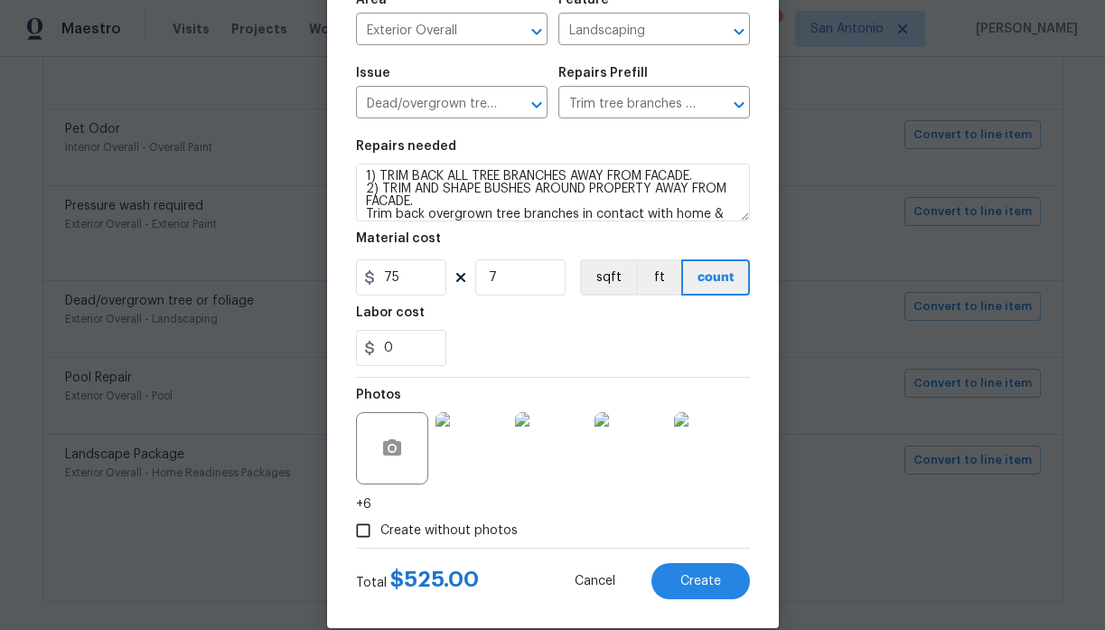
scroll to position [167, 0]
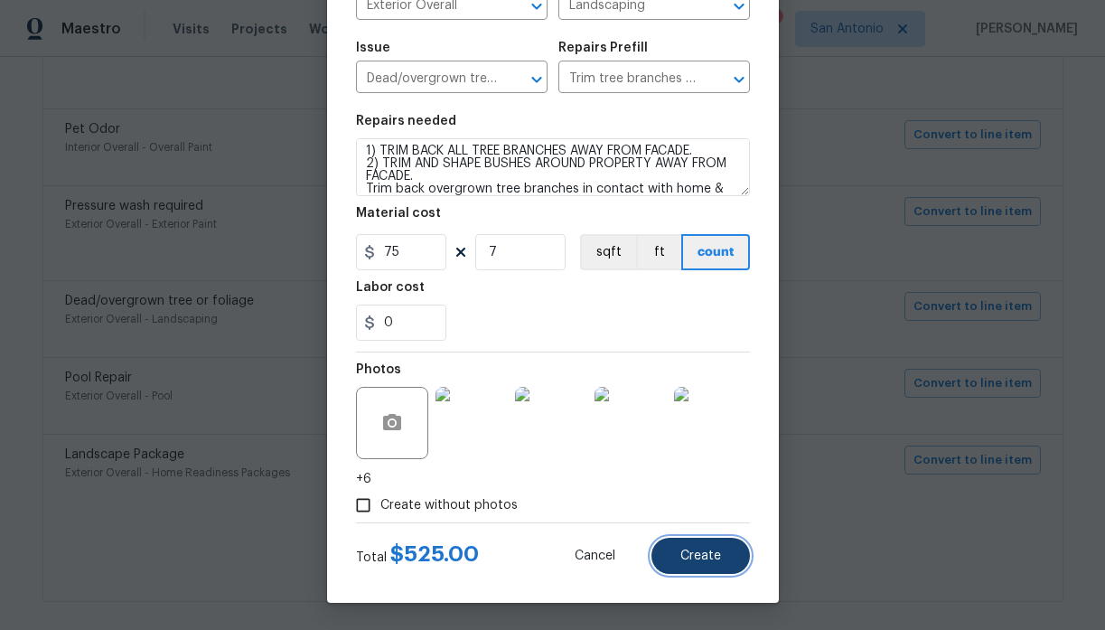
click at [703, 555] on span "Create" at bounding box center [700, 556] width 41 height 14
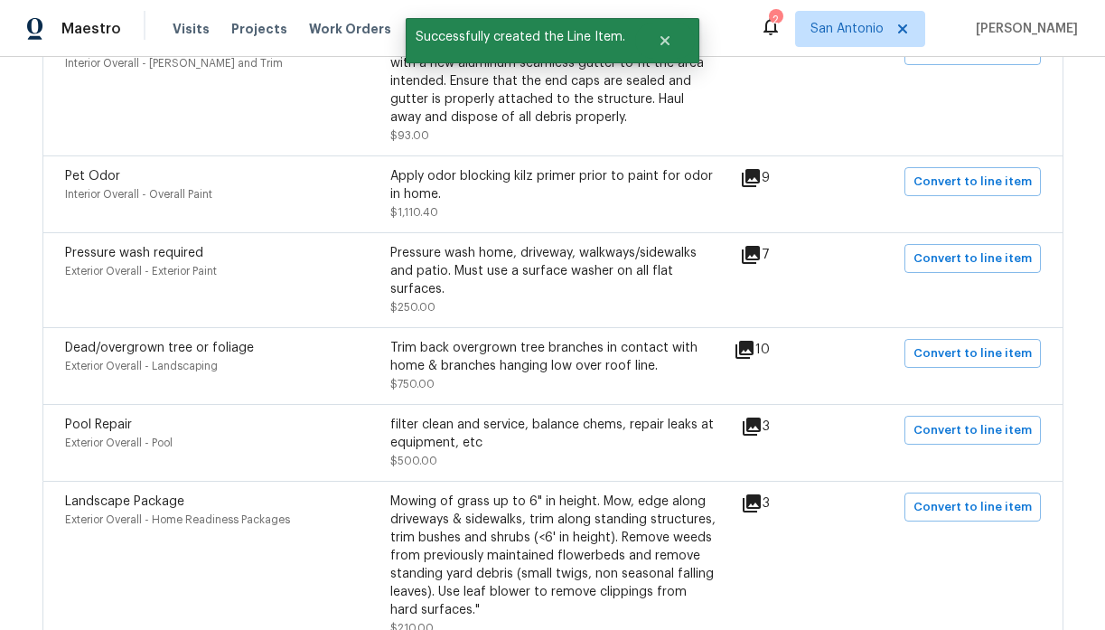
scroll to position [1866, 0]
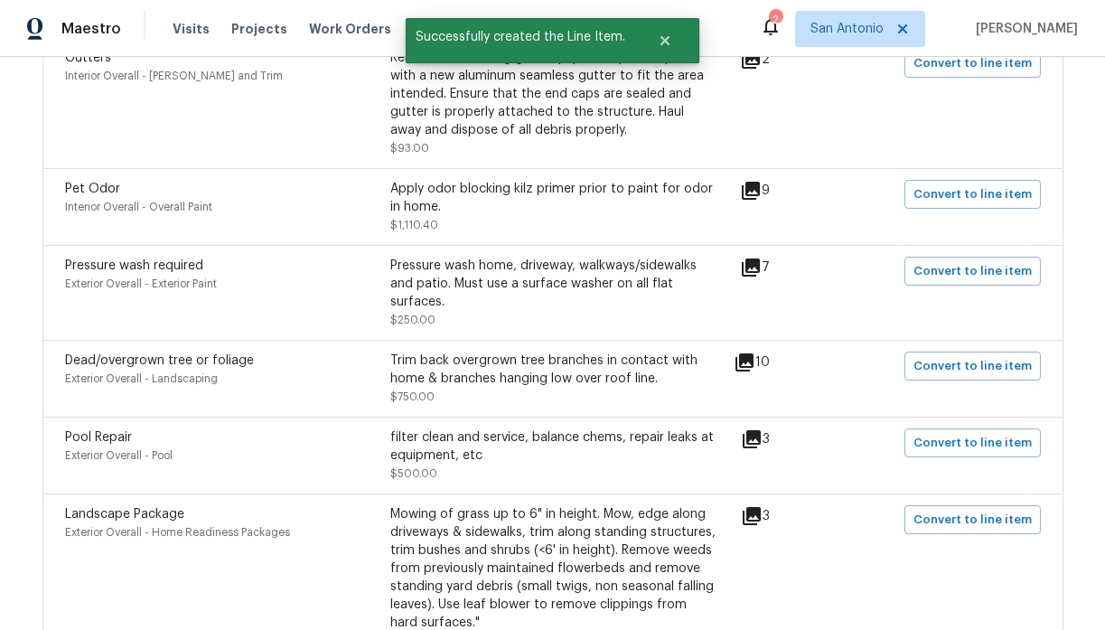
click at [761, 430] on icon at bounding box center [752, 439] width 18 height 18
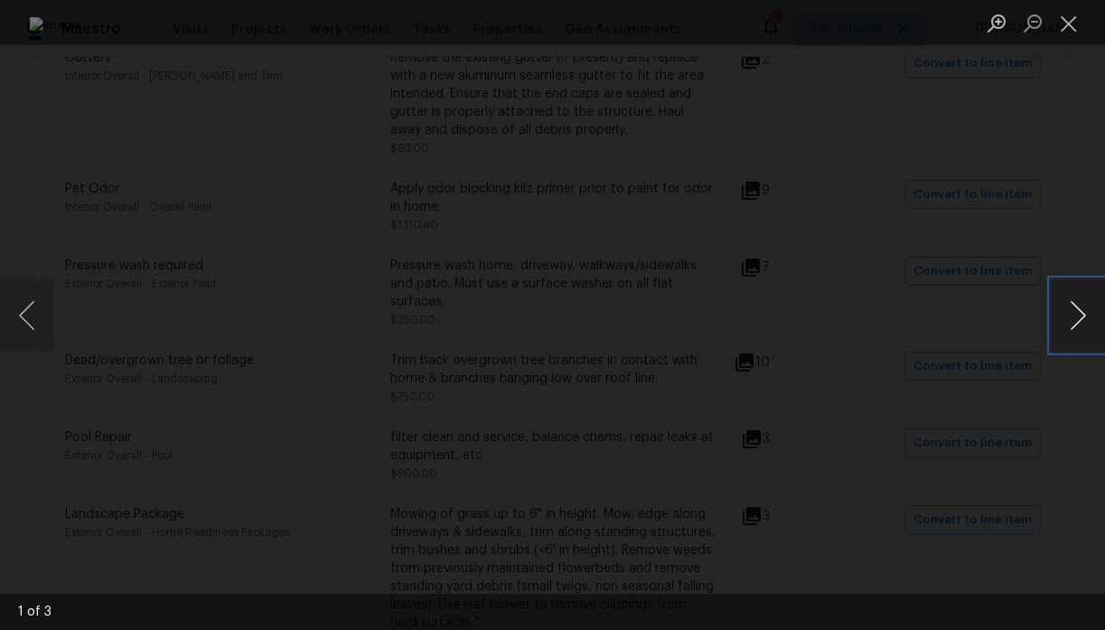
click at [1072, 318] on button "Next image" at bounding box center [1078, 315] width 54 height 72
click at [1068, 22] on button "Close lightbox" at bounding box center [1069, 23] width 36 height 32
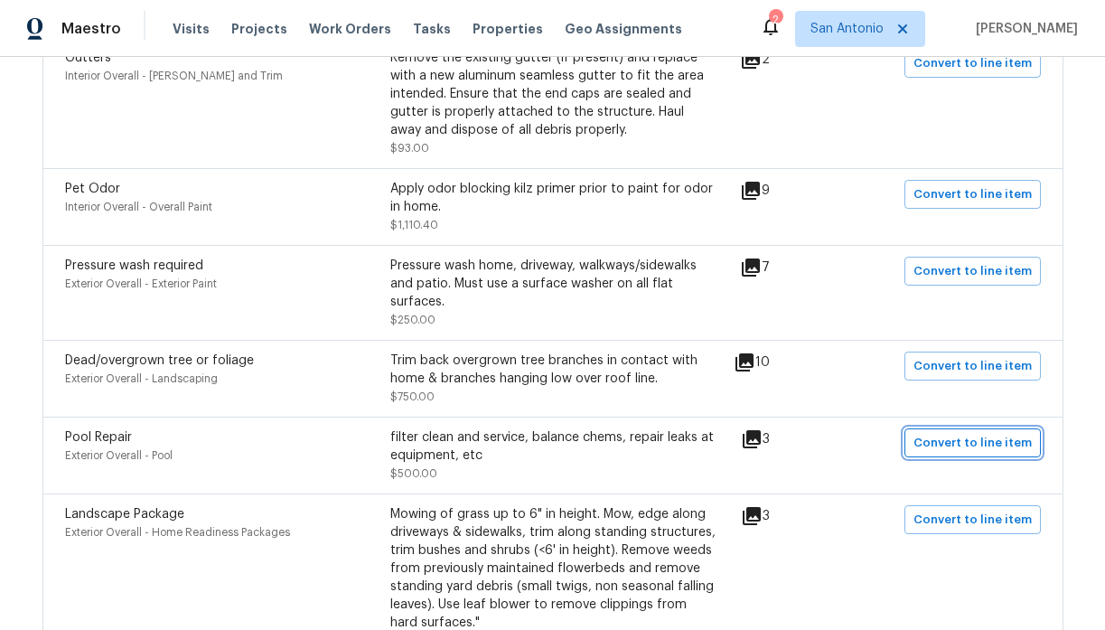
click at [956, 433] on span "Convert to line item" at bounding box center [972, 443] width 118 height 21
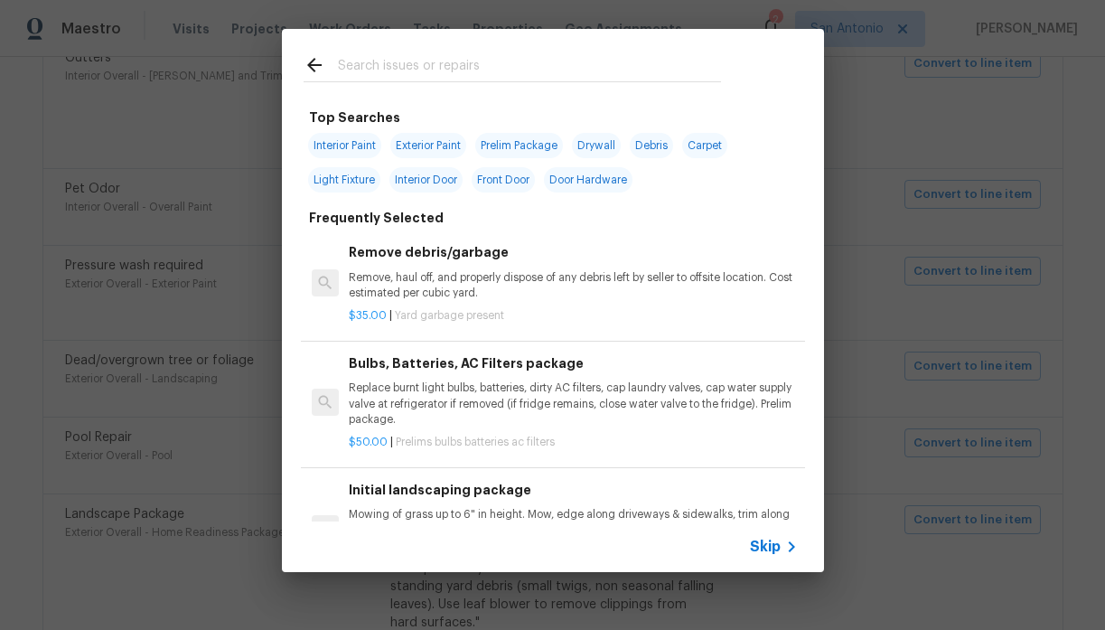
click at [390, 73] on input "text" at bounding box center [529, 67] width 383 height 27
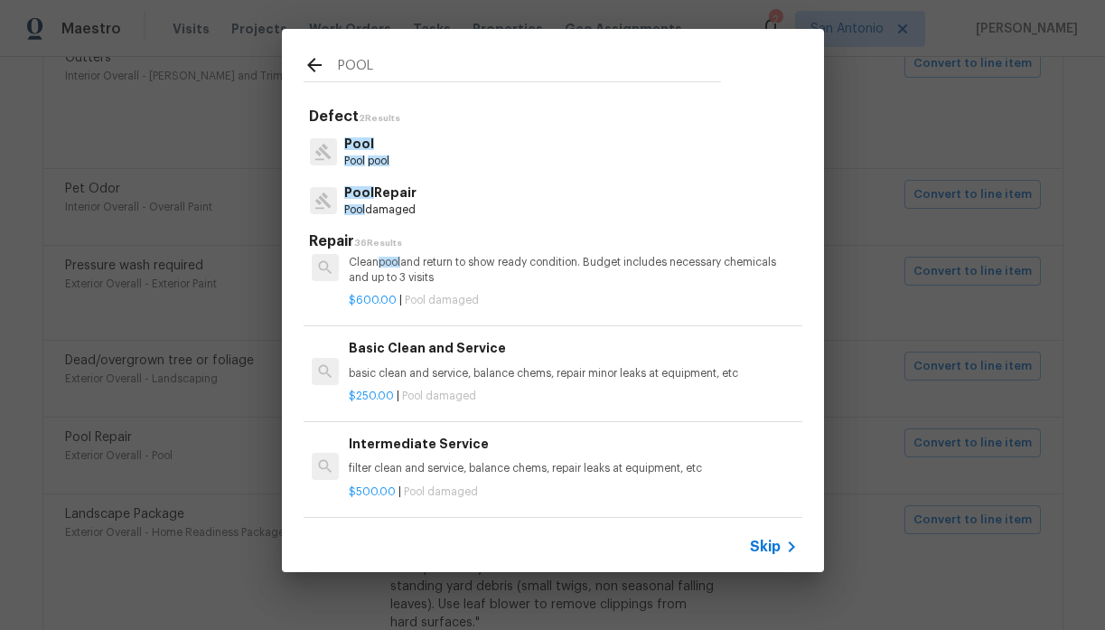
scroll to position [1144, 0]
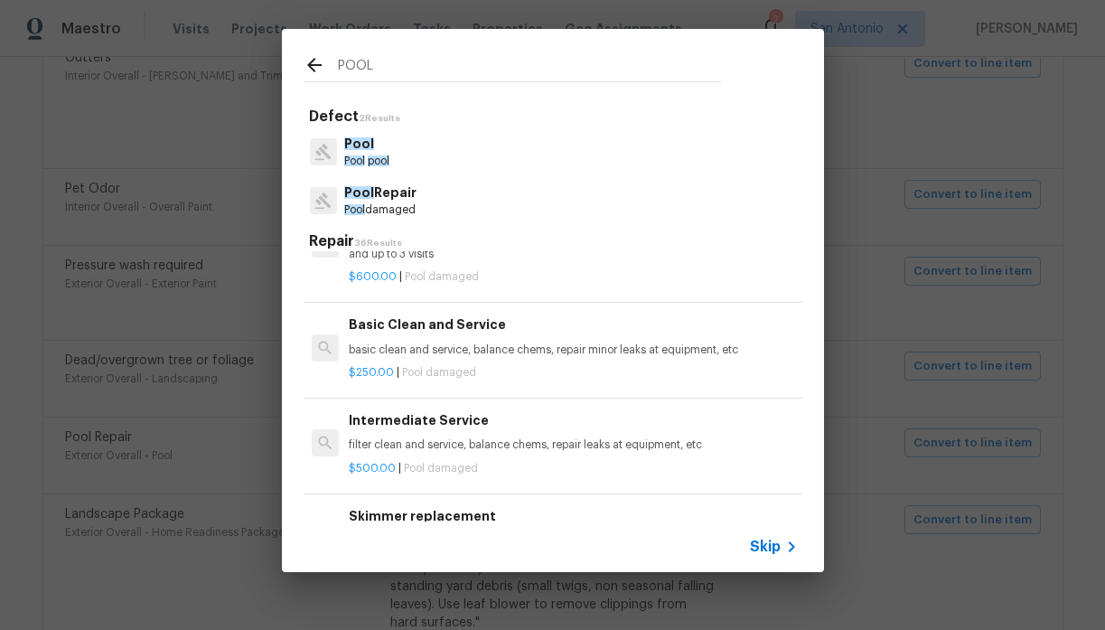
type input "POOL"
click at [441, 349] on p "basic clean and service, balance chems, repair minor leaks at equipment, etc" at bounding box center [573, 349] width 448 height 15
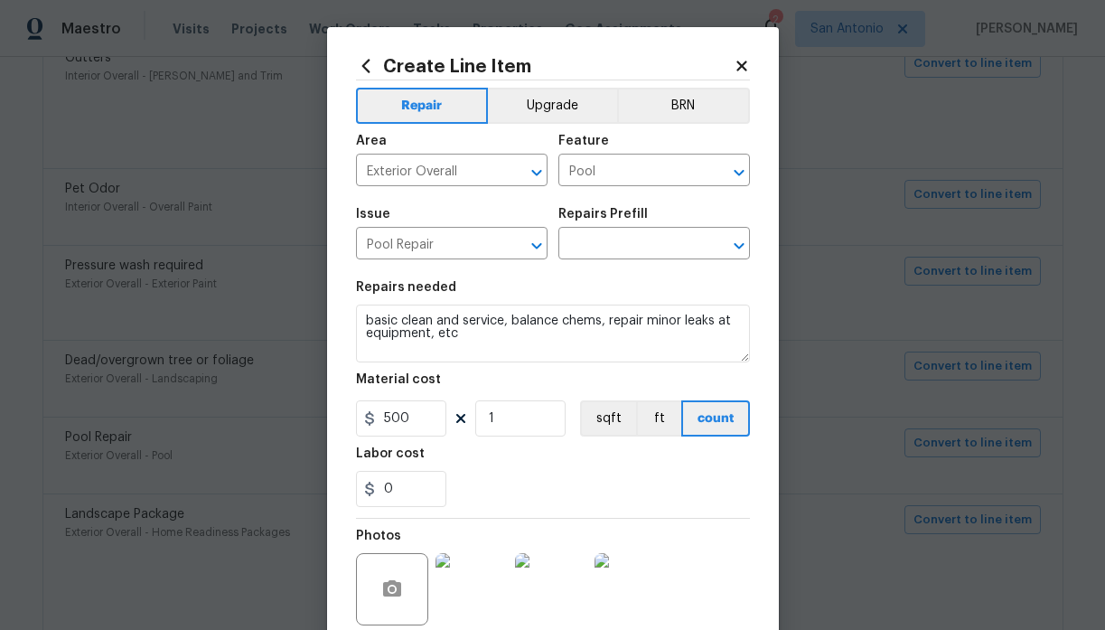
type input "Basic Clean and Service $250.00"
type input "250"
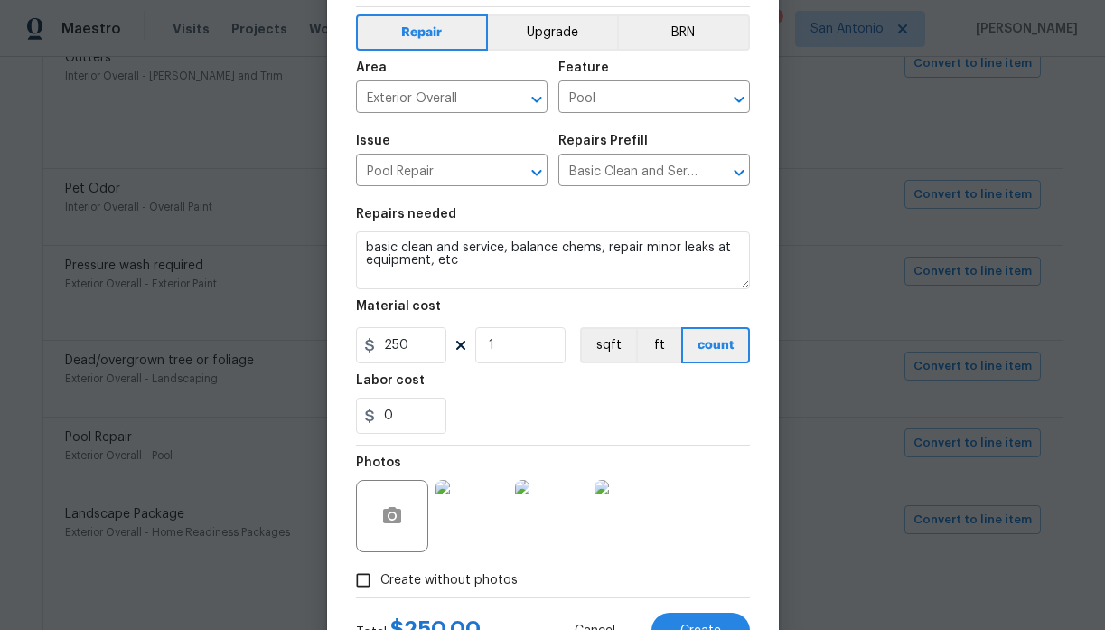
scroll to position [149, 0]
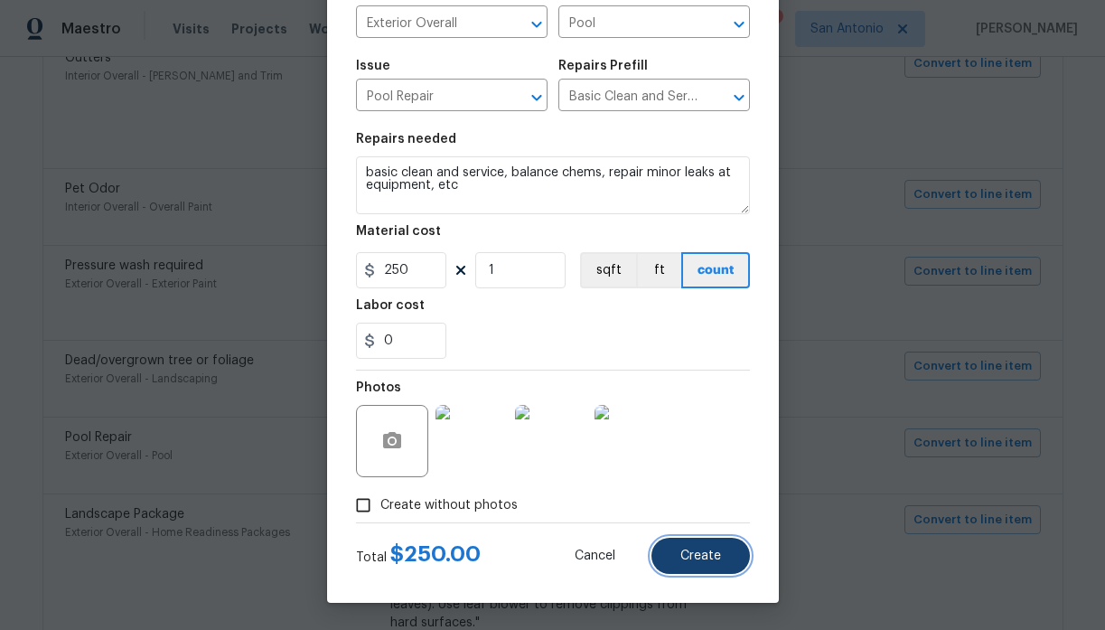
click at [700, 549] on span "Create" at bounding box center [700, 556] width 41 height 14
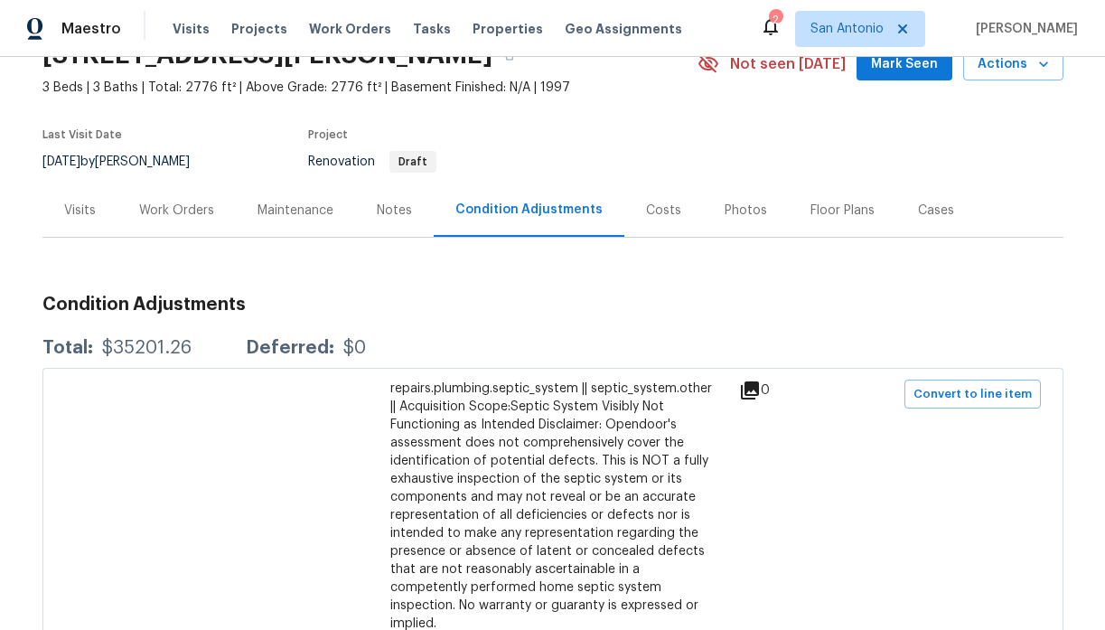
scroll to position [86, 0]
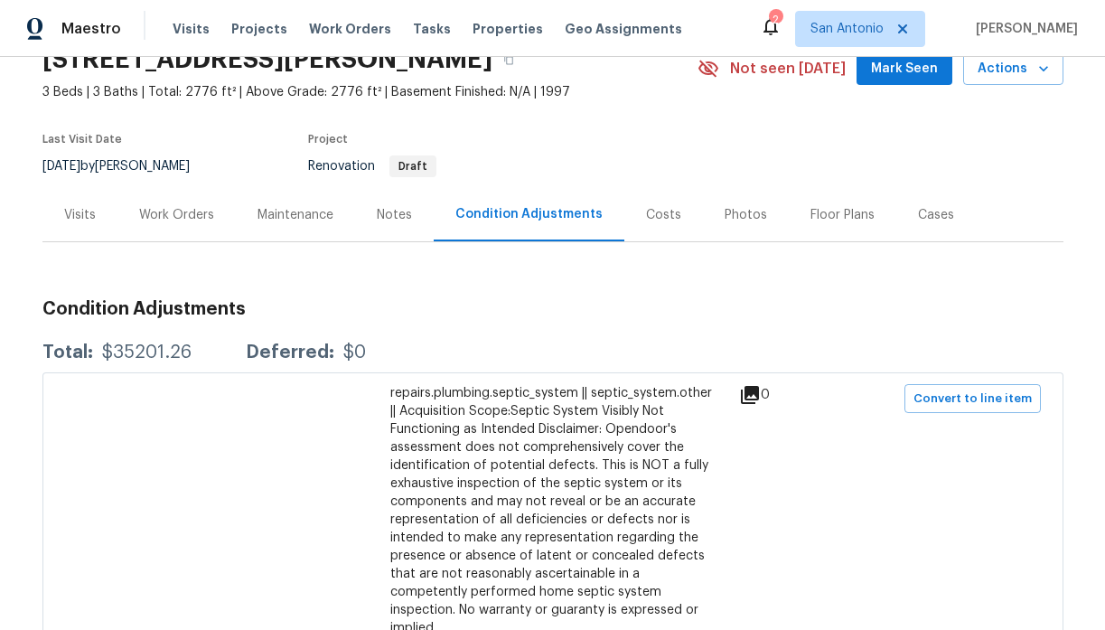
click at [163, 212] on div "Work Orders" at bounding box center [176, 215] width 75 height 18
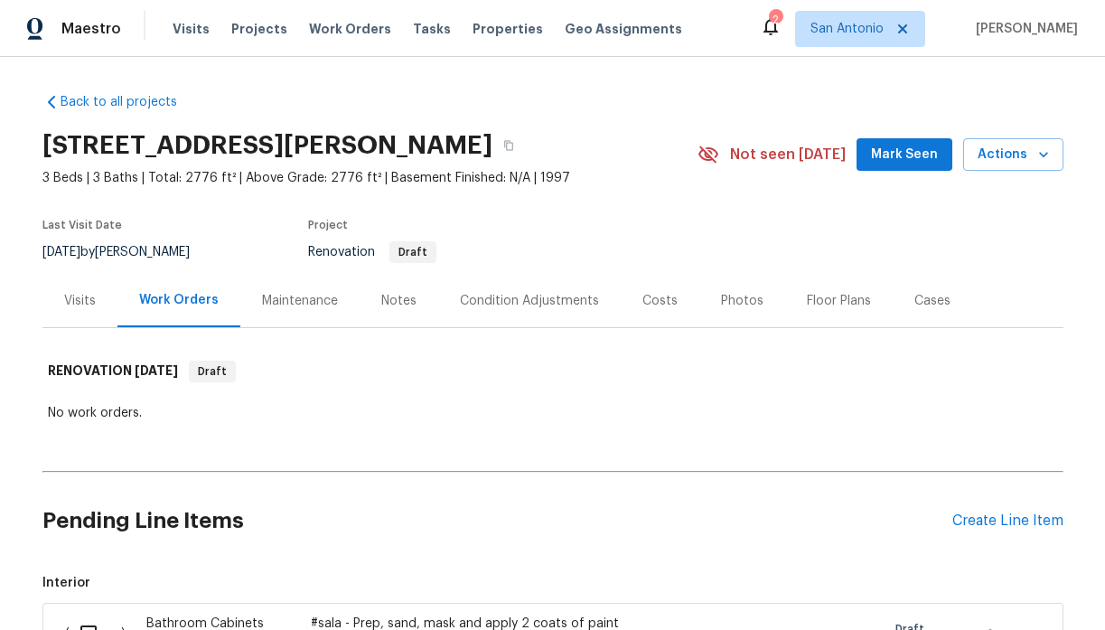
click at [398, 296] on div "Notes" at bounding box center [398, 301] width 35 height 18
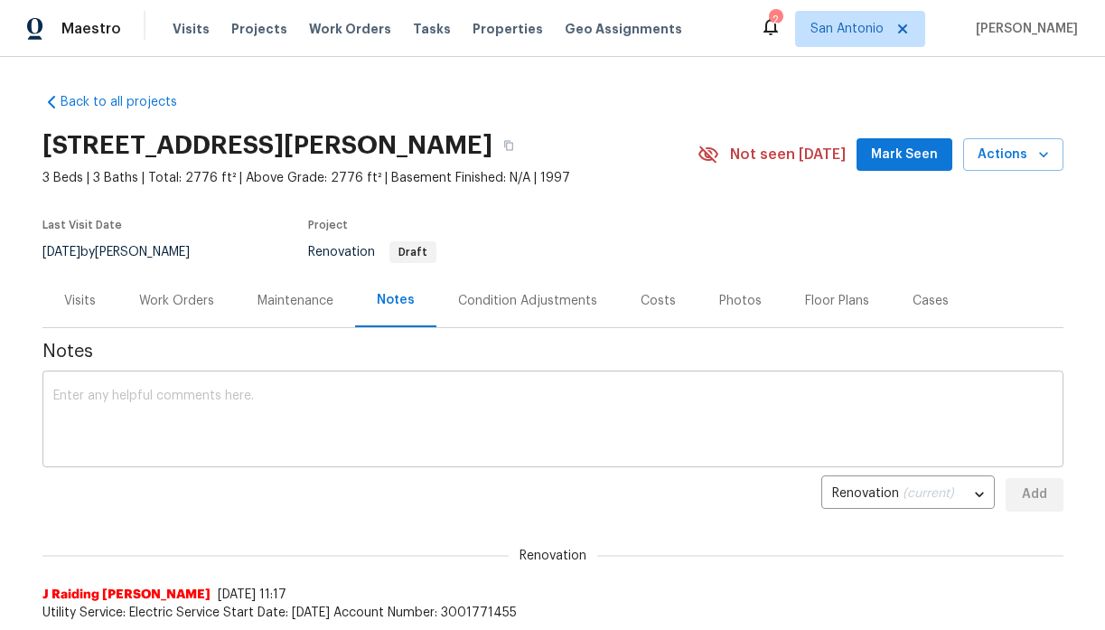
click at [410, 389] on textarea at bounding box center [552, 420] width 999 height 63
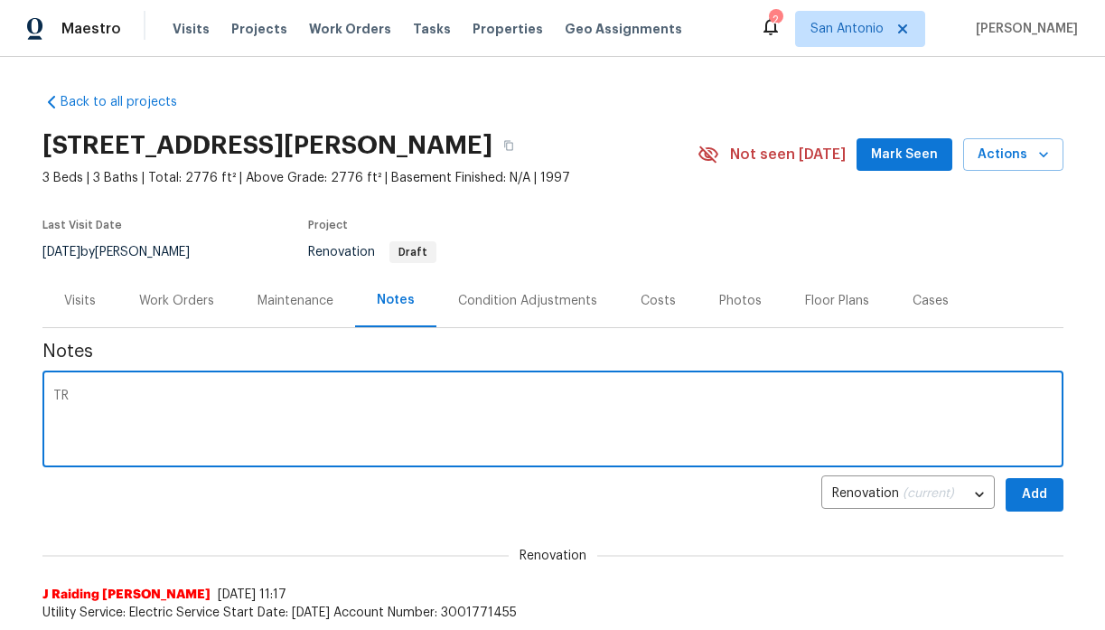
type textarea "T"
type textarea "Tracking to closing. Awaiting DCO for D0."
click at [1035, 493] on span "Add" at bounding box center [1034, 494] width 29 height 23
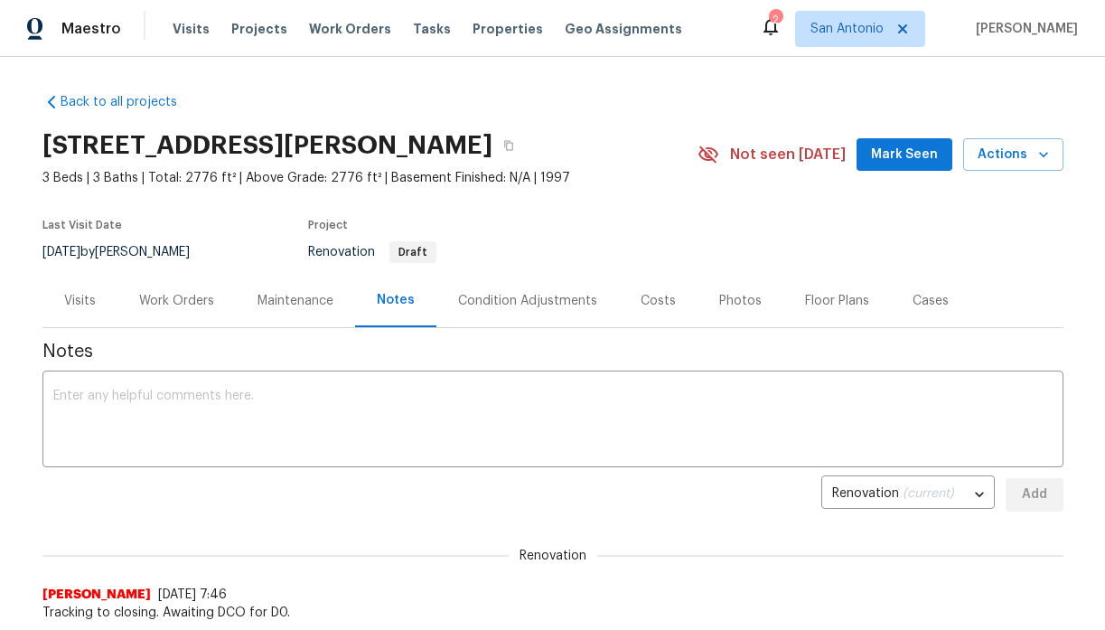
click at [168, 305] on div "Work Orders" at bounding box center [176, 301] width 75 height 18
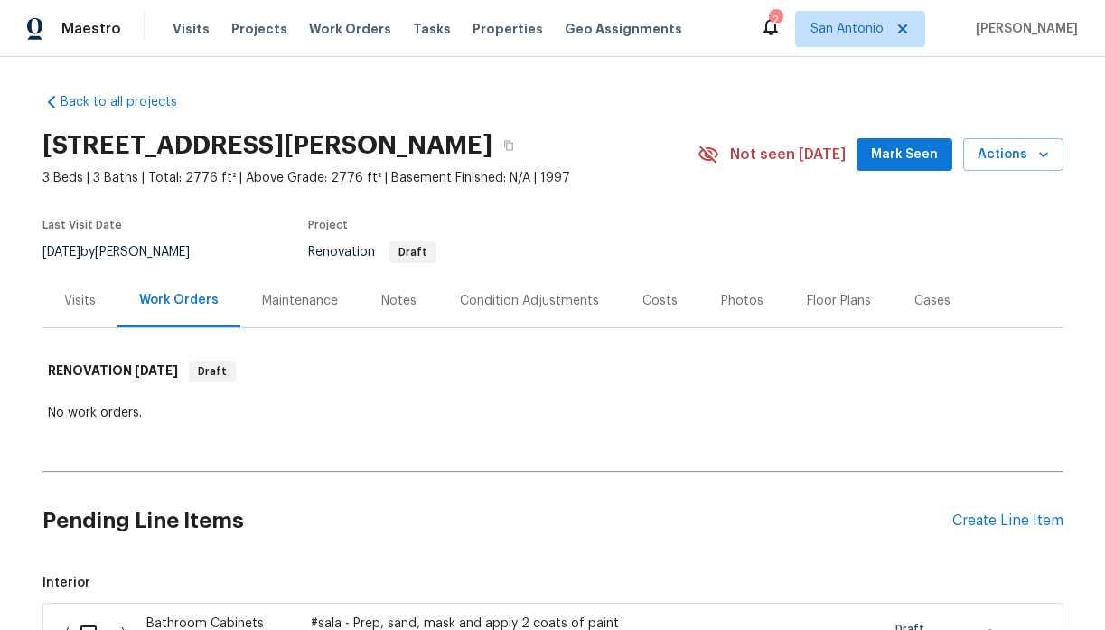
click at [80, 296] on div "Visits" at bounding box center [80, 301] width 32 height 18
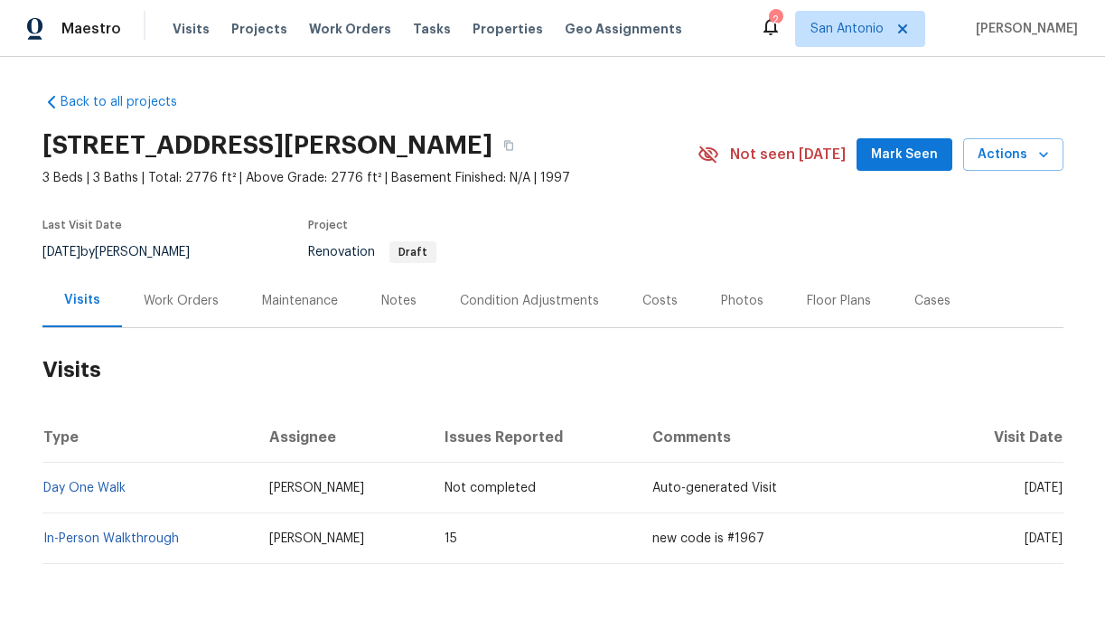
click at [895, 152] on span "Mark Seen" at bounding box center [904, 155] width 67 height 23
click at [393, 303] on div "Notes" at bounding box center [398, 301] width 35 height 18
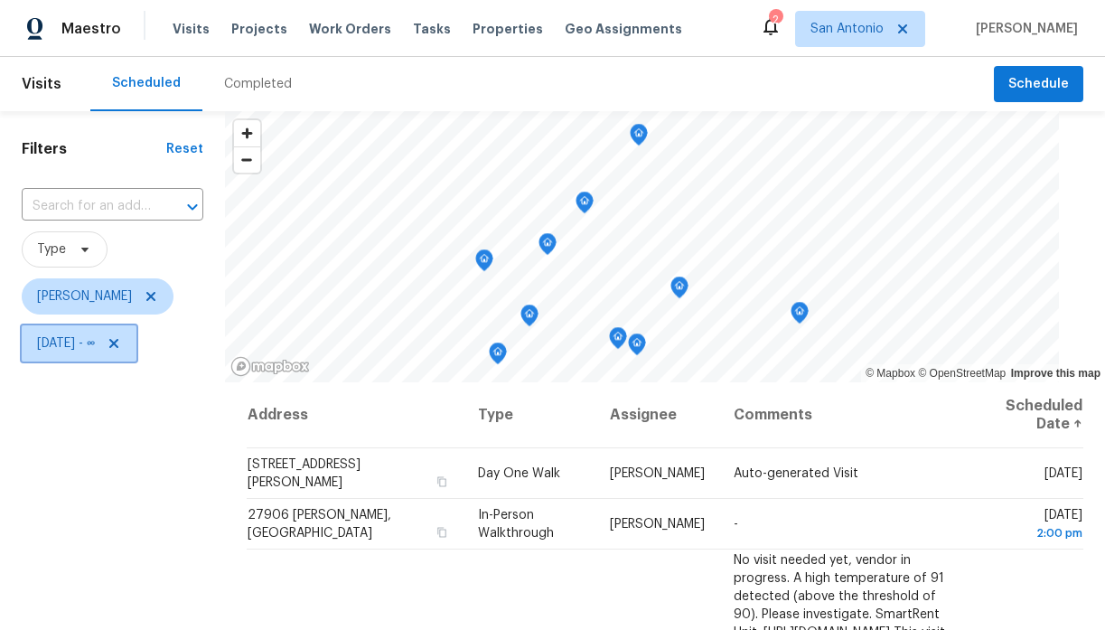
click at [121, 340] on icon at bounding box center [114, 343] width 14 height 14
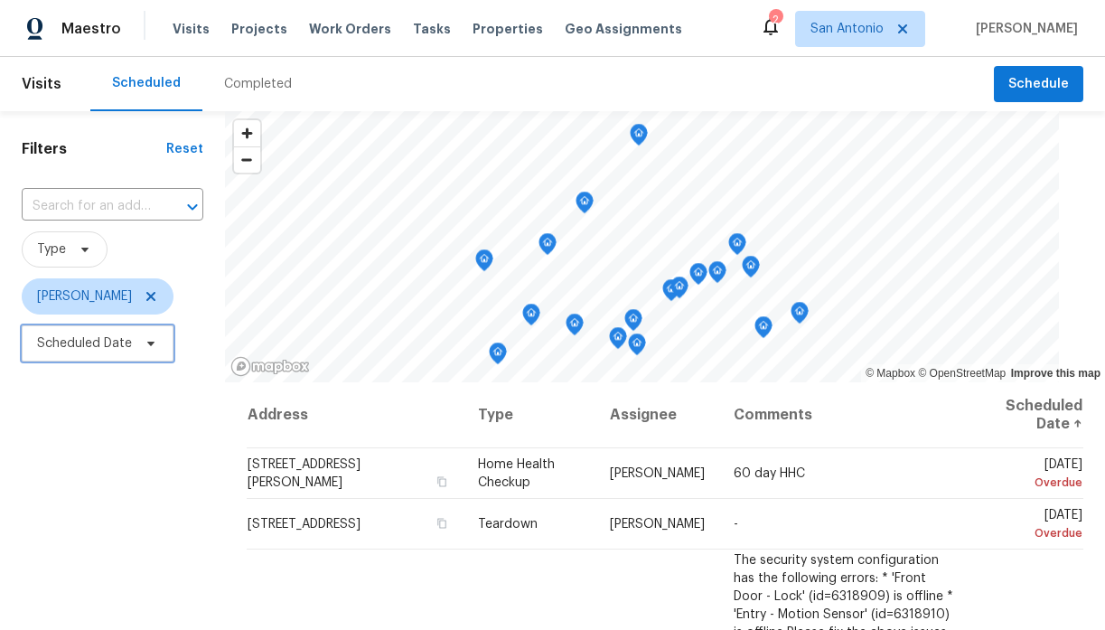
click at [145, 343] on icon at bounding box center [151, 343] width 14 height 14
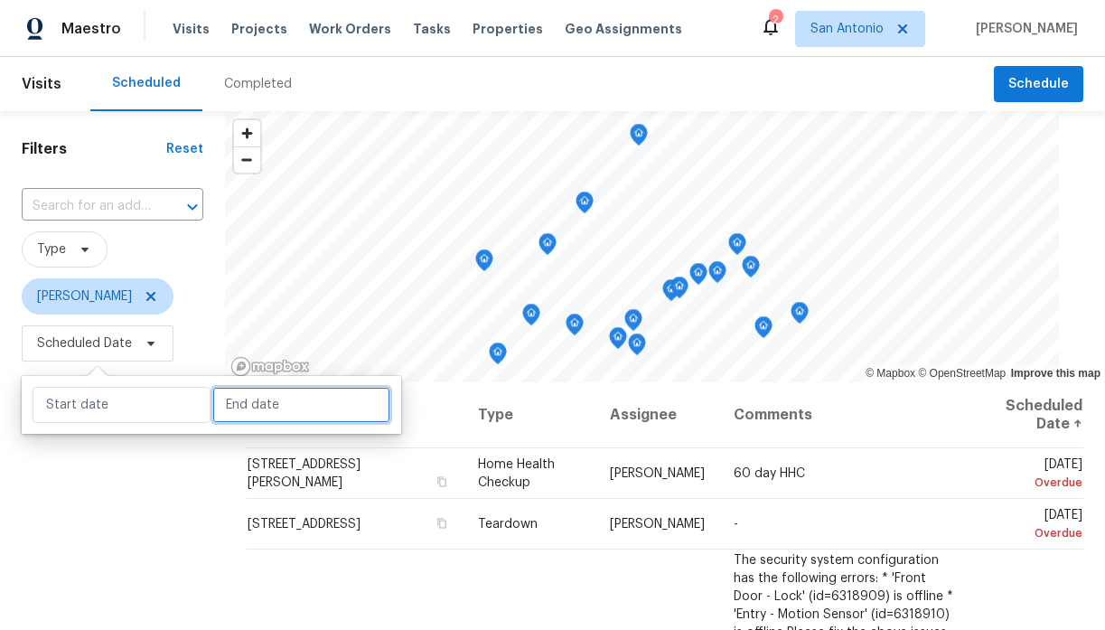
click at [223, 400] on input "text" at bounding box center [301, 405] width 178 height 36
select select "9"
select select "2025"
select select "10"
select select "2025"
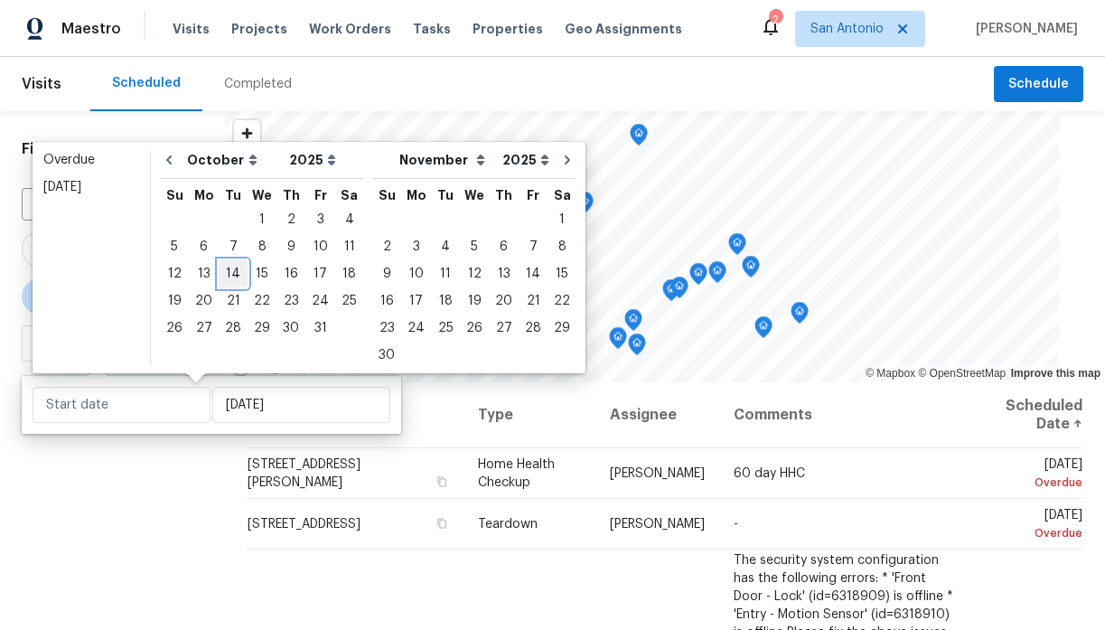
click at [228, 276] on div "14" at bounding box center [233, 273] width 29 height 25
type input "[DATE]"
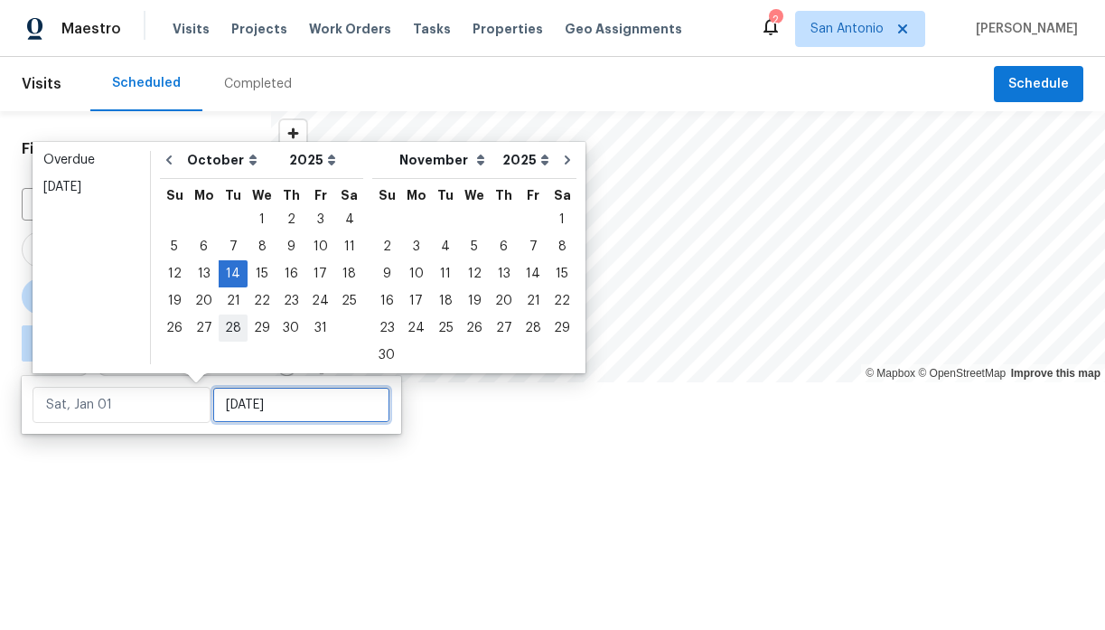
type input "[DATE]"
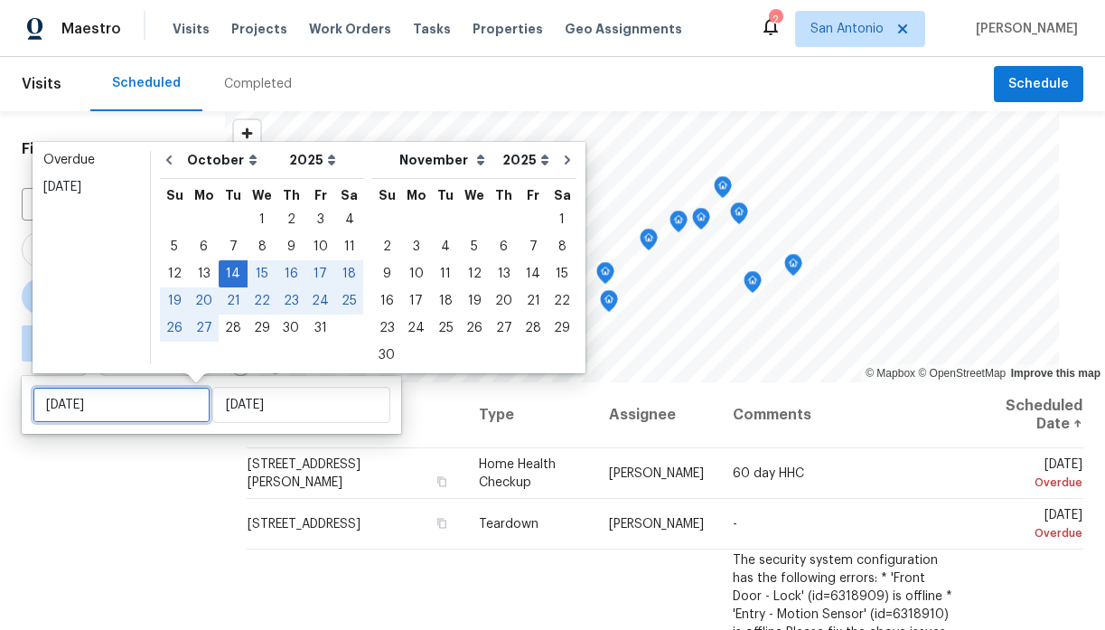
type input "[DATE]"
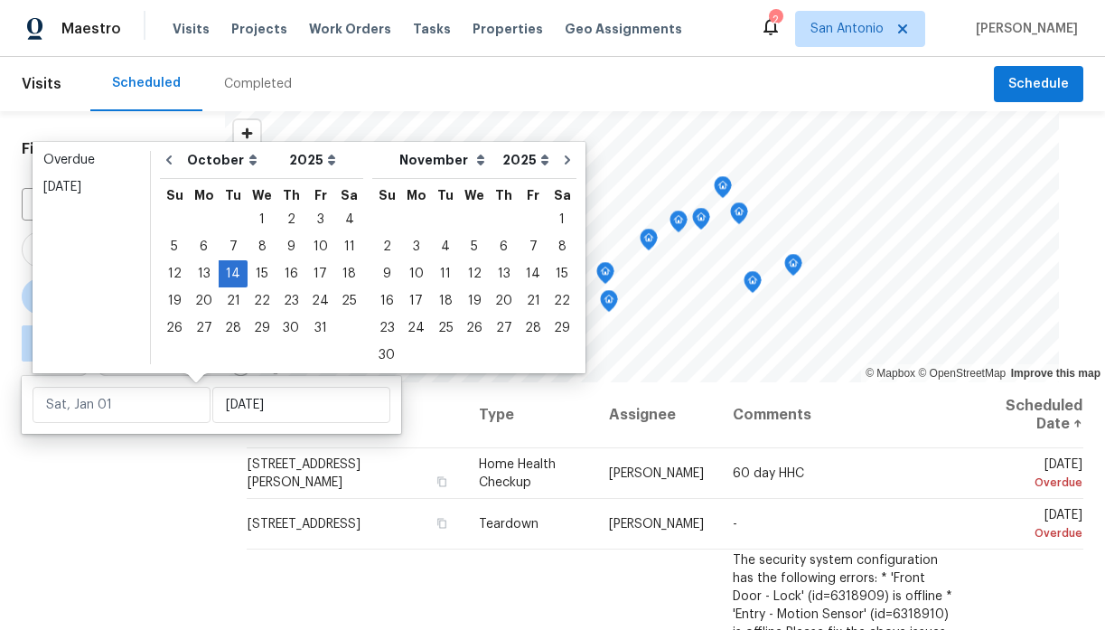
click at [201, 442] on div "Filters Reset ​ Type [PERSON_NAME] ∞ - [DATE]" at bounding box center [112, 498] width 225 height 775
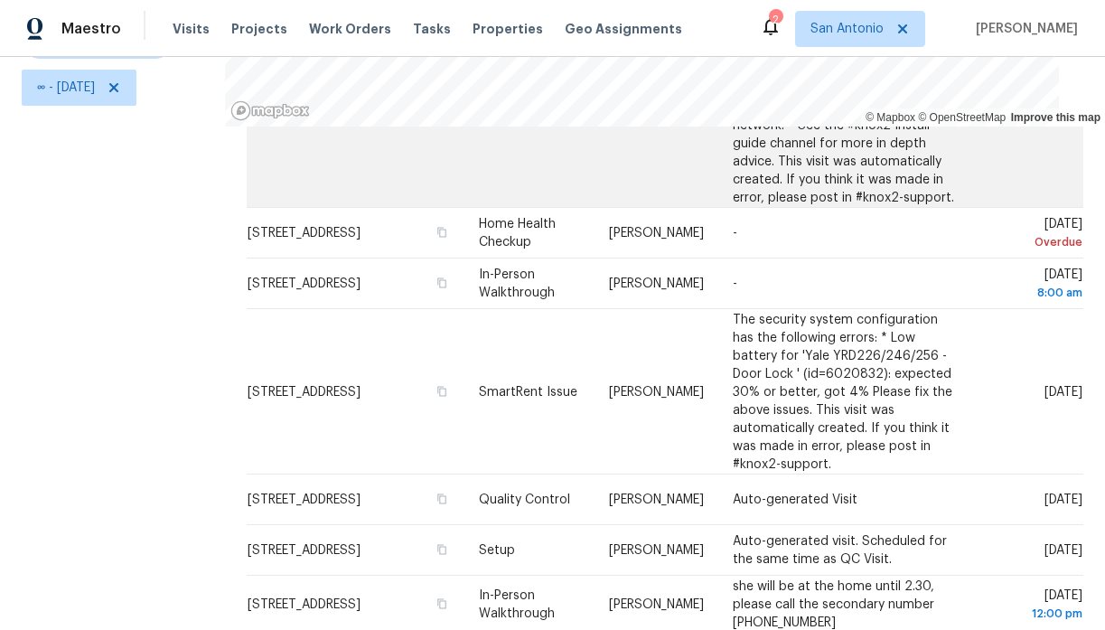
scroll to position [395, 0]
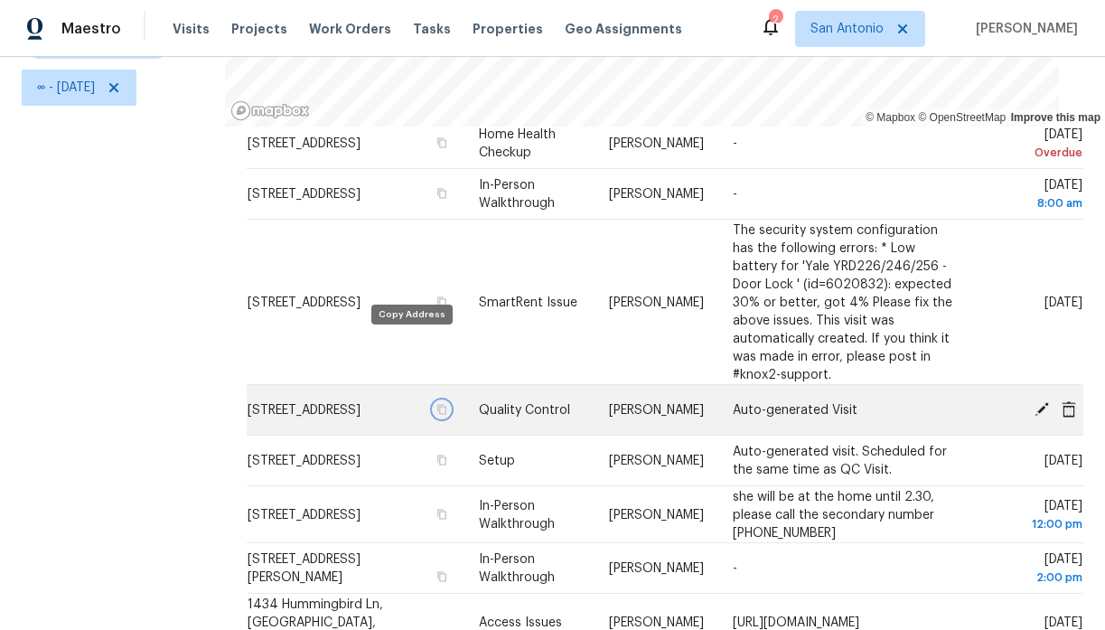
click at [436, 404] on icon "button" at bounding box center [441, 409] width 11 height 11
